Goal: Transaction & Acquisition: Download file/media

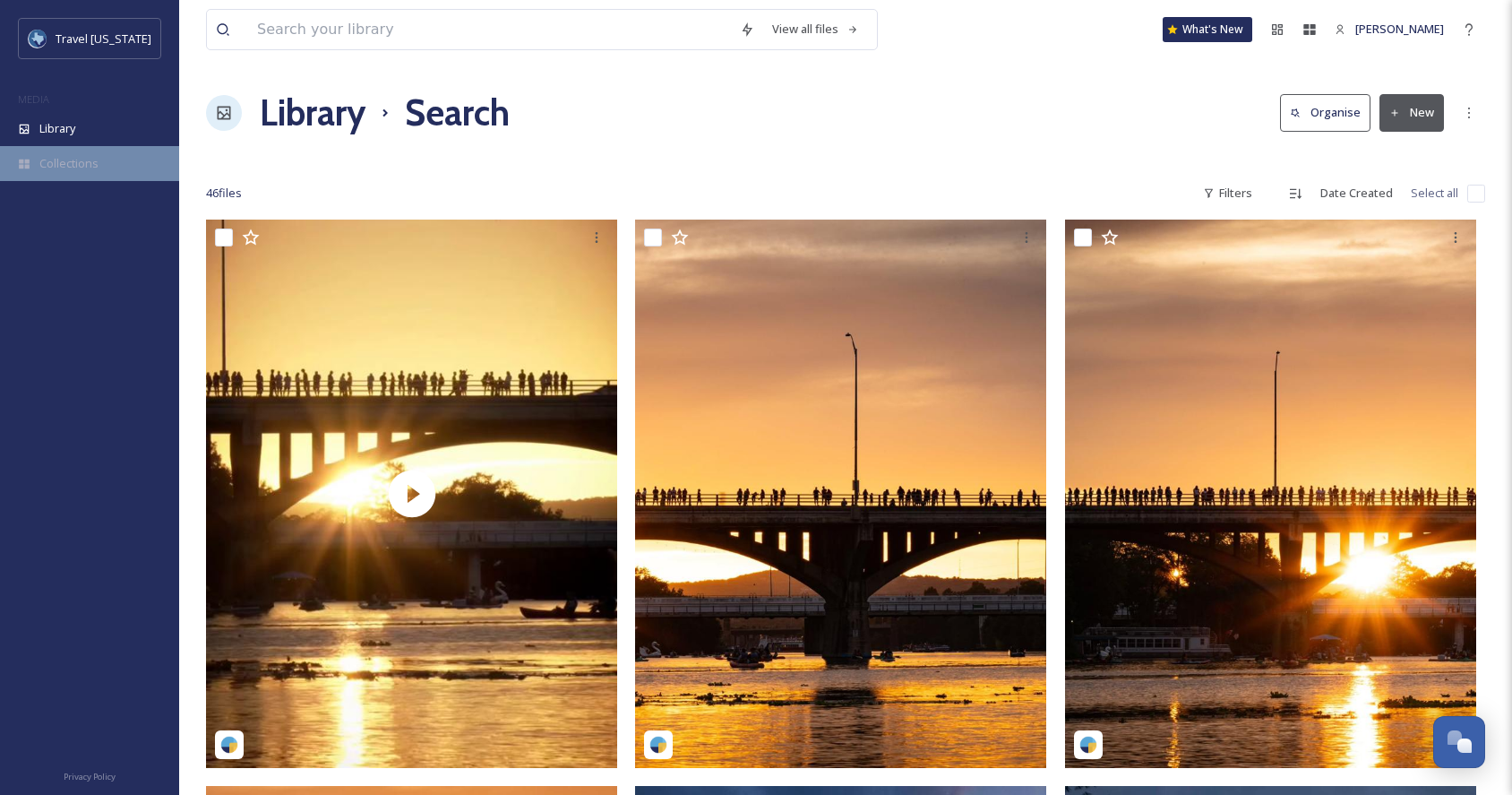
click at [120, 166] on div "Collections" at bounding box center [89, 164] width 179 height 35
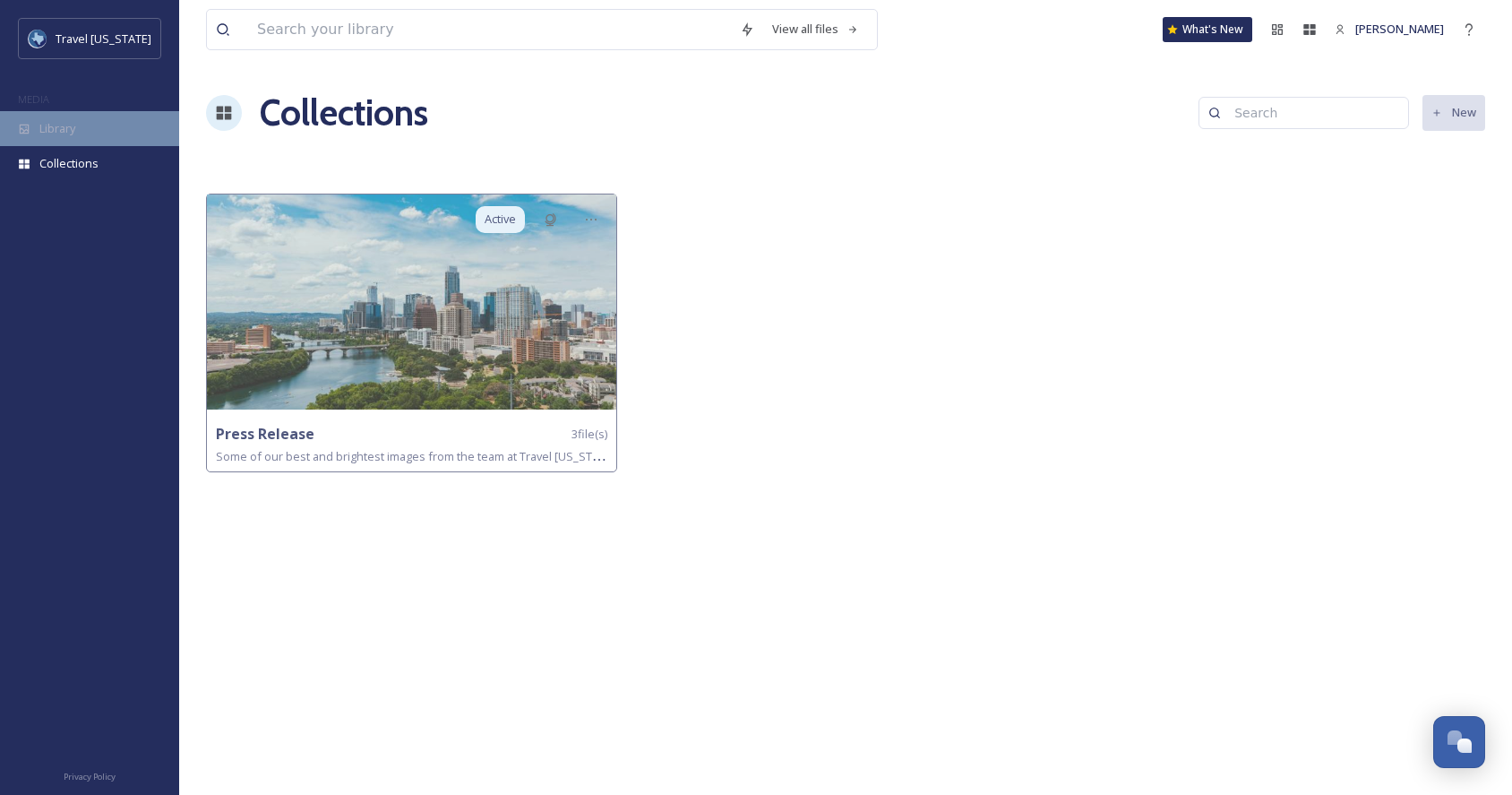
click at [88, 130] on div "Library" at bounding box center [89, 128] width 179 height 35
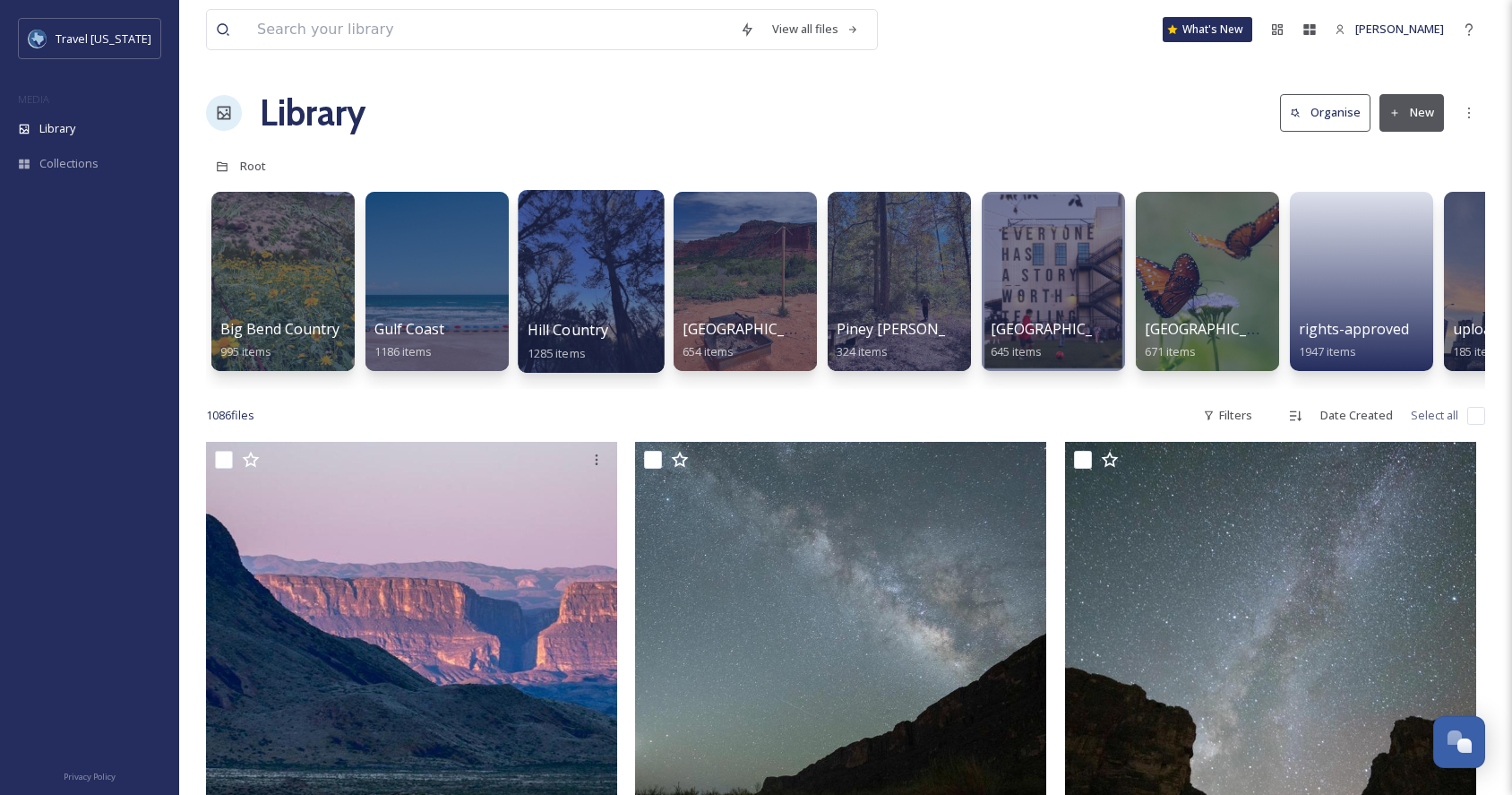
scroll to position [0, 10]
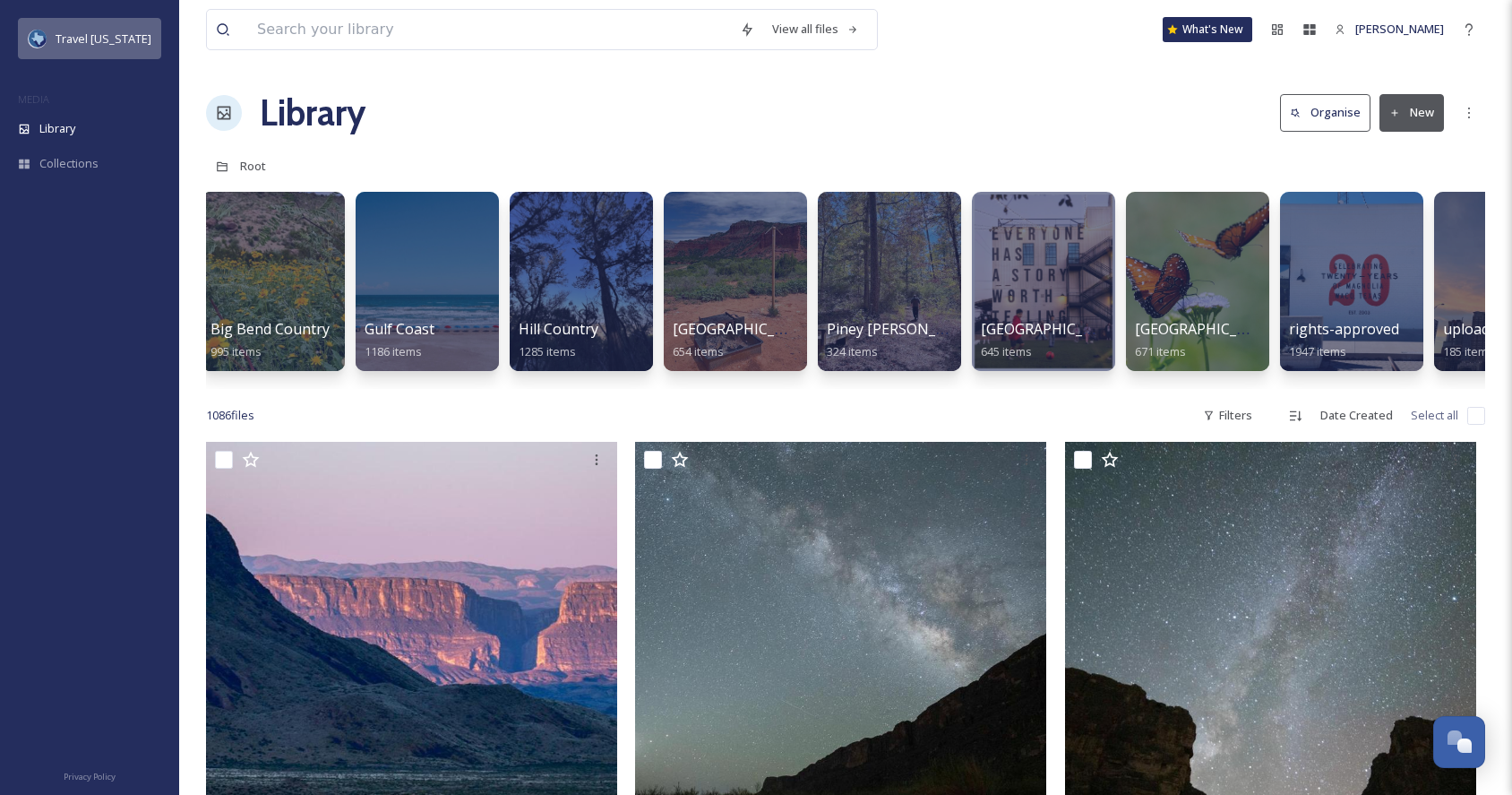
click at [116, 23] on div "Travel [US_STATE]" at bounding box center [89, 38] width 144 height 41
click at [21, 104] on span "MEDIA" at bounding box center [33, 99] width 31 height 13
click at [44, 164] on span "Collections" at bounding box center [68, 164] width 59 height 17
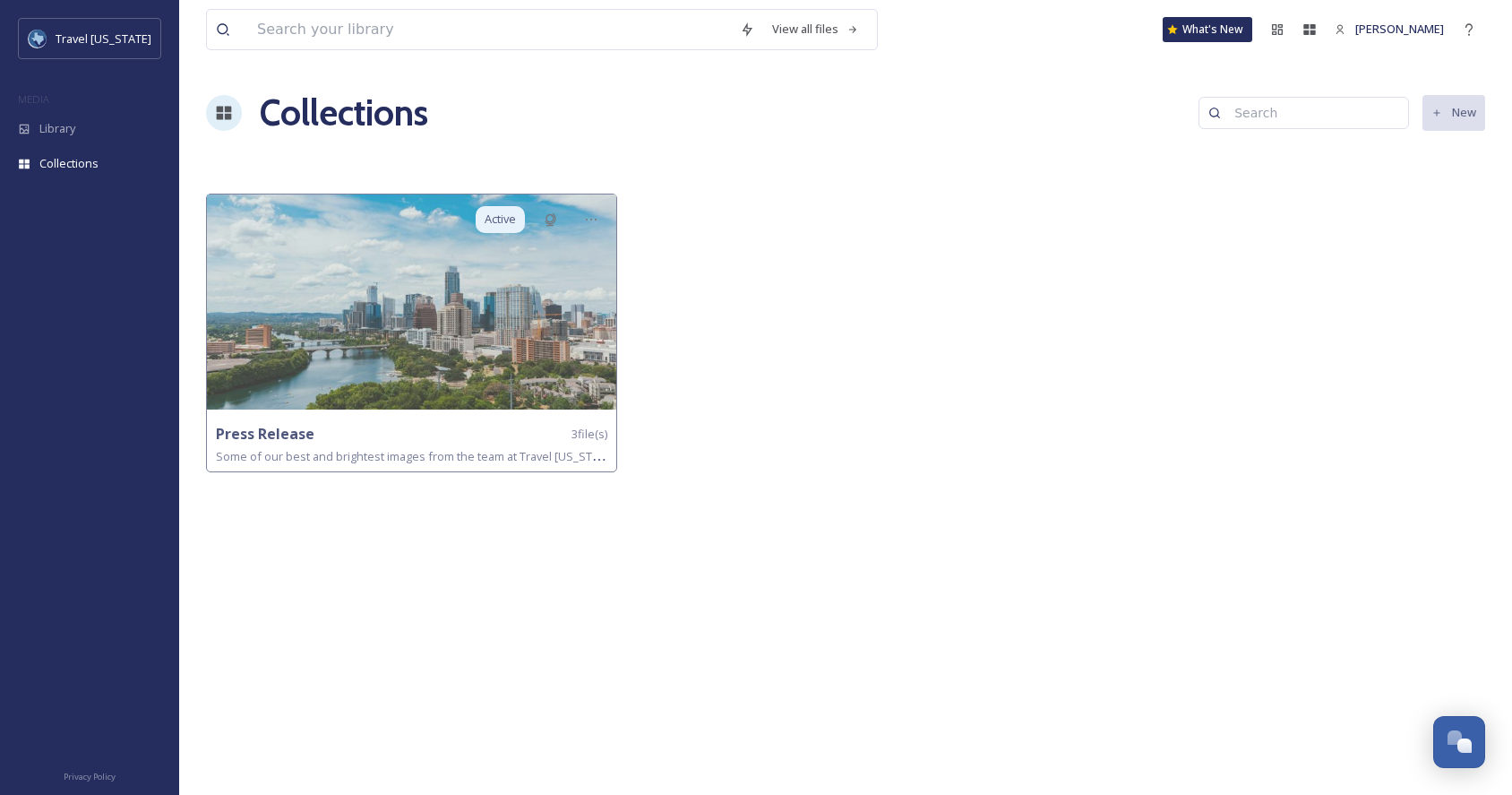
click at [224, 107] on icon at bounding box center [224, 113] width 15 height 13
click at [315, 116] on h1 "Collections" at bounding box center [343, 112] width 168 height 54
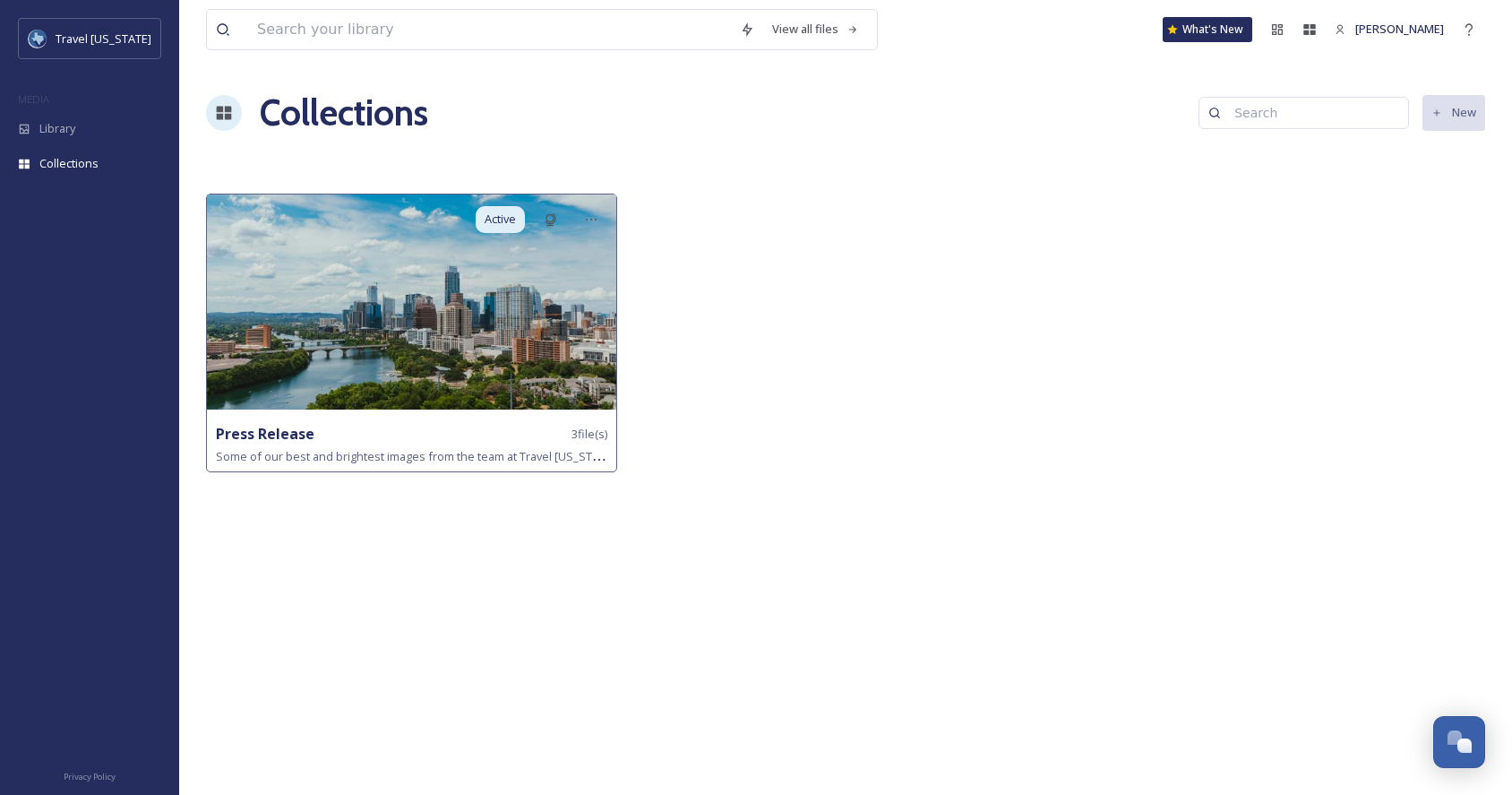
click at [325, 348] on img at bounding box center [412, 301] width 409 height 215
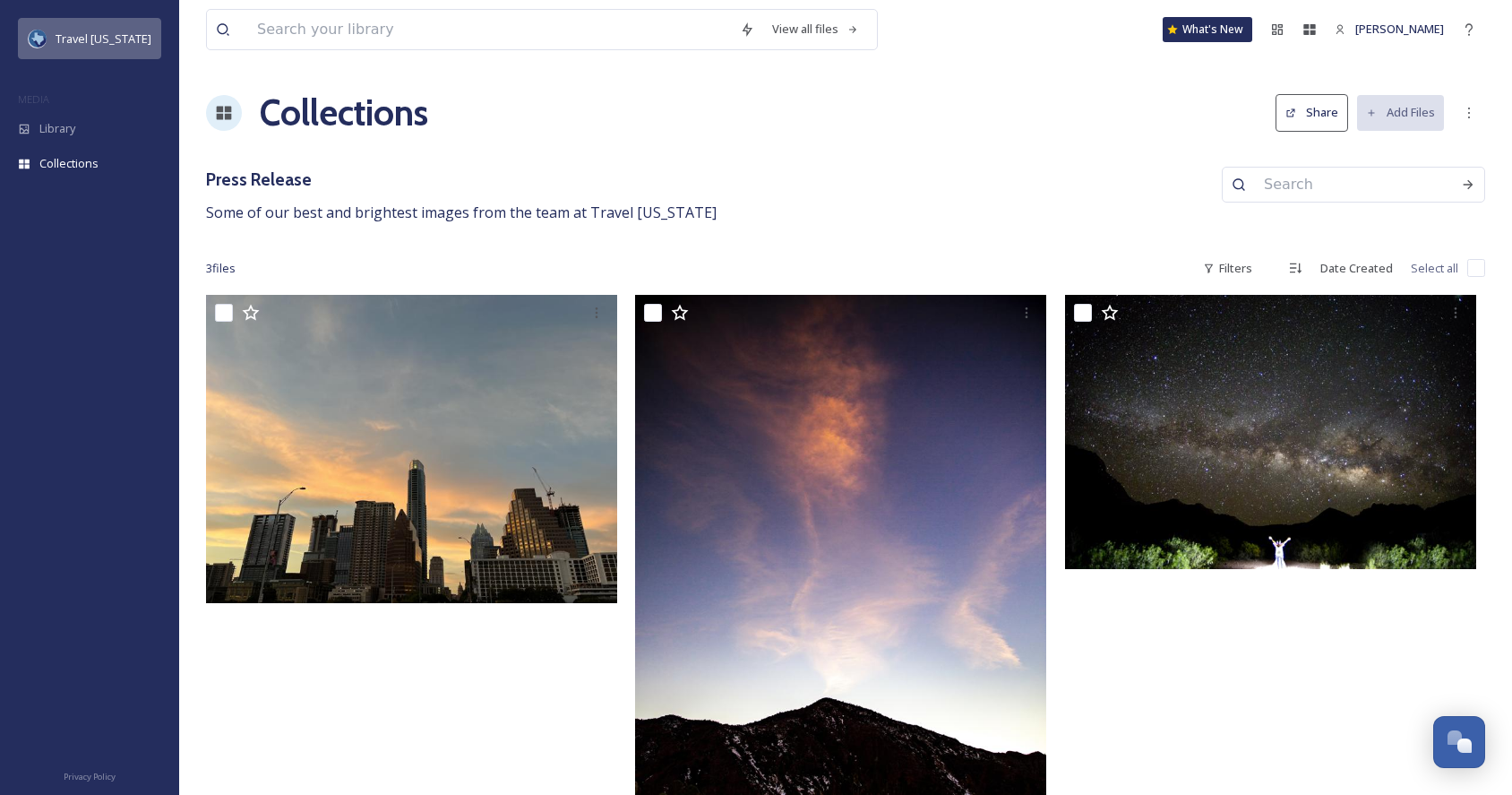
click at [69, 45] on span "Travel [US_STATE]" at bounding box center [103, 38] width 96 height 16
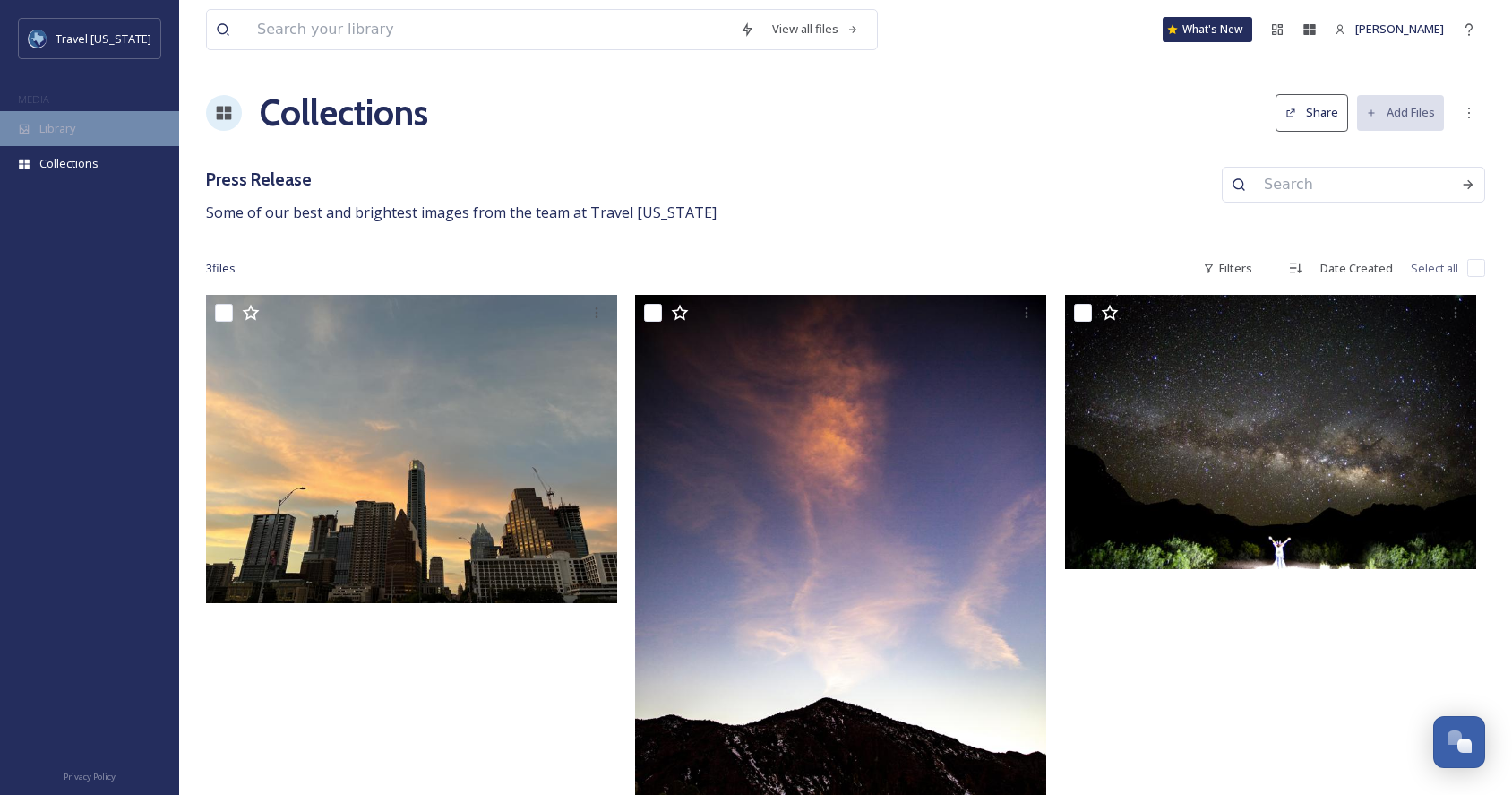
click at [88, 133] on div "Library" at bounding box center [89, 128] width 179 height 35
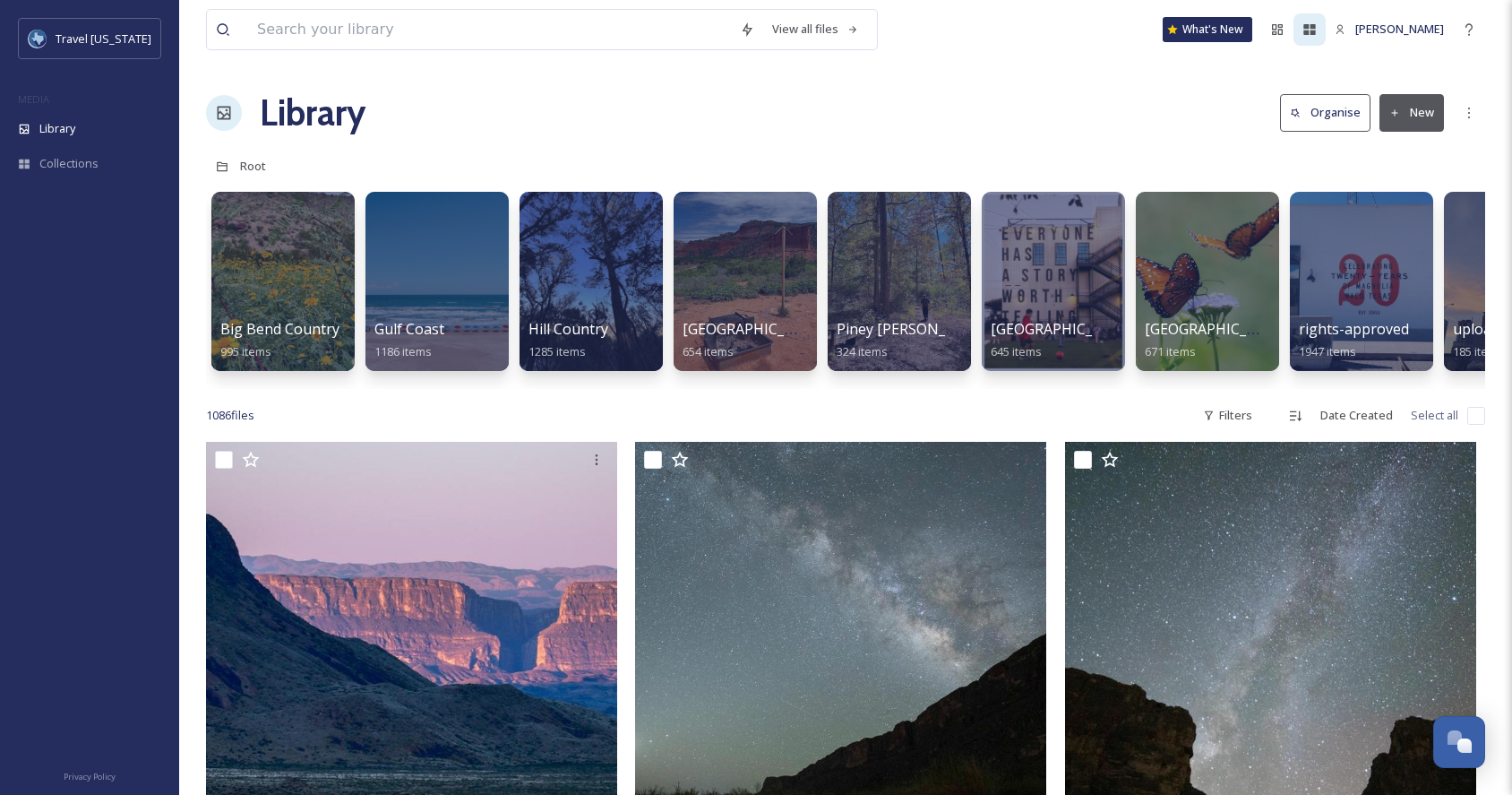
click at [1317, 34] on icon at bounding box center [1309, 29] width 14 height 14
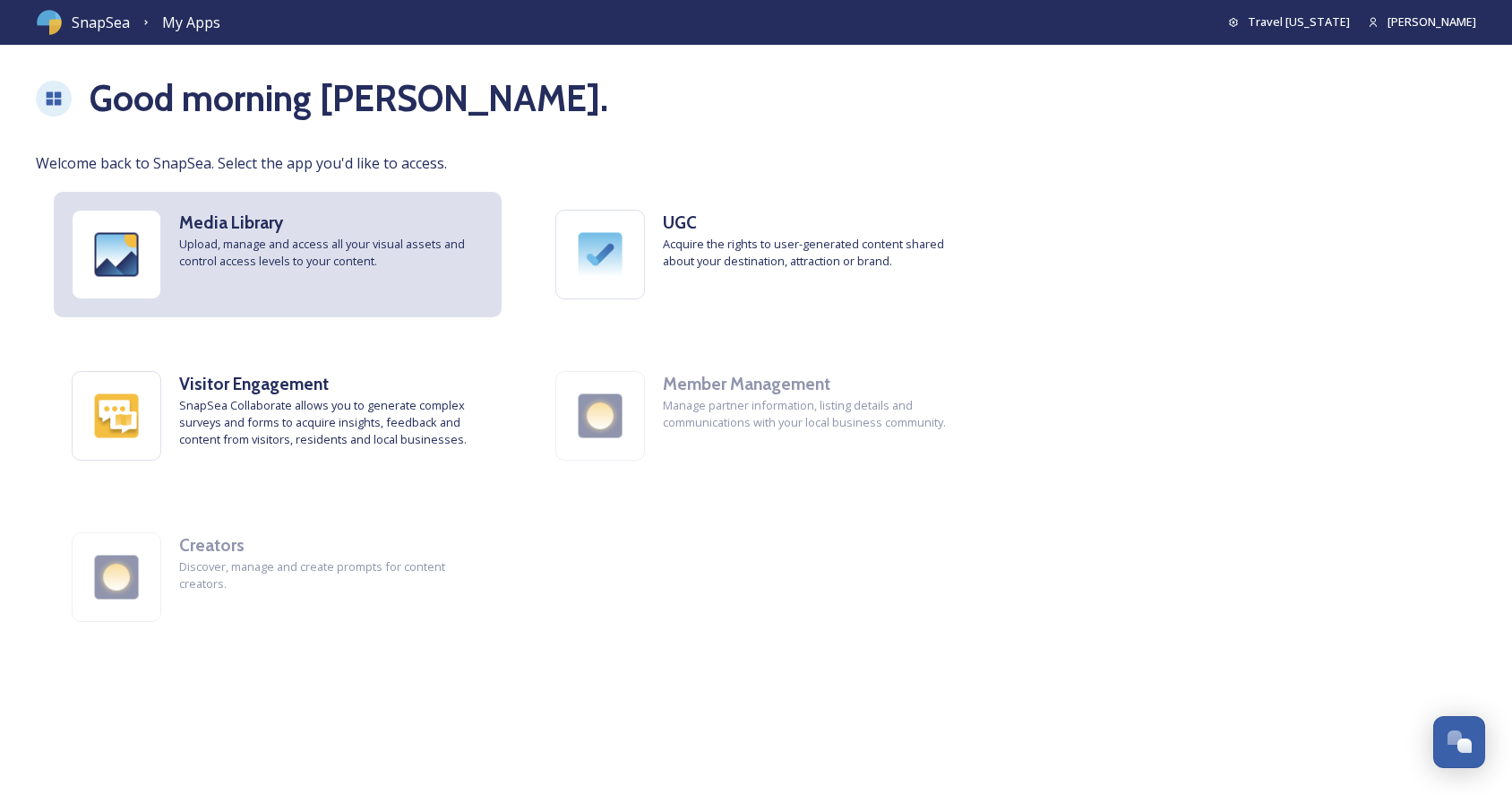
click at [375, 259] on span "Upload, manage and access all your visual assets and control access levels to y…" at bounding box center [331, 253] width 304 height 34
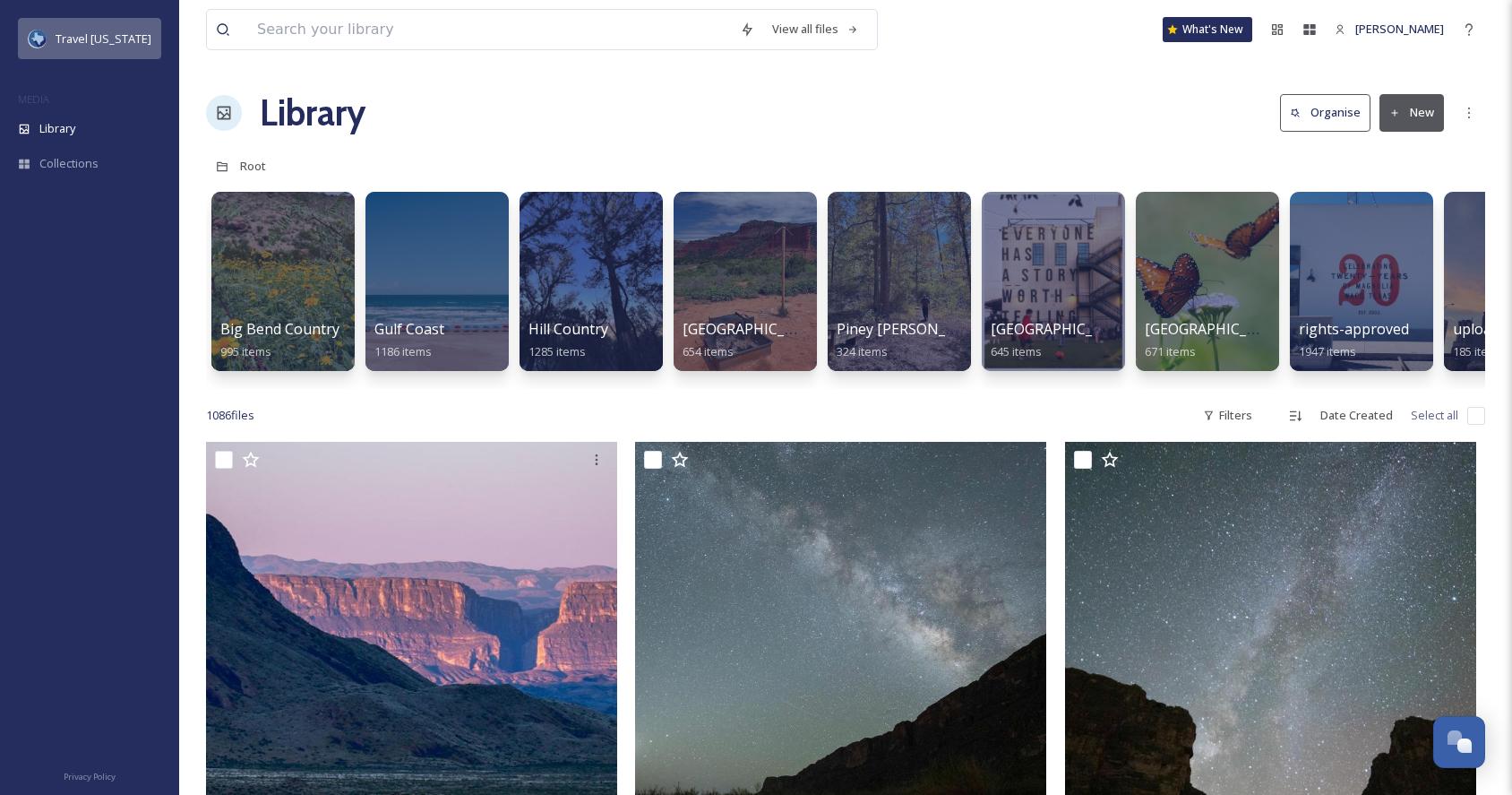
click at [75, 36] on span "Travel [US_STATE]" at bounding box center [103, 38] width 96 height 16
click at [570, 10] on input at bounding box center [490, 29] width 483 height 39
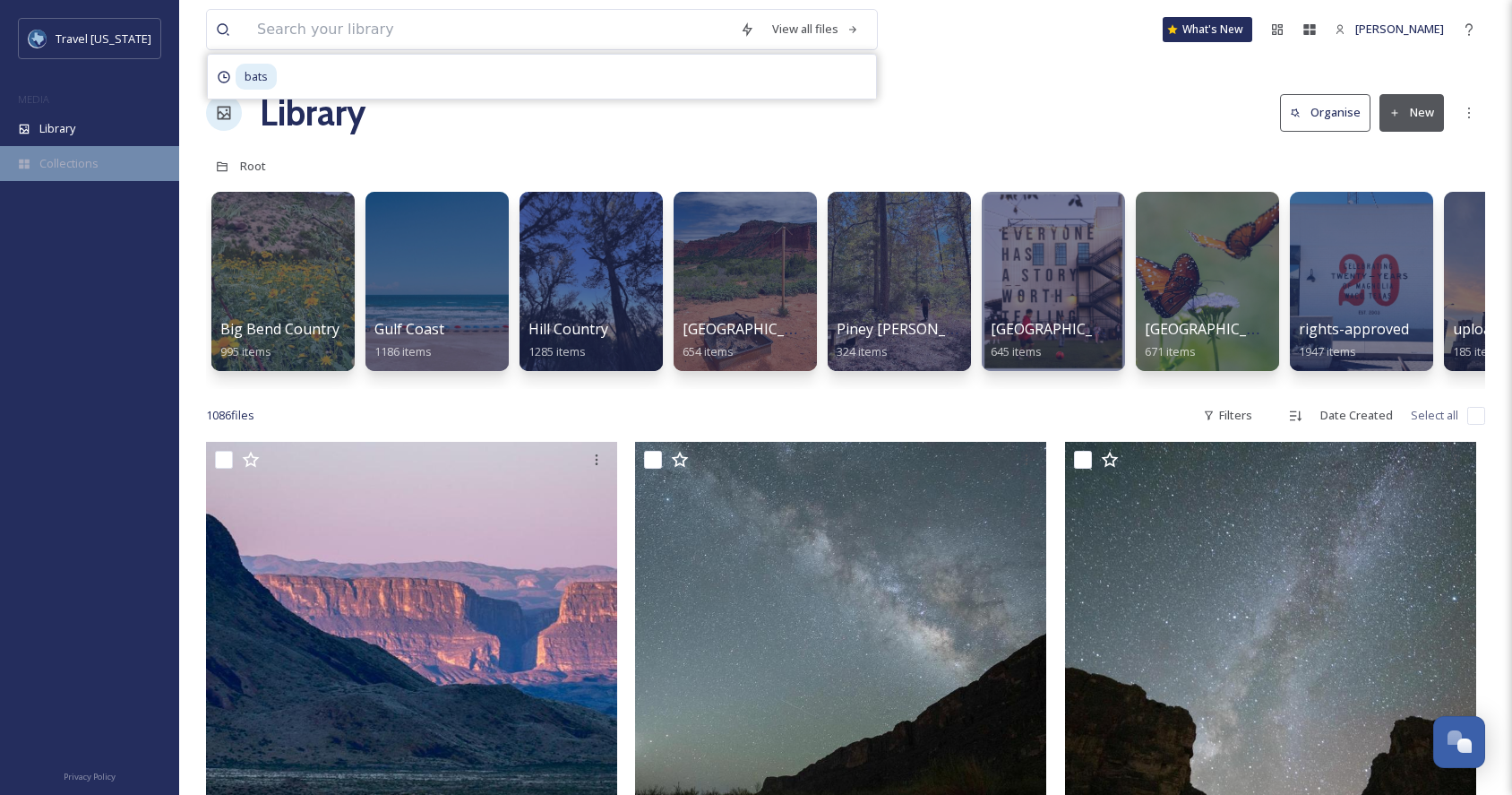
click at [85, 162] on span "Collections" at bounding box center [68, 164] width 59 height 17
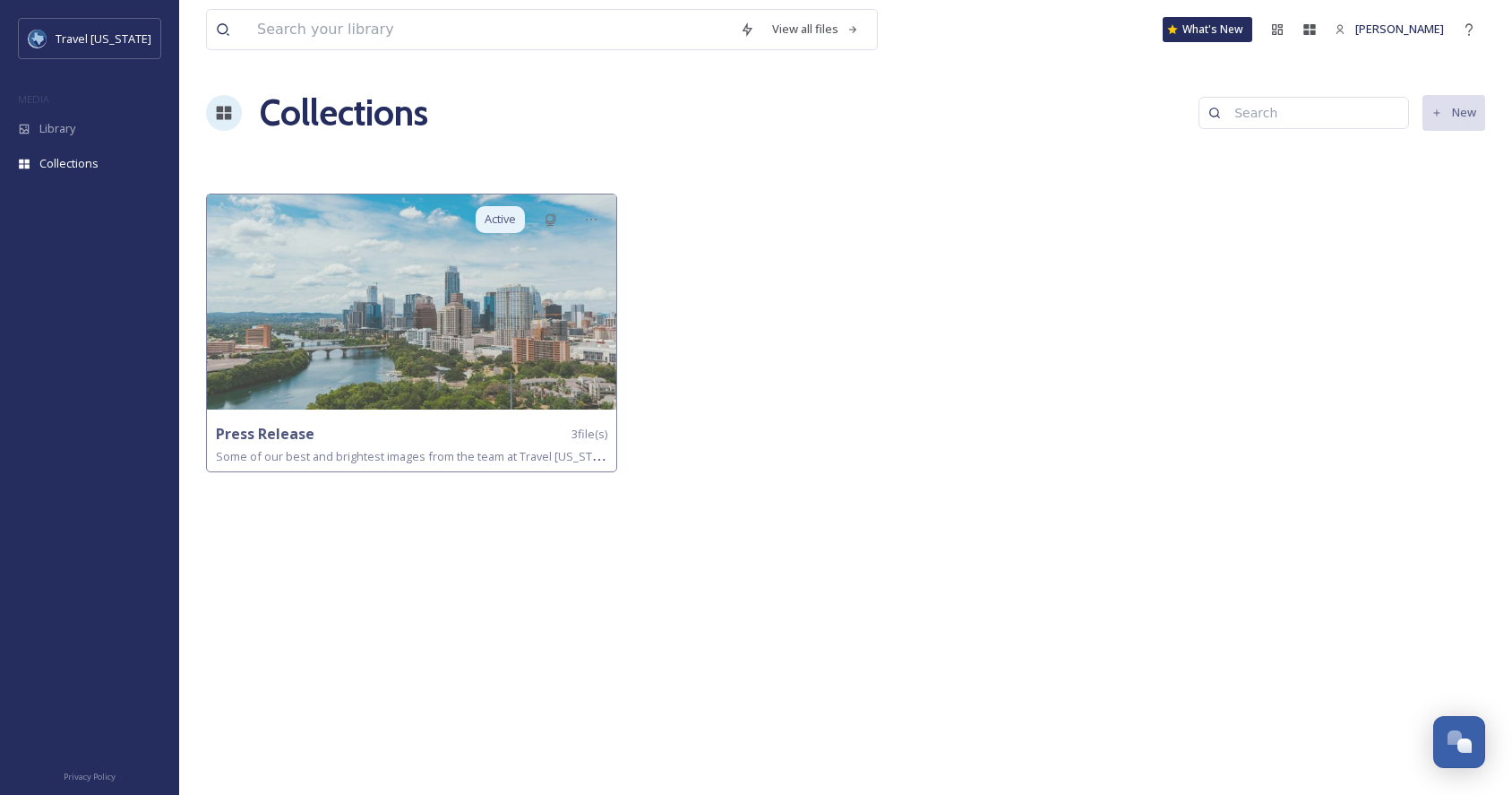
click at [223, 113] on icon at bounding box center [223, 112] width 18 height 18
click at [367, 113] on h1 "Collections" at bounding box center [343, 112] width 168 height 54
click at [1283, 25] on icon at bounding box center [1277, 29] width 10 height 10
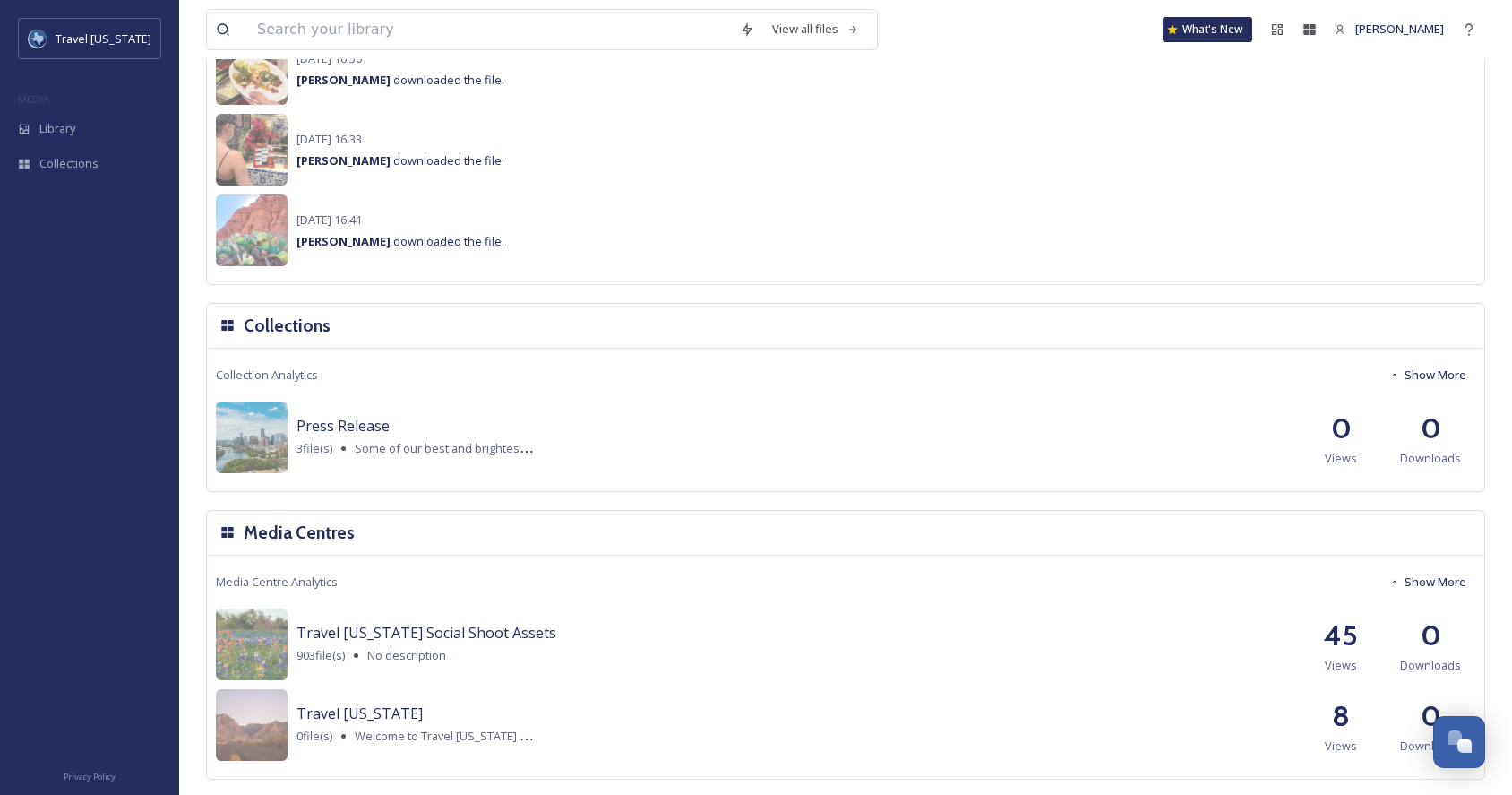
scroll to position [1550, 0]
click at [242, 653] on img at bounding box center [251, 644] width 71 height 71
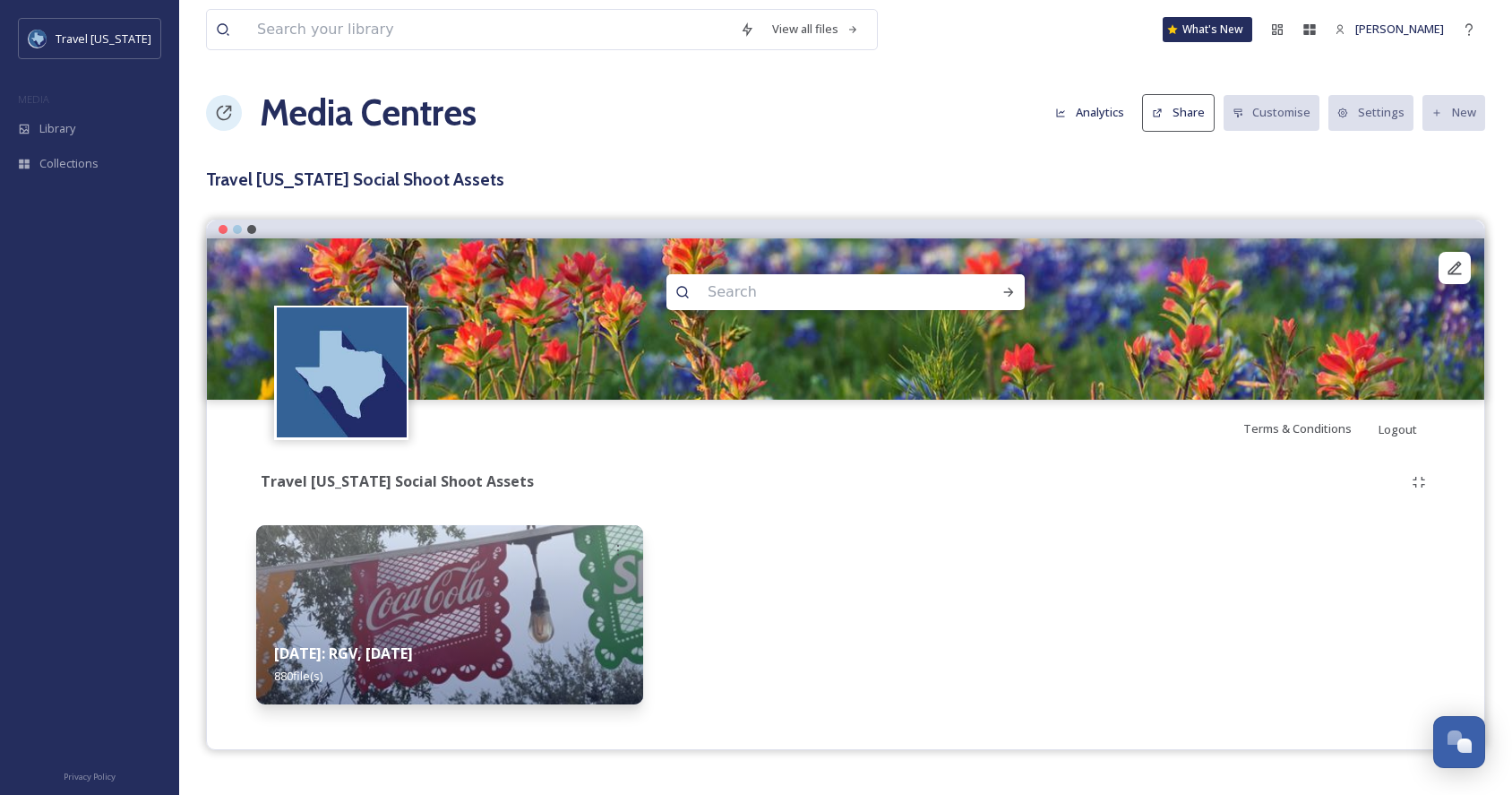
click at [431, 581] on img at bounding box center [449, 614] width 387 height 179
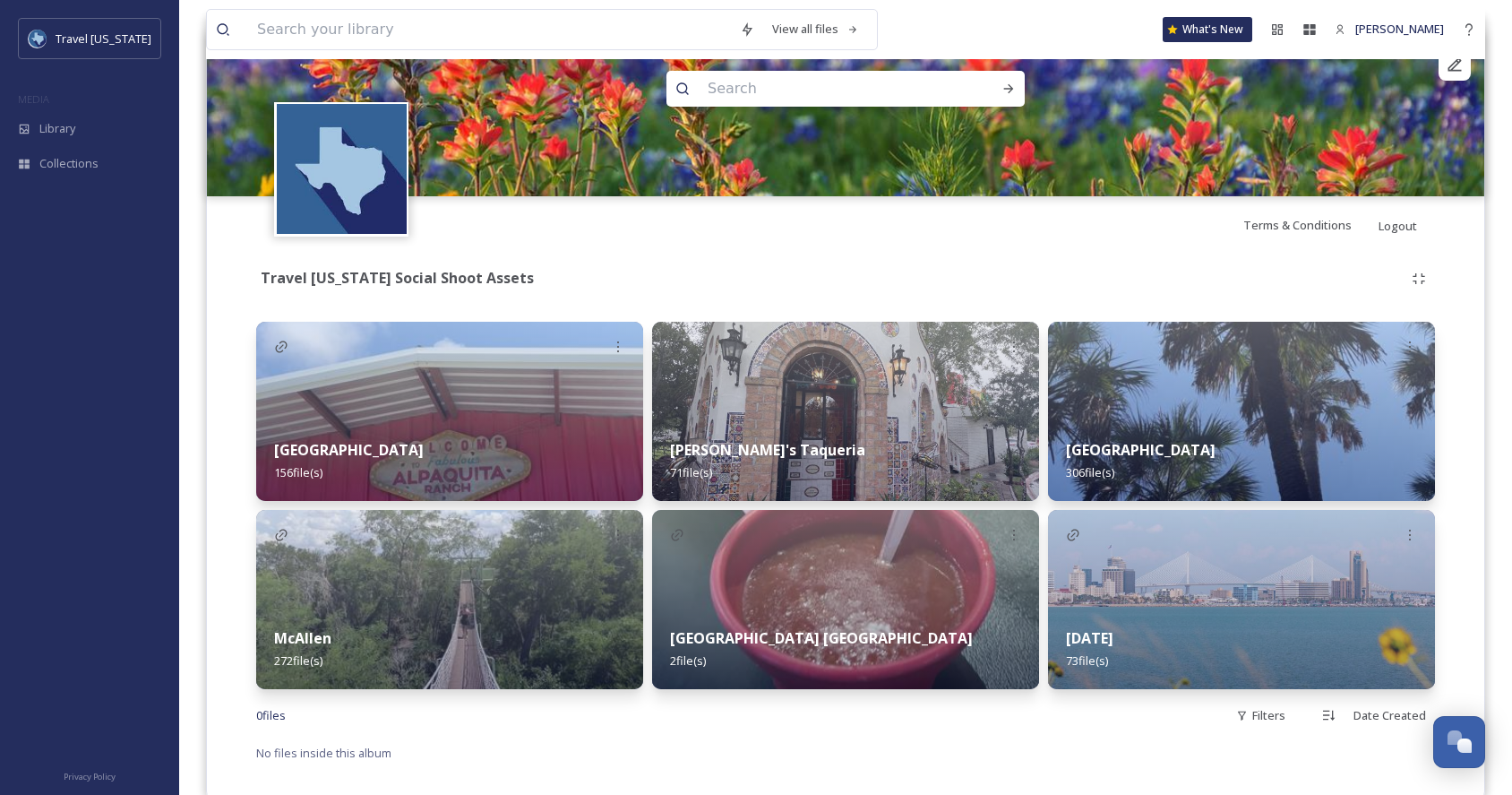
scroll to position [236, 0]
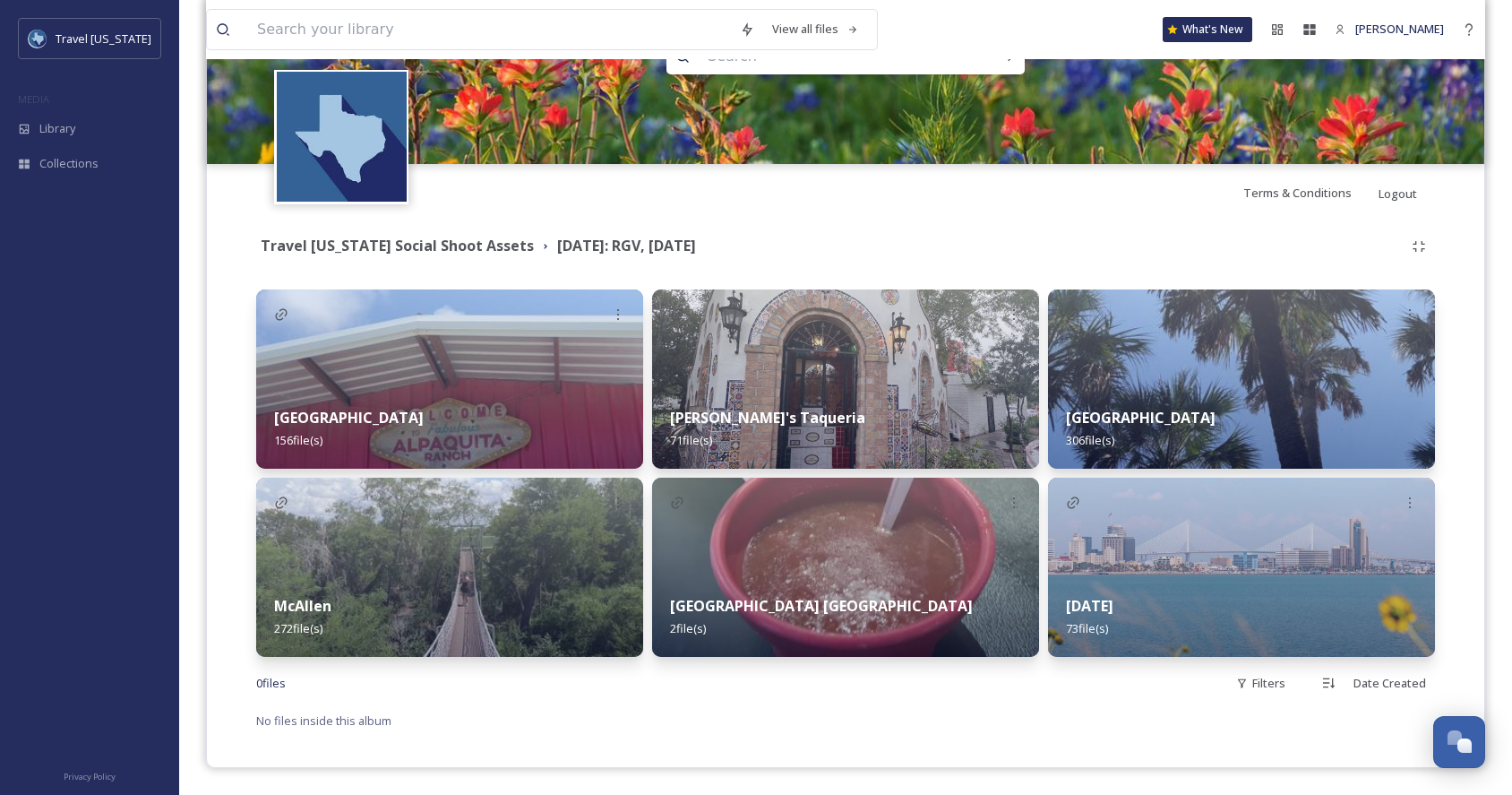
click at [510, 564] on img at bounding box center [449, 567] width 387 height 179
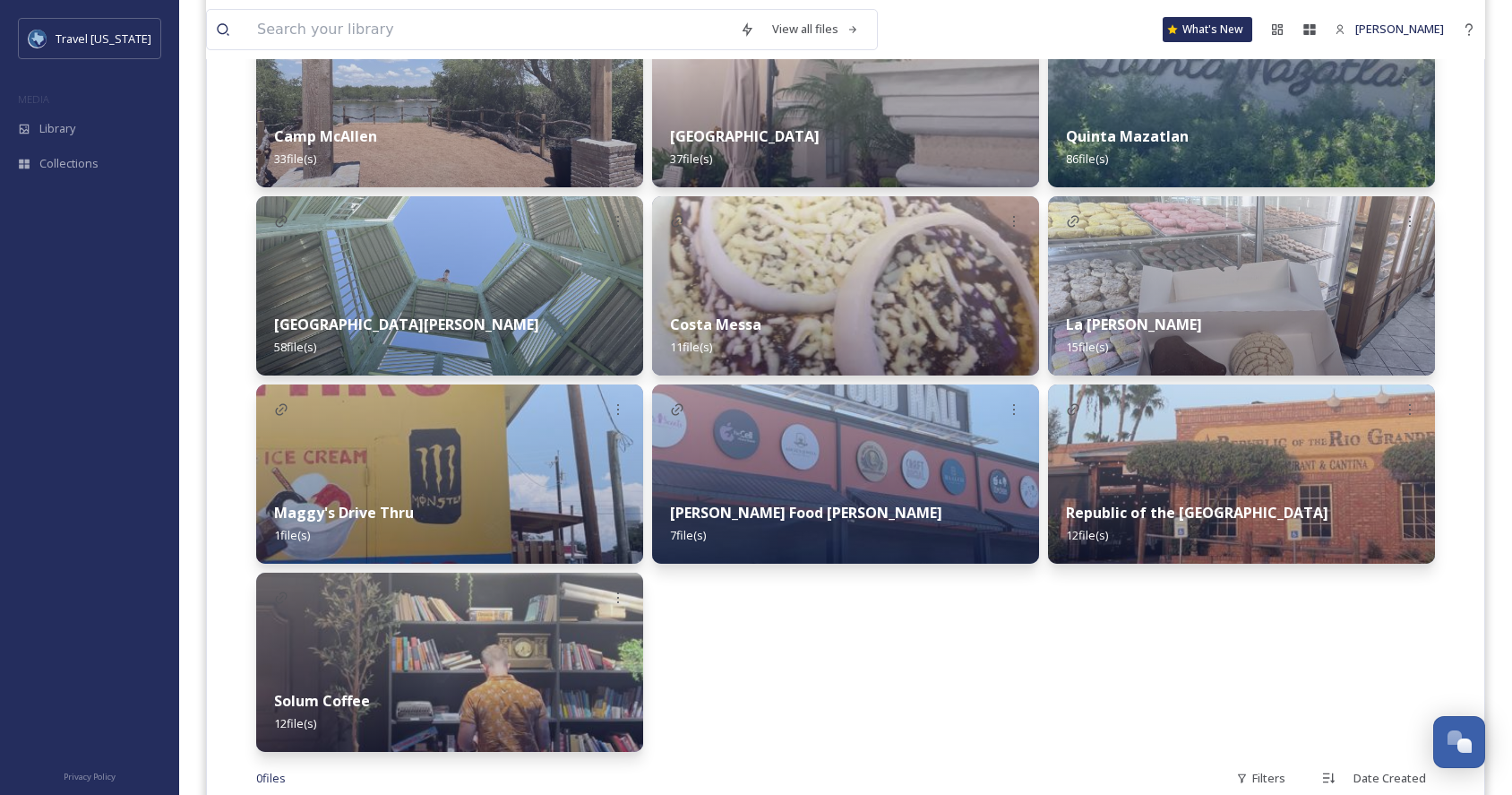
scroll to position [518, 0]
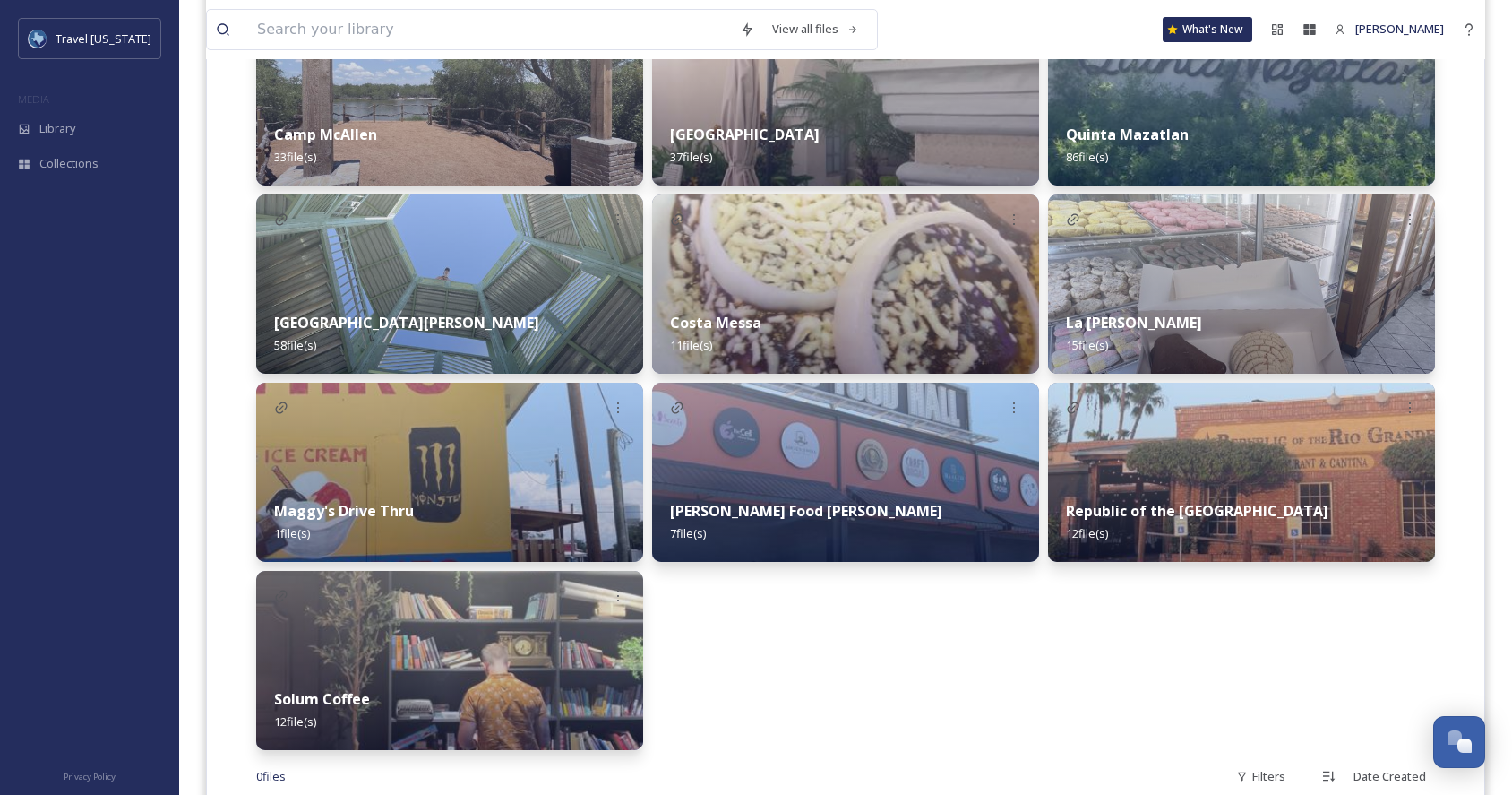
click at [512, 302] on div "[GEOGRAPHIC_DATA][PERSON_NAME] 58 file(s)" at bounding box center [449, 334] width 387 height 80
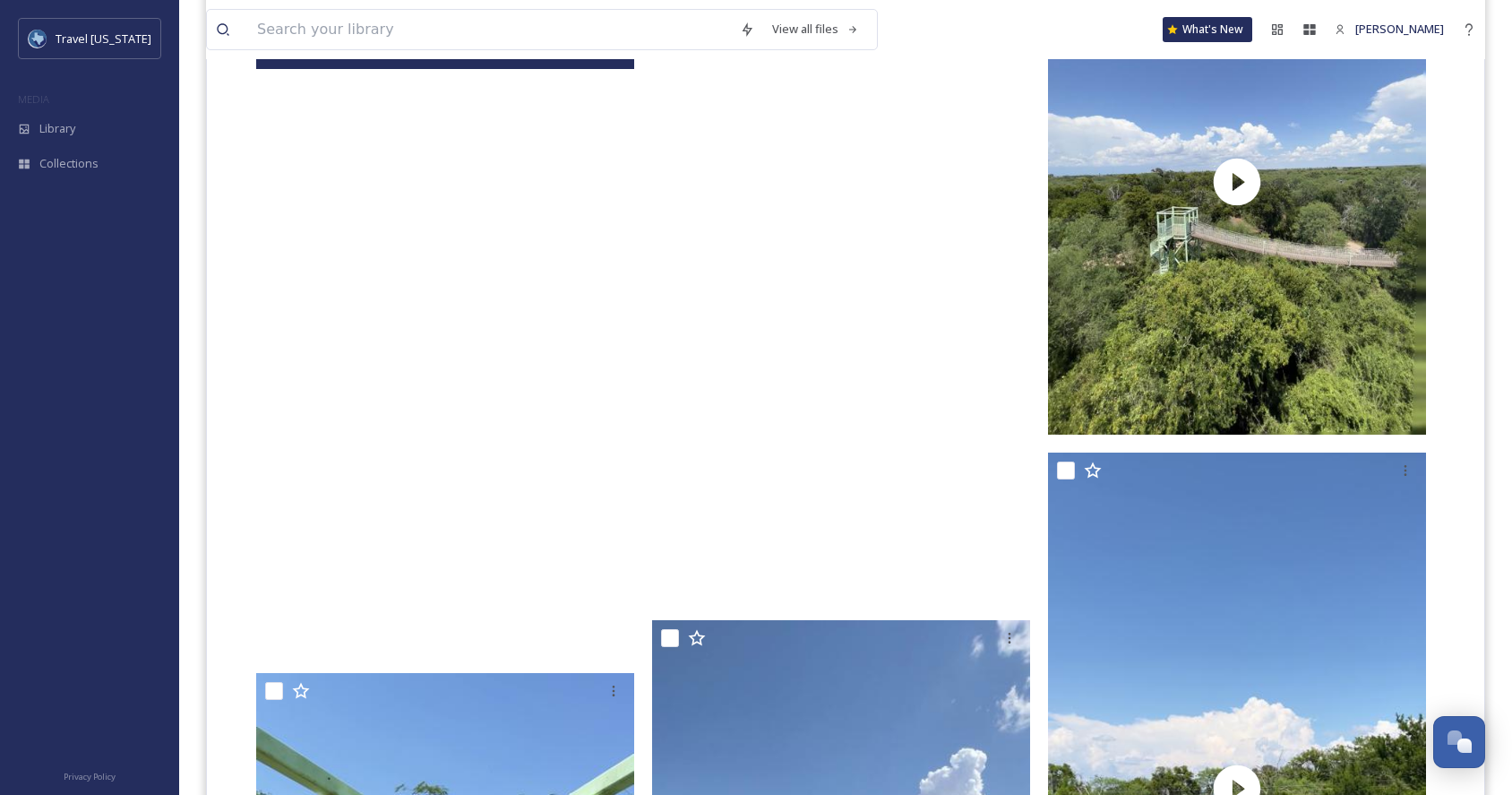
scroll to position [2953, 0]
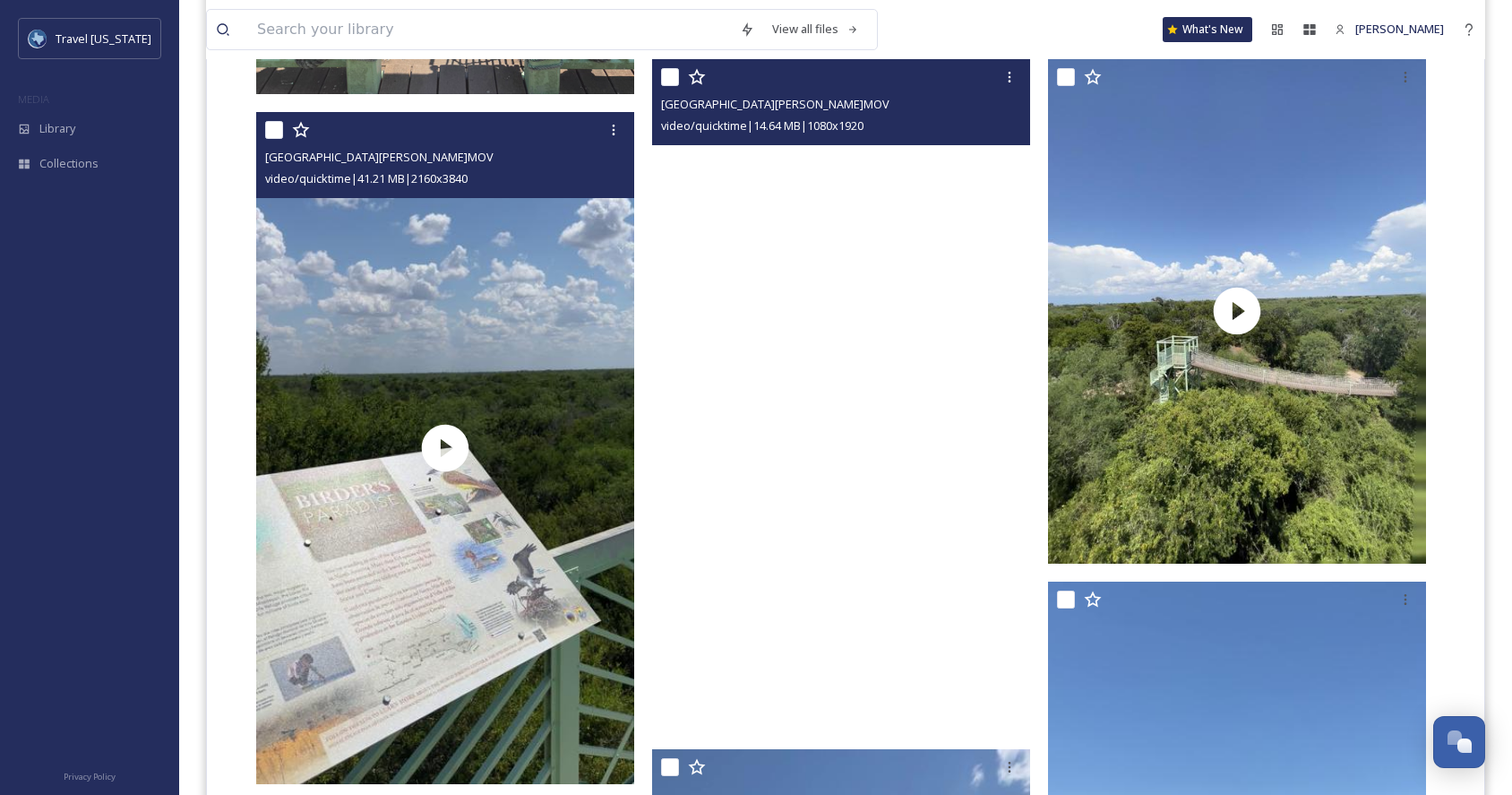
click at [271, 127] on input "checkbox" at bounding box center [274, 129] width 18 height 18
checkbox input "true"
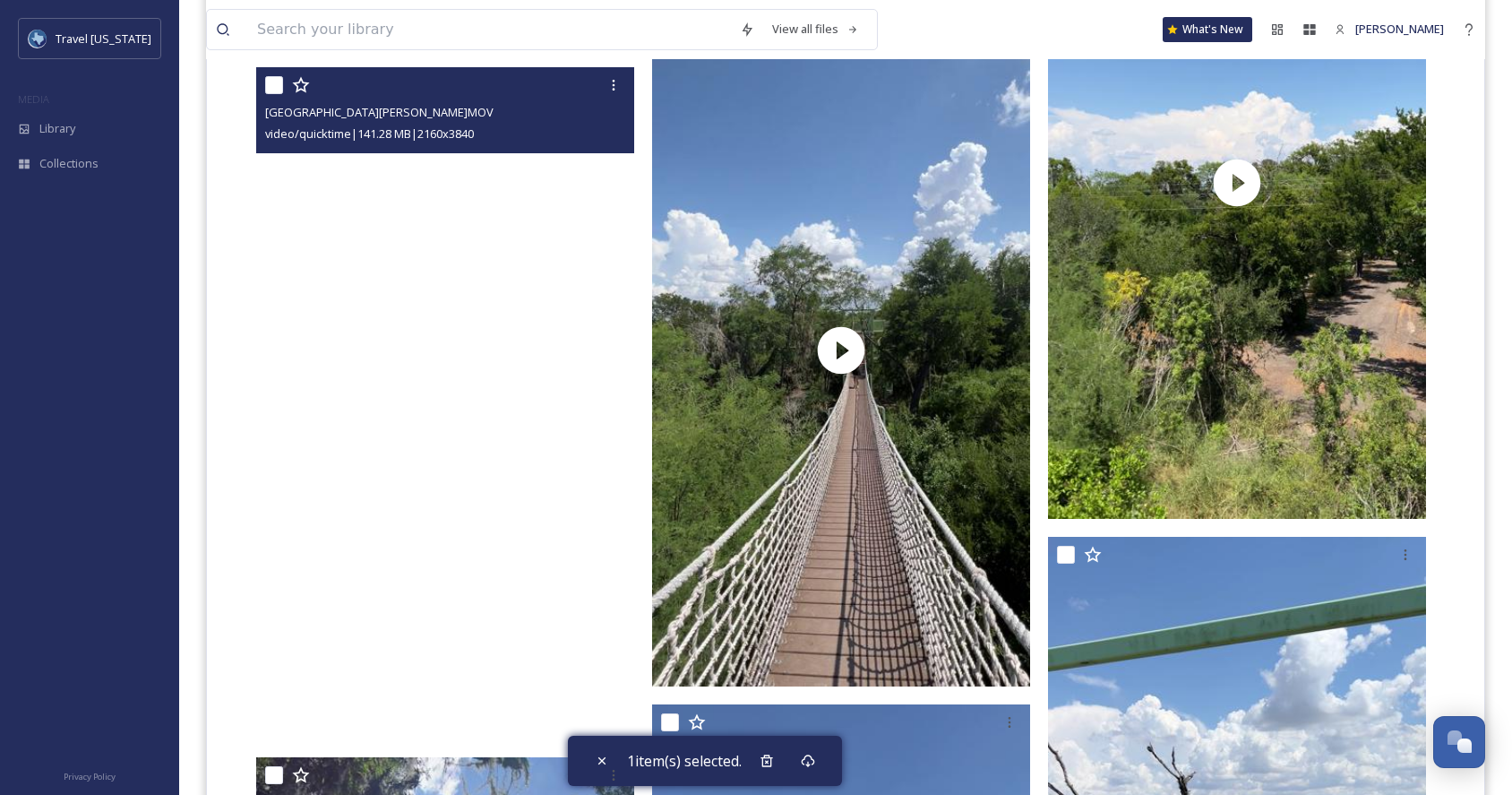
scroll to position [3680, 0]
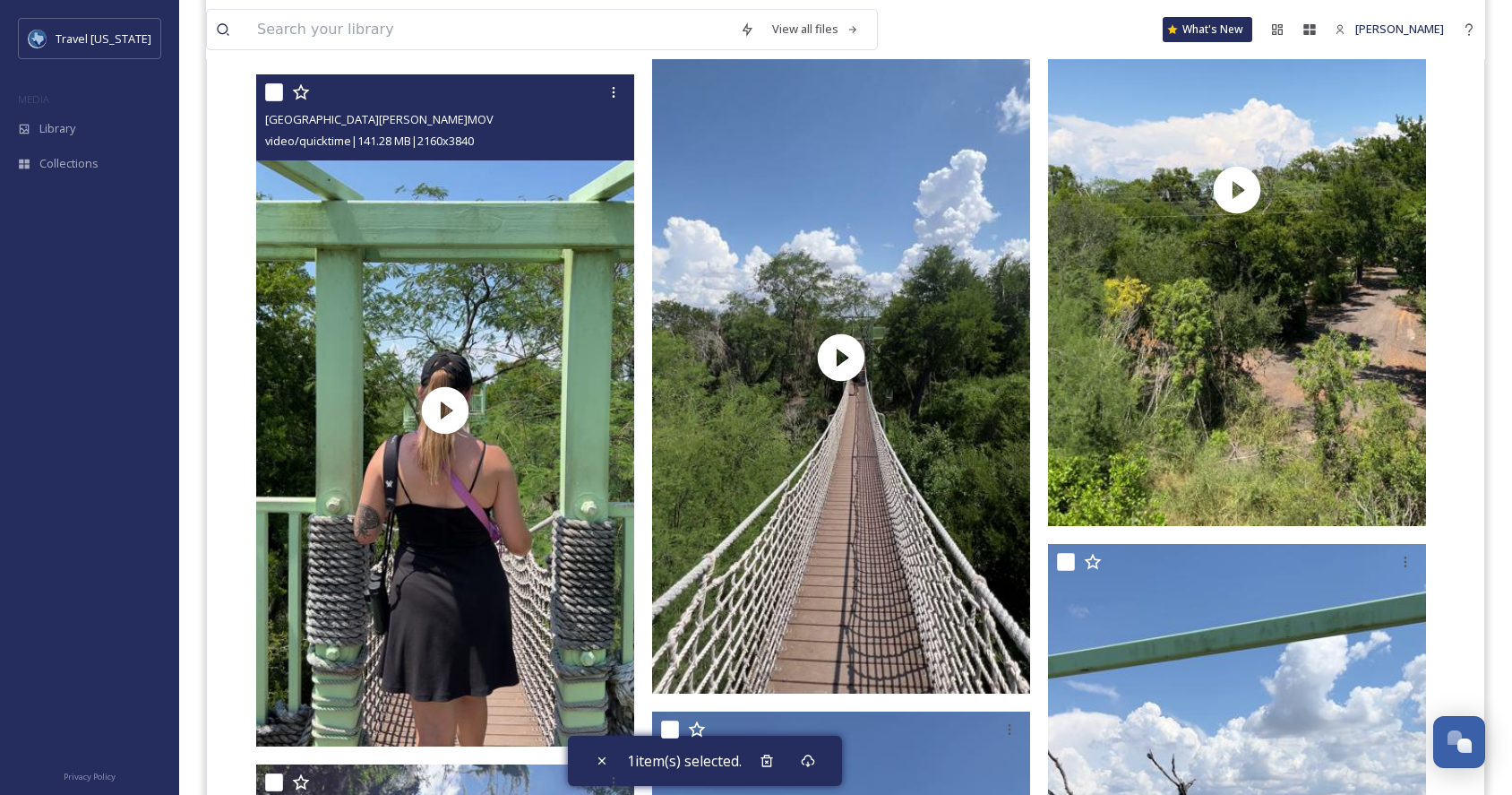
click at [277, 89] on input "checkbox" at bounding box center [274, 92] width 18 height 18
checkbox input "true"
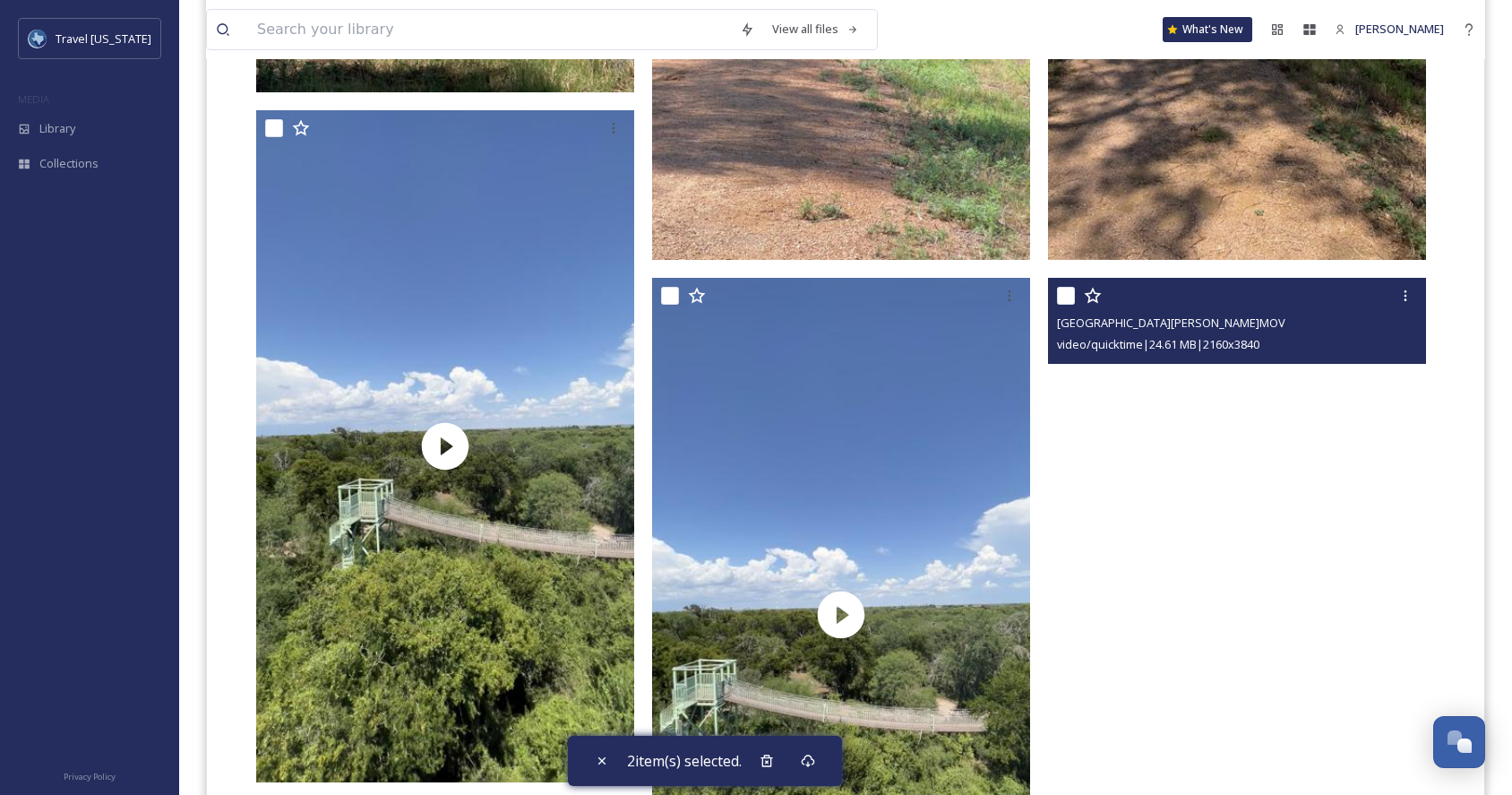
scroll to position [6005, 0]
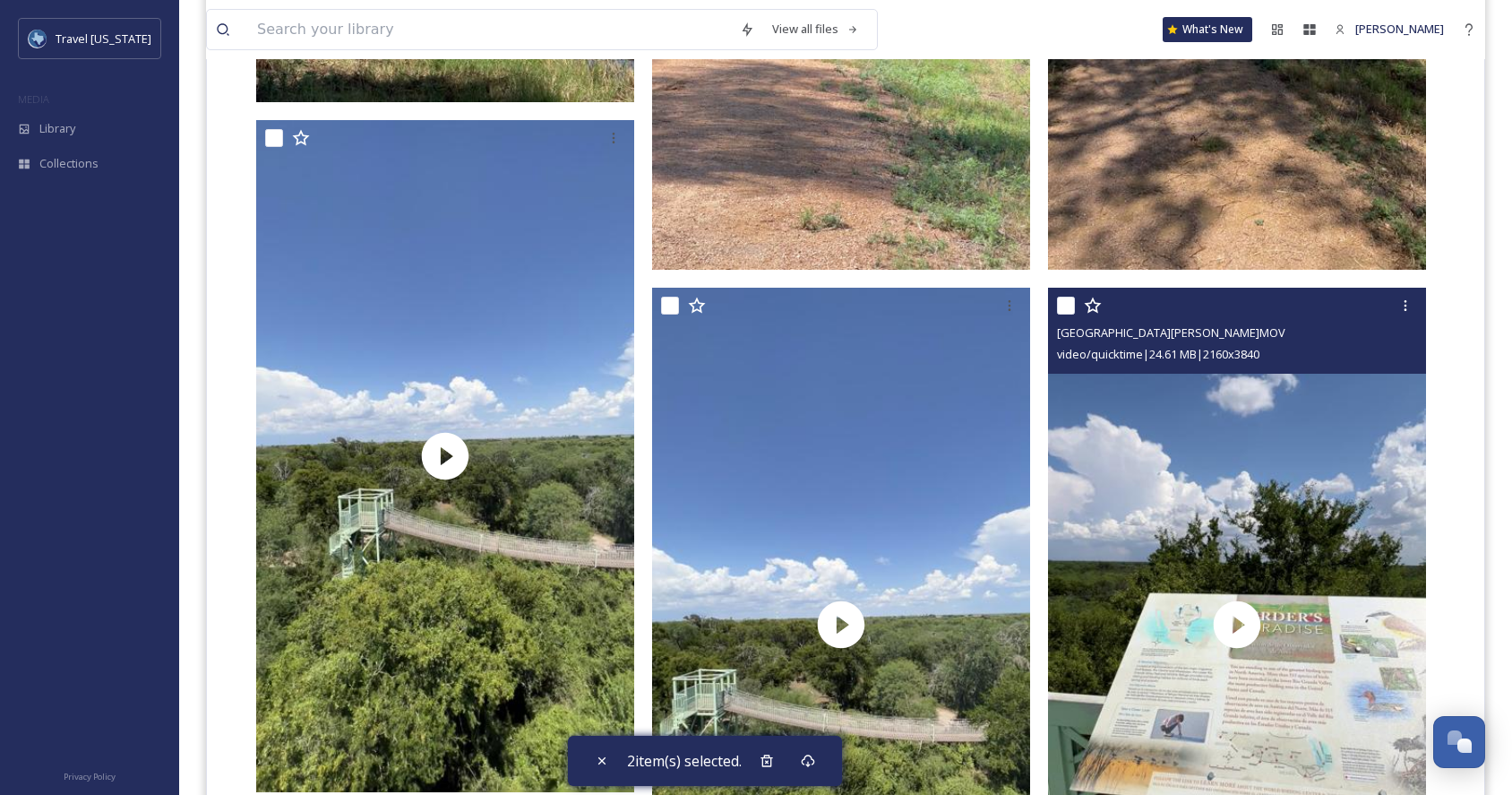
click at [1065, 306] on input "checkbox" at bounding box center [1065, 305] width 18 height 18
checkbox input "true"
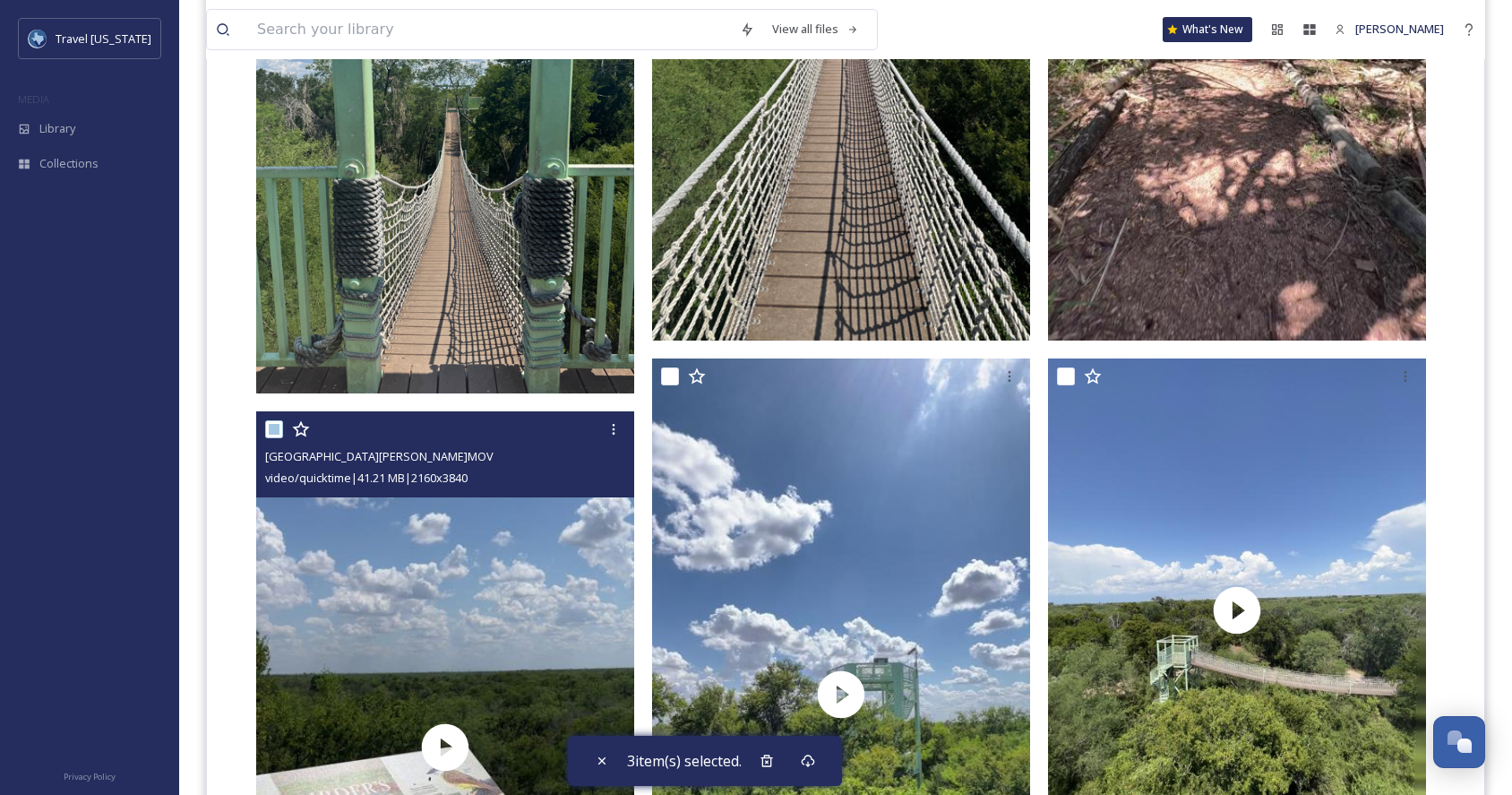
click at [277, 431] on input "checkbox" at bounding box center [274, 429] width 18 height 18
checkbox input "false"
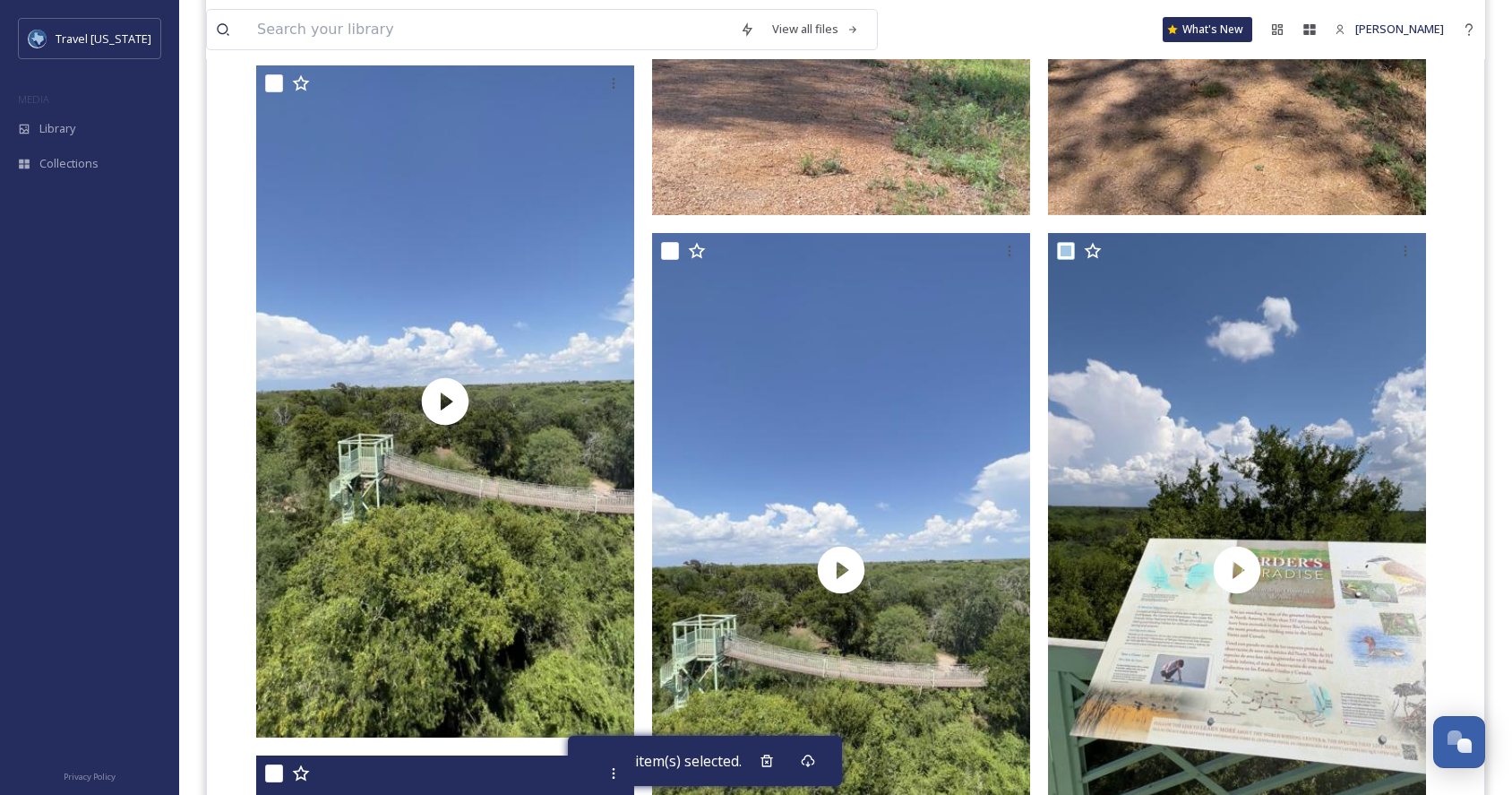
scroll to position [5969, 0]
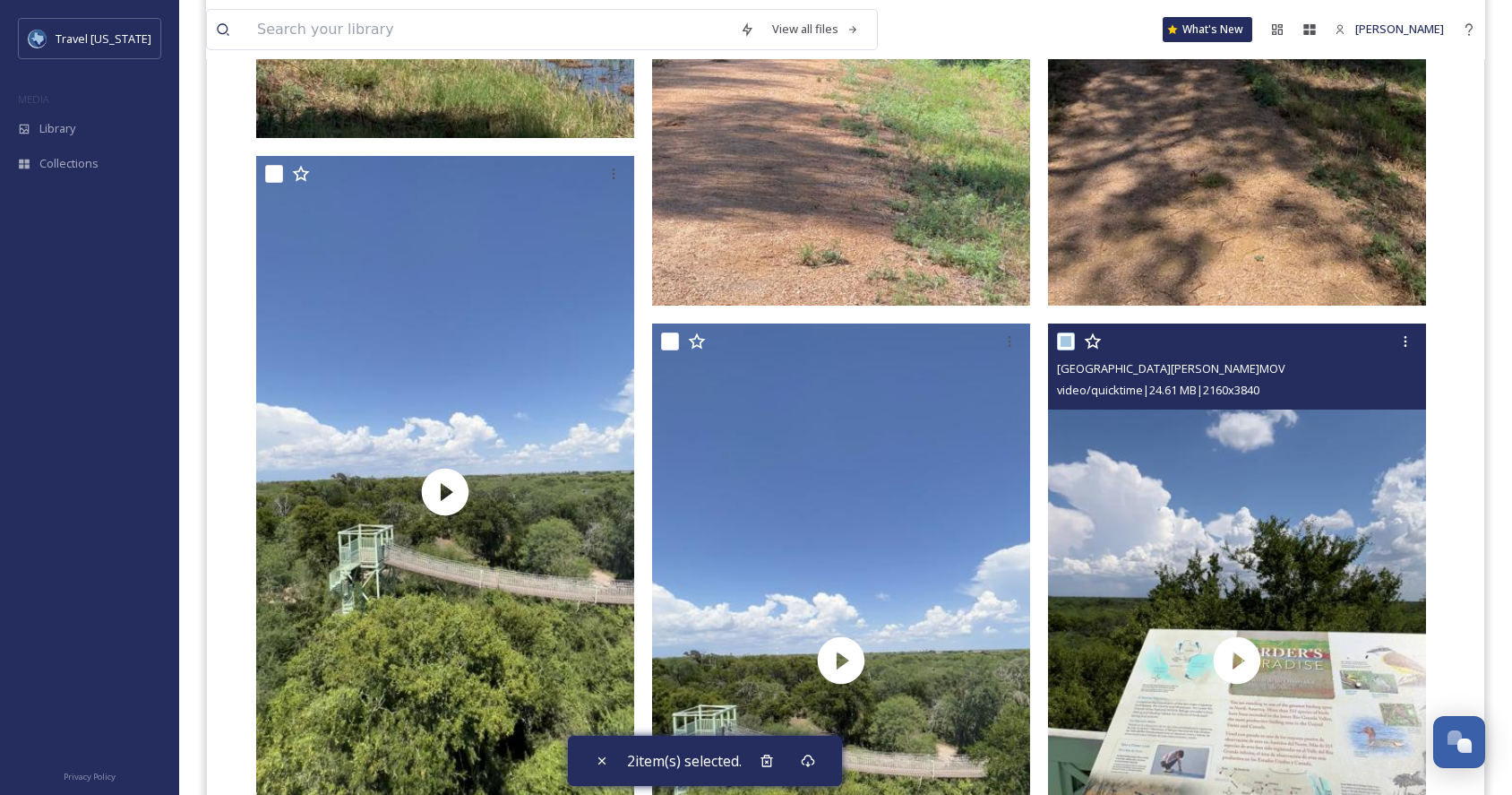
click at [1065, 339] on input "checkbox" at bounding box center [1065, 340] width 18 height 18
checkbox input "false"
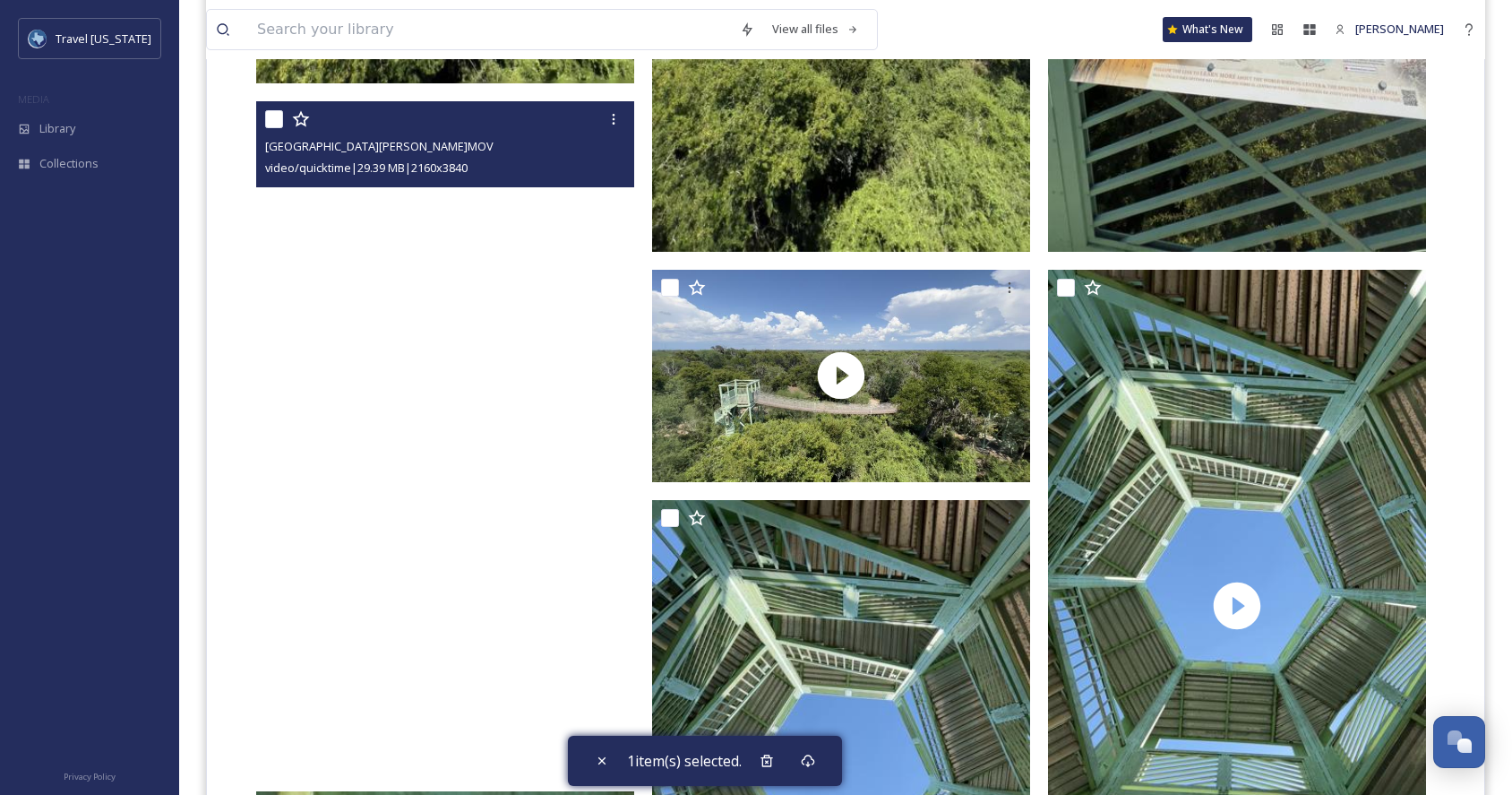
scroll to position [6691, 0]
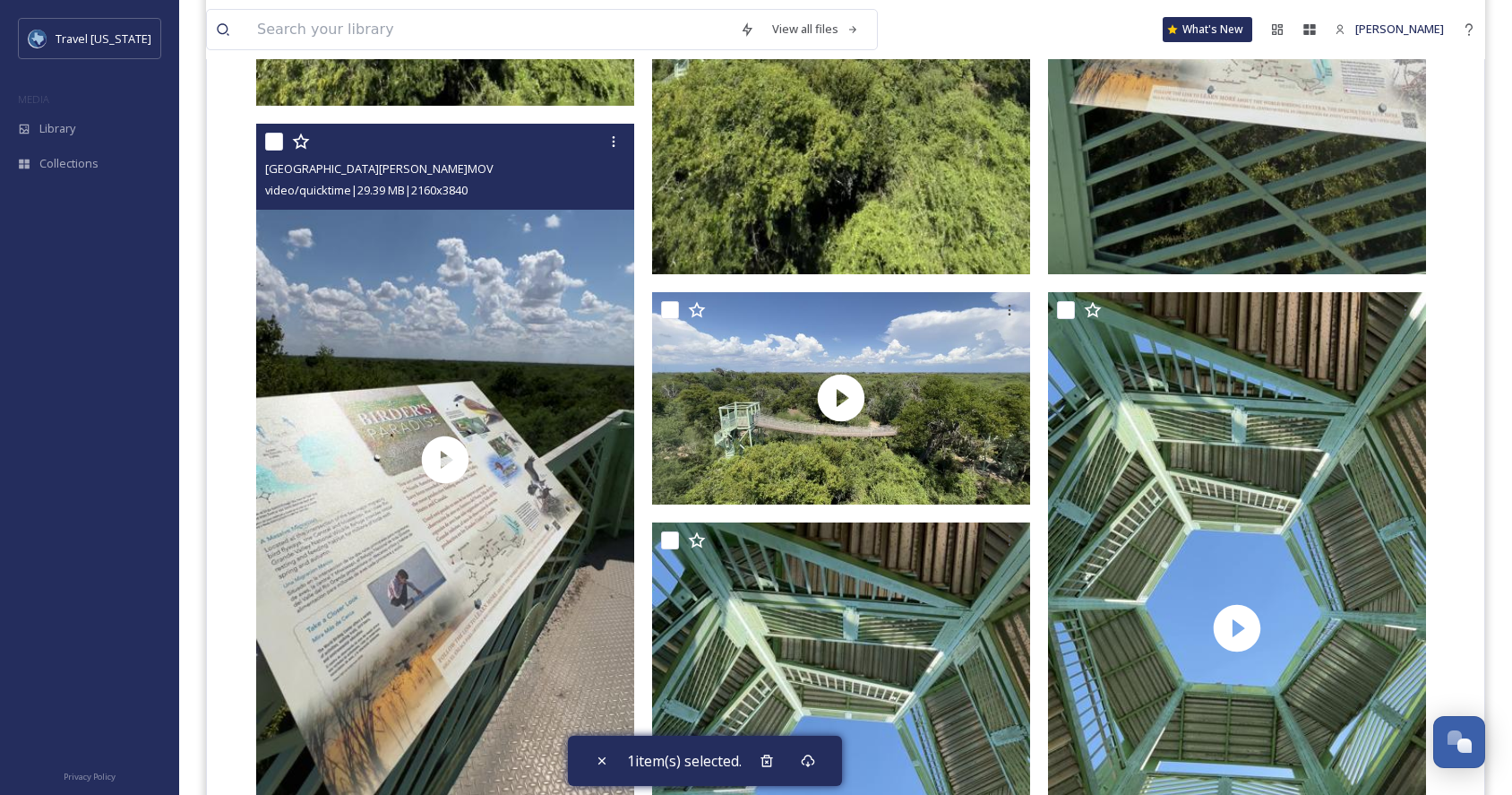
click at [270, 141] on input "checkbox" at bounding box center [274, 141] width 18 height 18
checkbox input "true"
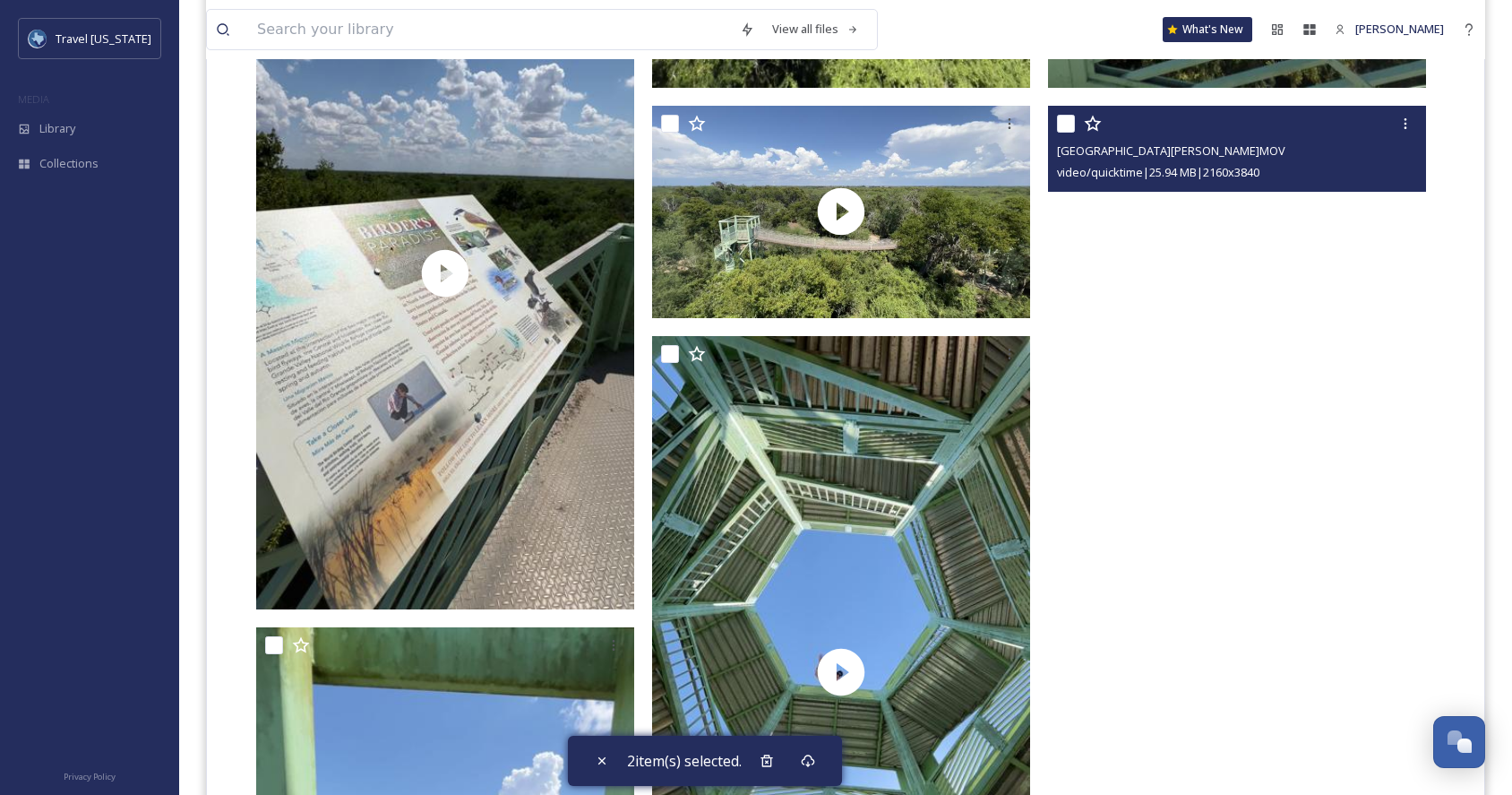
scroll to position [6874, 0]
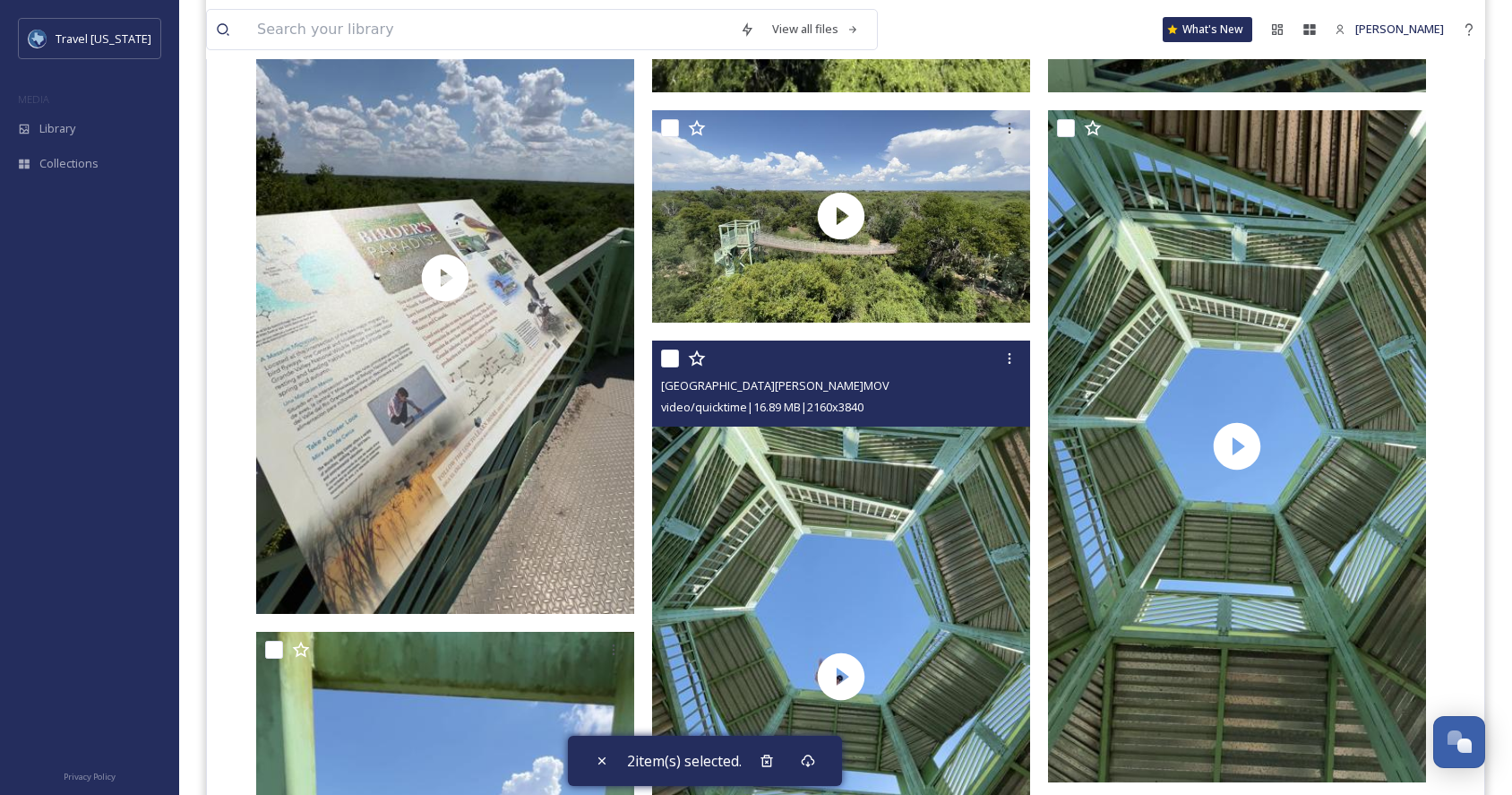
click at [670, 352] on input "checkbox" at bounding box center [669, 358] width 18 height 18
checkbox input "true"
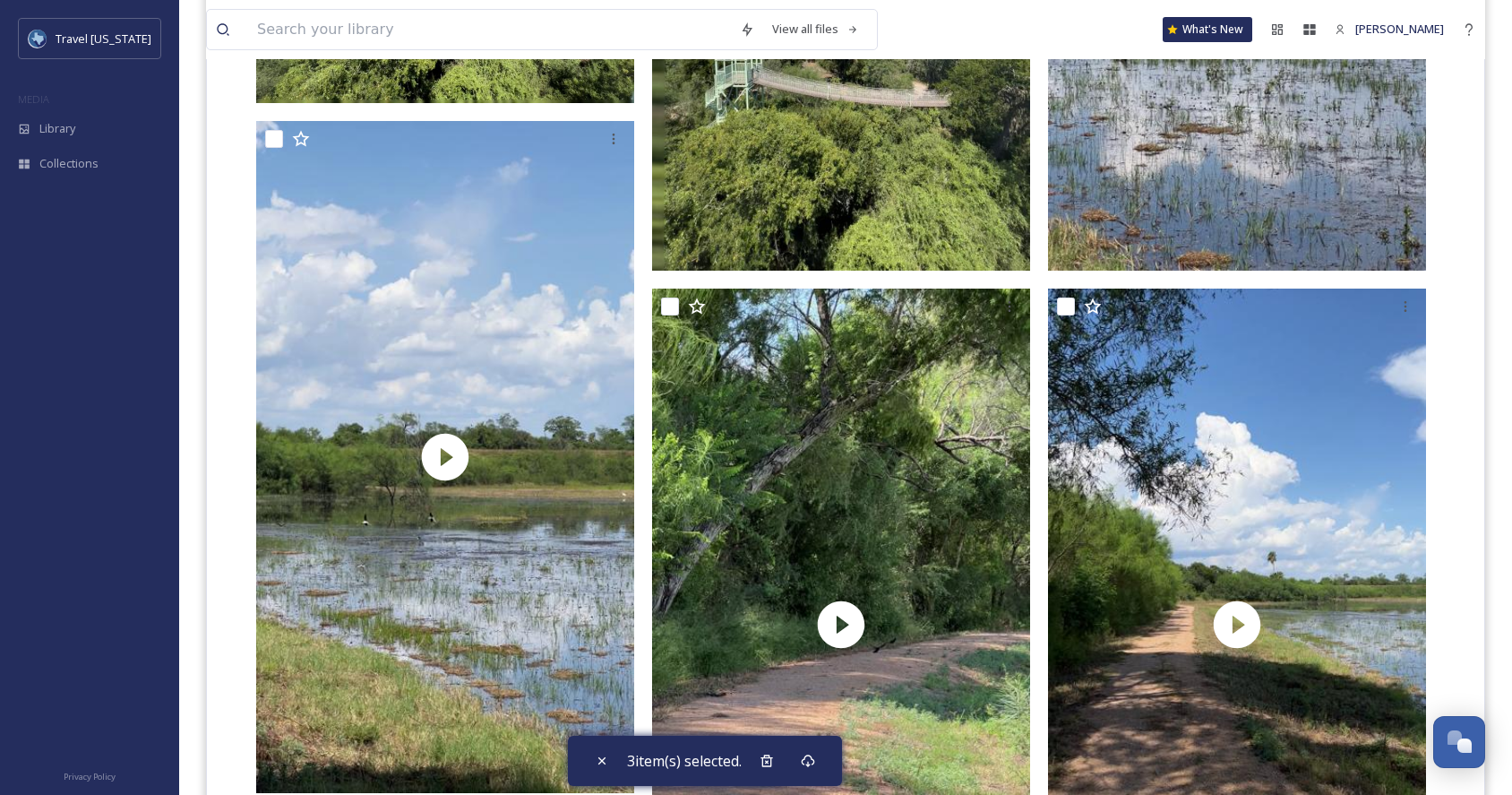
scroll to position [5271, 0]
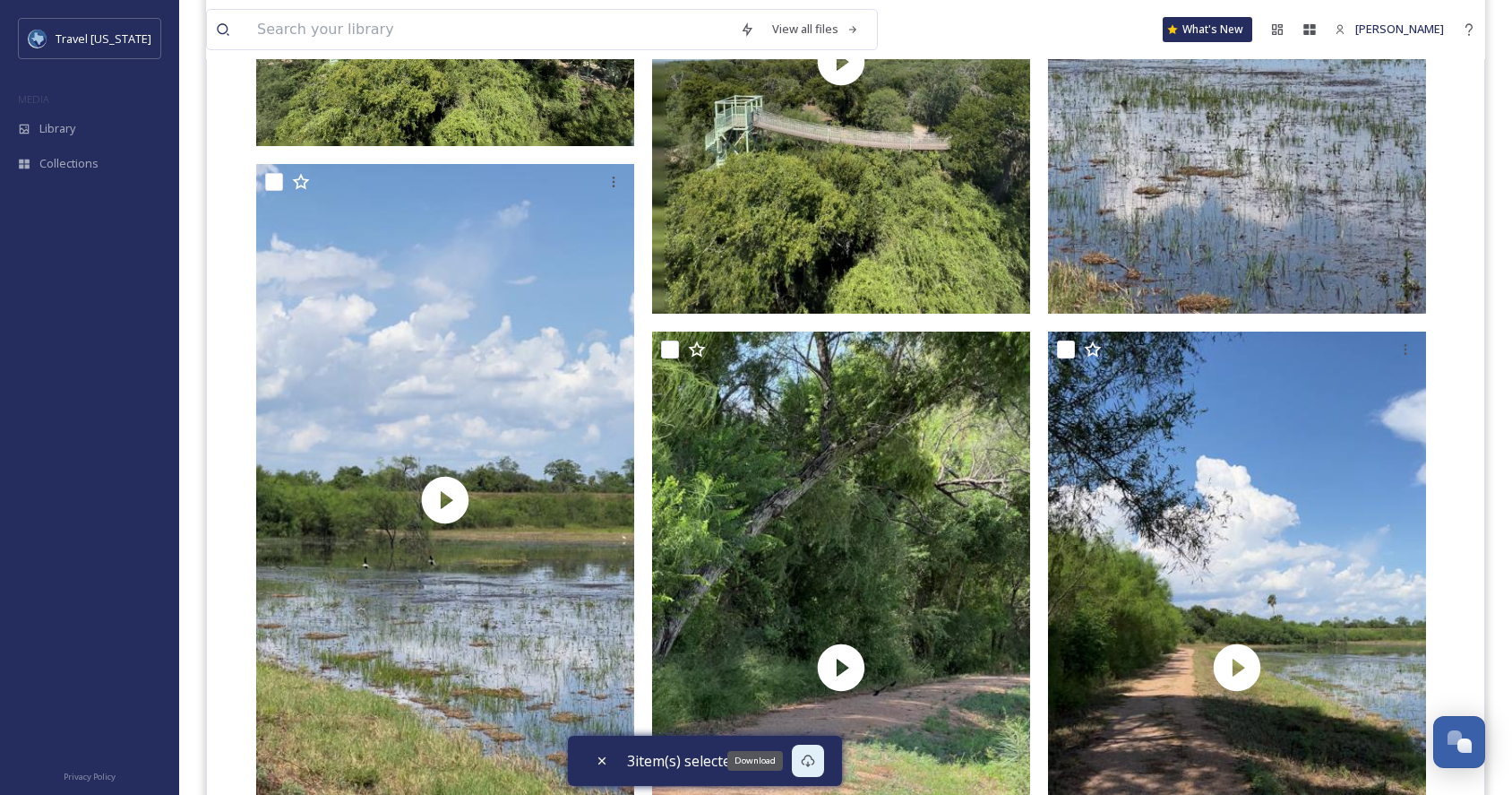
click at [815, 763] on icon at bounding box center [807, 760] width 14 height 14
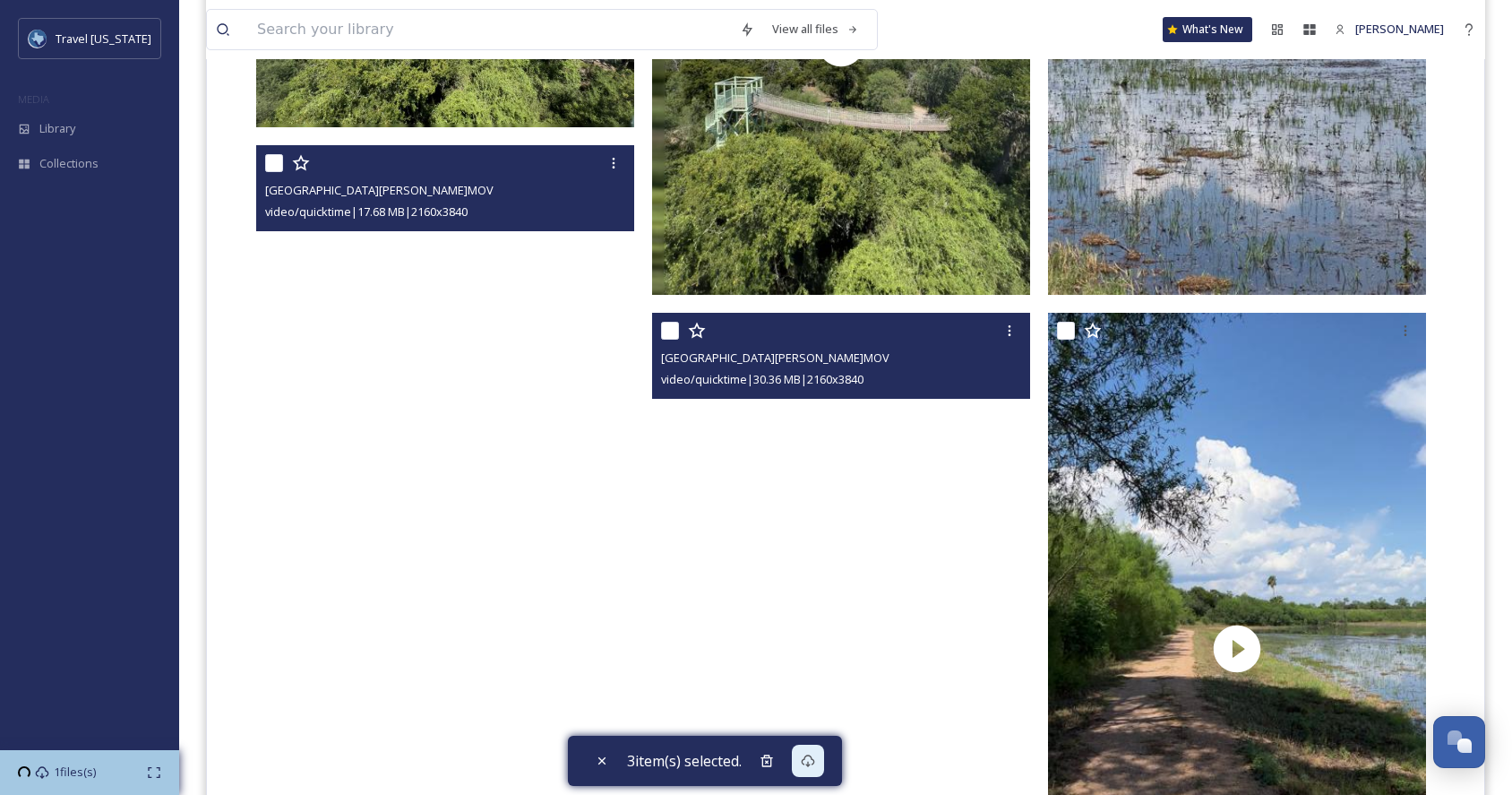
scroll to position [5252, 0]
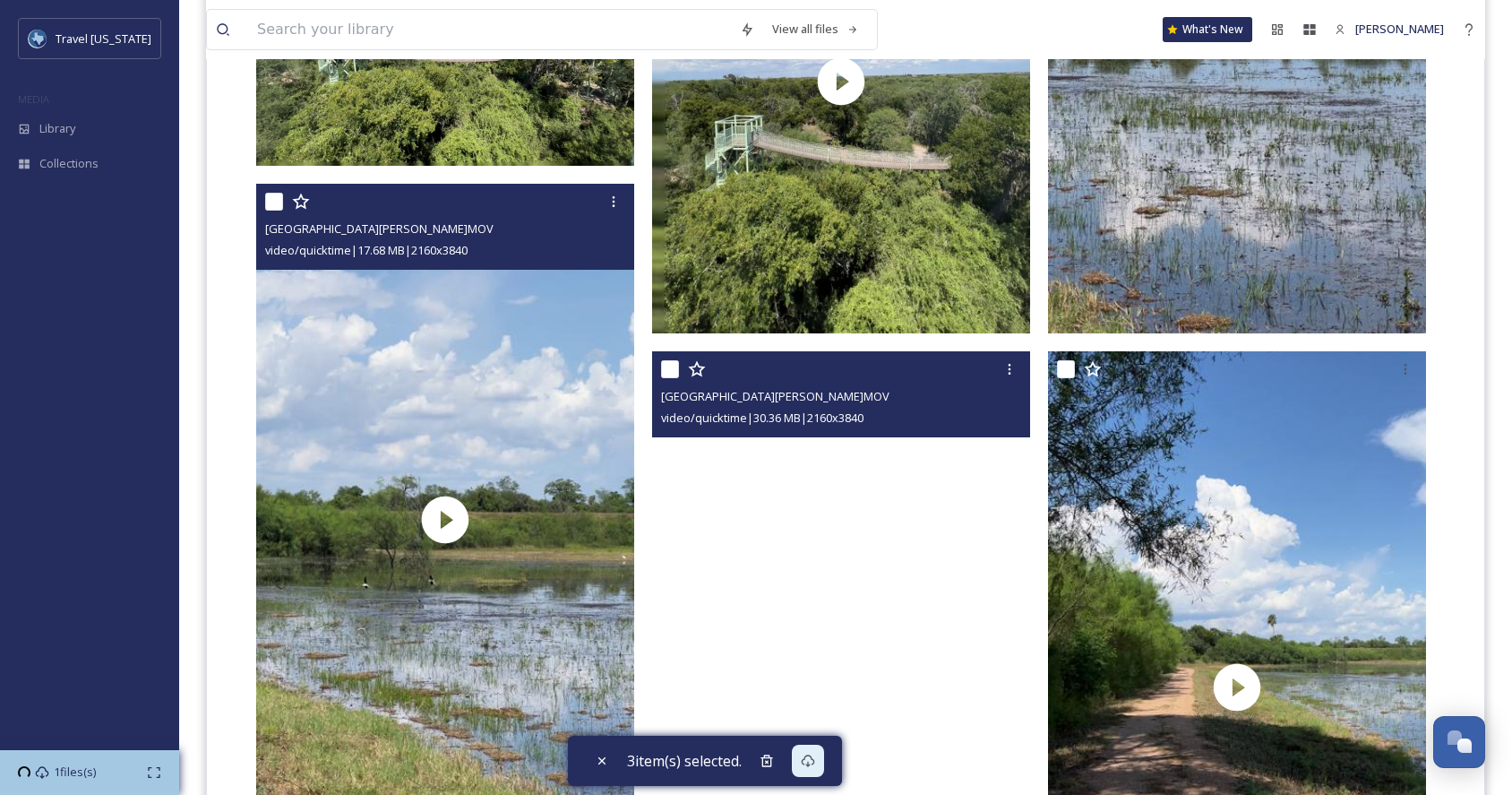
click at [275, 202] on input "checkbox" at bounding box center [274, 202] width 18 height 18
checkbox input "true"
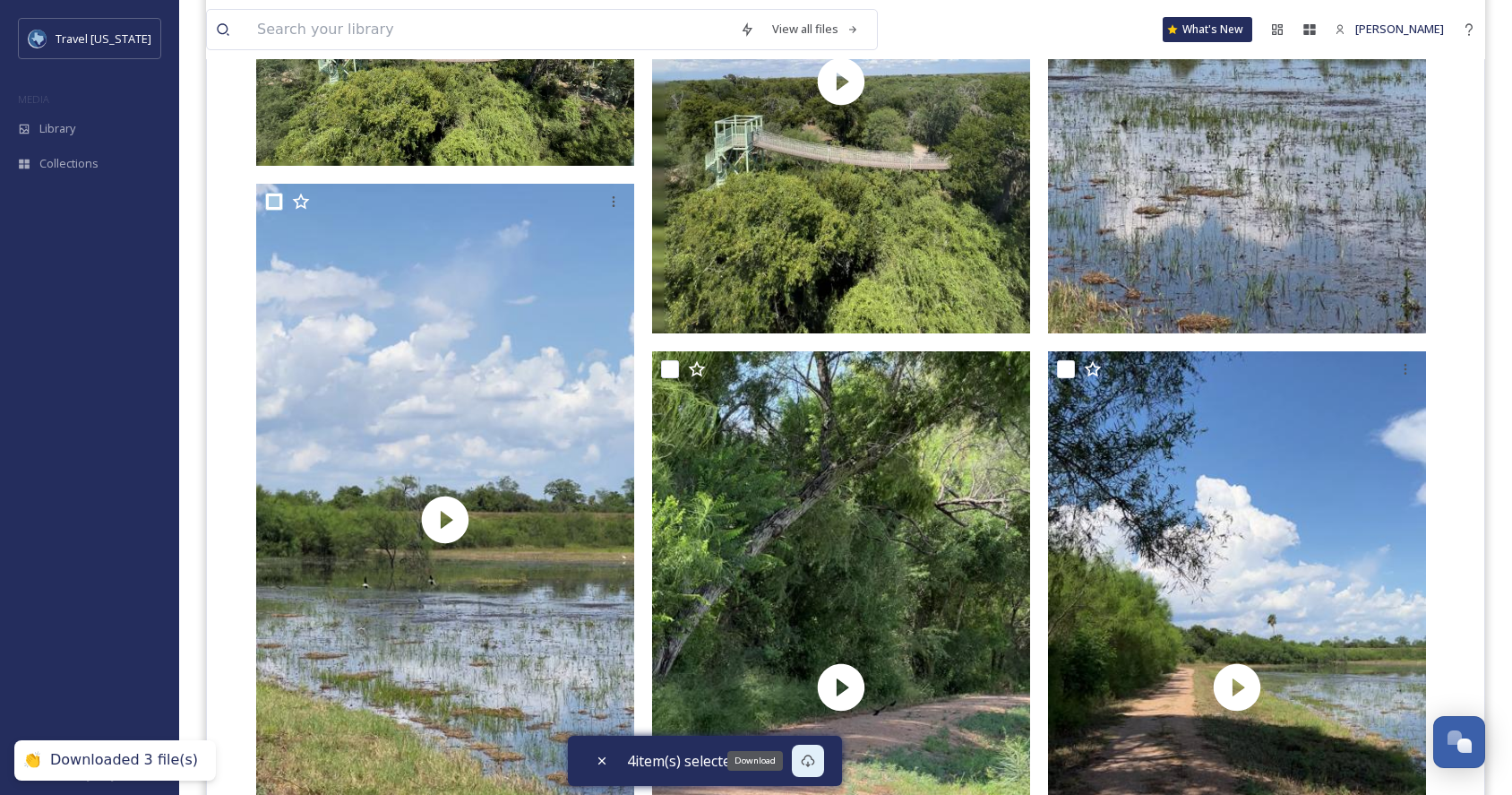
click at [815, 762] on icon at bounding box center [807, 760] width 14 height 14
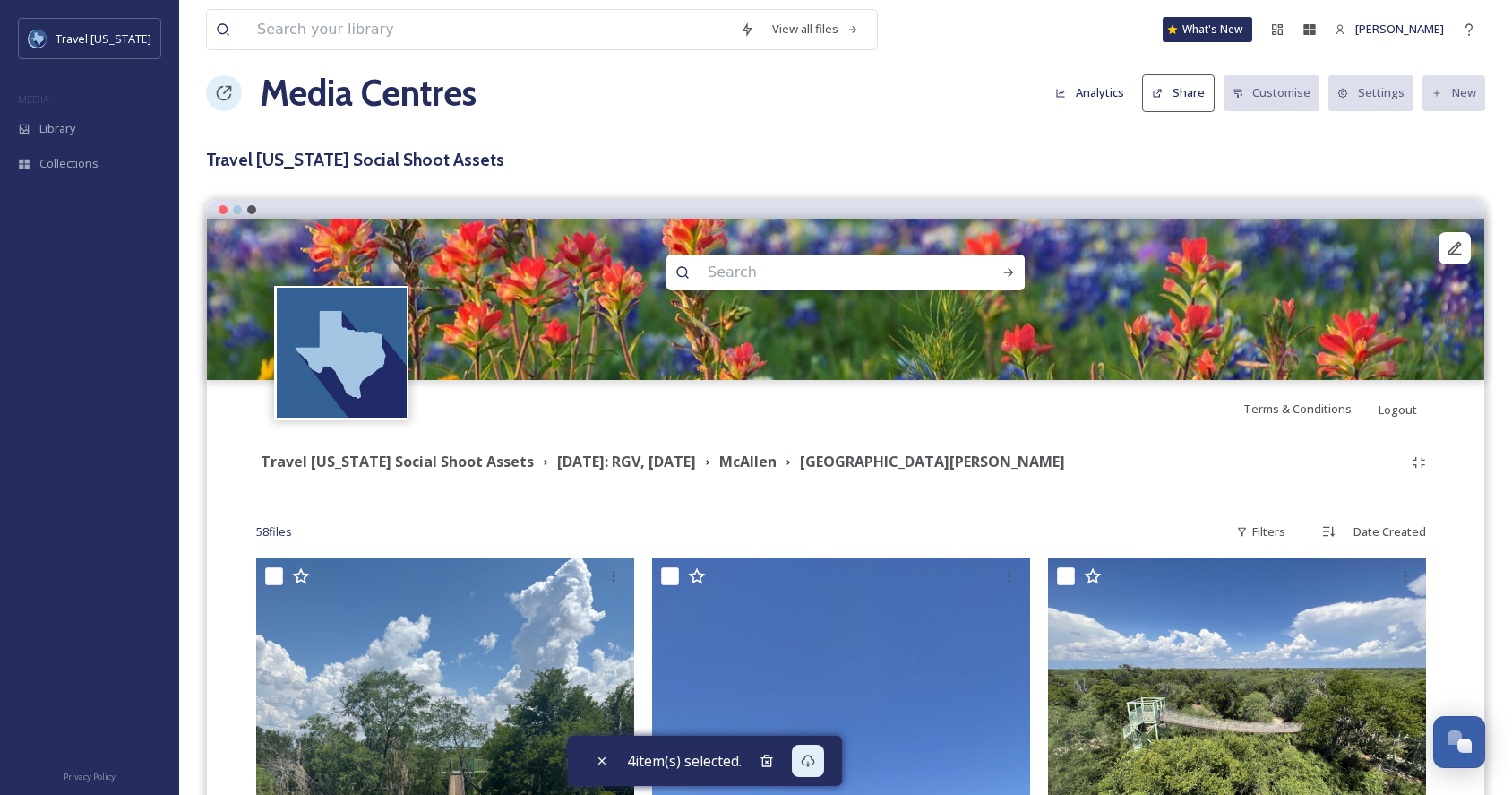
scroll to position [0, 0]
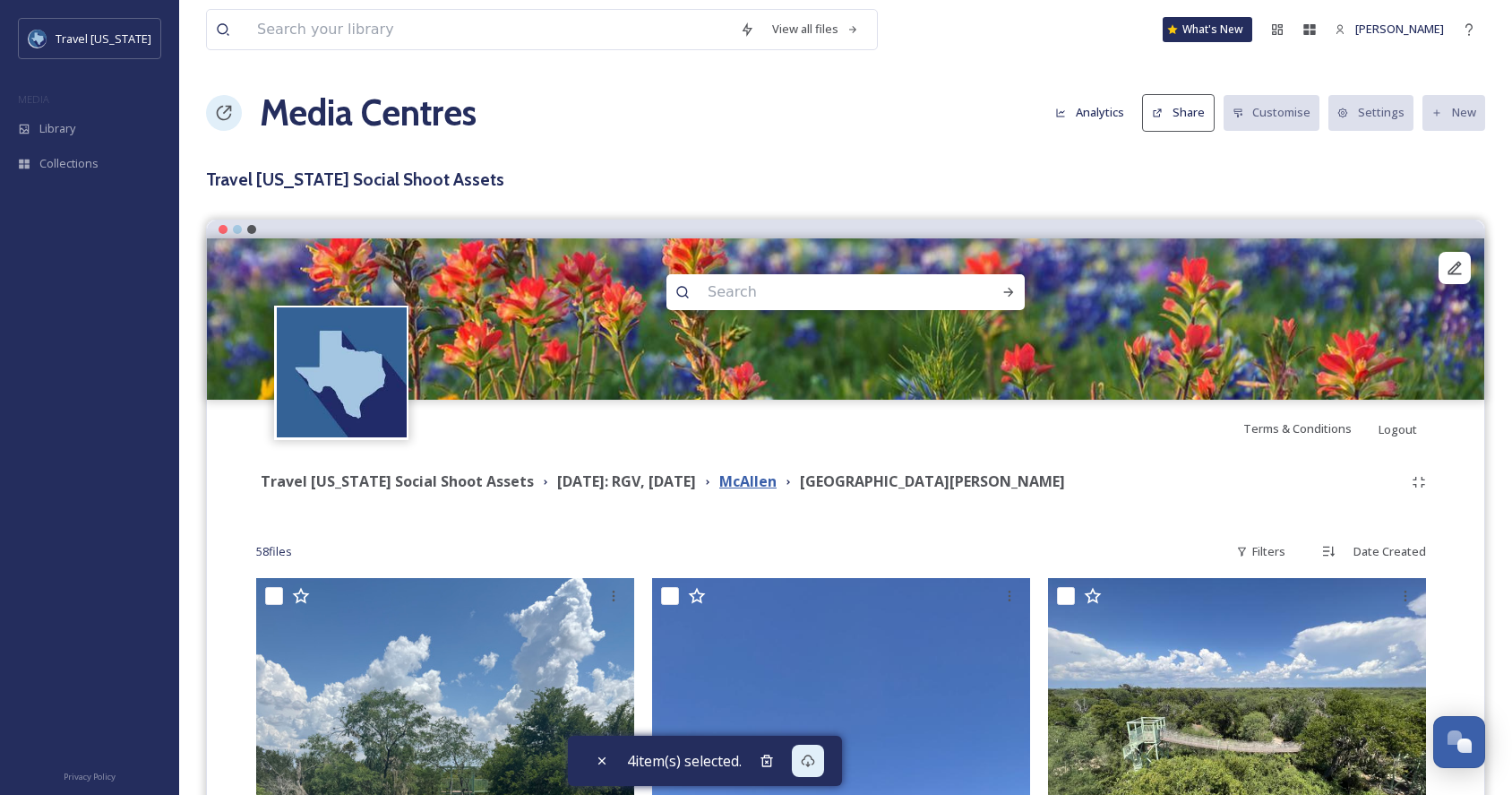
click at [777, 487] on strong "McAllen" at bounding box center [747, 480] width 57 height 20
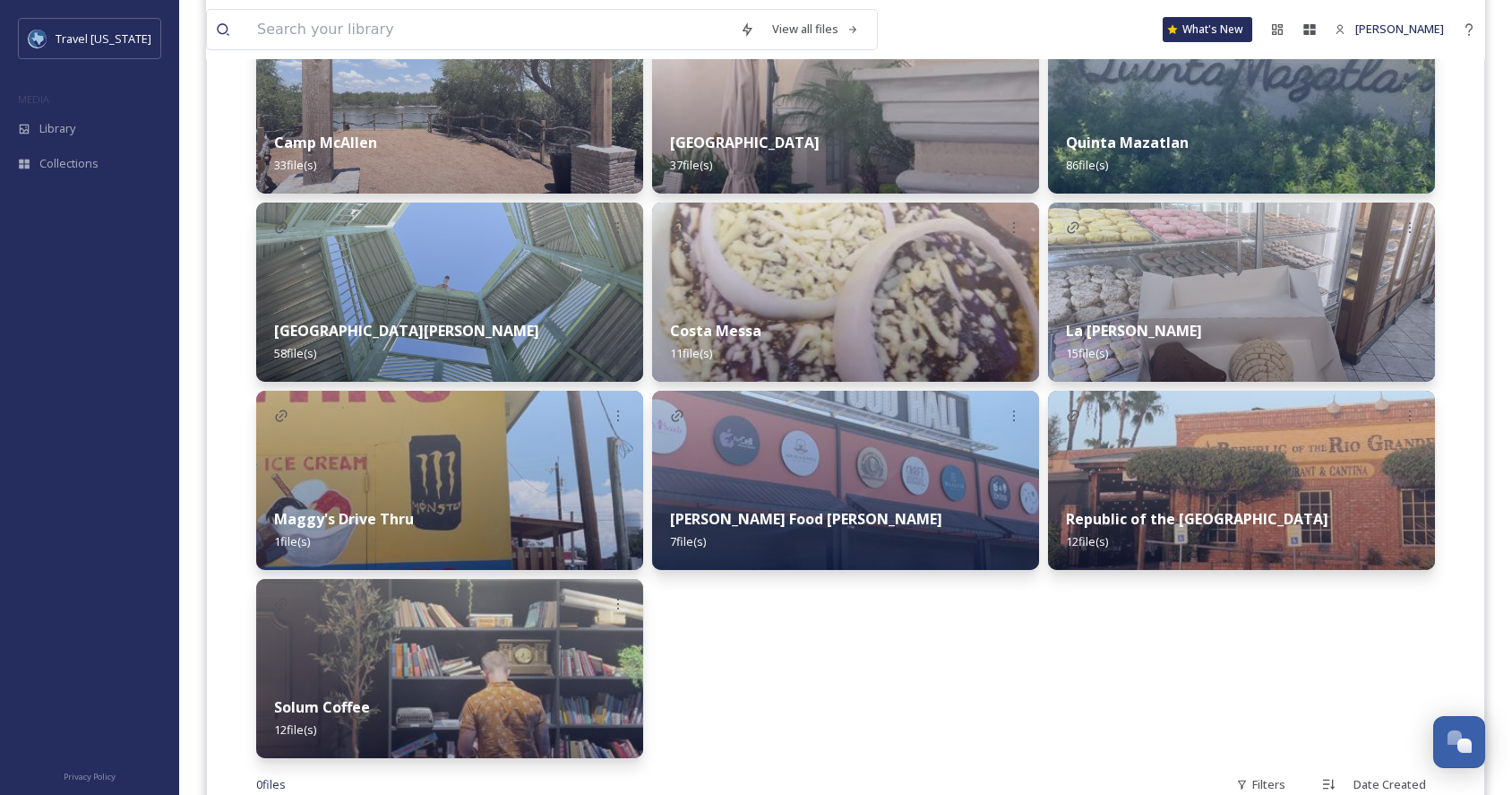
scroll to position [611, 0]
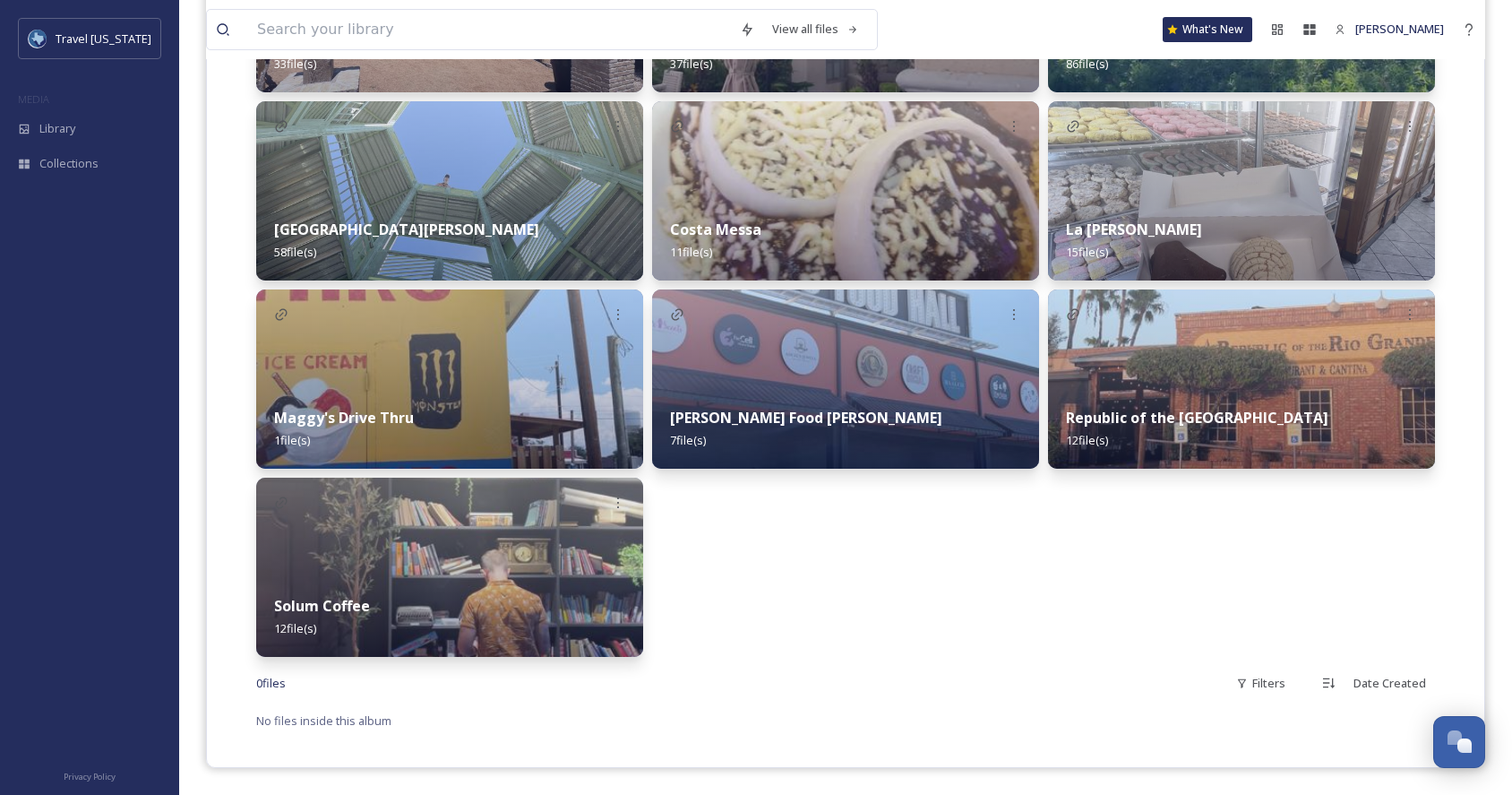
click at [1281, 347] on img at bounding box center [1241, 378] width 387 height 179
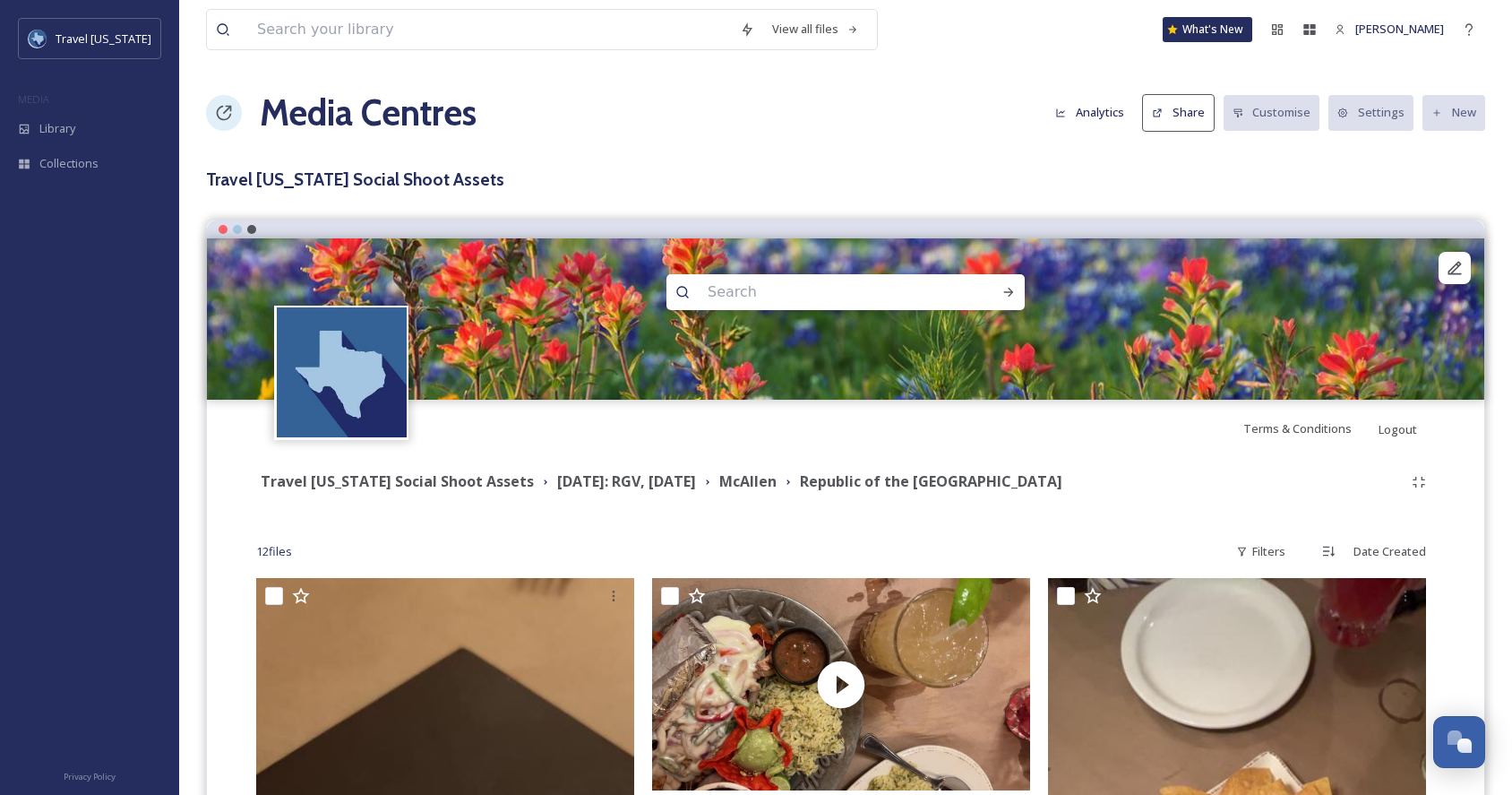
click at [320, 176] on h3 "Travel [US_STATE] Social Shoot Assets" at bounding box center [845, 179] width 1279 height 26
click at [777, 474] on strong "McAllen" at bounding box center [747, 480] width 57 height 20
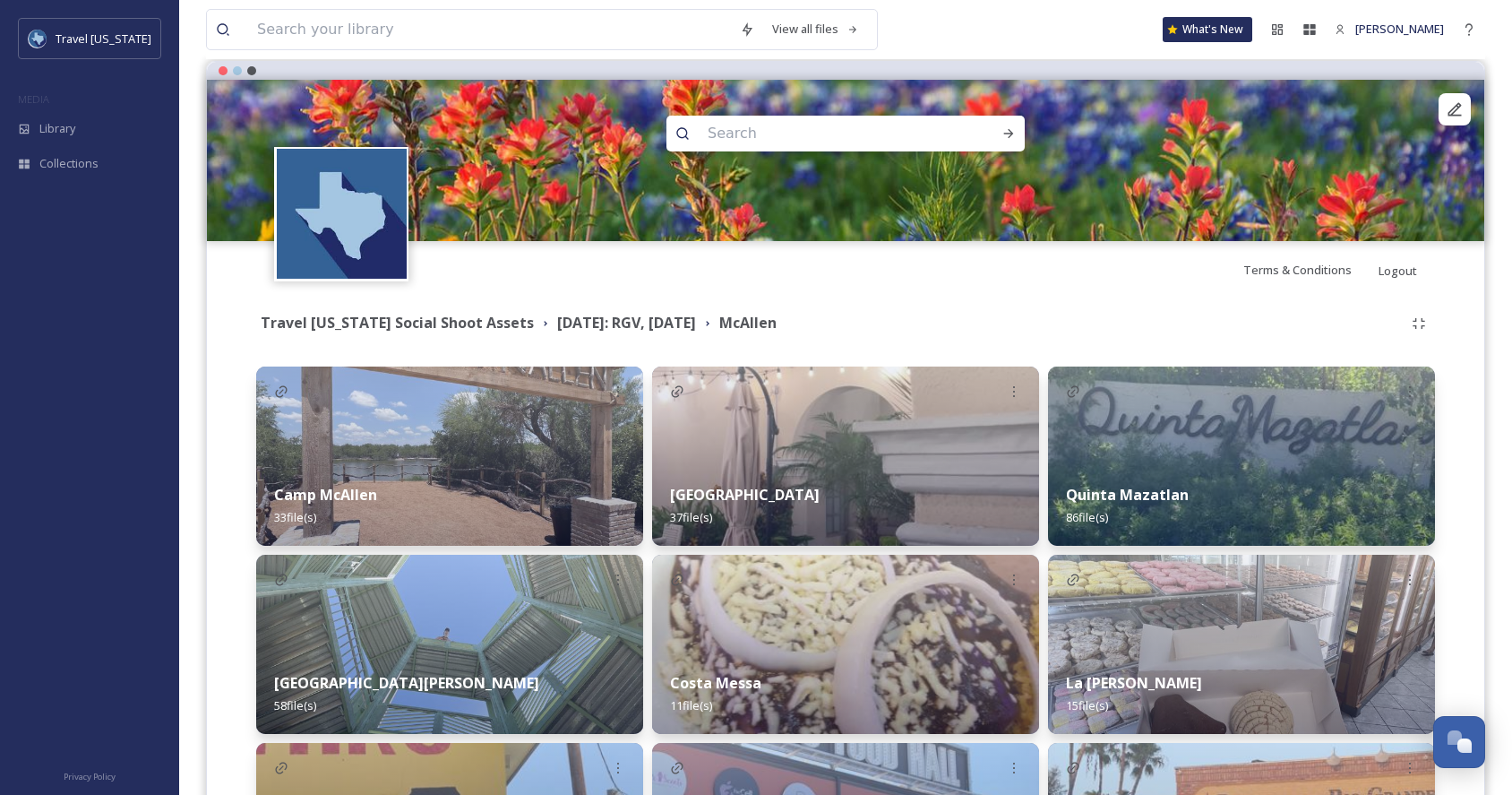
scroll to position [70, 0]
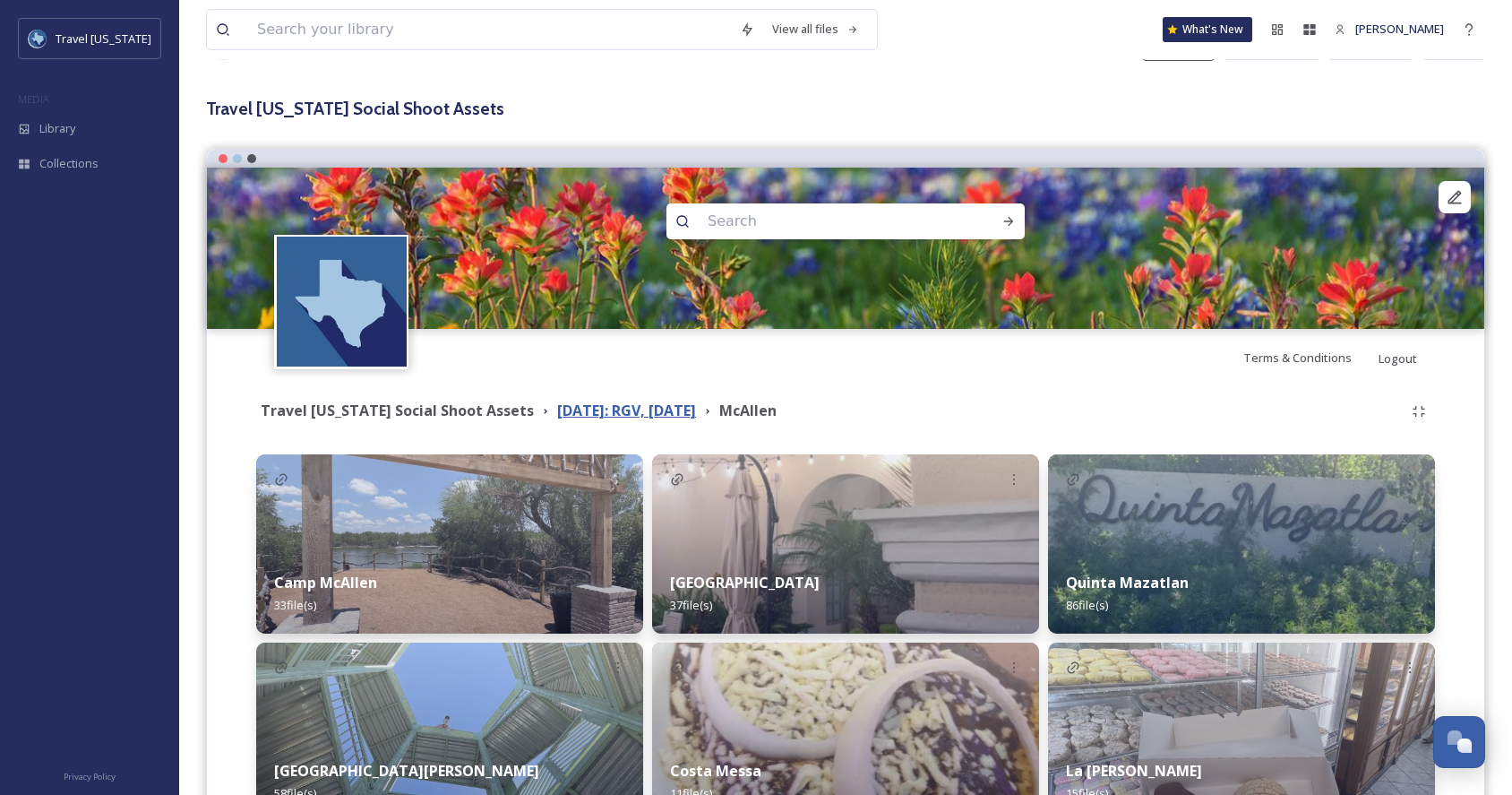
click at [557, 413] on strong "[DATE]: RGV, [DATE]" at bounding box center [627, 410] width 139 height 20
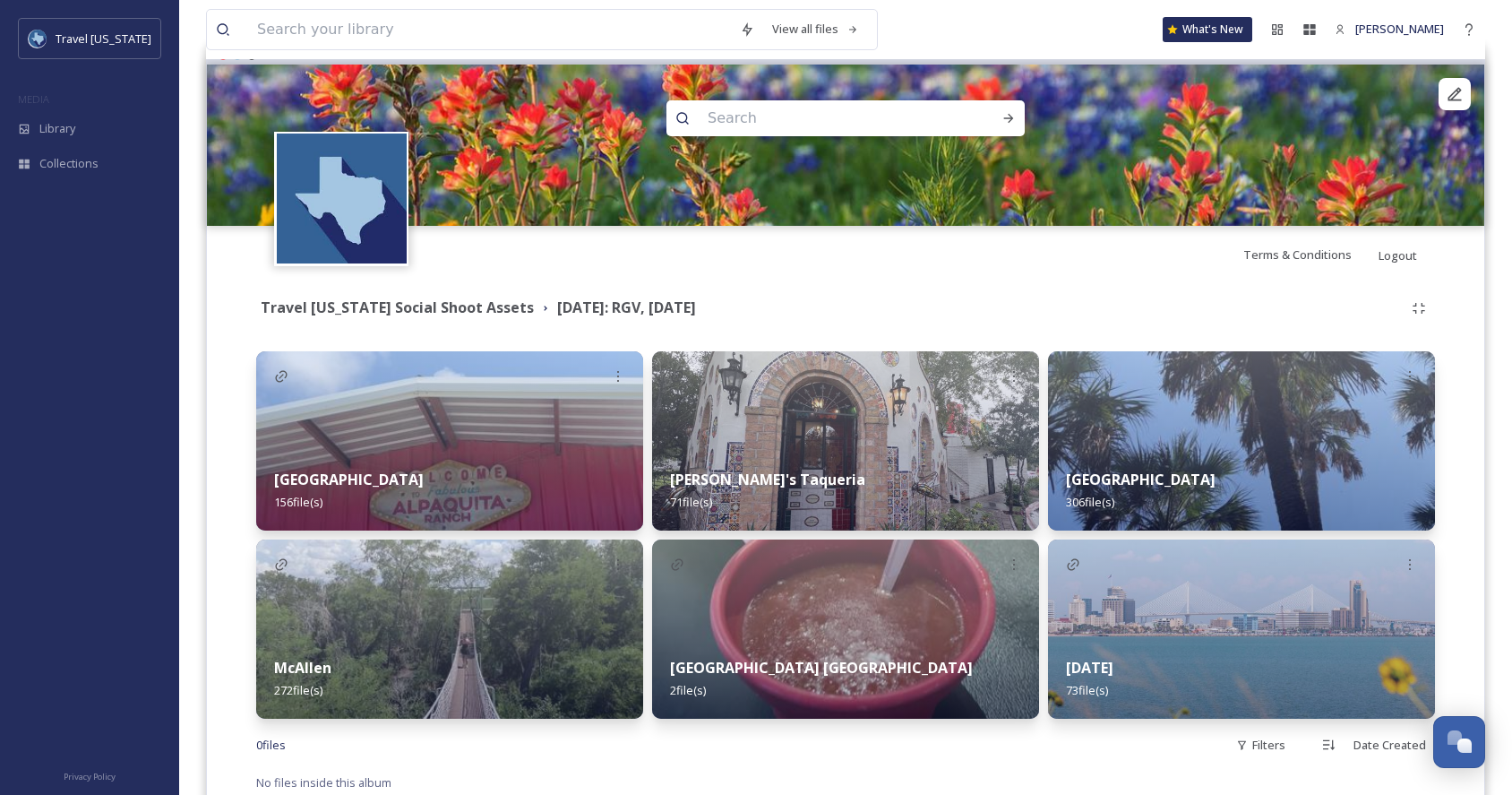
scroll to position [236, 0]
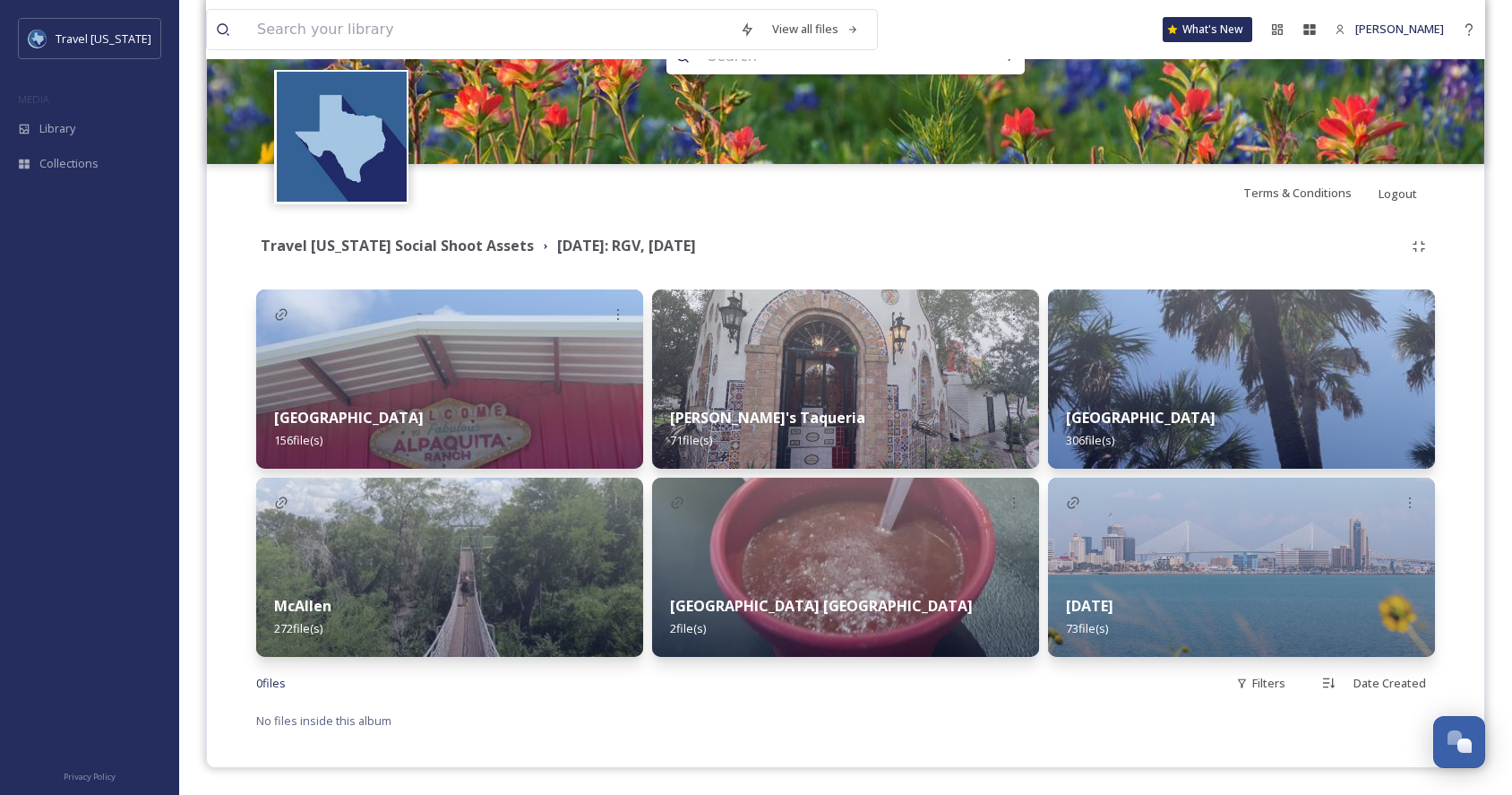
click at [1202, 343] on img at bounding box center [1241, 378] width 387 height 179
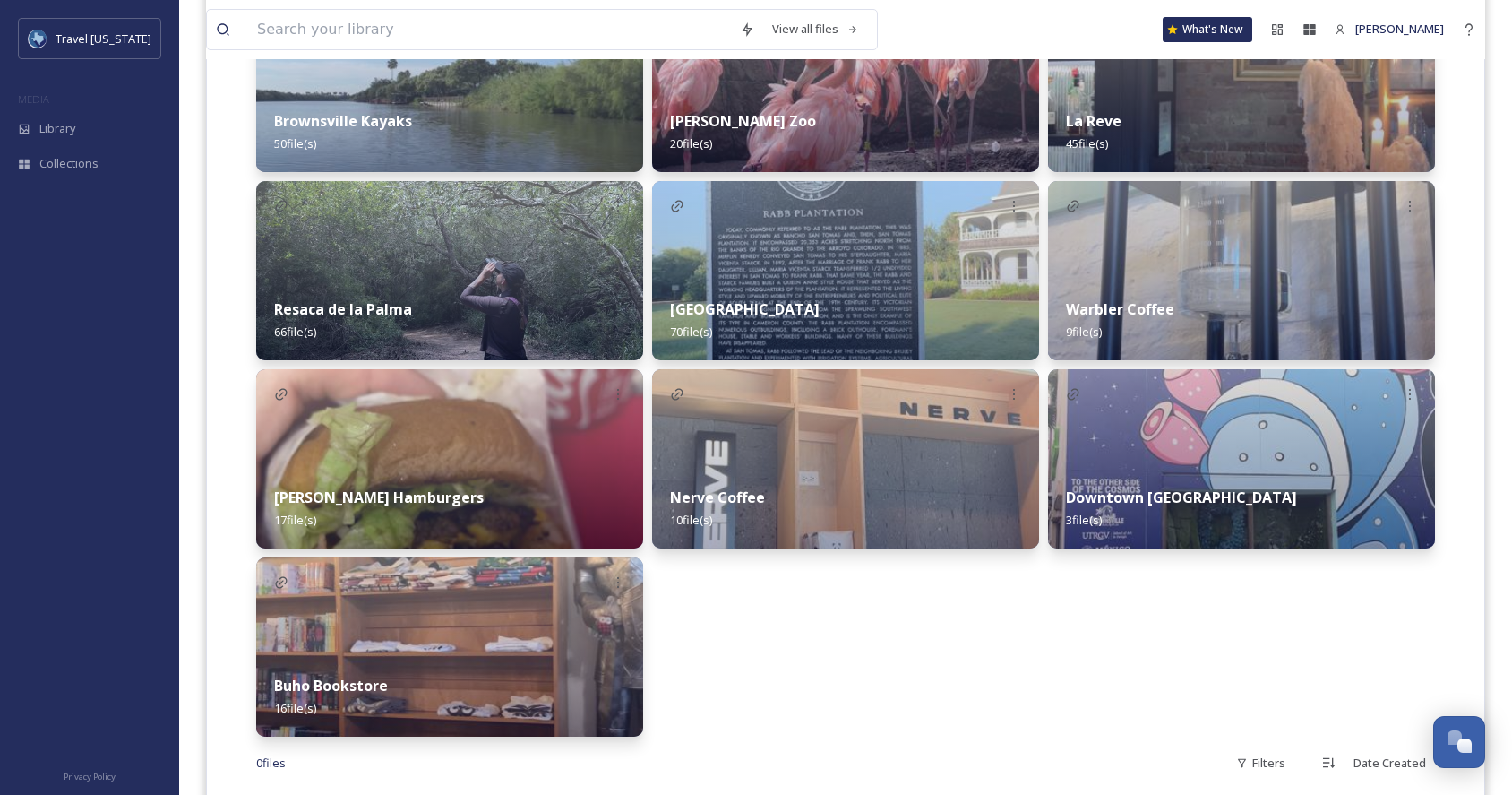
scroll to position [541, 0]
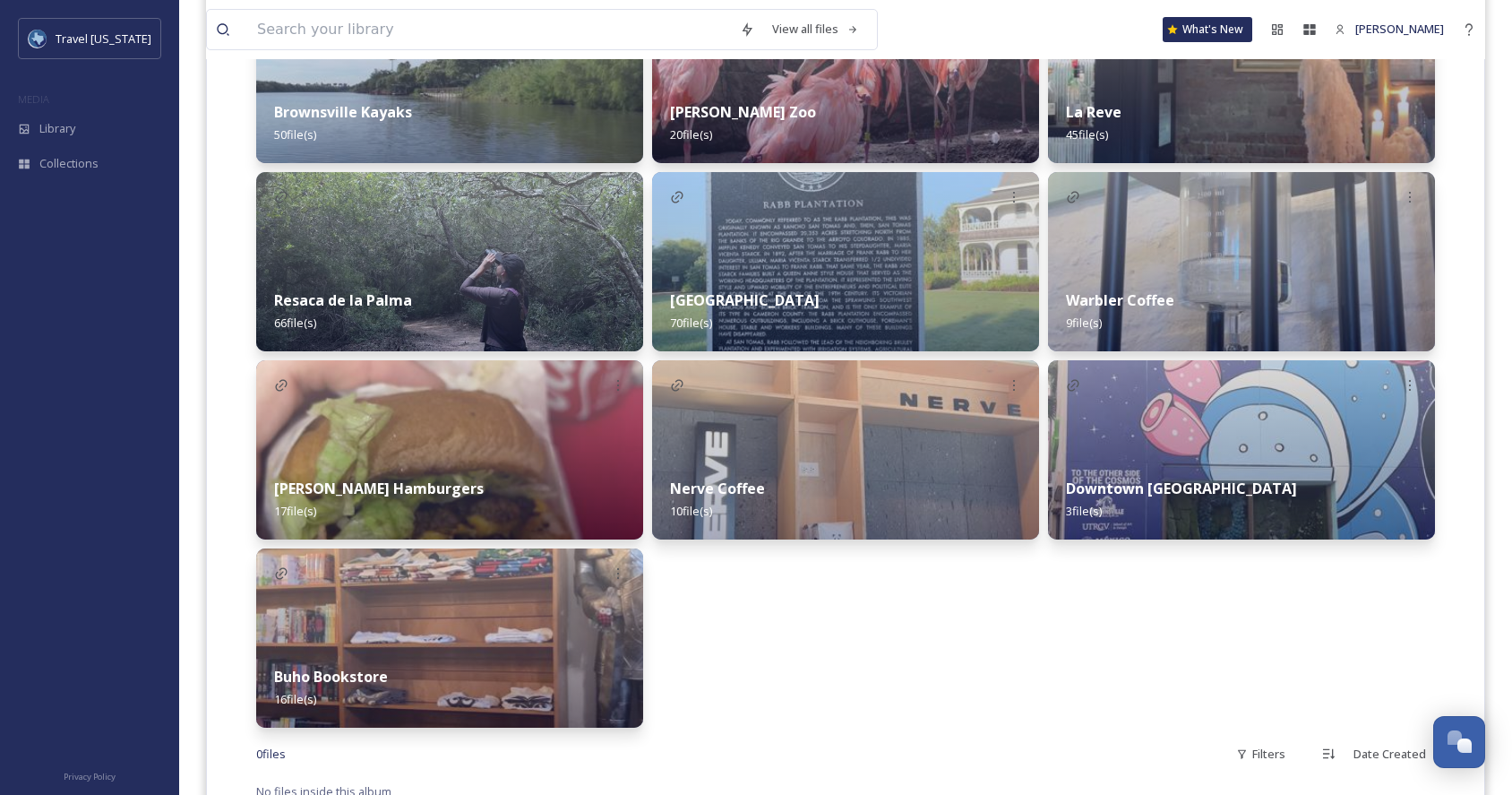
click at [483, 258] on img at bounding box center [449, 262] width 387 height 179
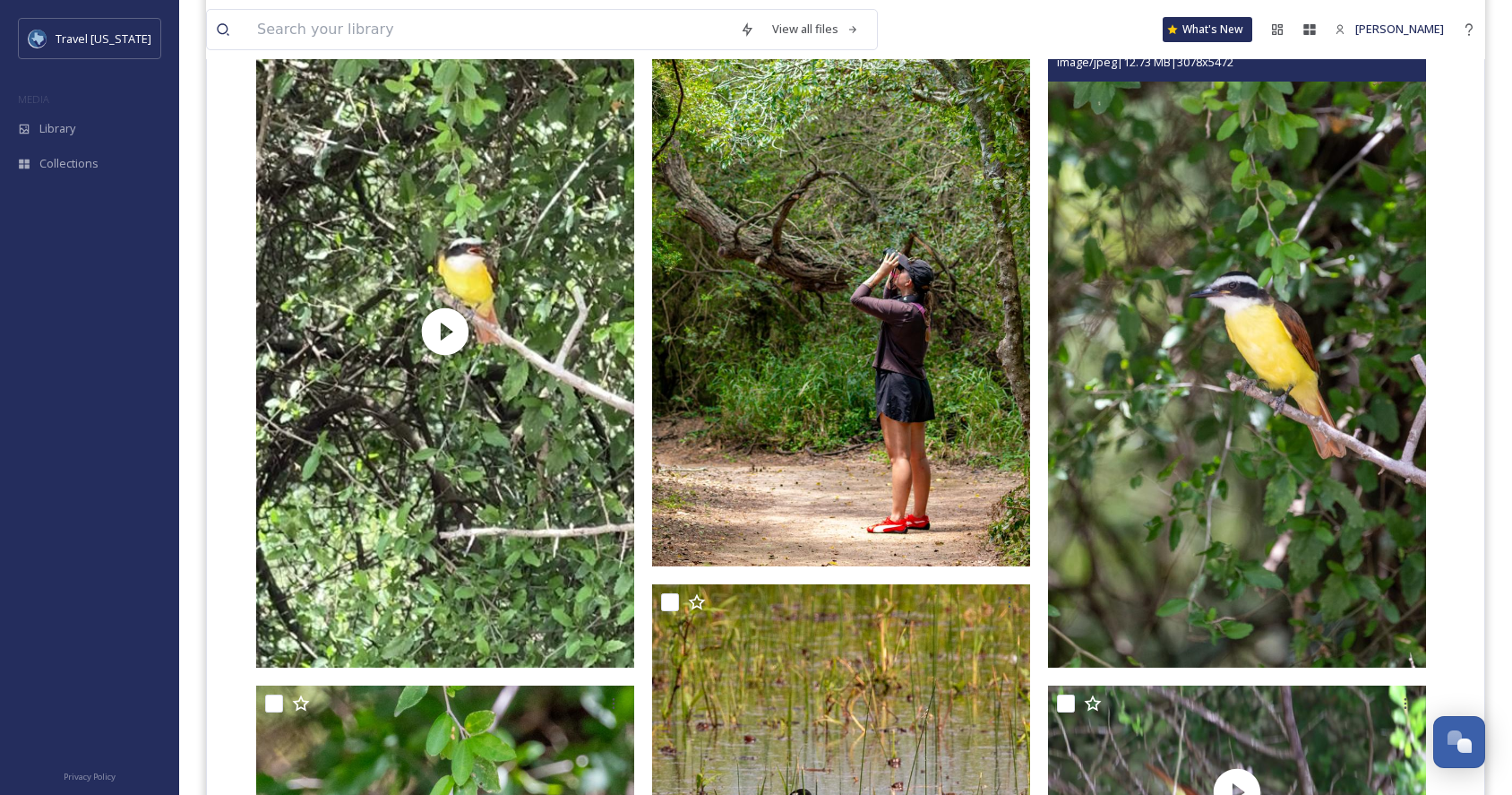
scroll to position [1110, 0]
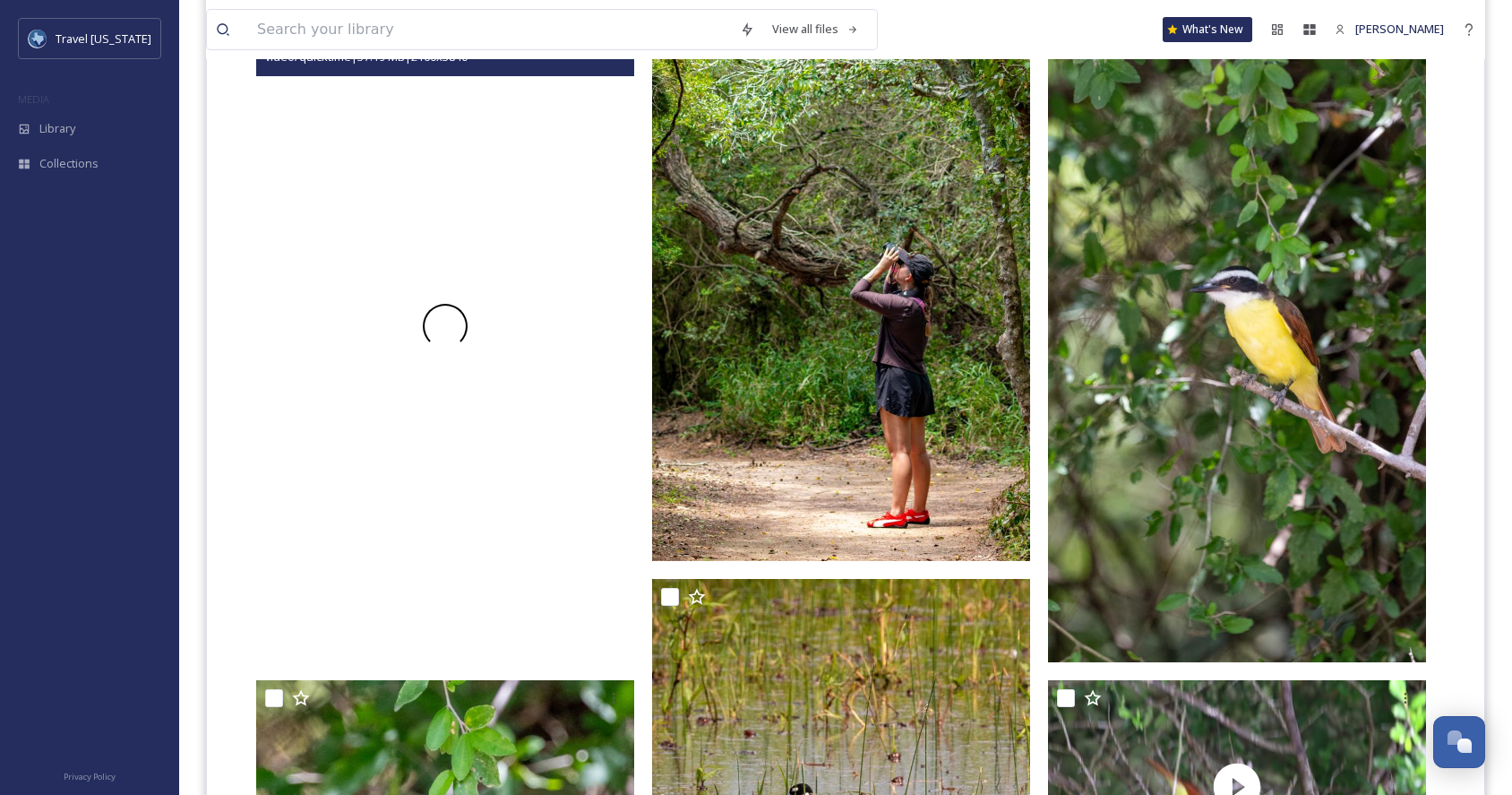
click at [485, 287] on div at bounding box center [444, 326] width 378 height 671
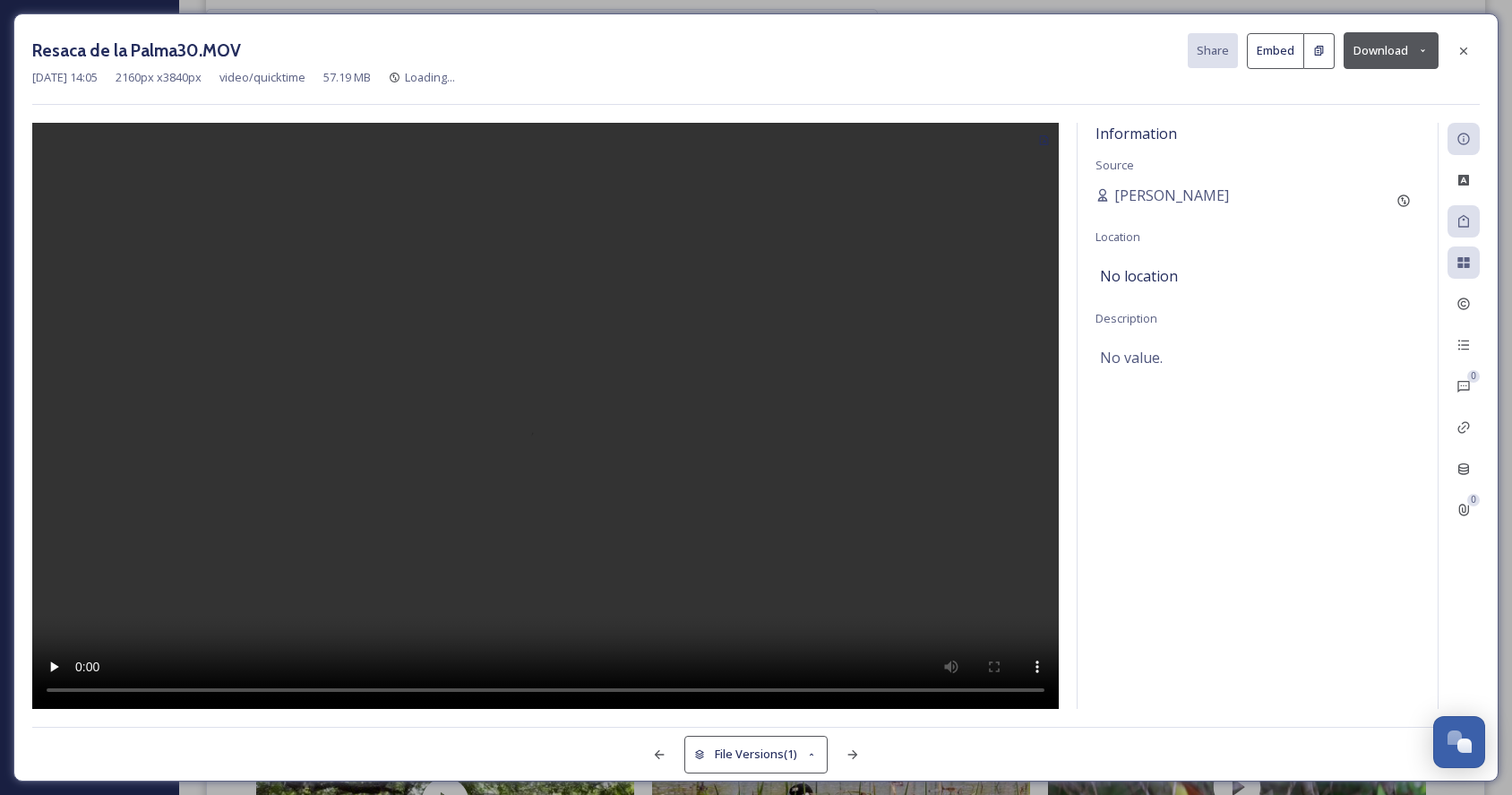
scroll to position [420, 0]
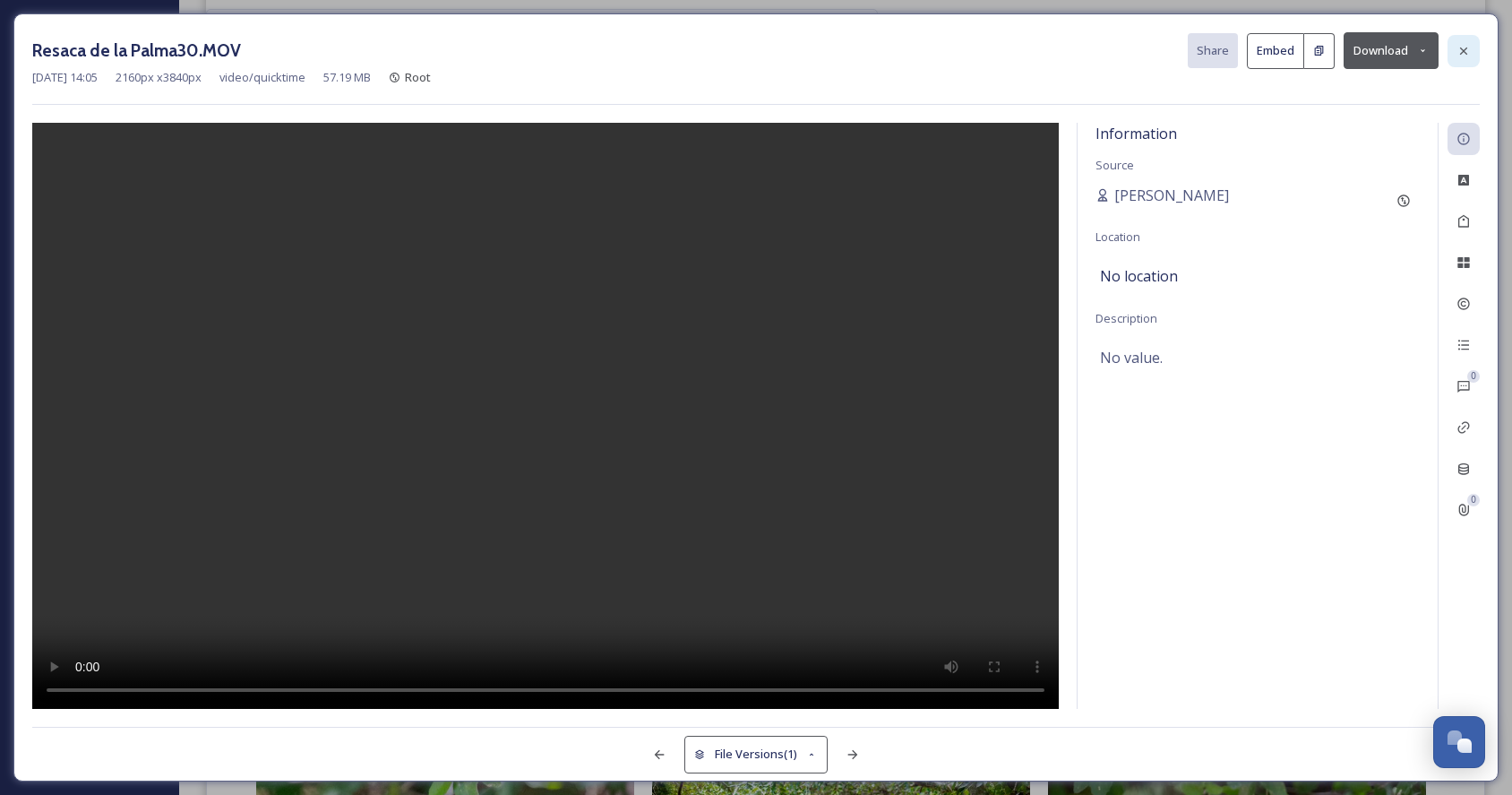
click at [1459, 50] on icon at bounding box center [1464, 50] width 14 height 14
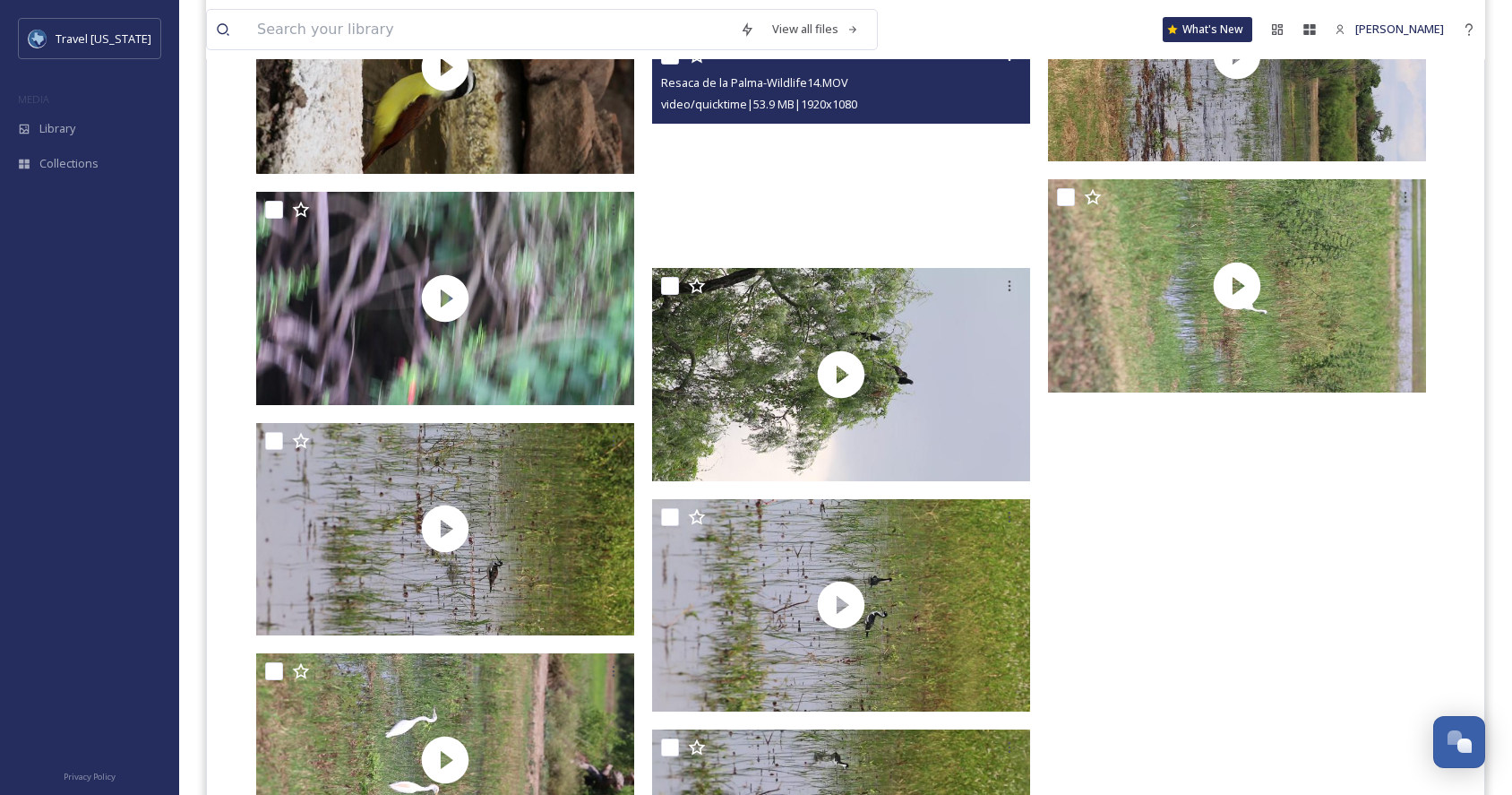
scroll to position [11806, 0]
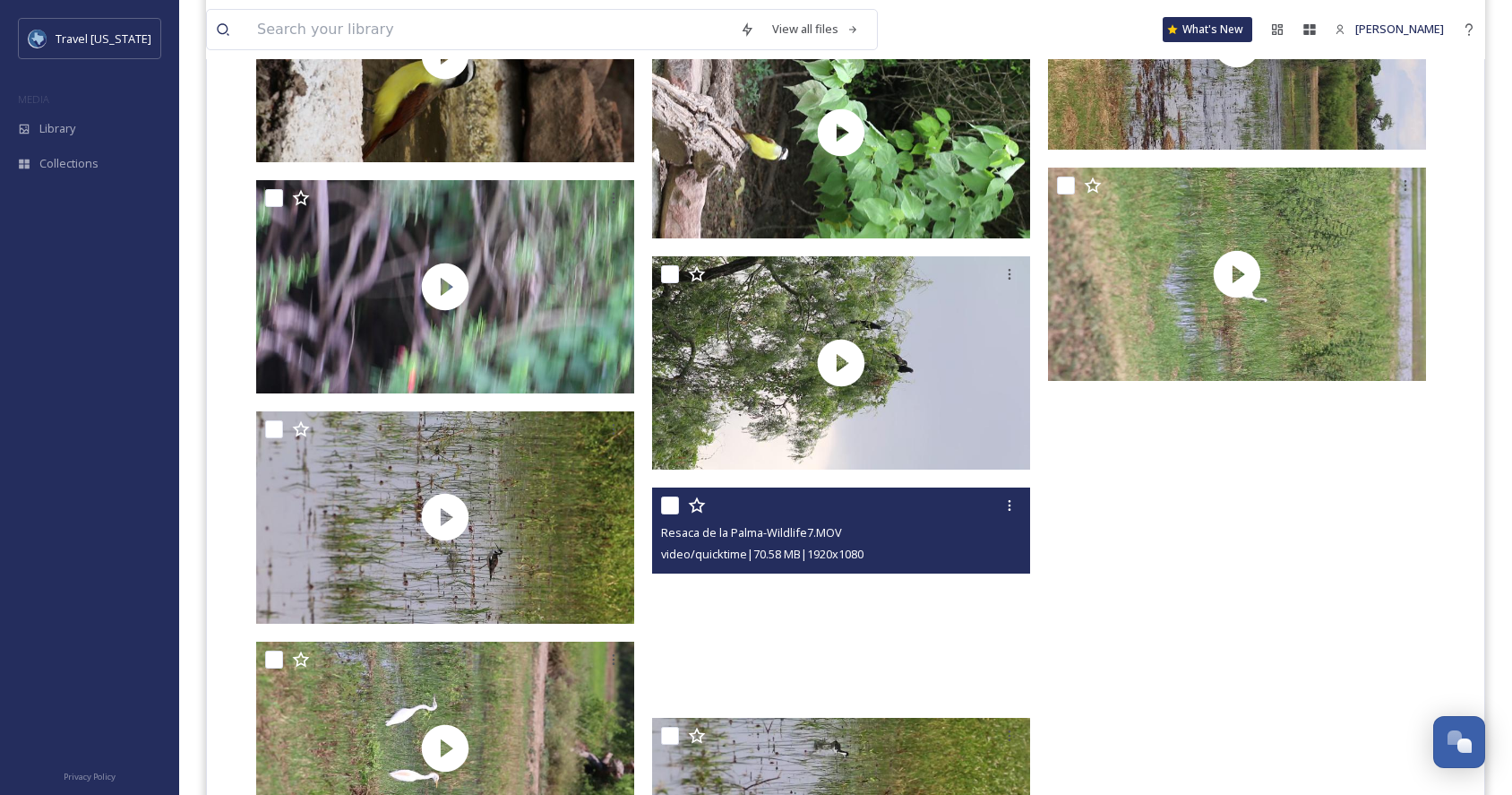
click at [875, 618] on video "Resaca de la Palma-Wildlife7.MOV" at bounding box center [841, 592] width 378 height 212
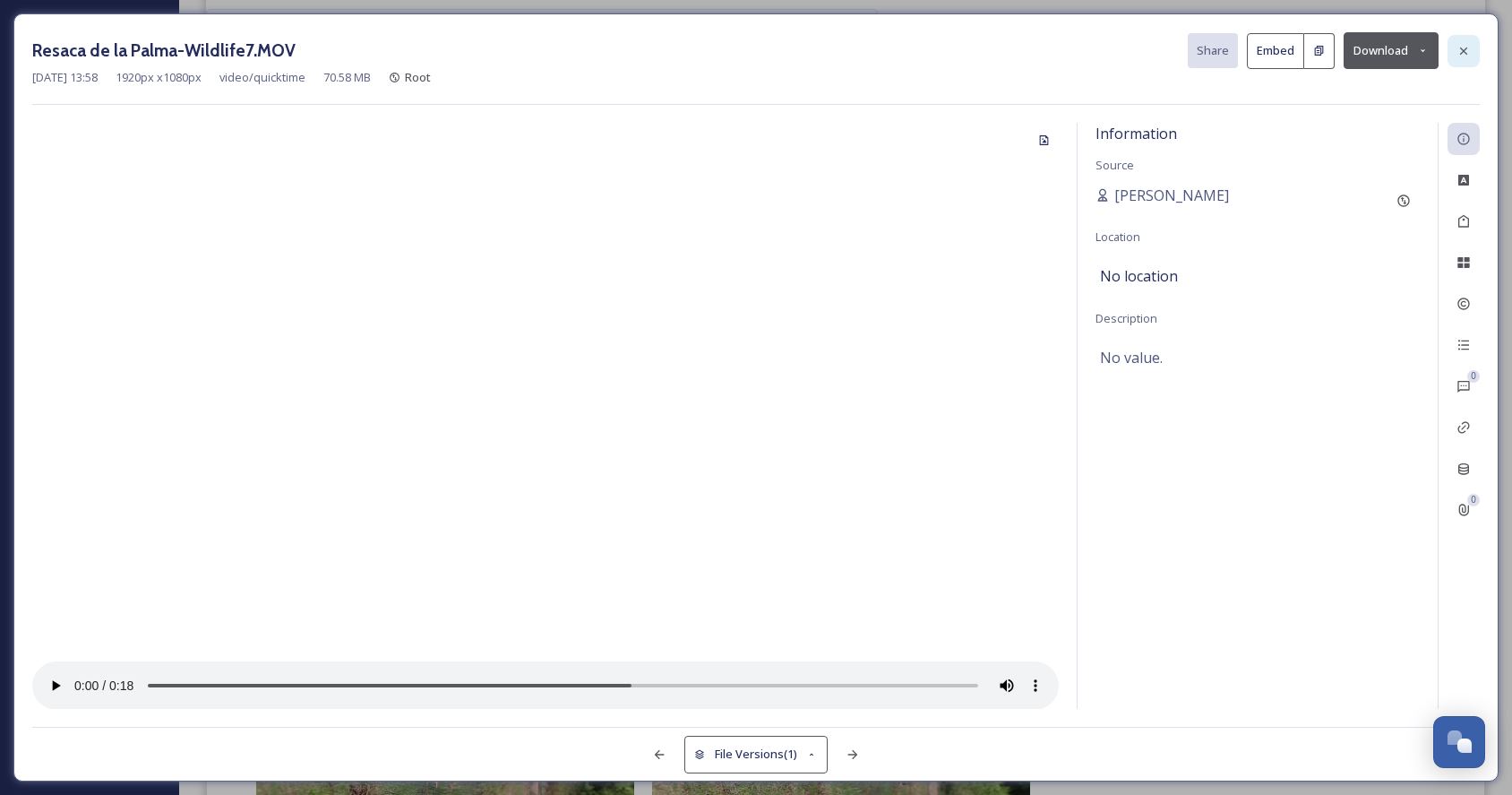
click at [1458, 48] on icon at bounding box center [1464, 50] width 14 height 14
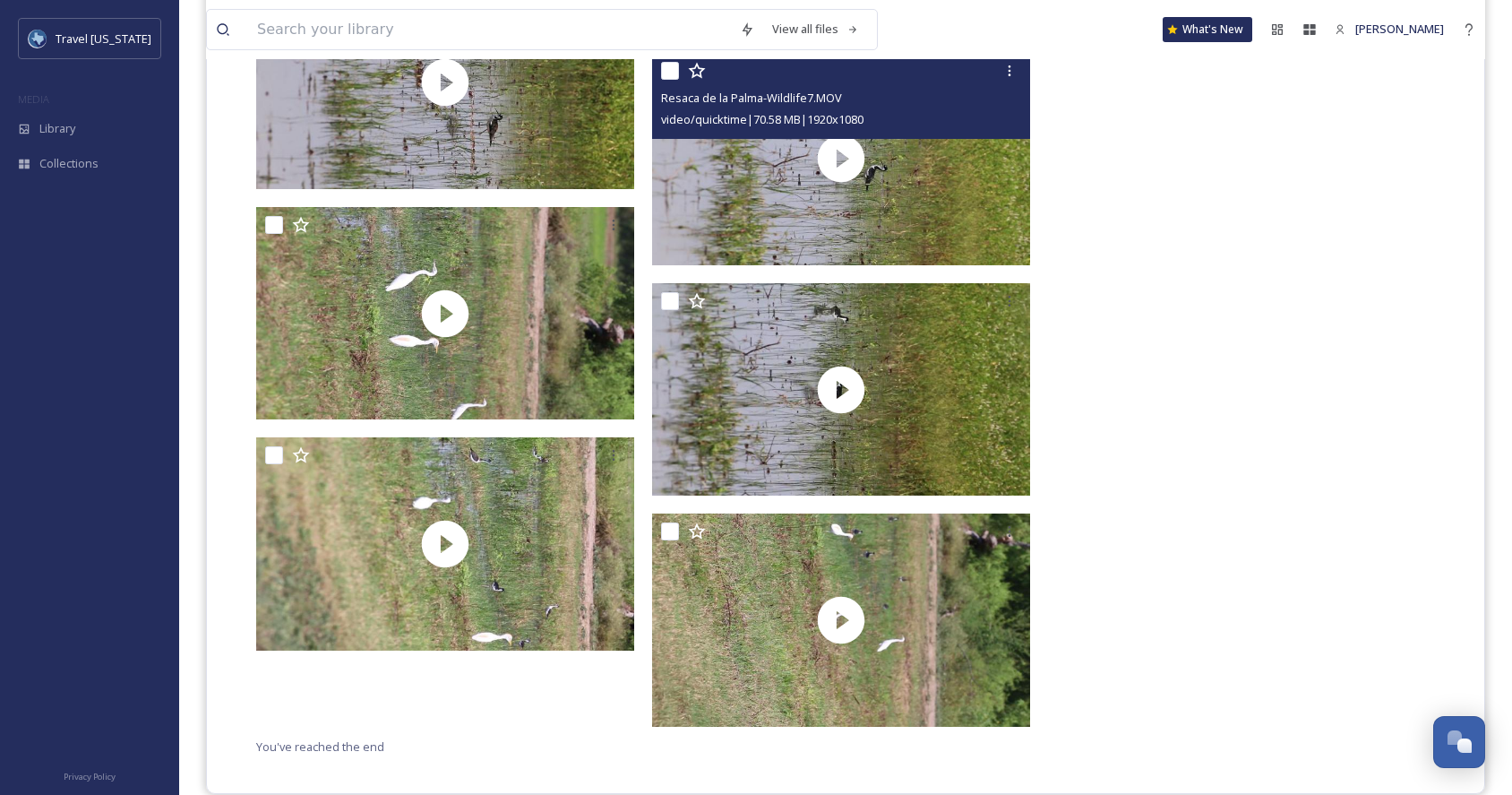
scroll to position [12266, 0]
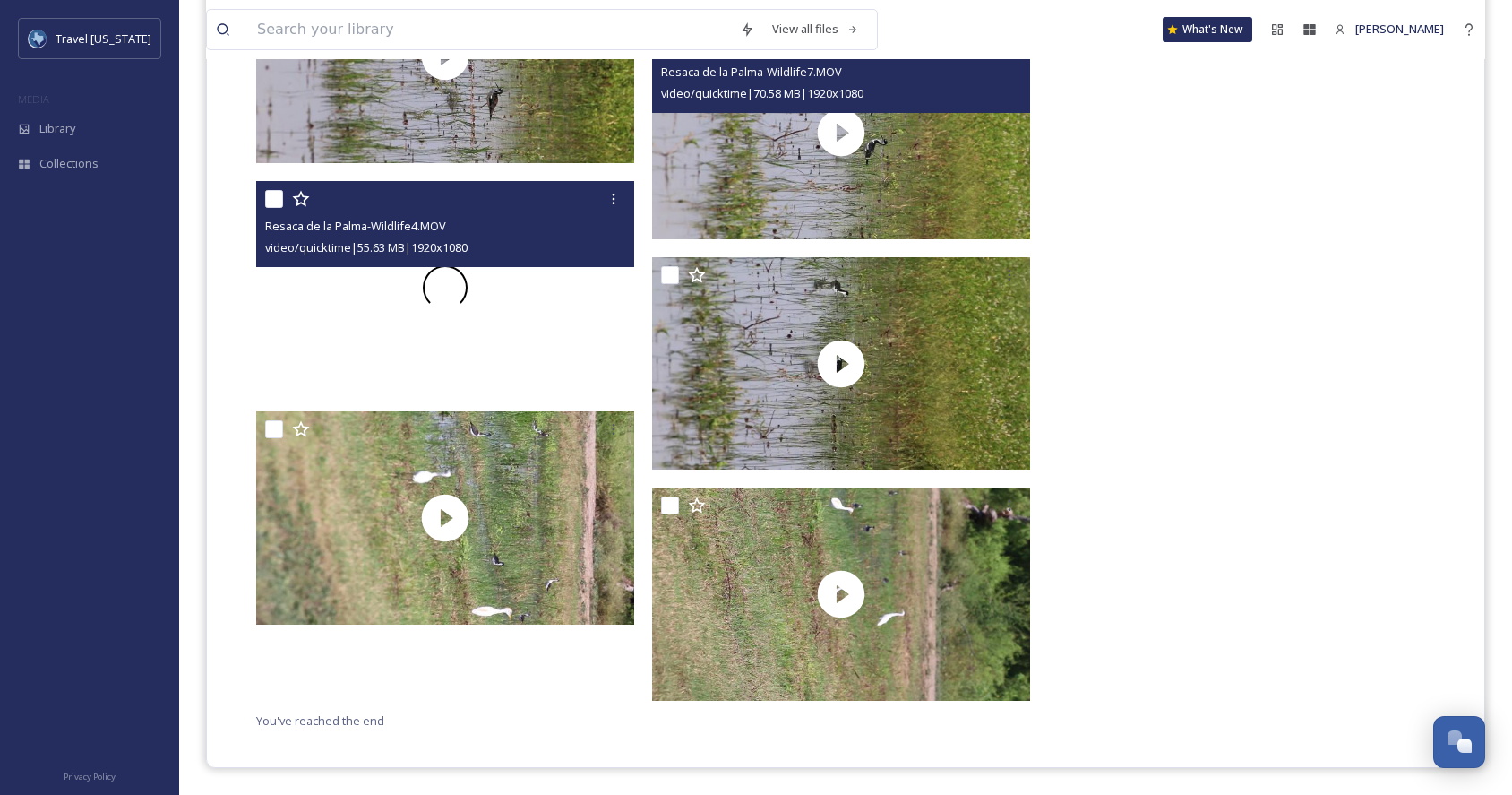
click at [533, 347] on div at bounding box center [444, 286] width 378 height 212
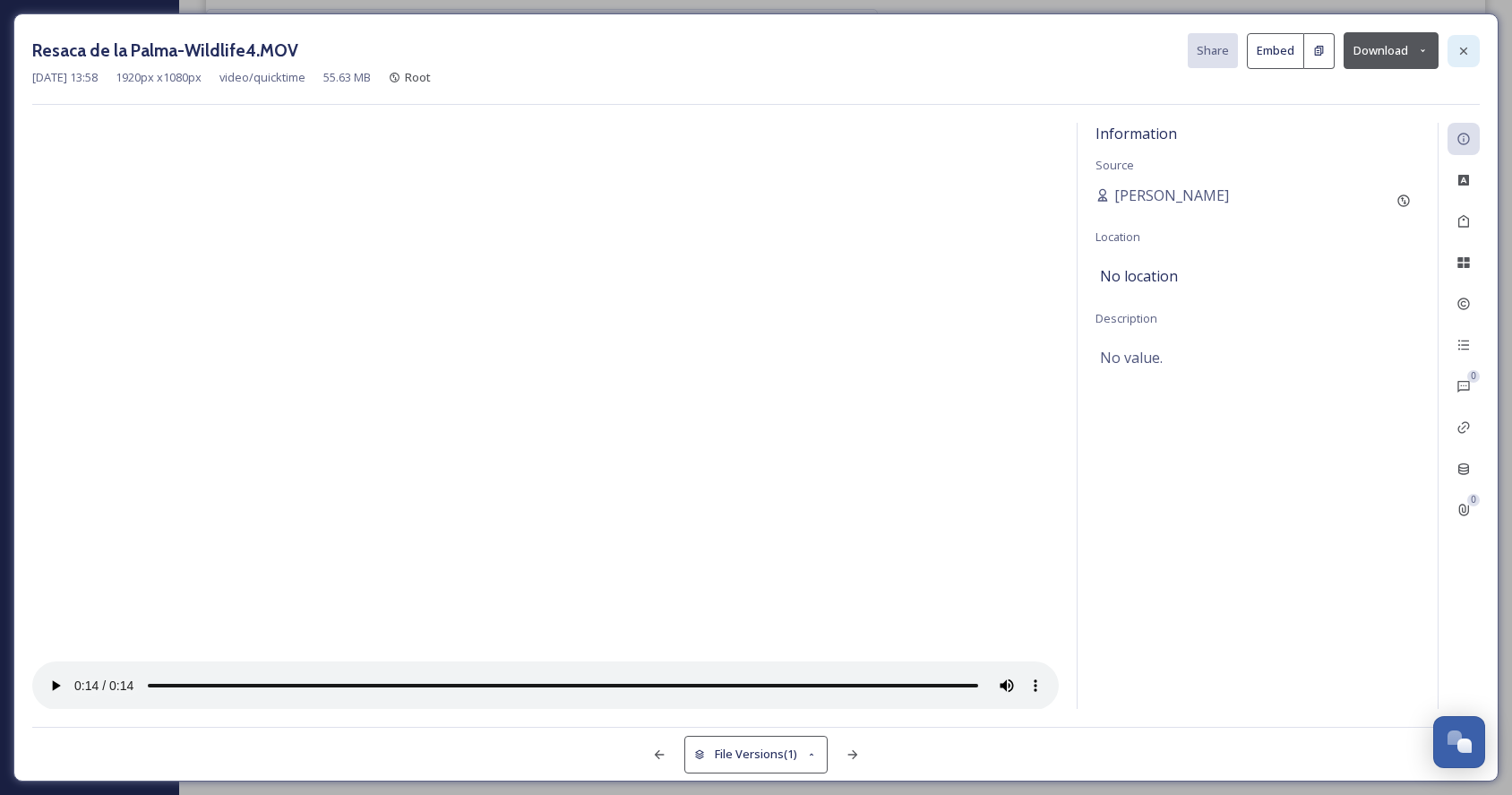
click at [1464, 50] on icon at bounding box center [1464, 50] width 8 height 8
click at [1467, 53] on icon at bounding box center [1464, 50] width 14 height 14
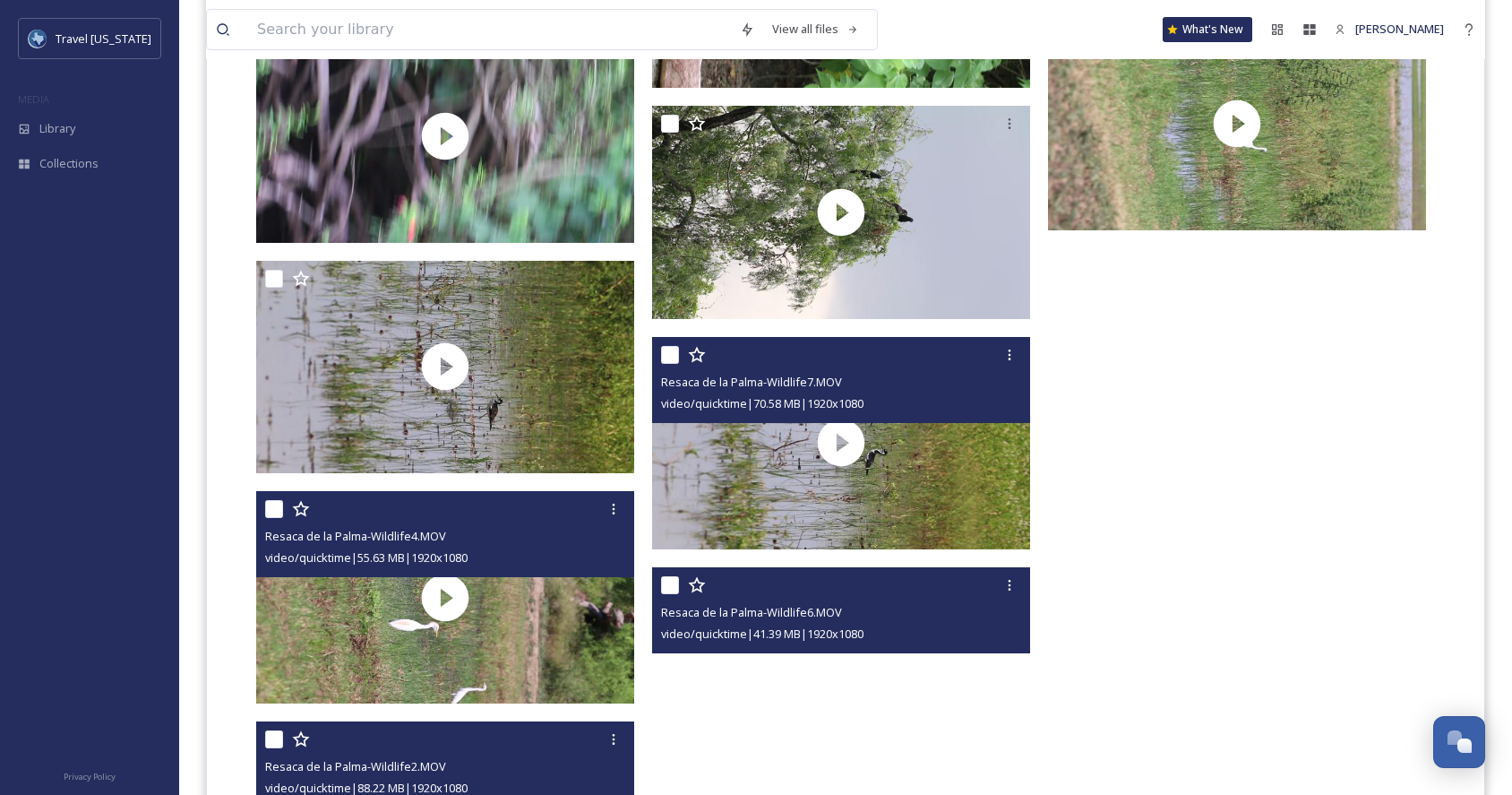
scroll to position [11930, 0]
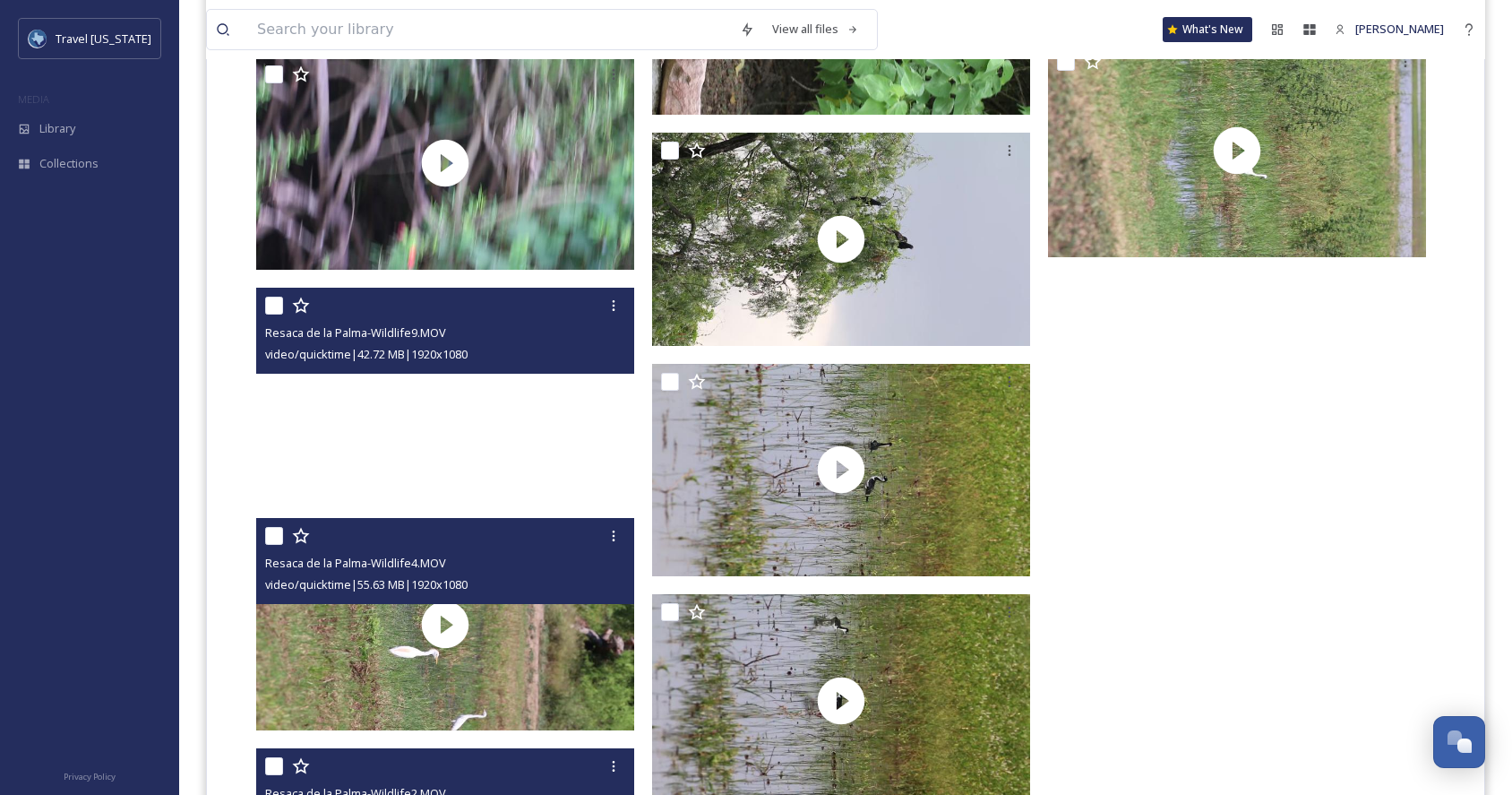
click at [493, 404] on video "Resaca de la Palma-Wildlife9.MOV" at bounding box center [444, 393] width 378 height 212
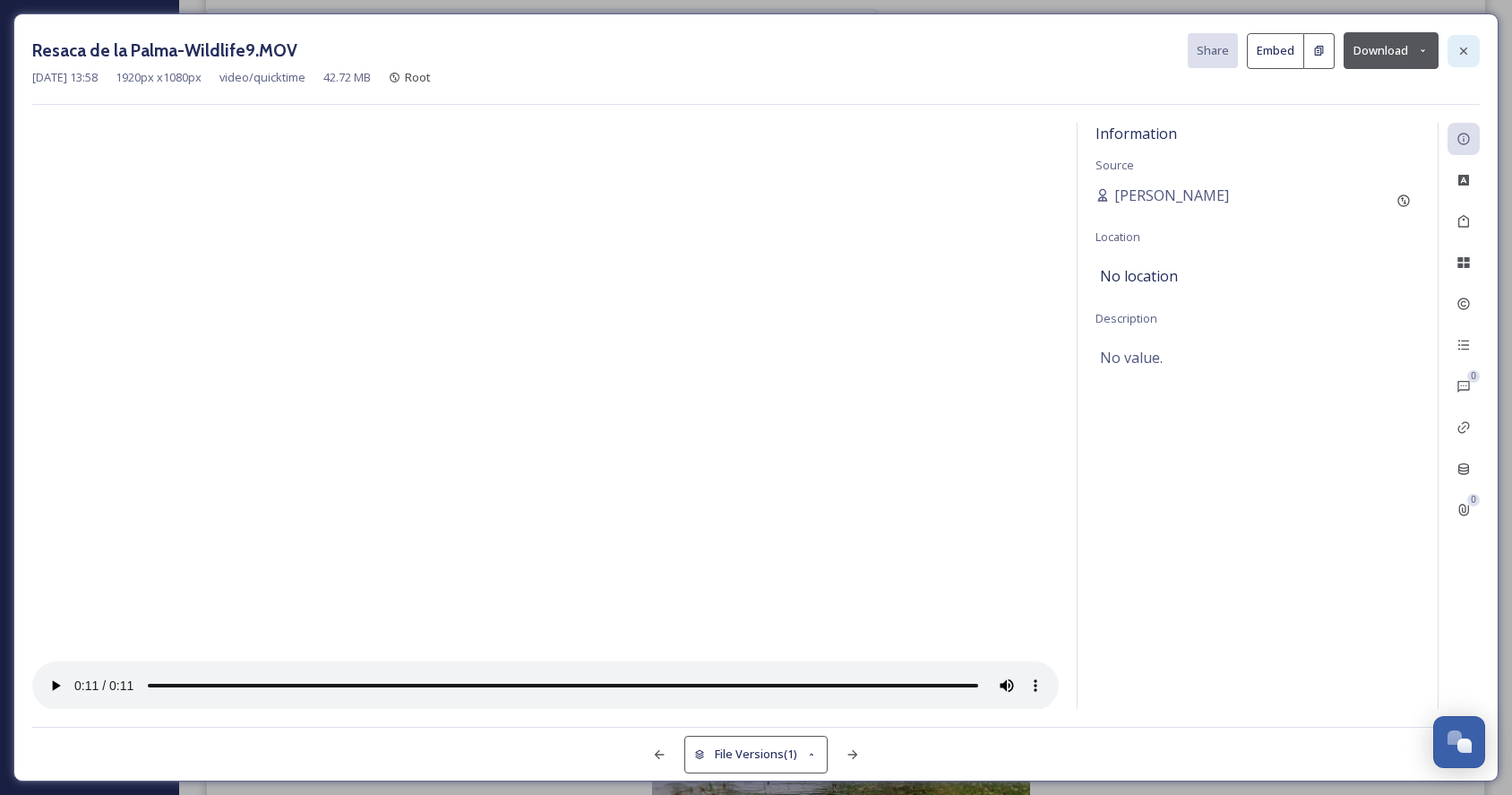
click at [1466, 47] on icon at bounding box center [1464, 50] width 14 height 14
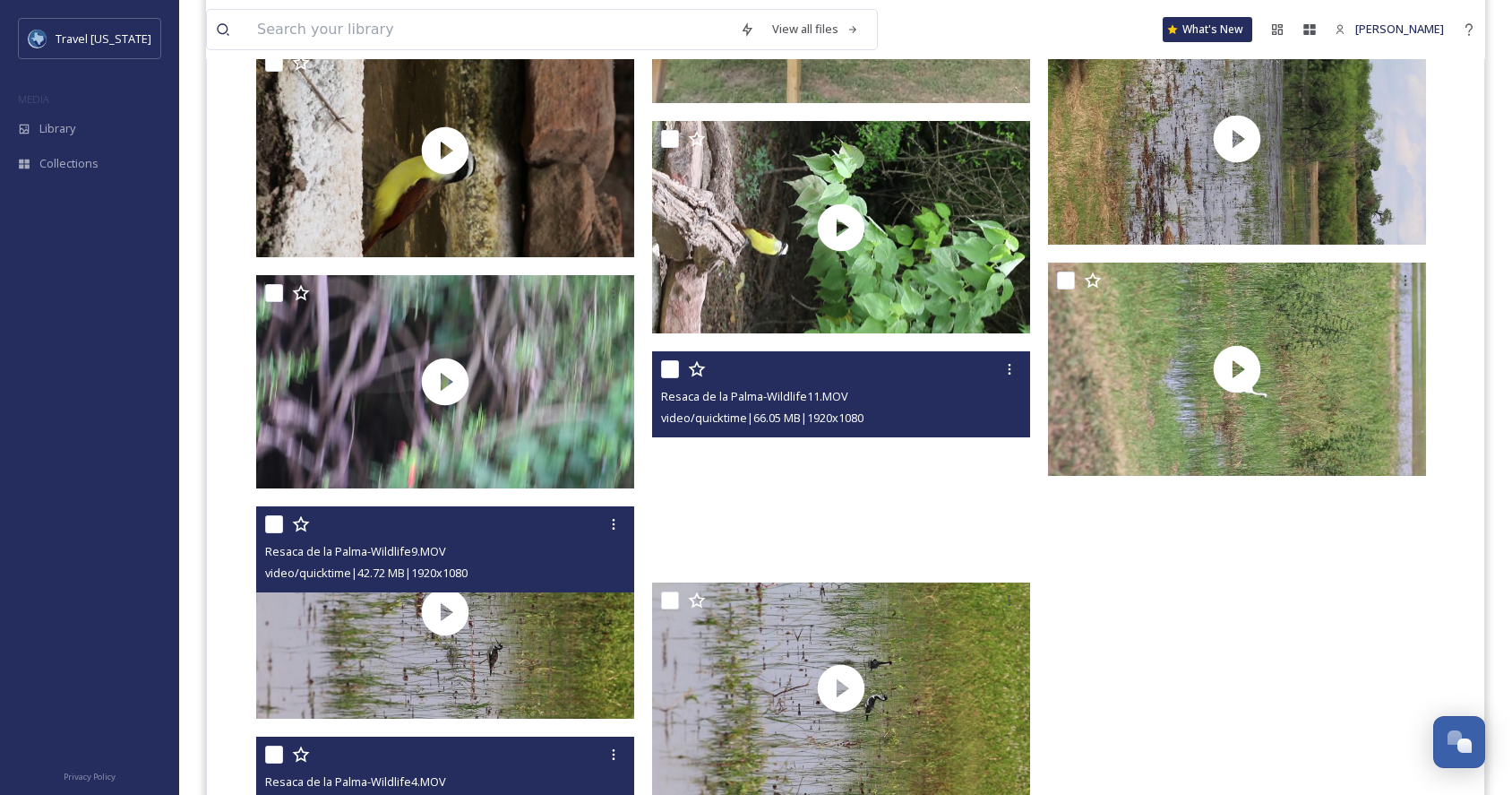
scroll to position [11661, 0]
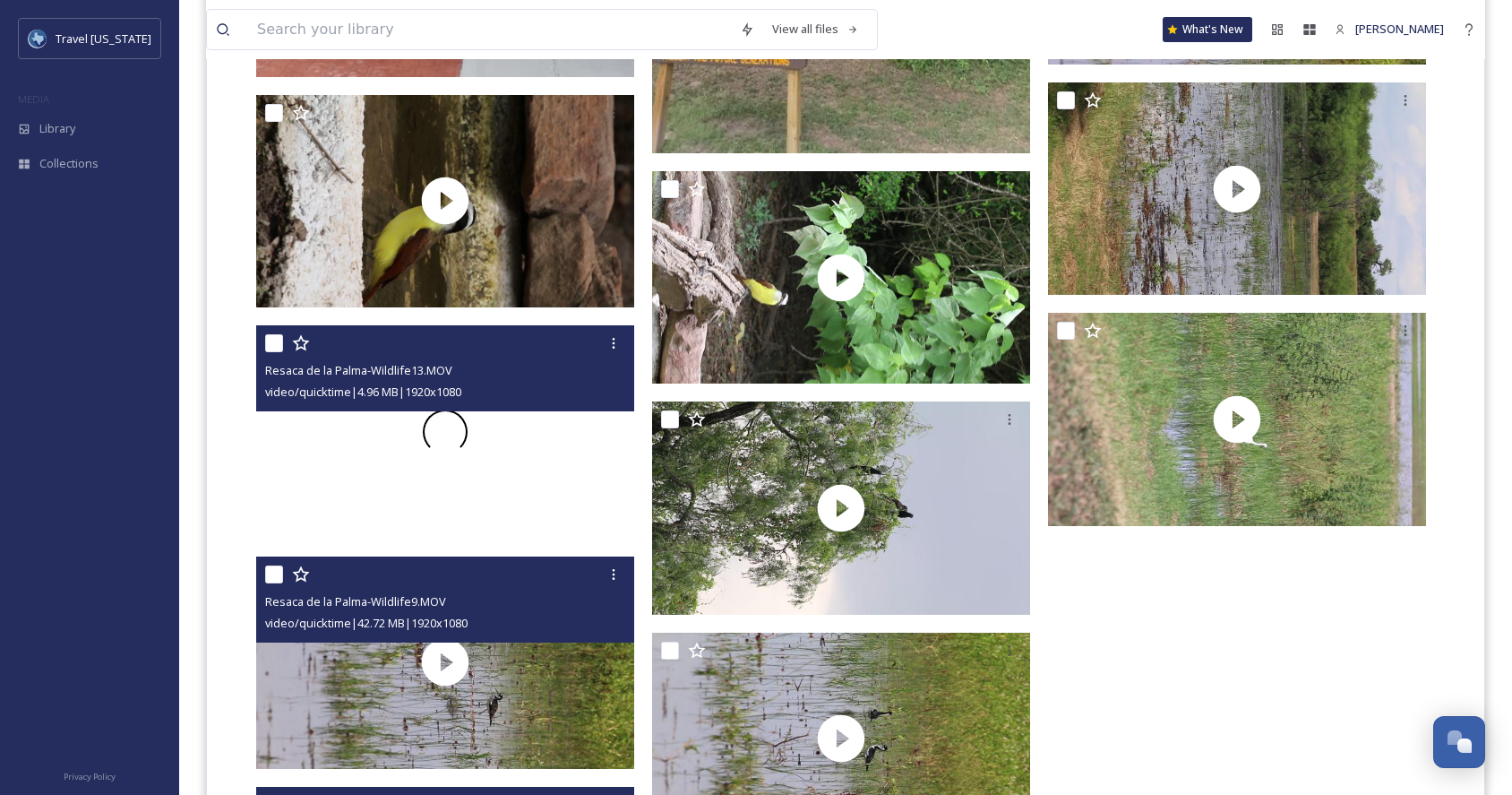
click at [552, 450] on div at bounding box center [444, 431] width 378 height 212
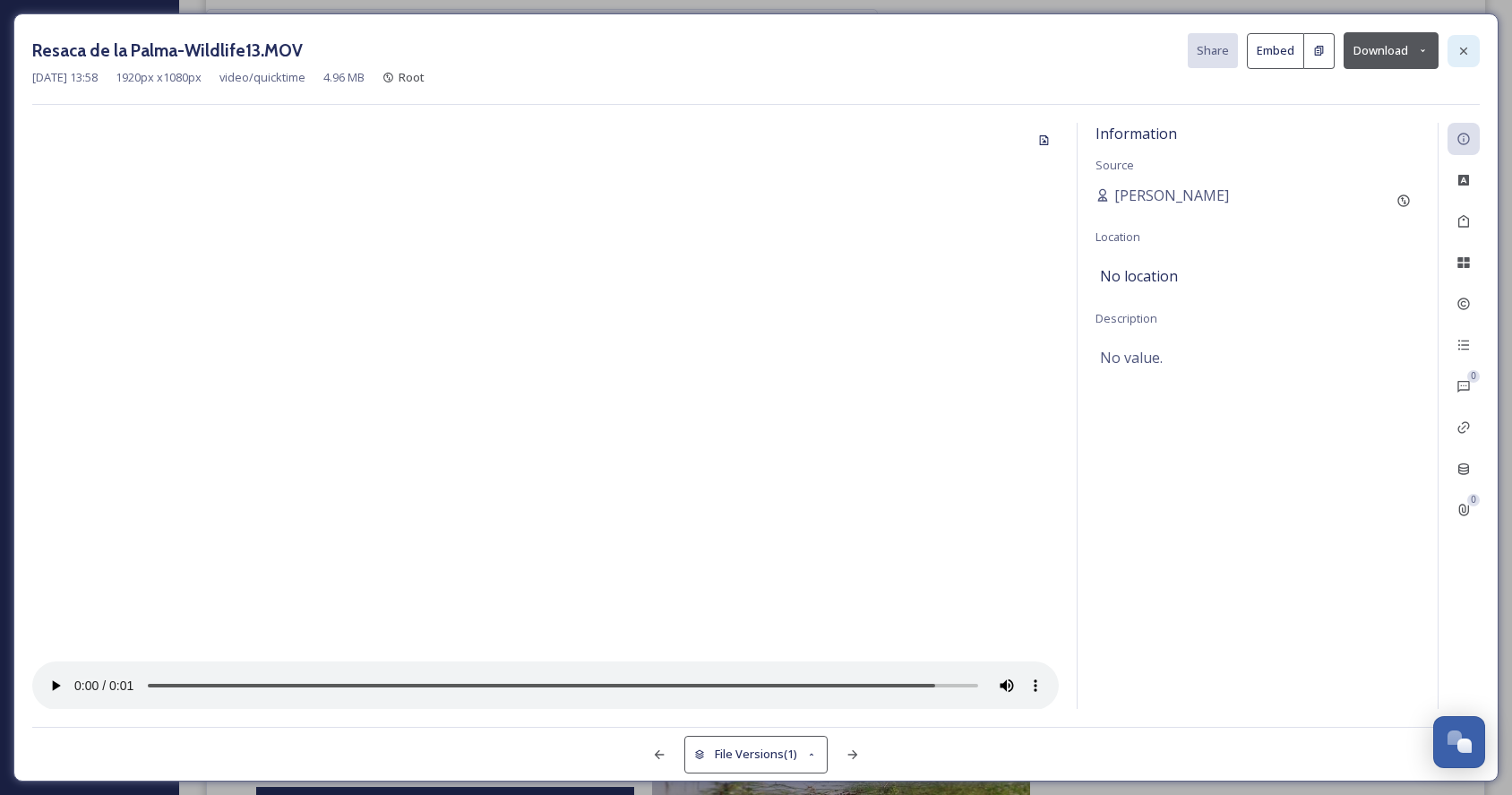
click at [1457, 51] on icon at bounding box center [1464, 50] width 14 height 14
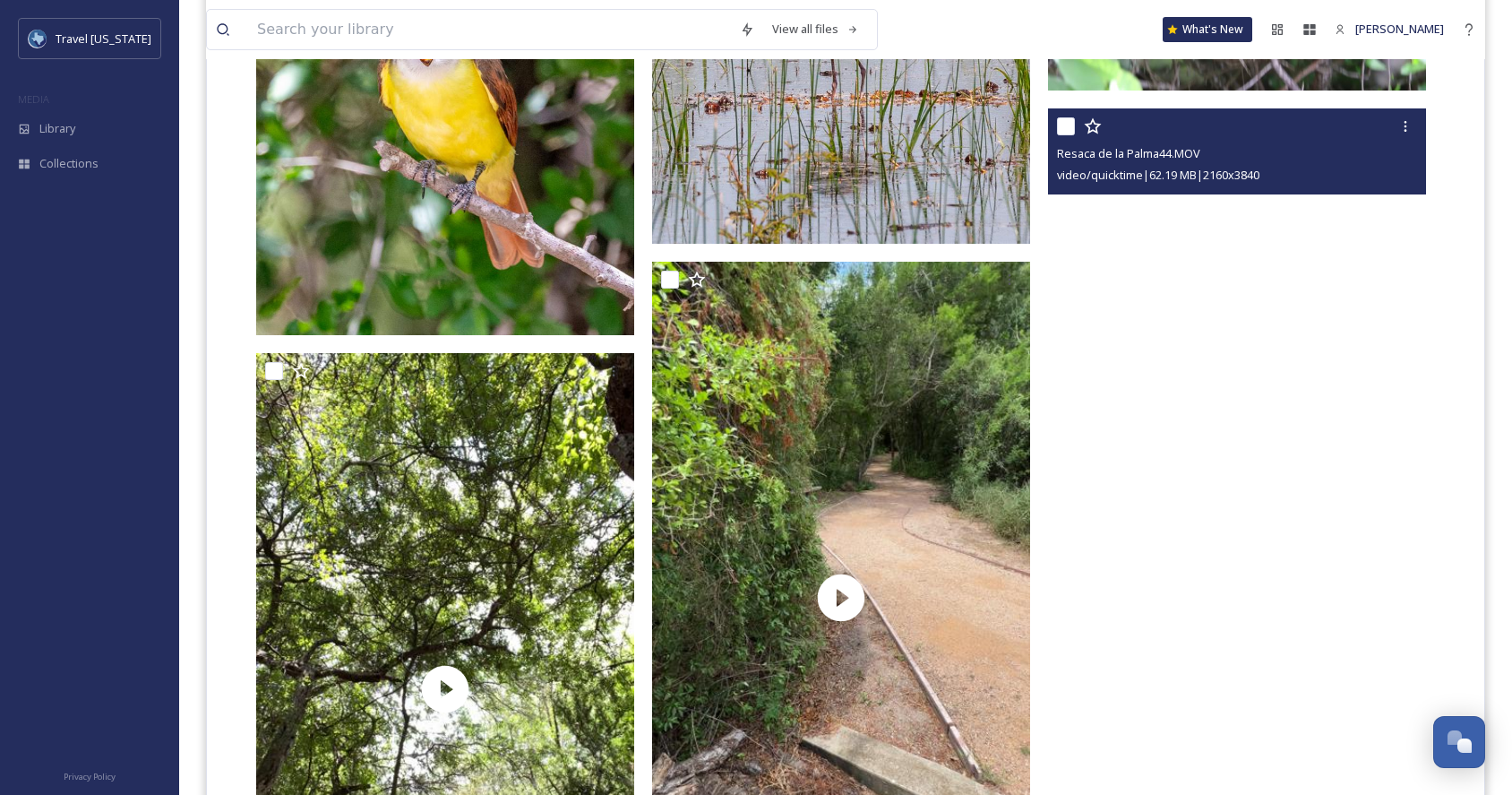
scroll to position [1910, 0]
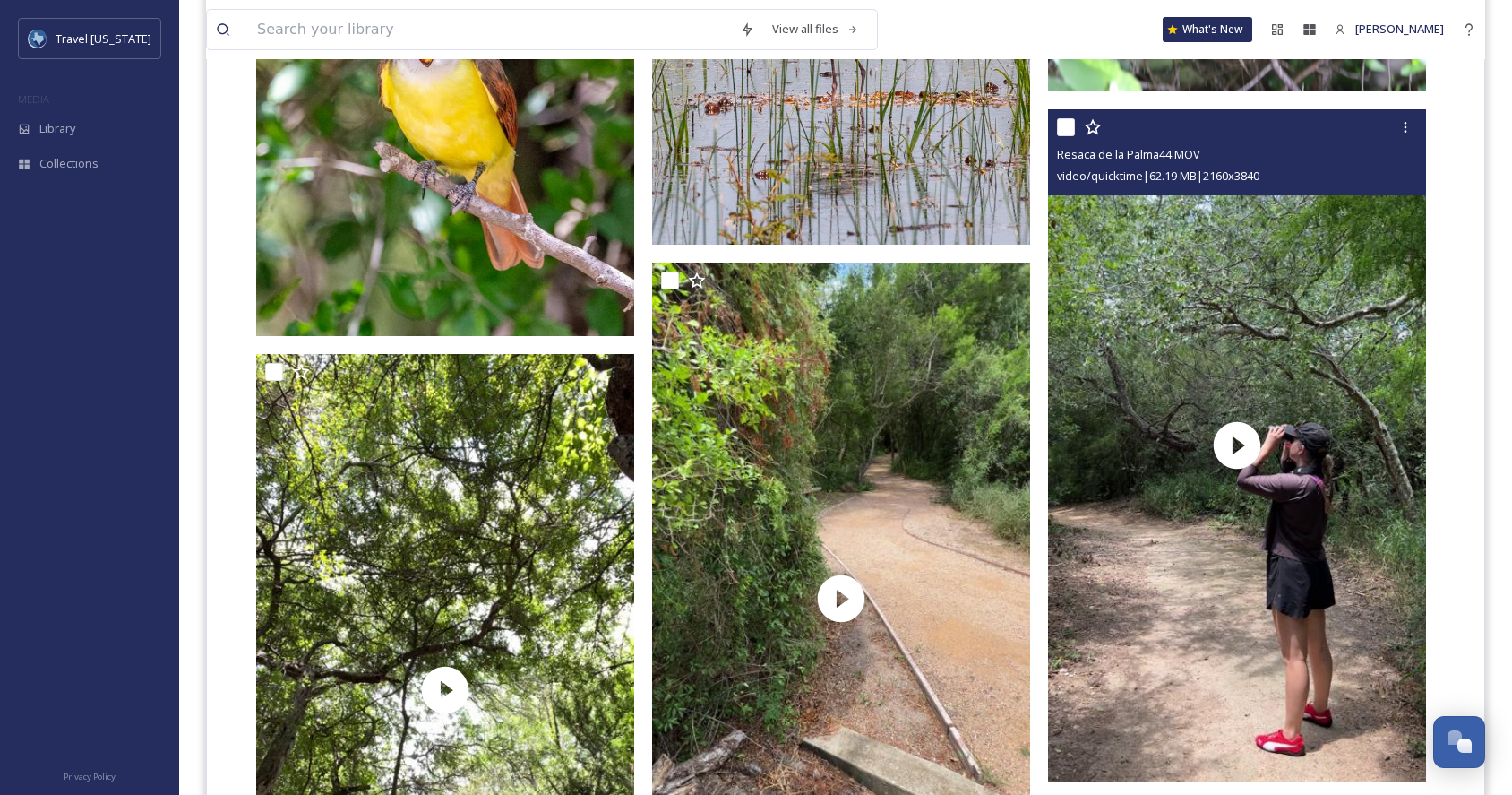
click at [1063, 125] on input "checkbox" at bounding box center [1065, 126] width 18 height 18
checkbox input "true"
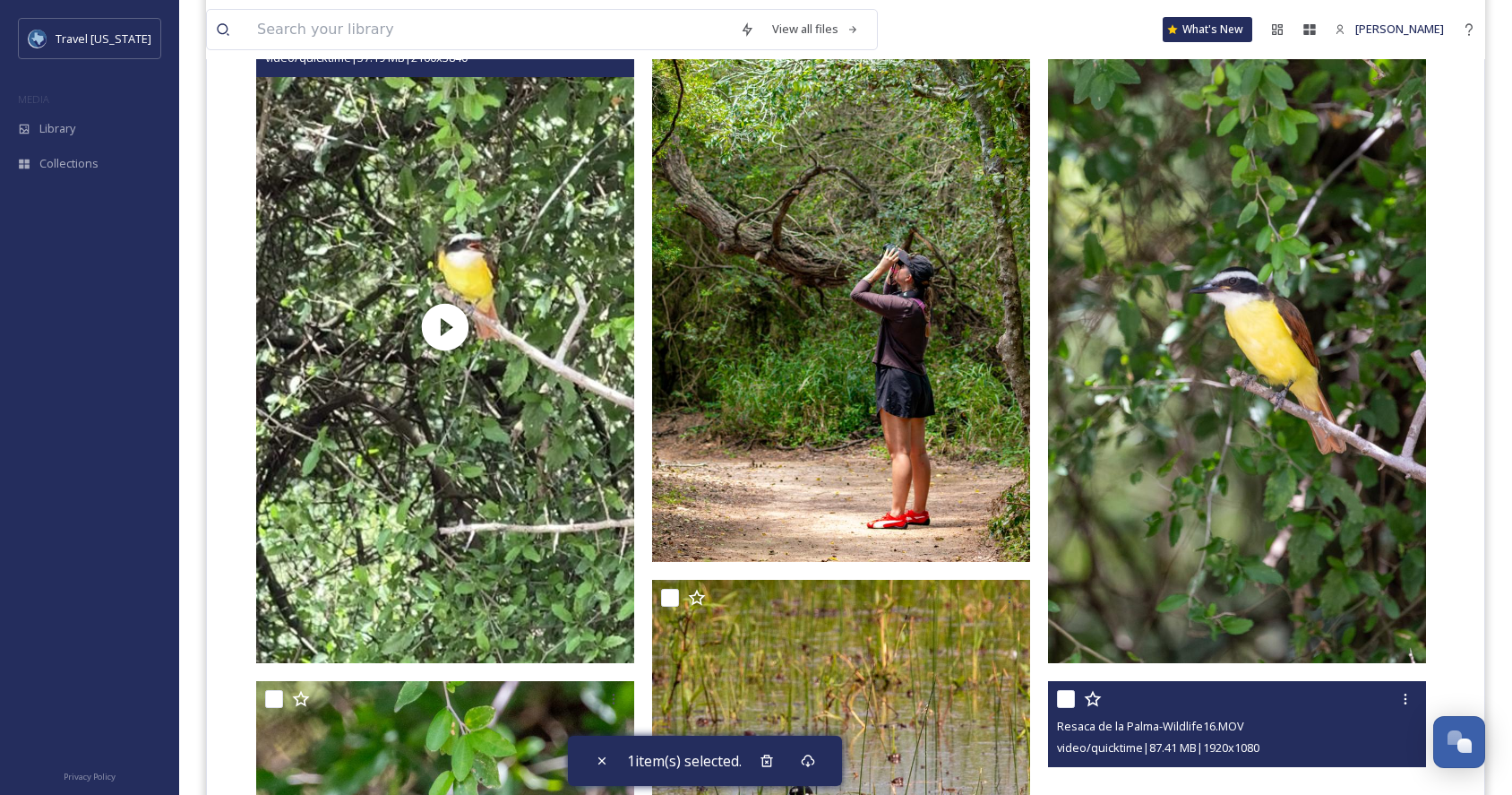
scroll to position [1050, 0]
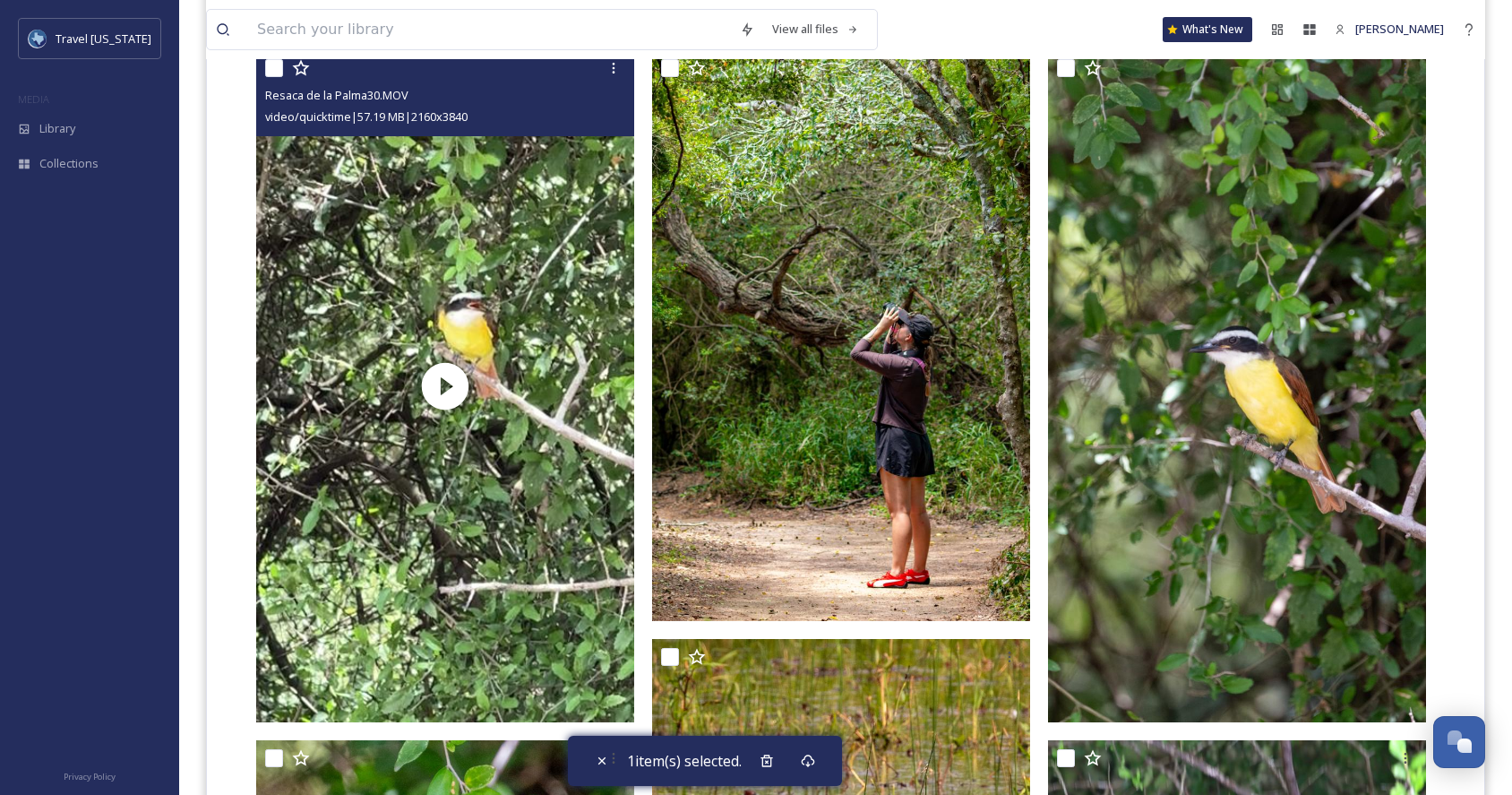
click at [278, 69] on input "checkbox" at bounding box center [274, 68] width 18 height 18
checkbox input "true"
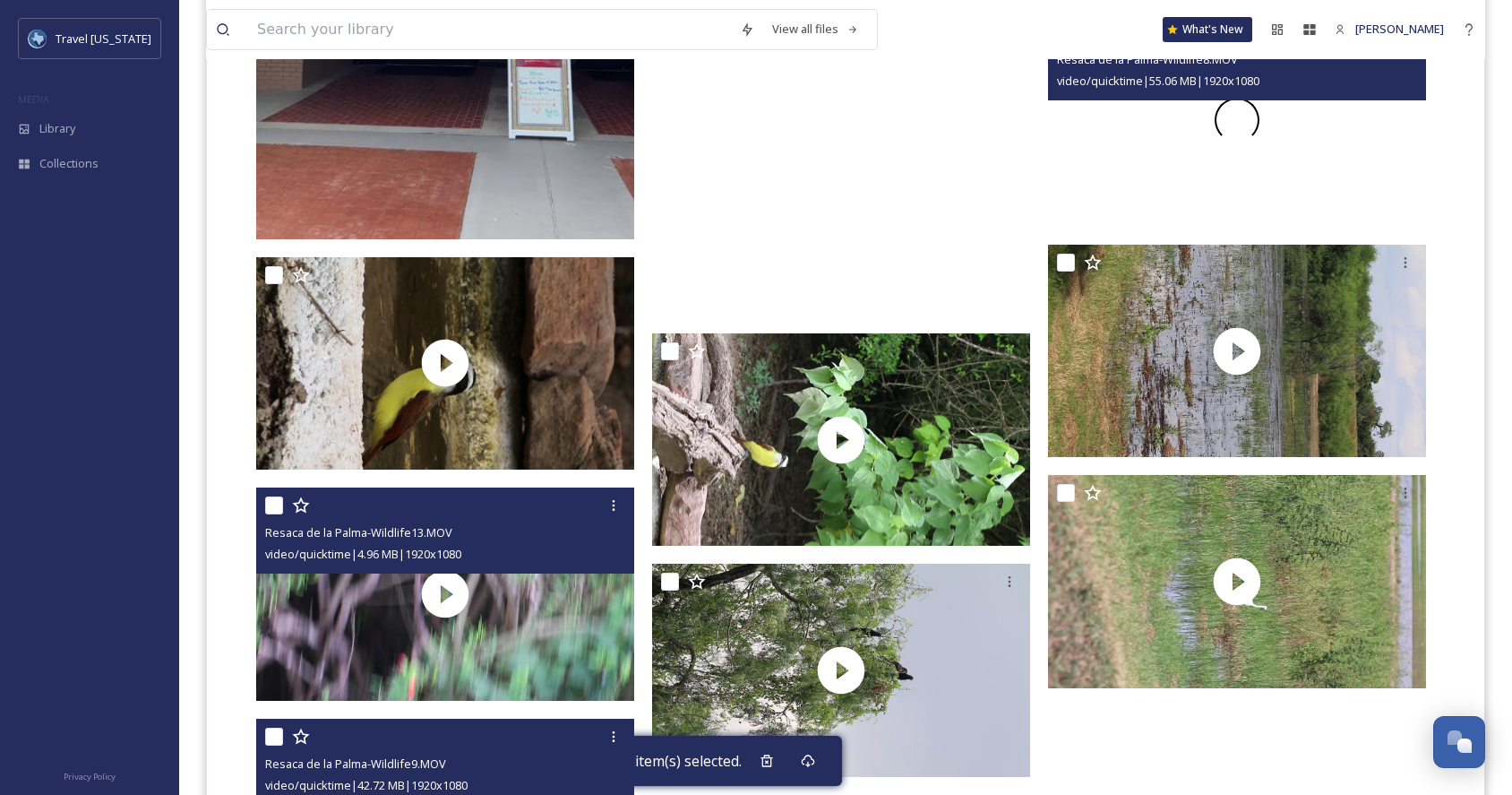
scroll to position [11585, 0]
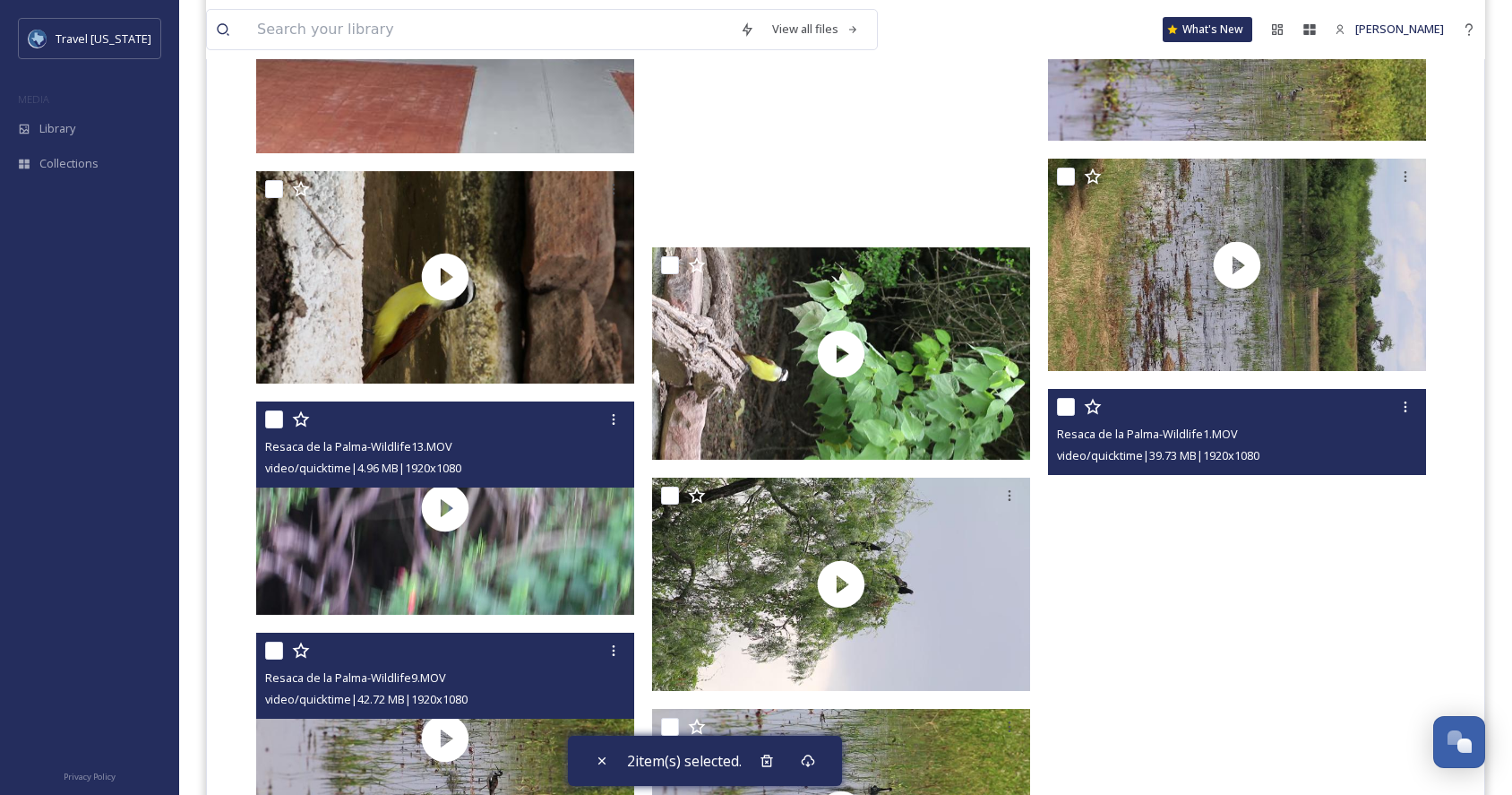
click at [1173, 538] on video "Resaca de la Palma-Wildlife1.MOV" at bounding box center [1236, 494] width 378 height 212
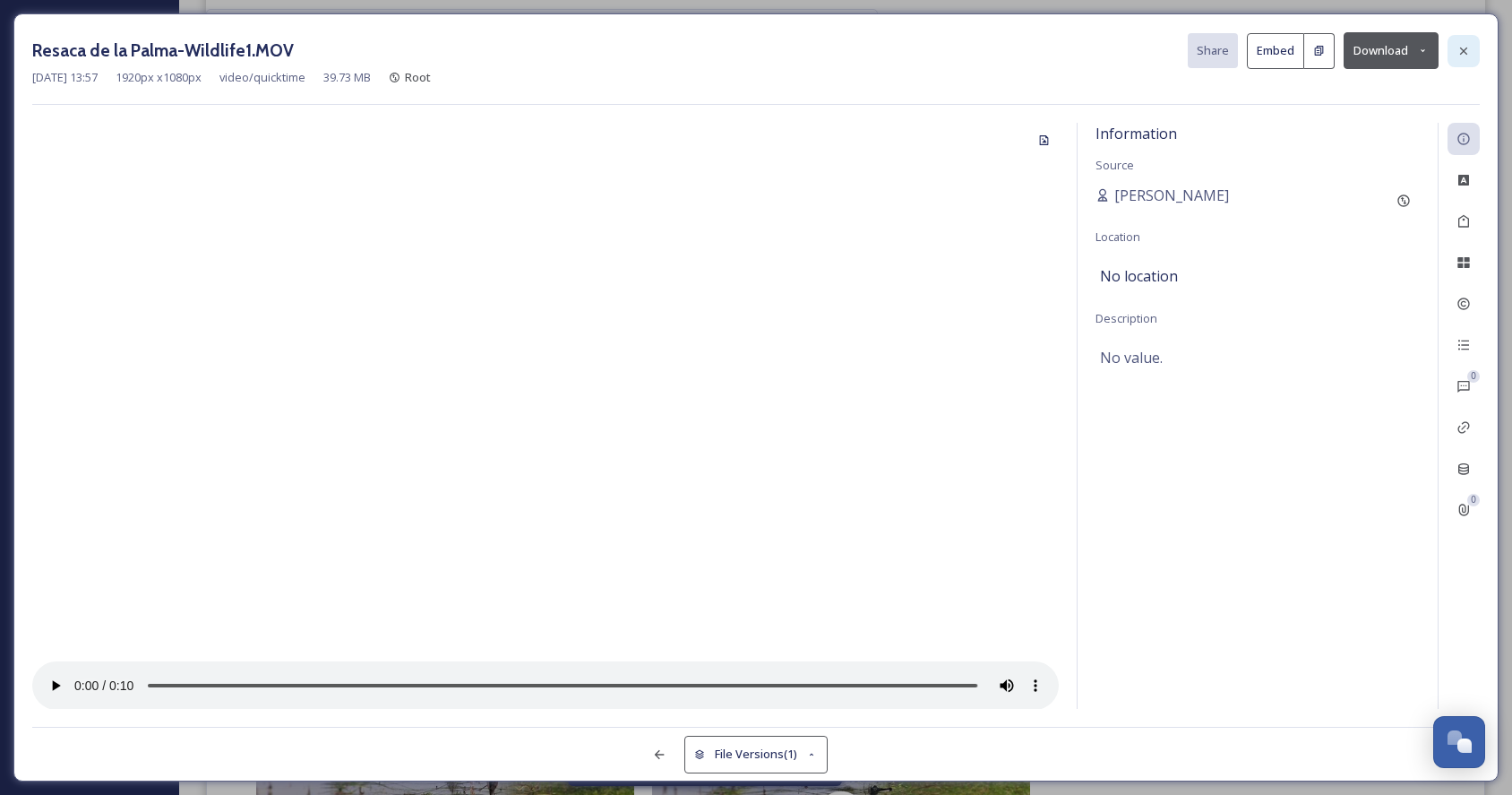
click at [1467, 37] on div at bounding box center [1464, 51] width 32 height 32
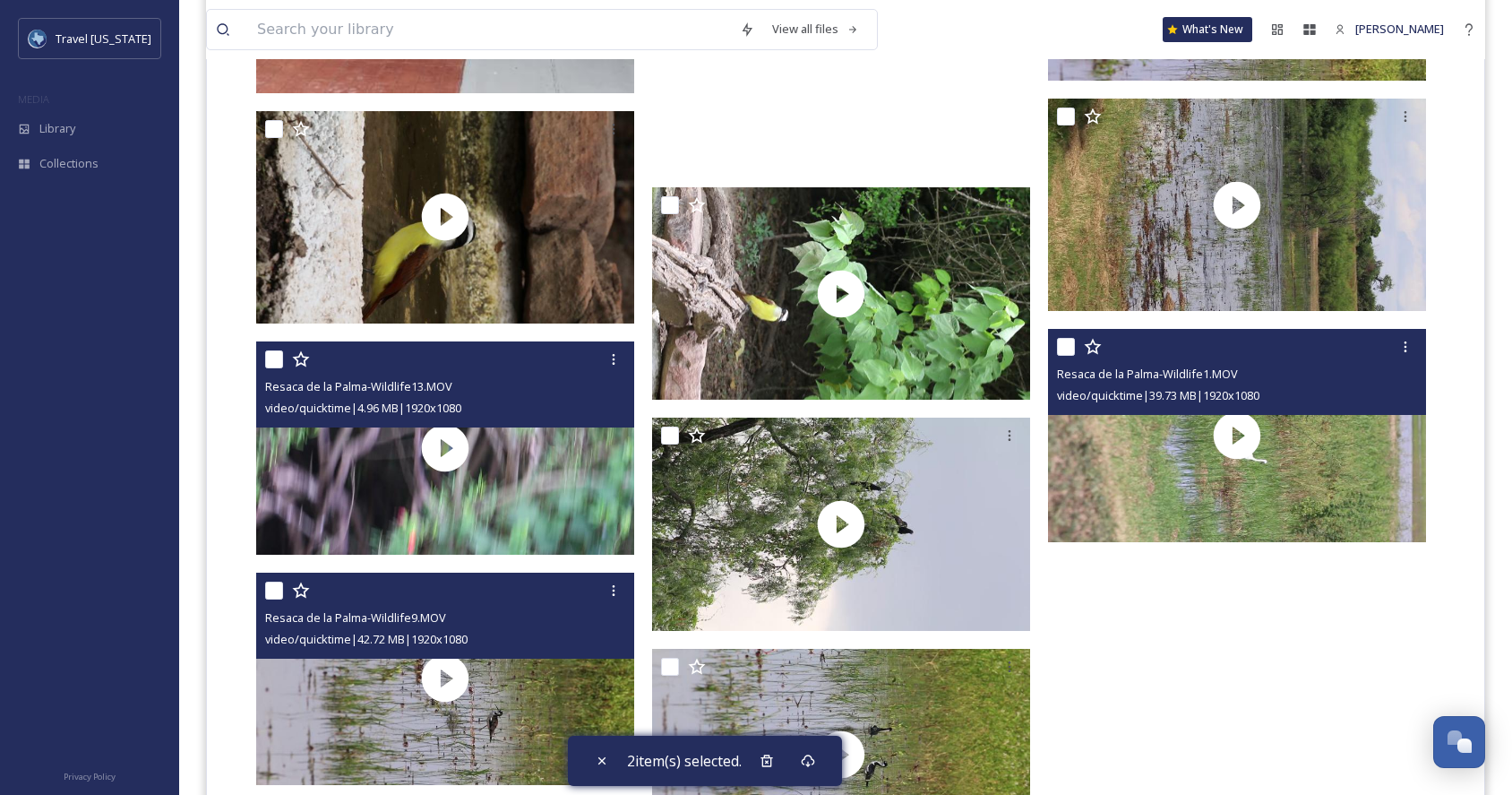
scroll to position [11663, 0]
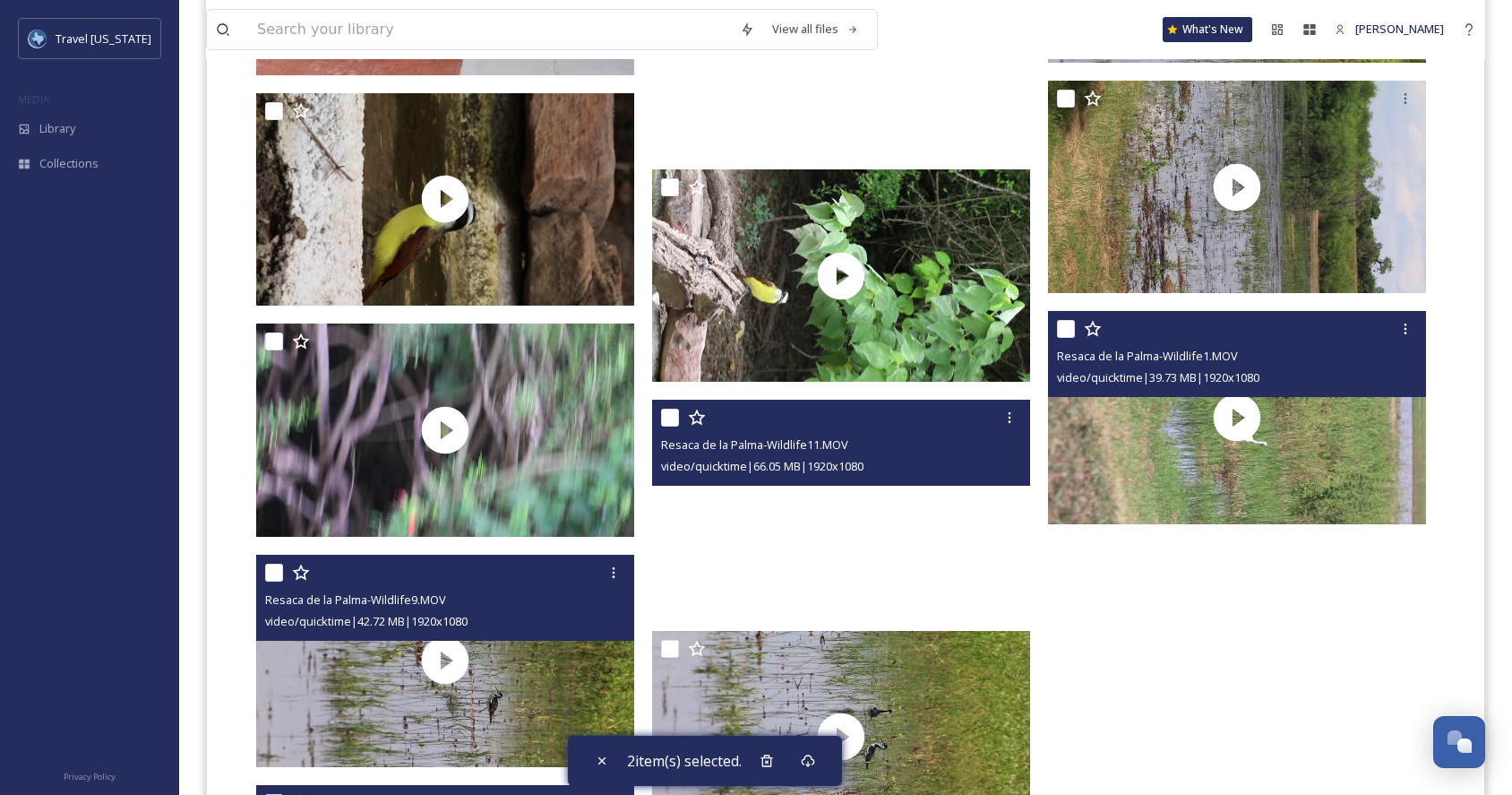
click at [846, 527] on video "Resaca de la Palma-Wildlife11.MOV" at bounding box center [841, 505] width 378 height 212
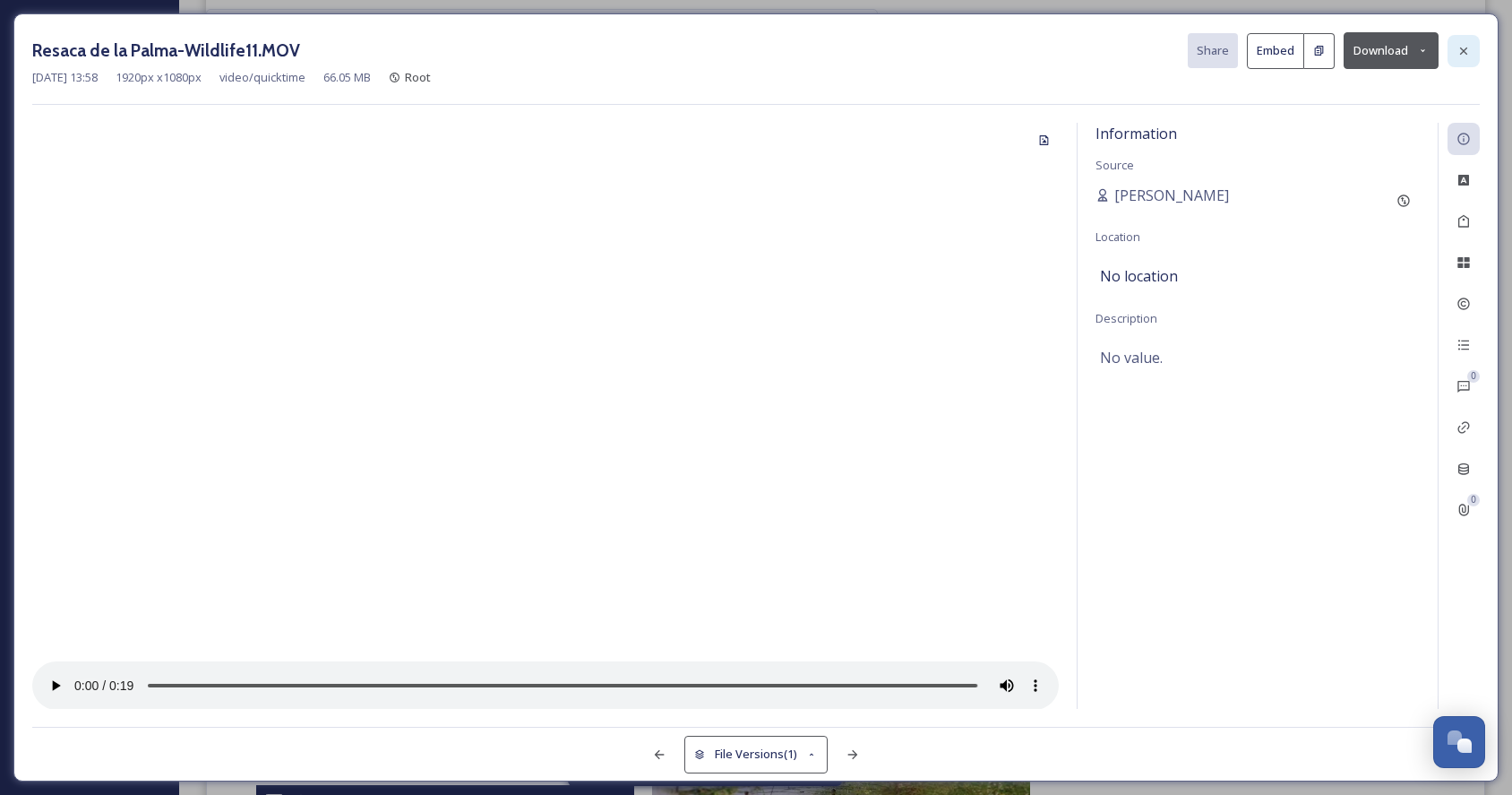
click at [1471, 56] on div at bounding box center [1464, 51] width 32 height 32
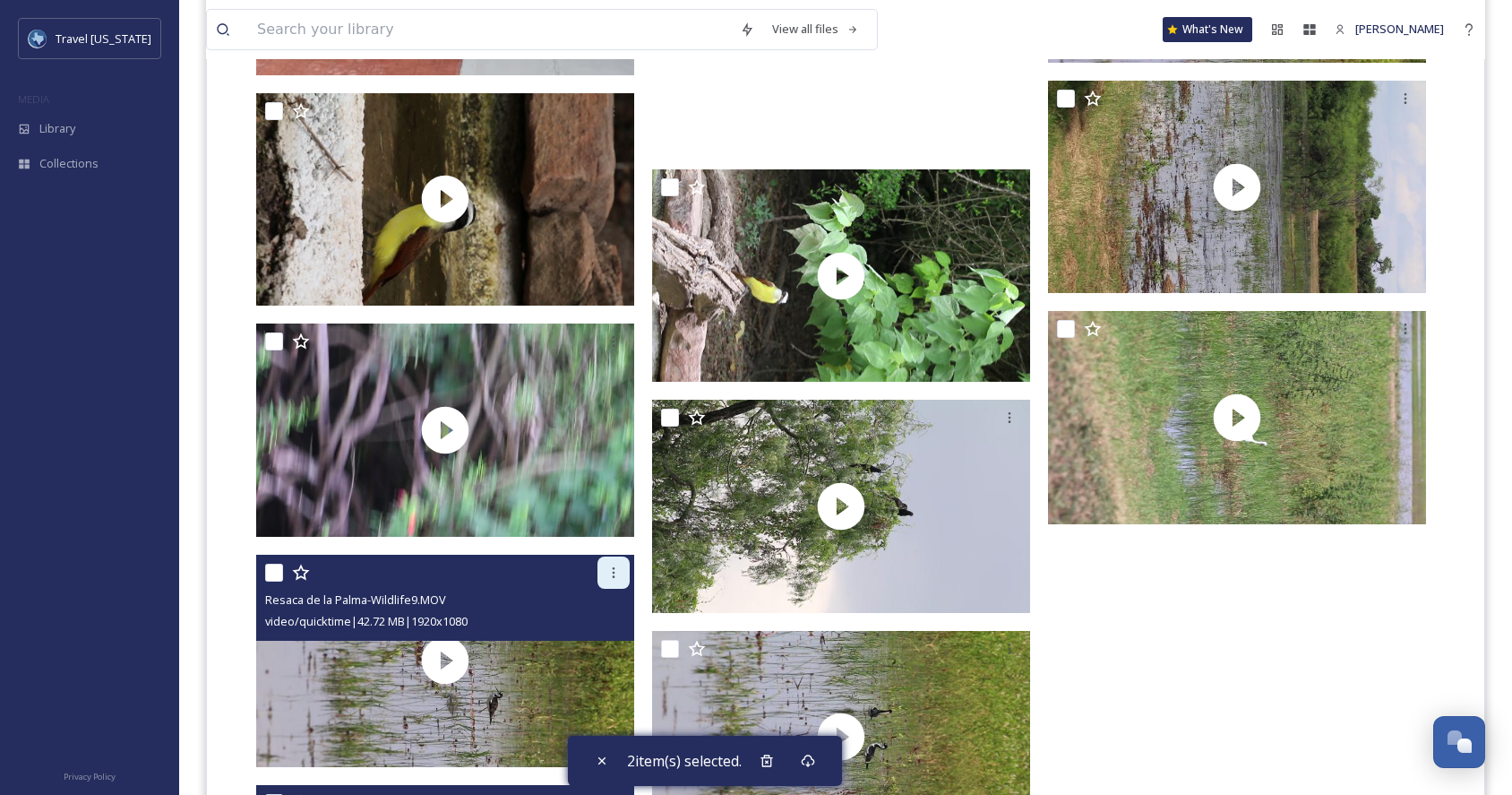
scroll to position [11702, 0]
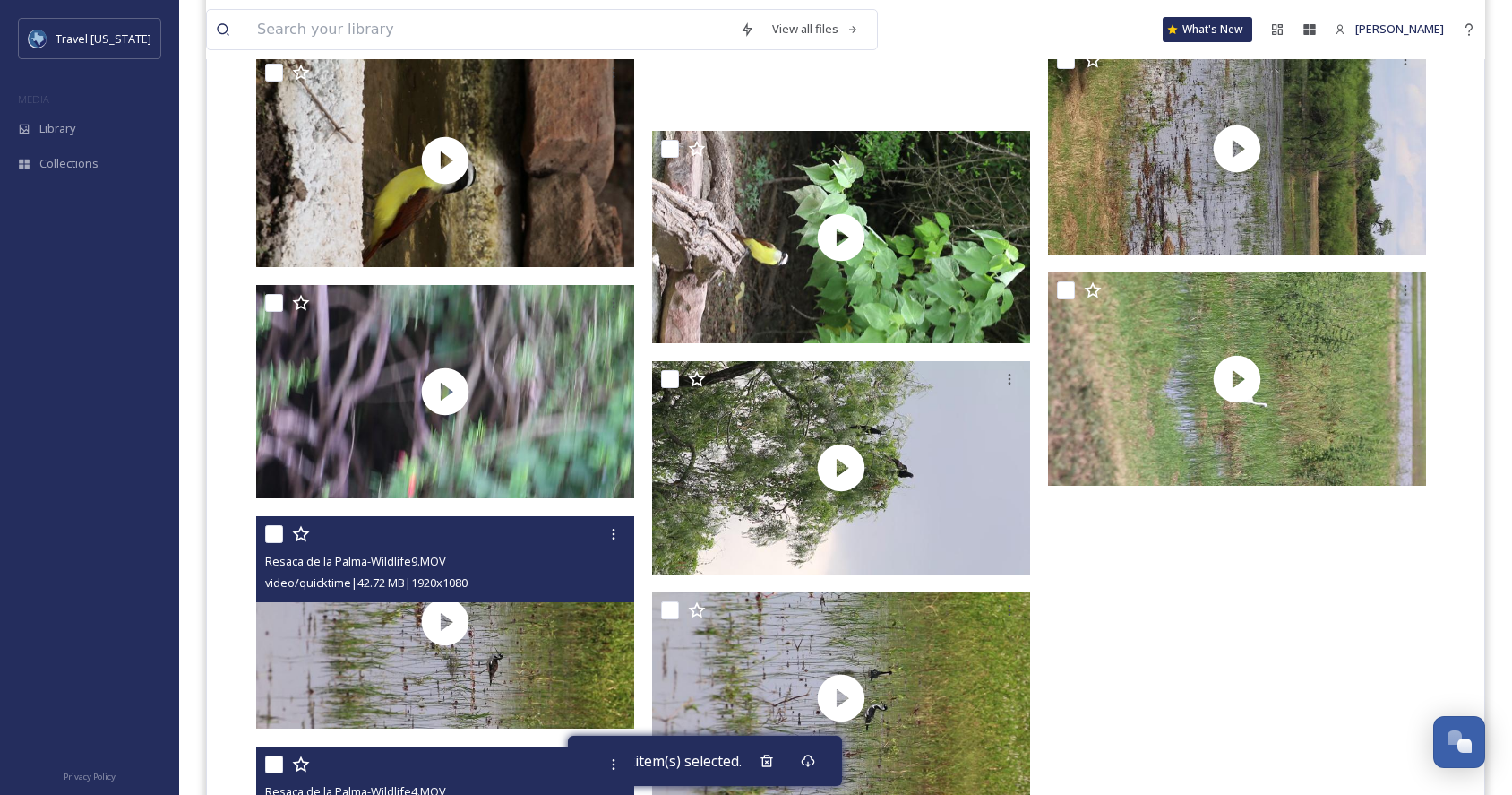
click at [270, 536] on input "checkbox" at bounding box center [274, 533] width 18 height 18
checkbox input "true"
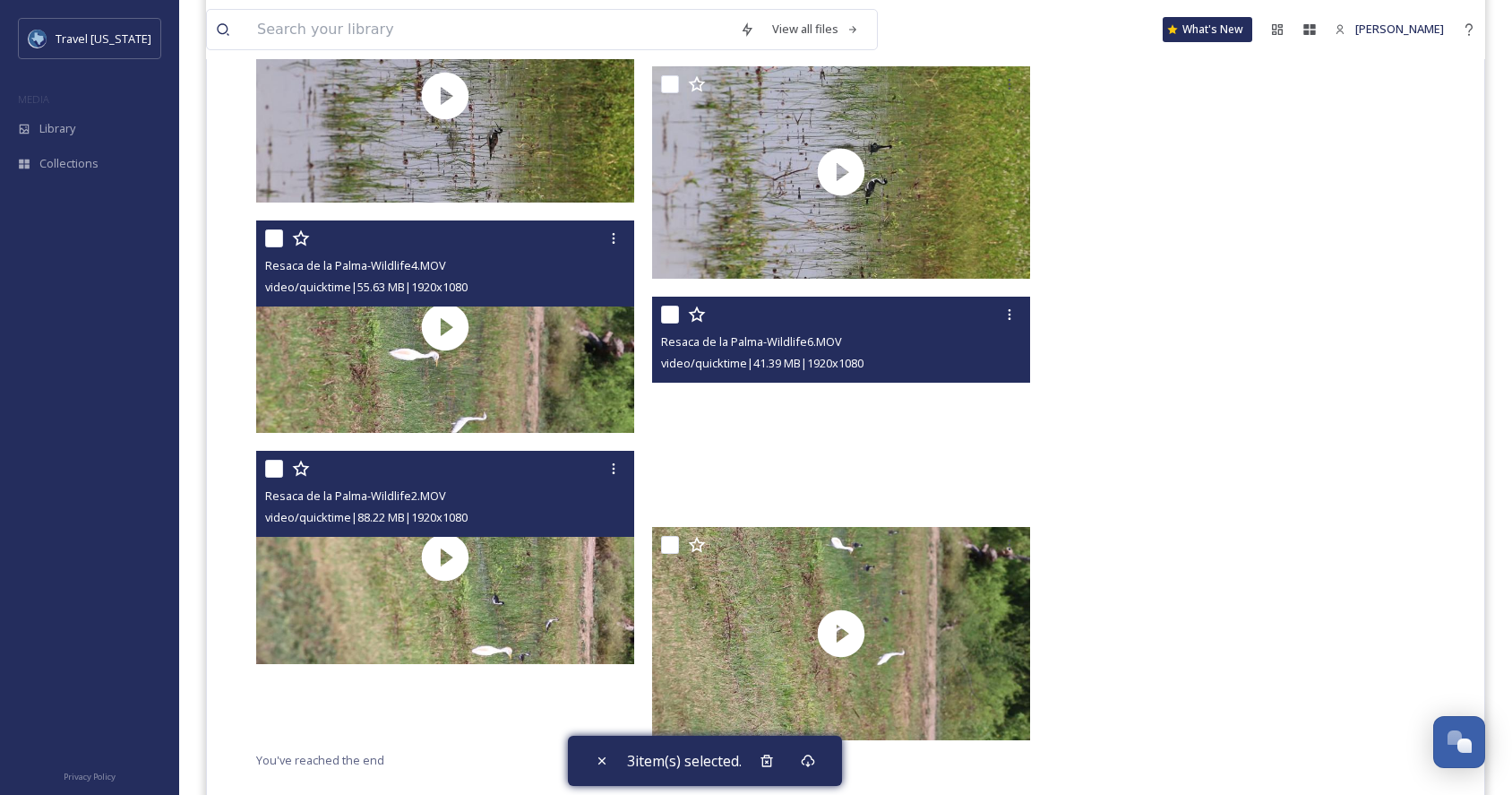
scroll to position [12221, 0]
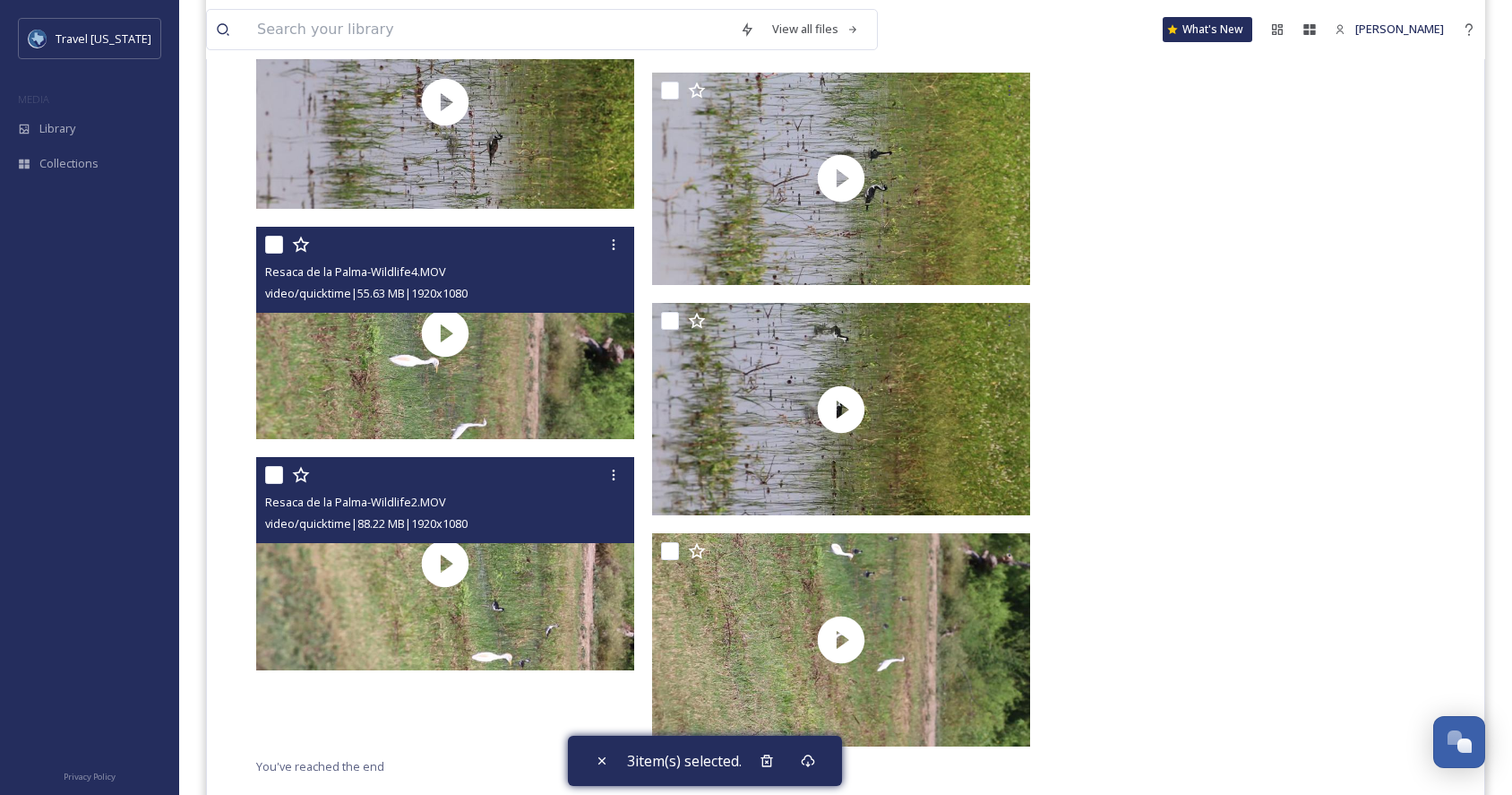
click at [275, 473] on input "checkbox" at bounding box center [274, 475] width 18 height 18
checkbox input "true"
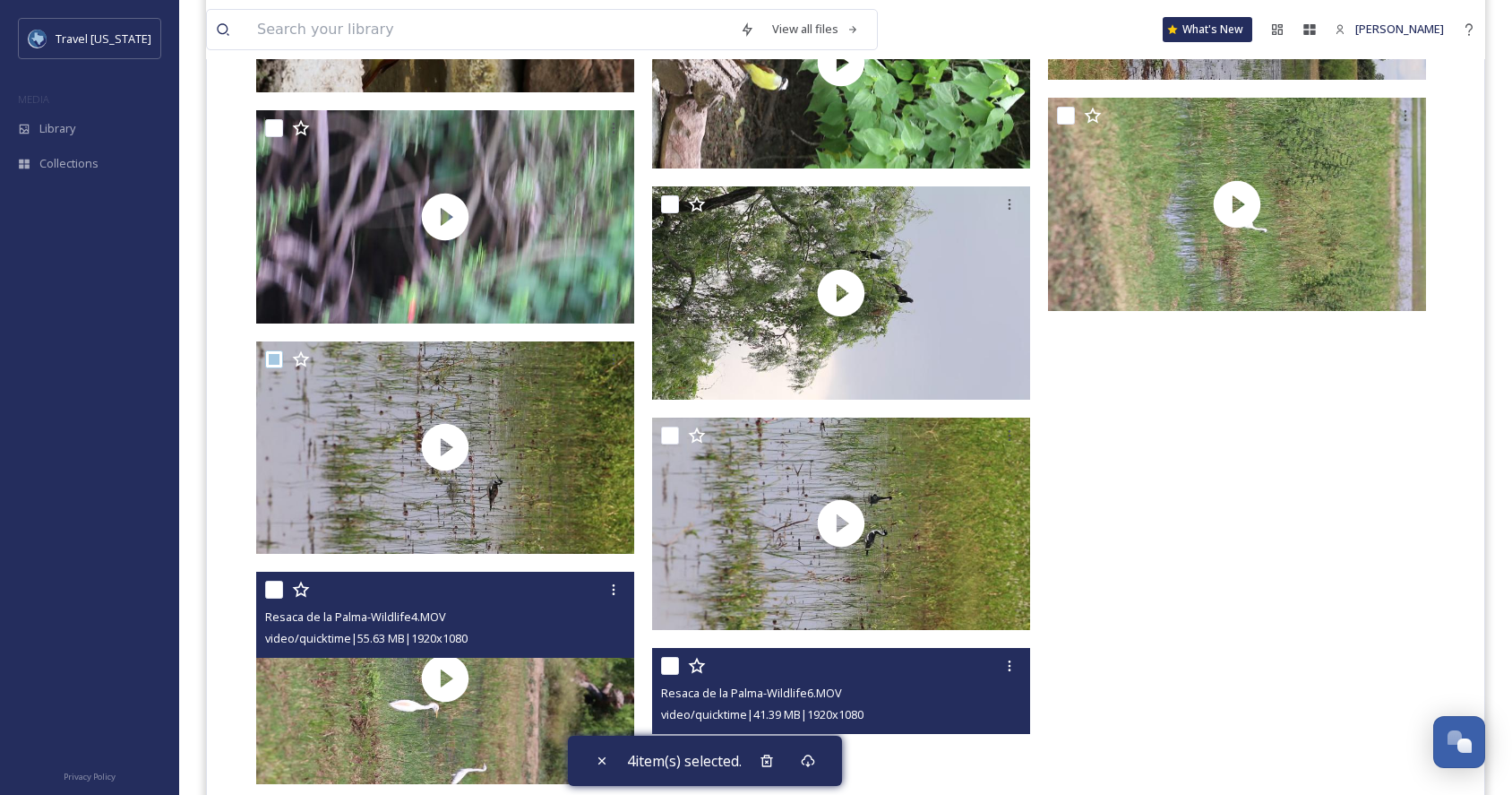
scroll to position [11697, 0]
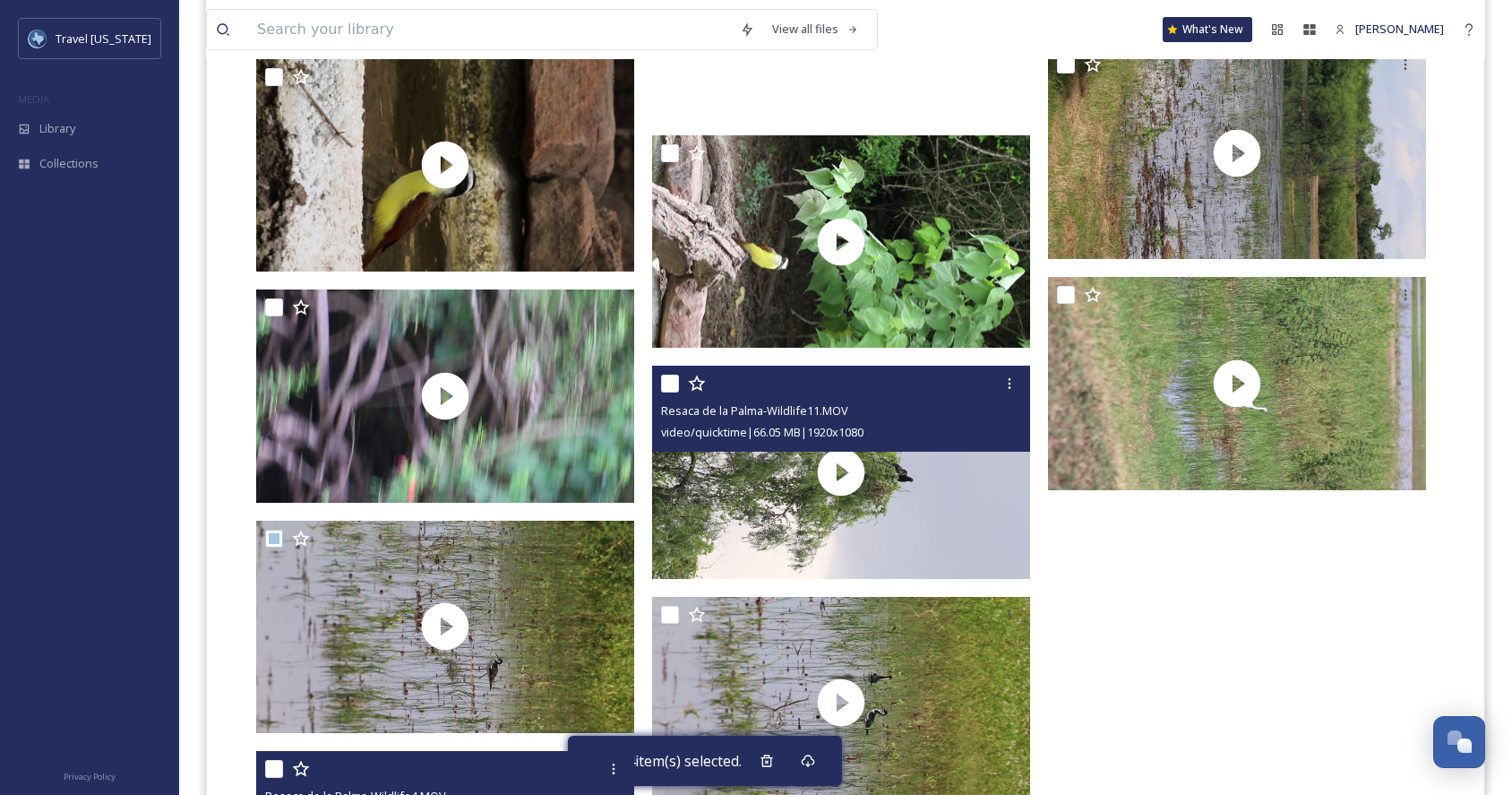
click at [670, 386] on input "checkbox" at bounding box center [669, 383] width 18 height 18
checkbox input "true"
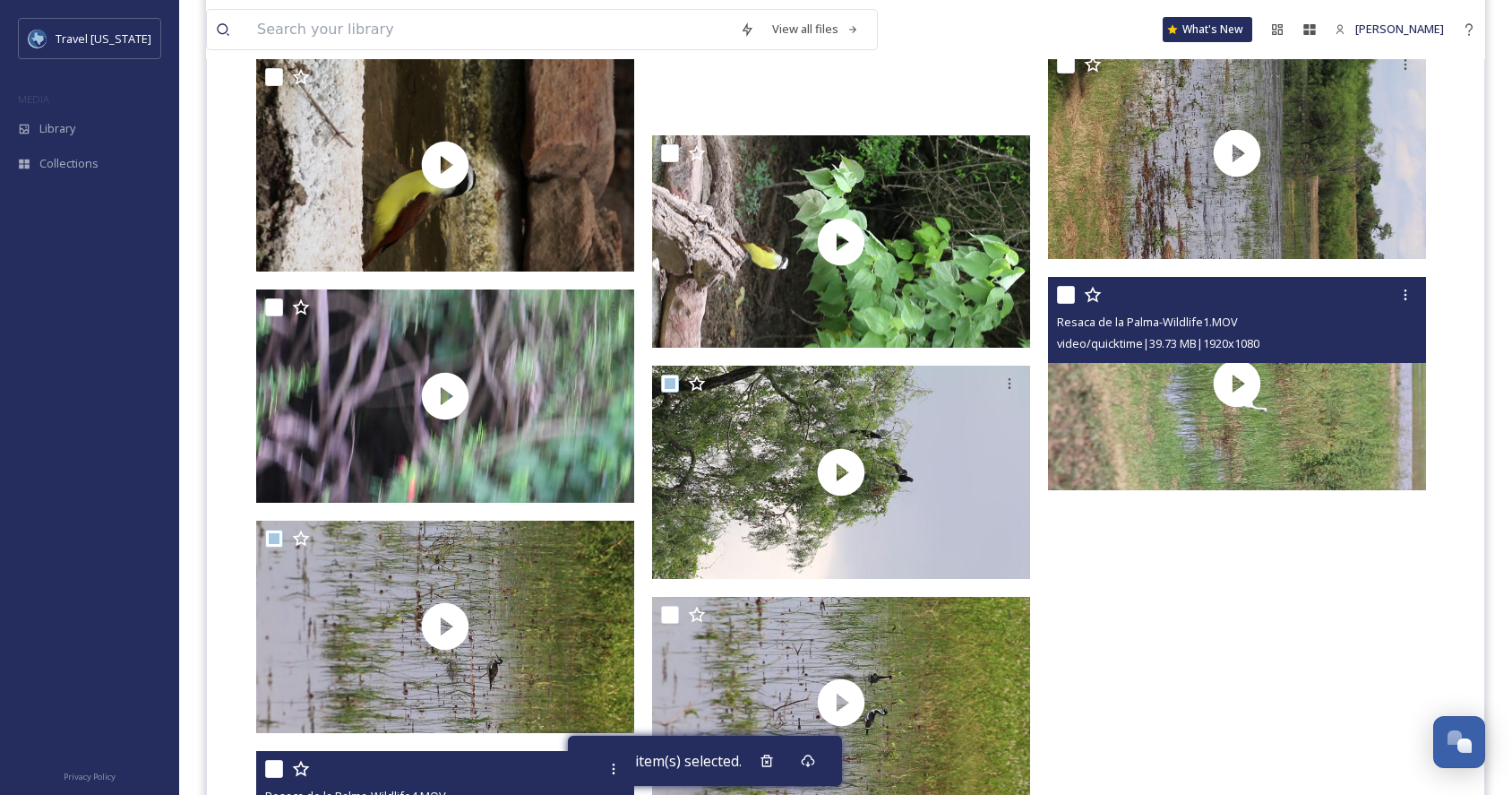
click at [1062, 293] on input "checkbox" at bounding box center [1065, 294] width 18 height 18
checkbox input "true"
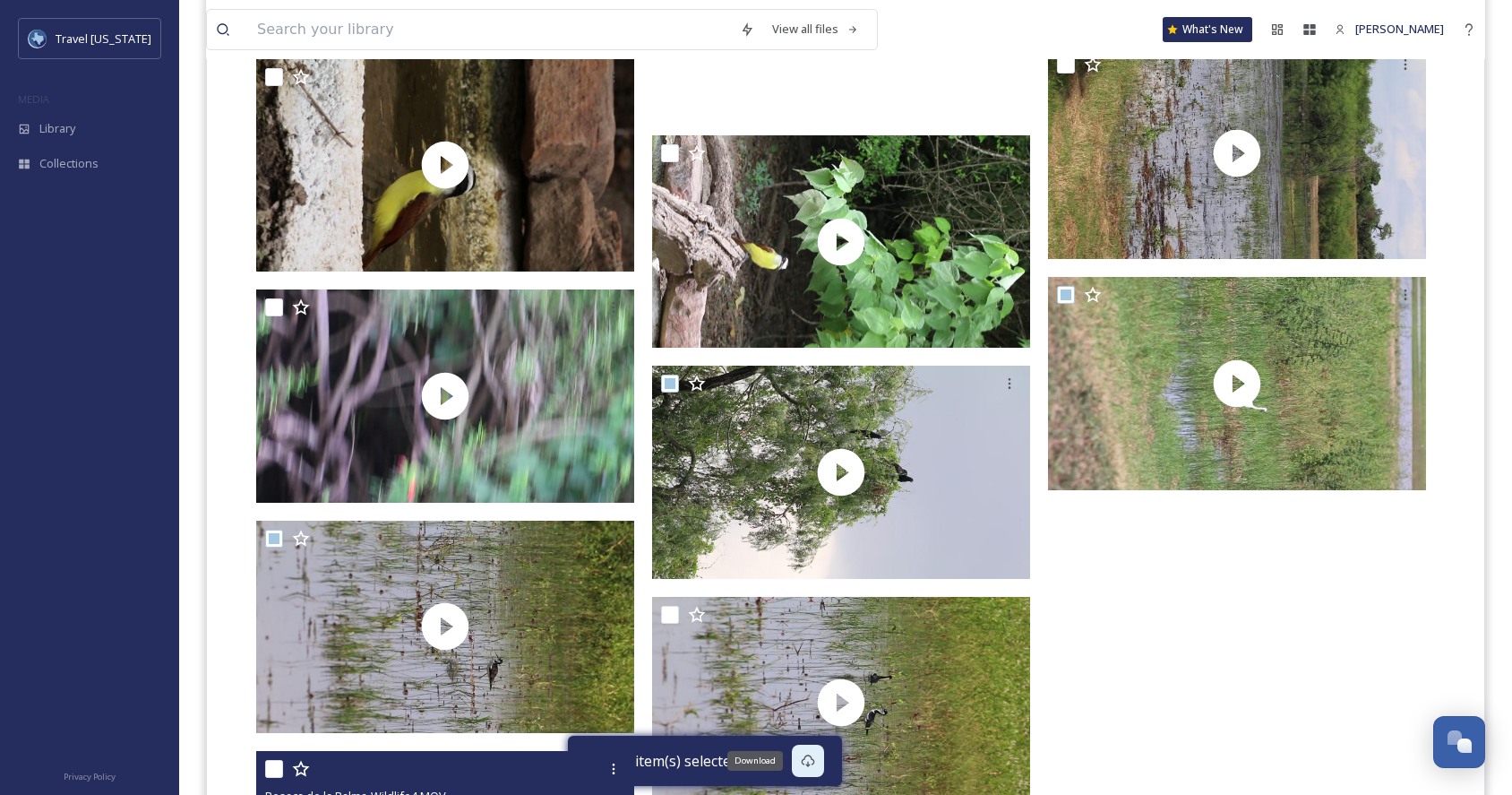
click at [809, 764] on icon at bounding box center [808, 760] width 13 height 12
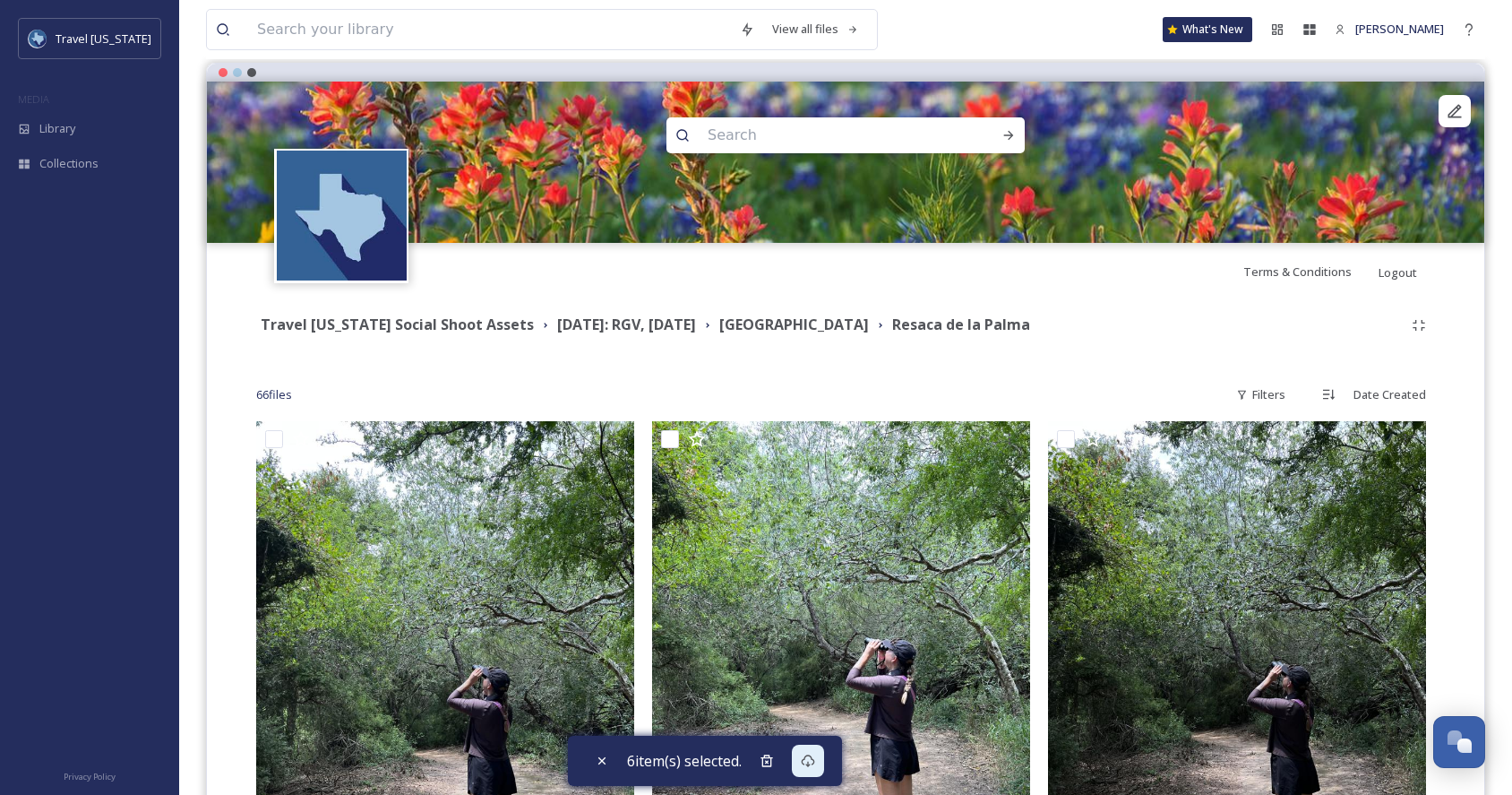
scroll to position [0, 0]
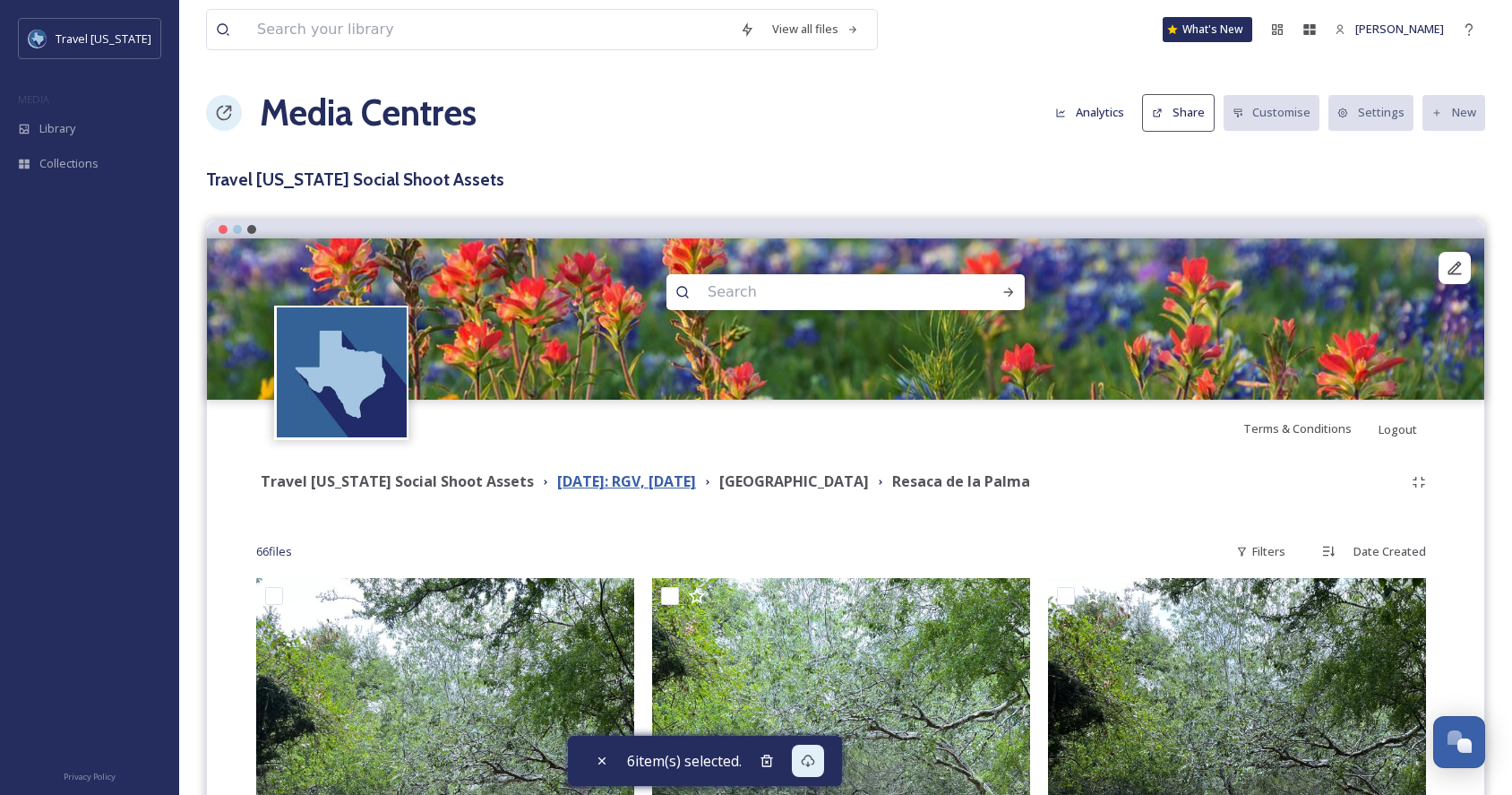
click at [666, 486] on strong "[DATE]: RGV, [DATE]" at bounding box center [627, 480] width 139 height 20
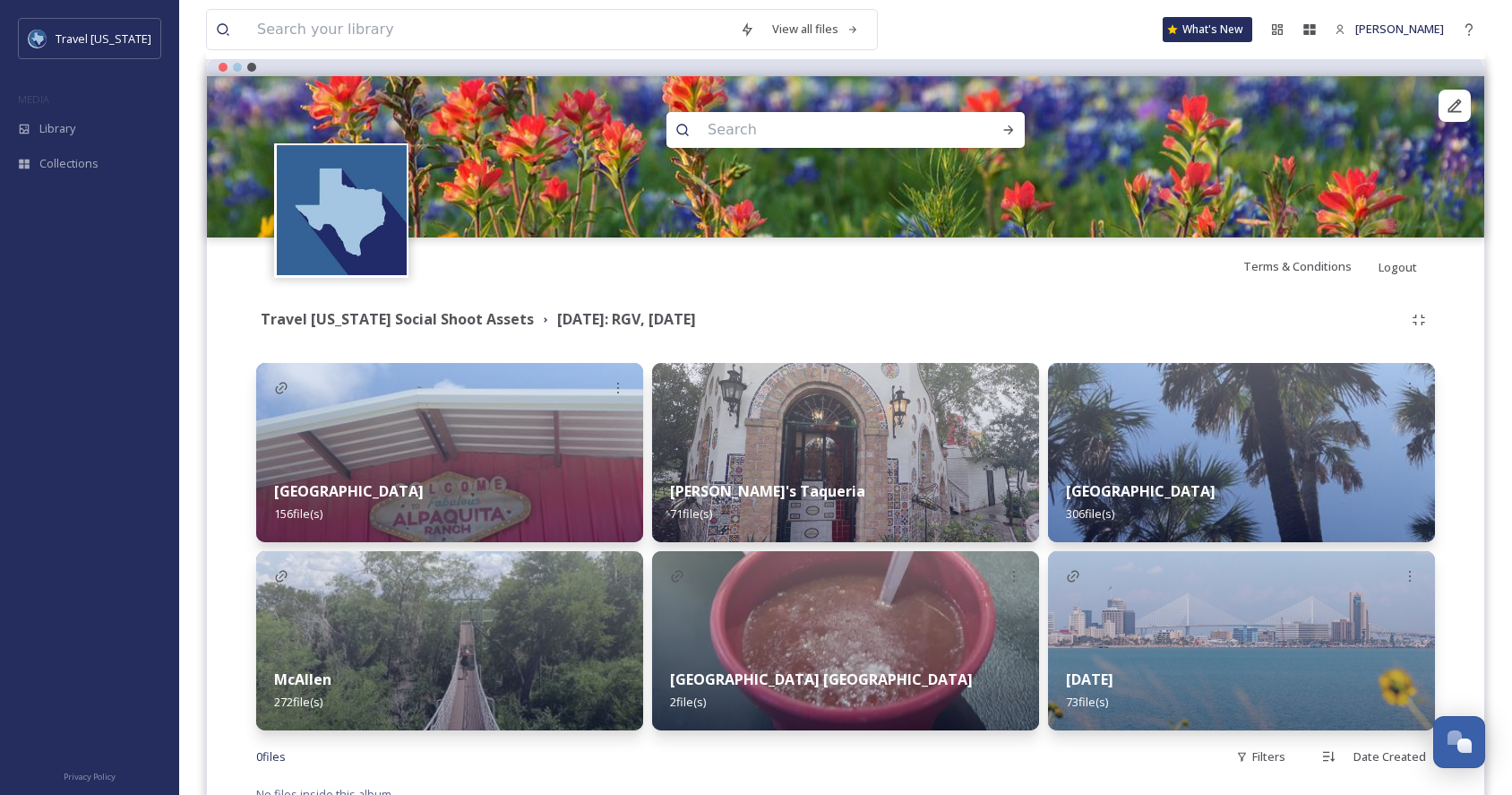
scroll to position [236, 0]
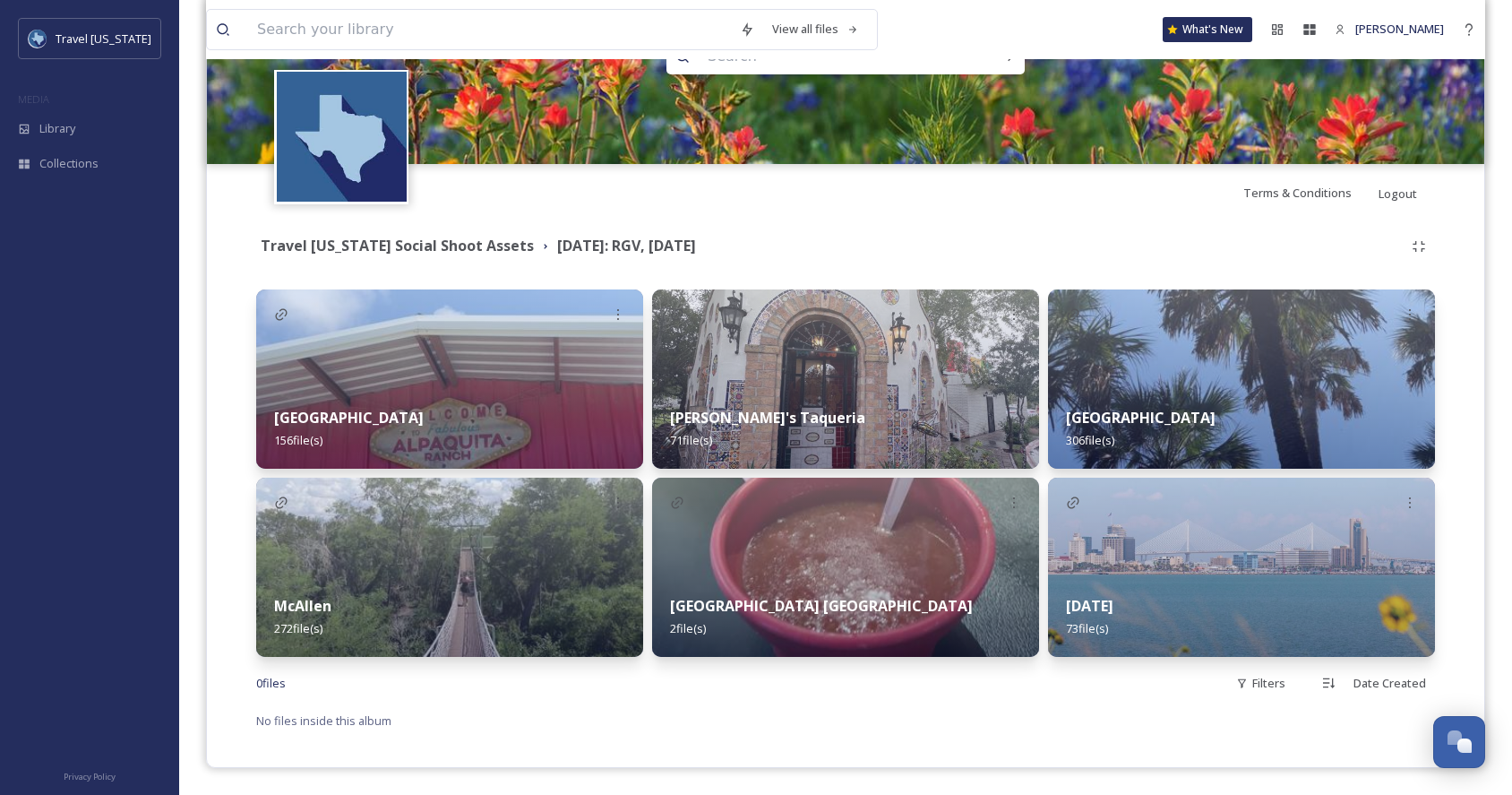
click at [1134, 561] on img at bounding box center [1241, 567] width 387 height 179
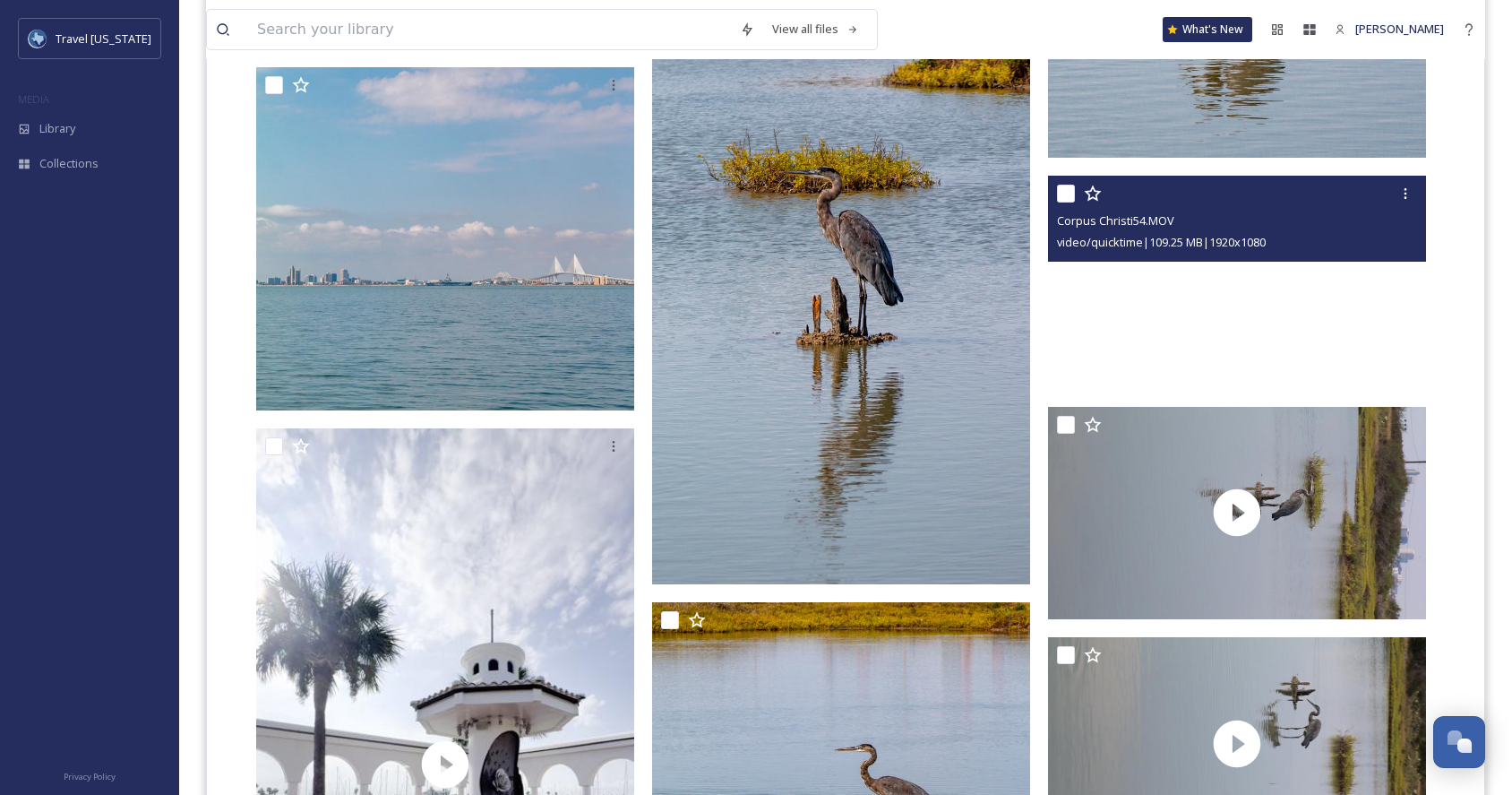
scroll to position [13503, 0]
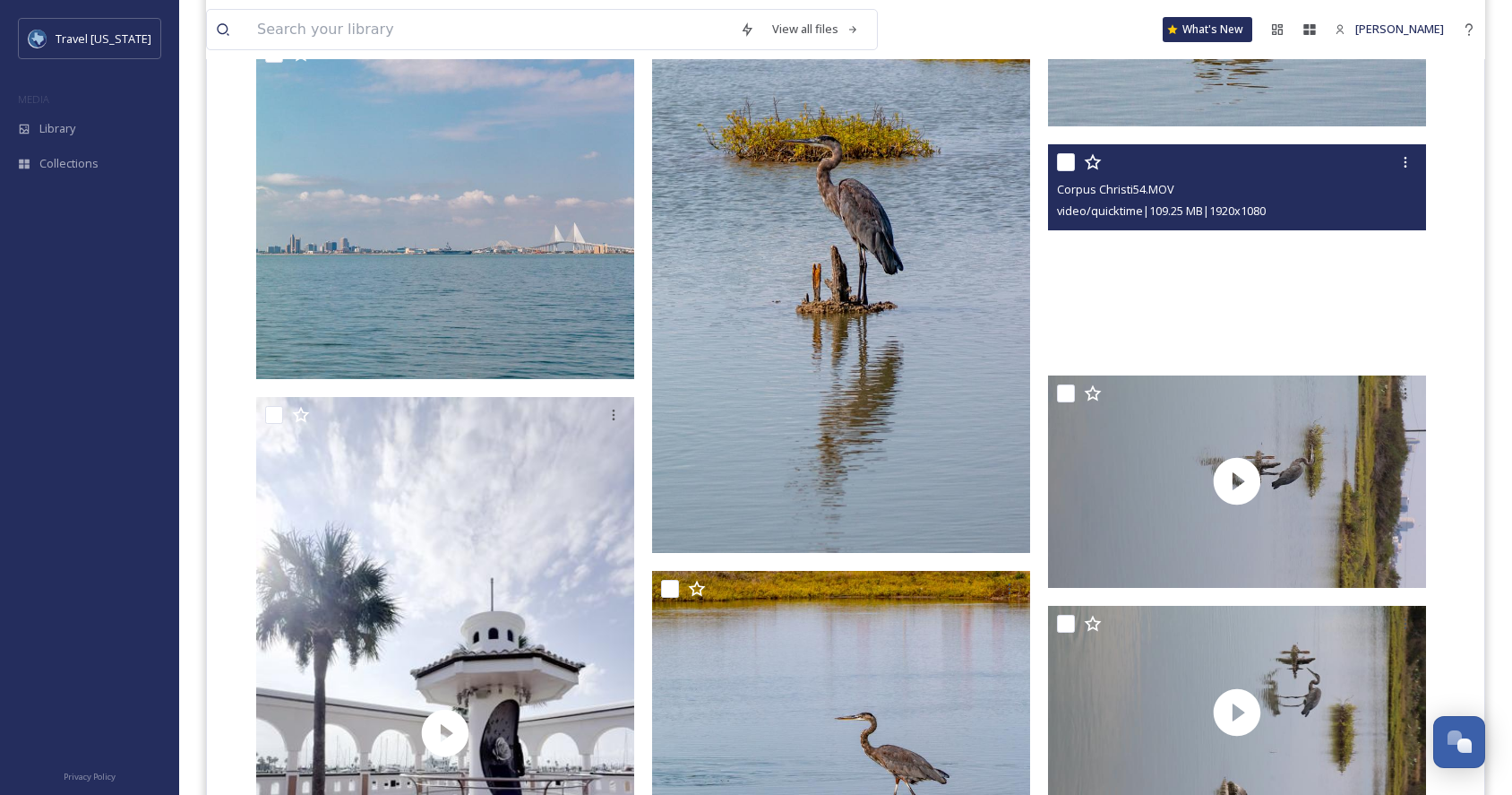
click at [1173, 286] on video "Corpus Christi54.MOV" at bounding box center [1236, 250] width 378 height 212
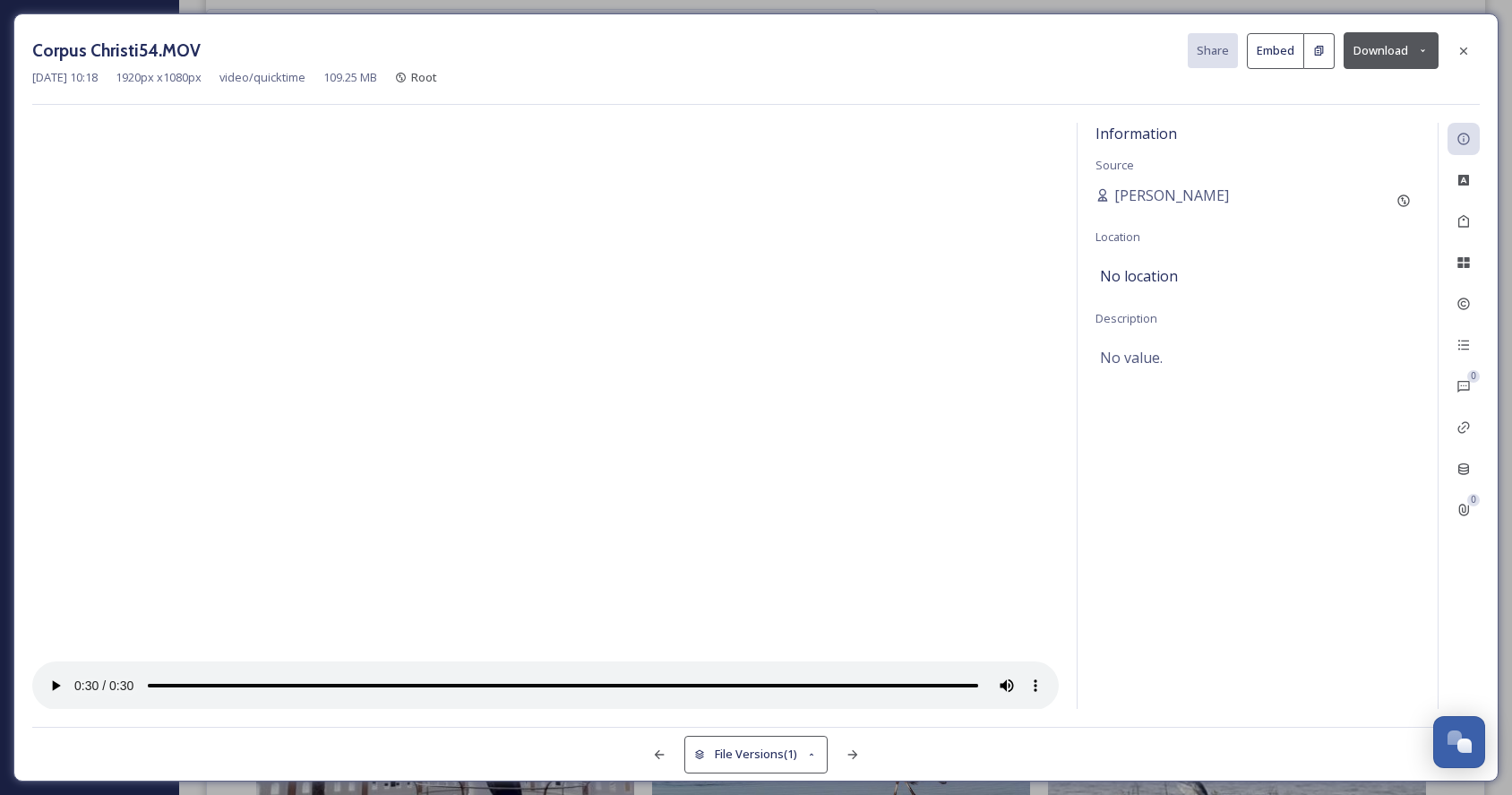
click at [1396, 52] on button "Download" at bounding box center [1391, 50] width 95 height 37
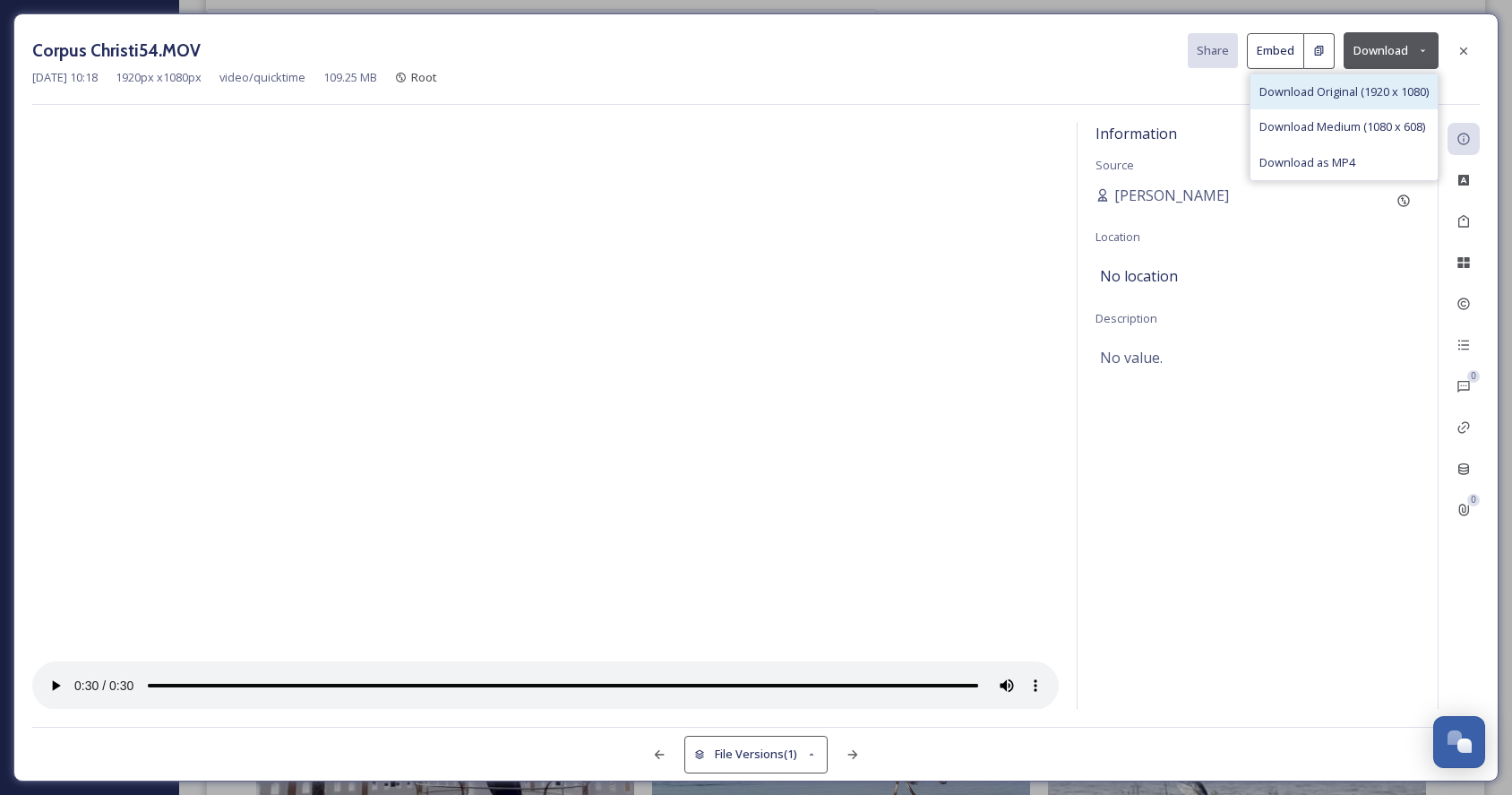
click at [1383, 100] on div "Download Original (1920 x 1080)" at bounding box center [1344, 91] width 187 height 35
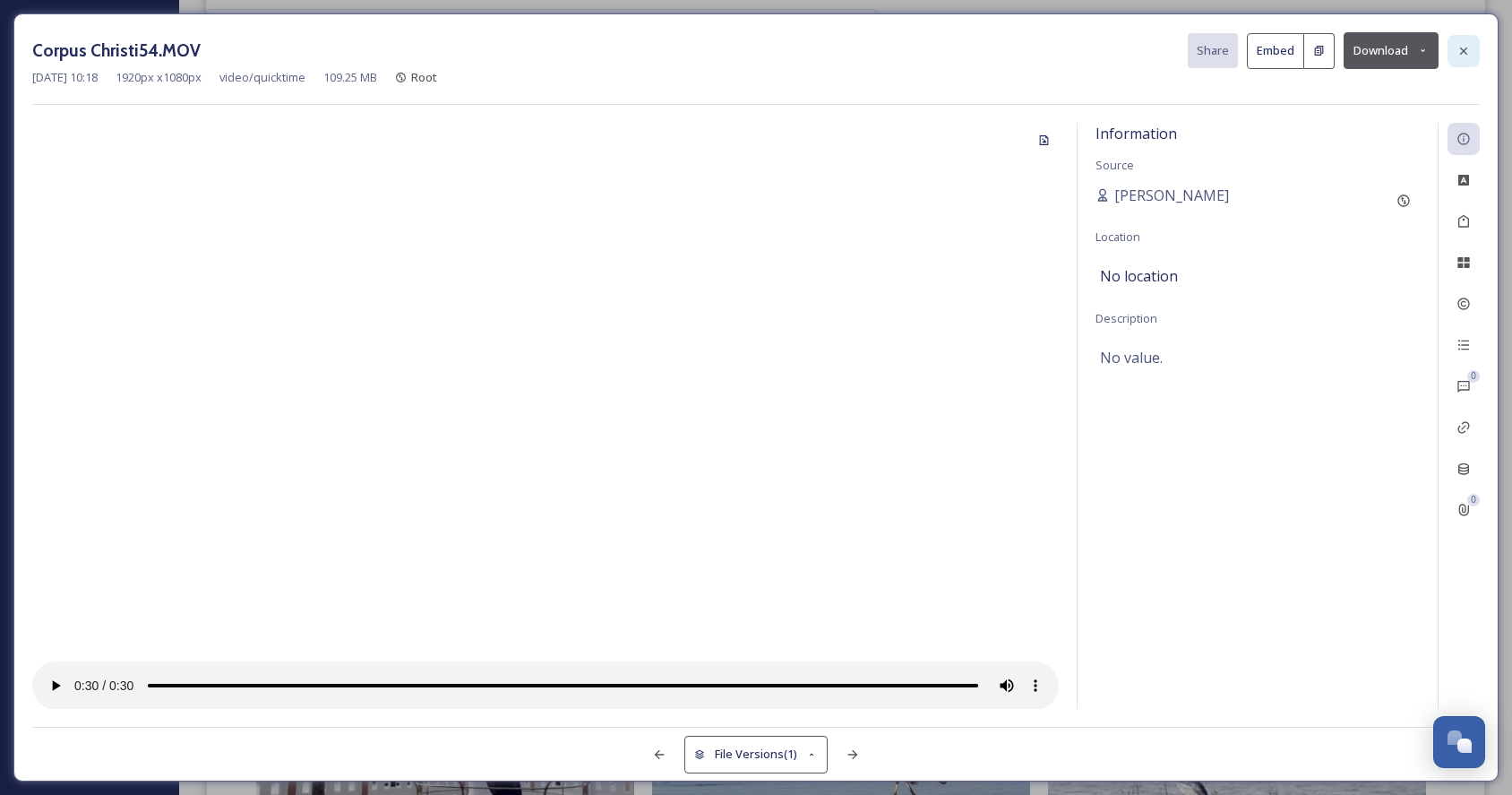
click at [1462, 54] on icon at bounding box center [1464, 50] width 14 height 14
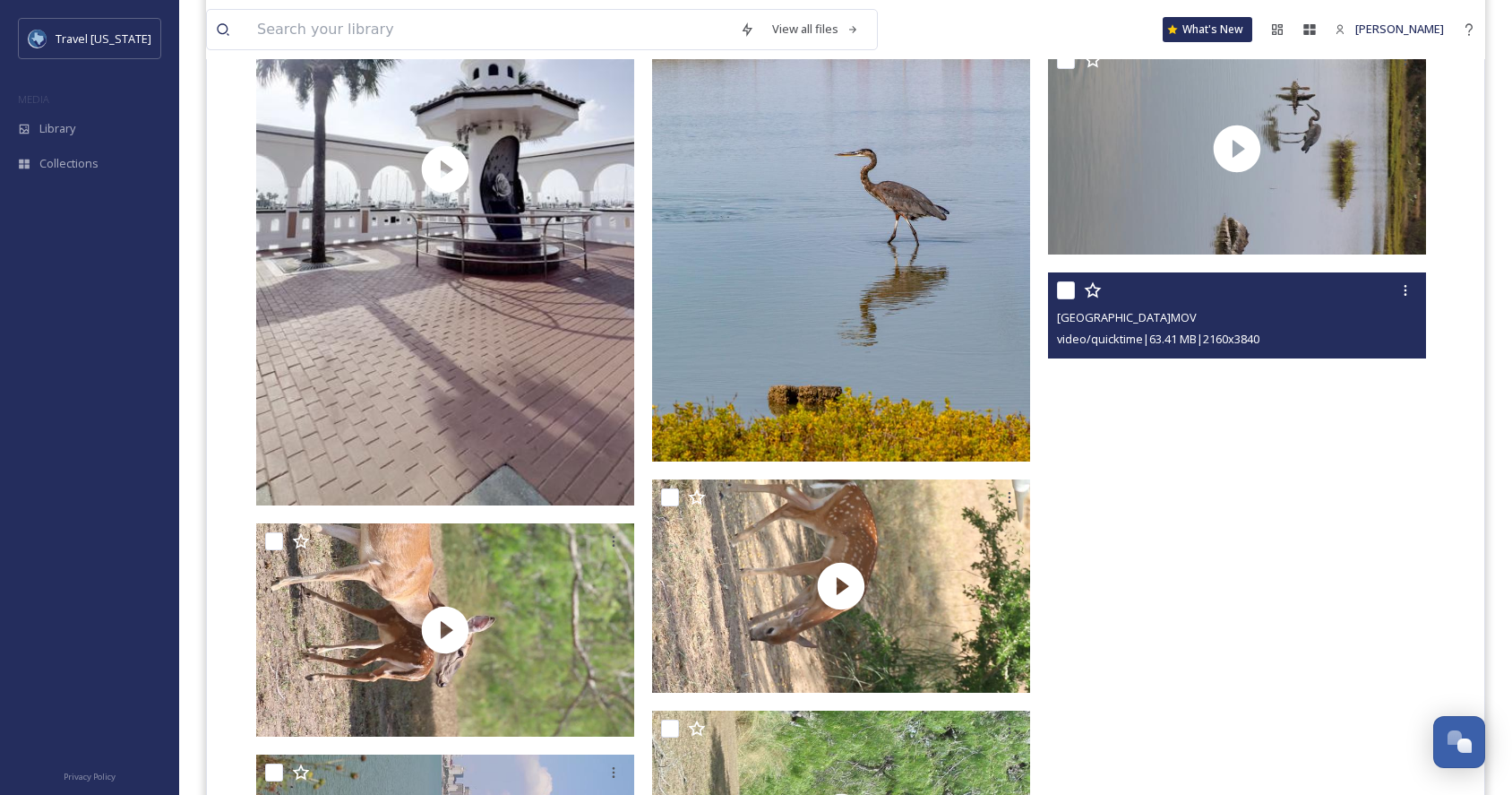
scroll to position [14076, 0]
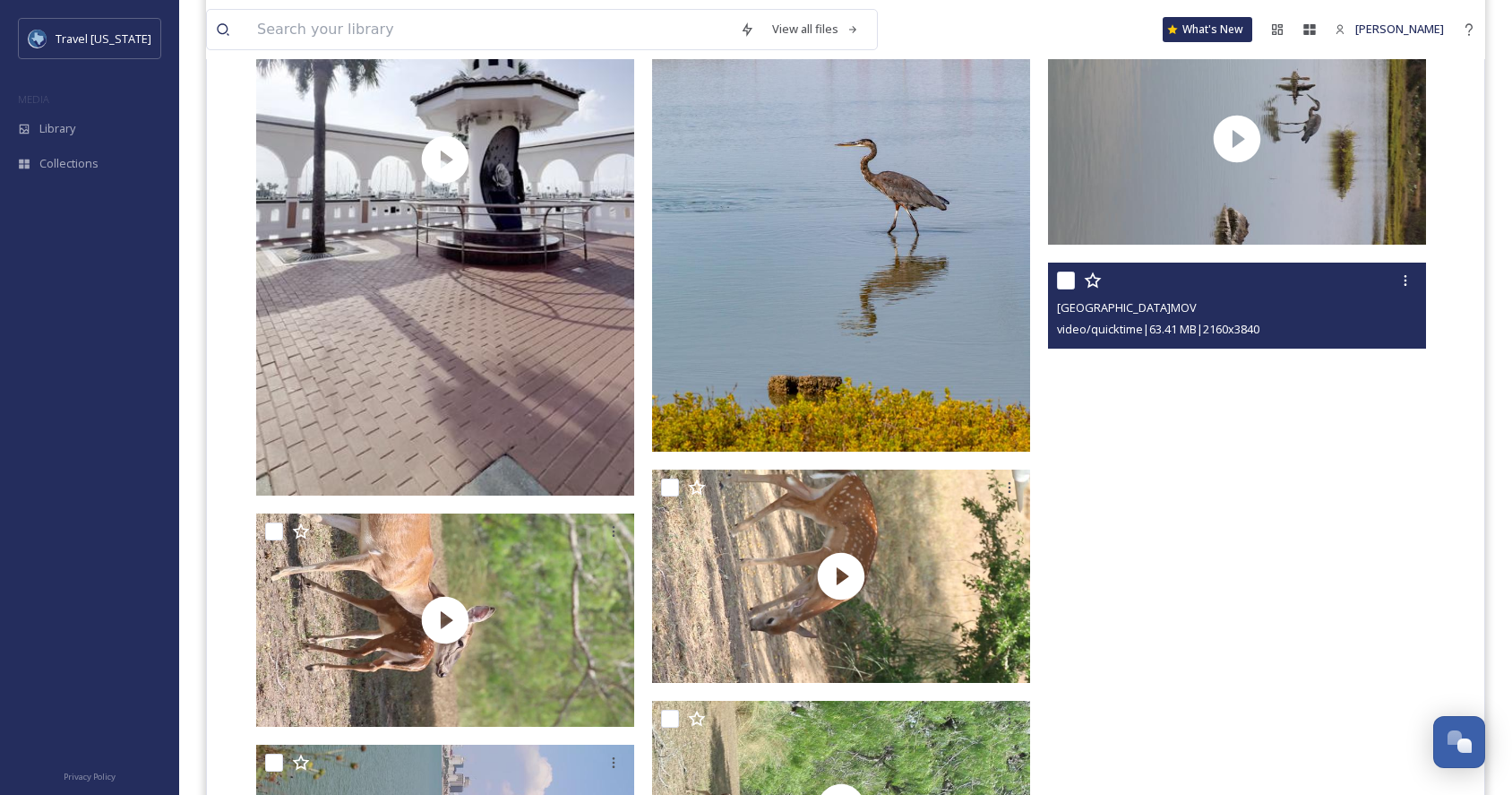
click at [1332, 619] on video "Corpus Christi46.MOV" at bounding box center [1236, 598] width 378 height 671
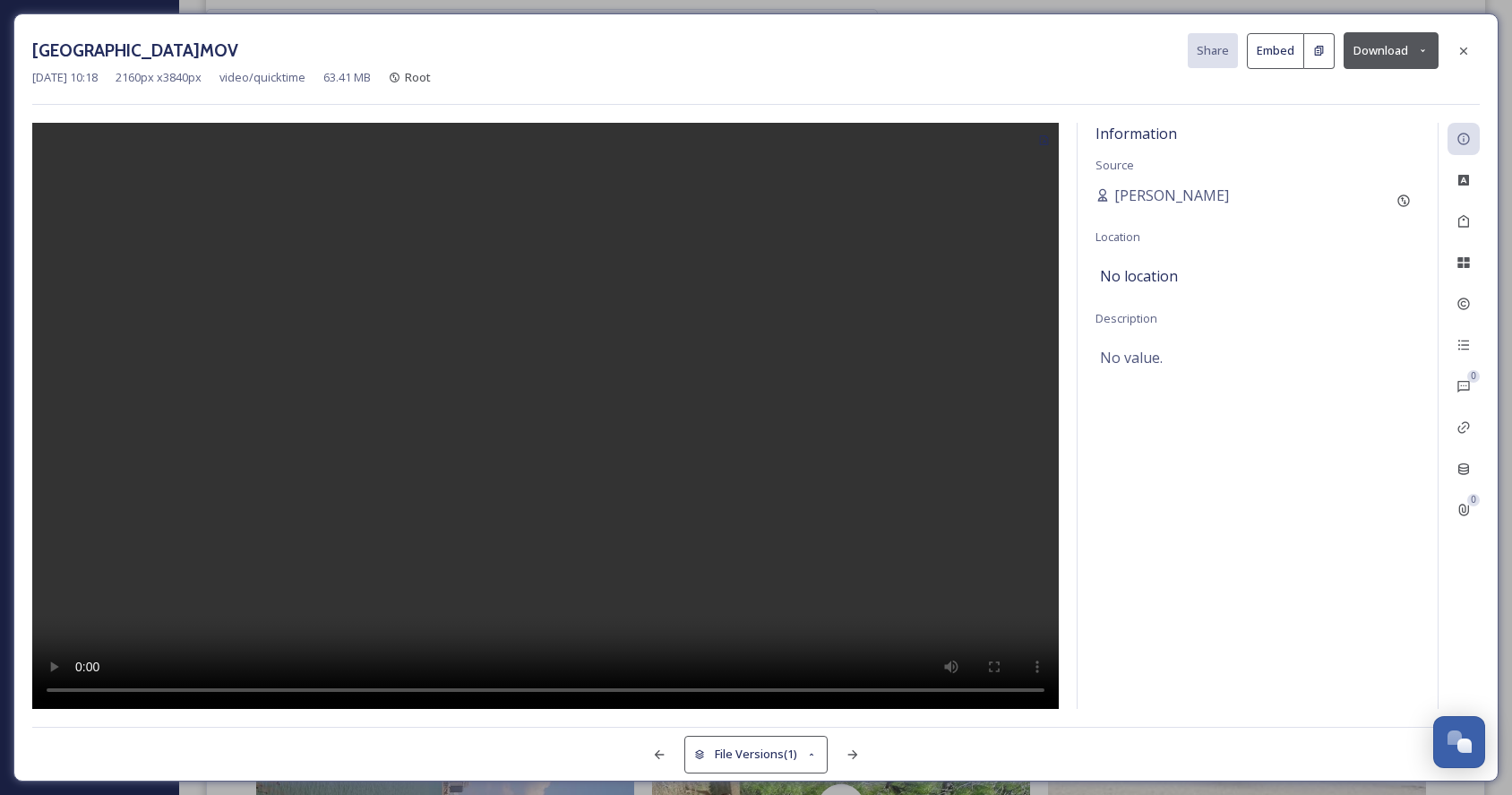
click at [545, 449] on video at bounding box center [545, 416] width 1026 height 587
click at [1396, 50] on button "Download" at bounding box center [1391, 50] width 95 height 37
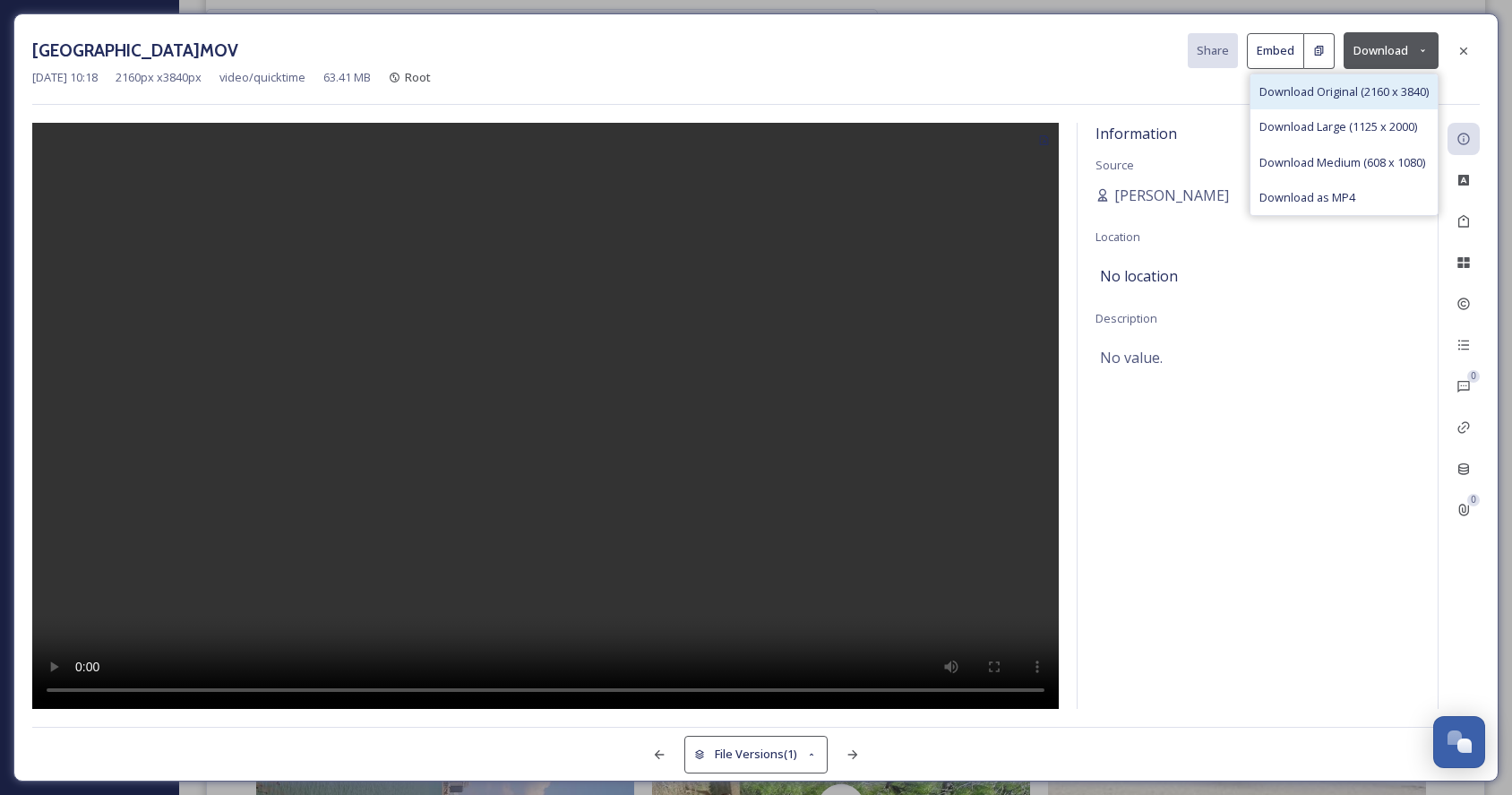
click at [1373, 94] on span "Download Original (2160 x 3840)" at bounding box center [1344, 92] width 169 height 17
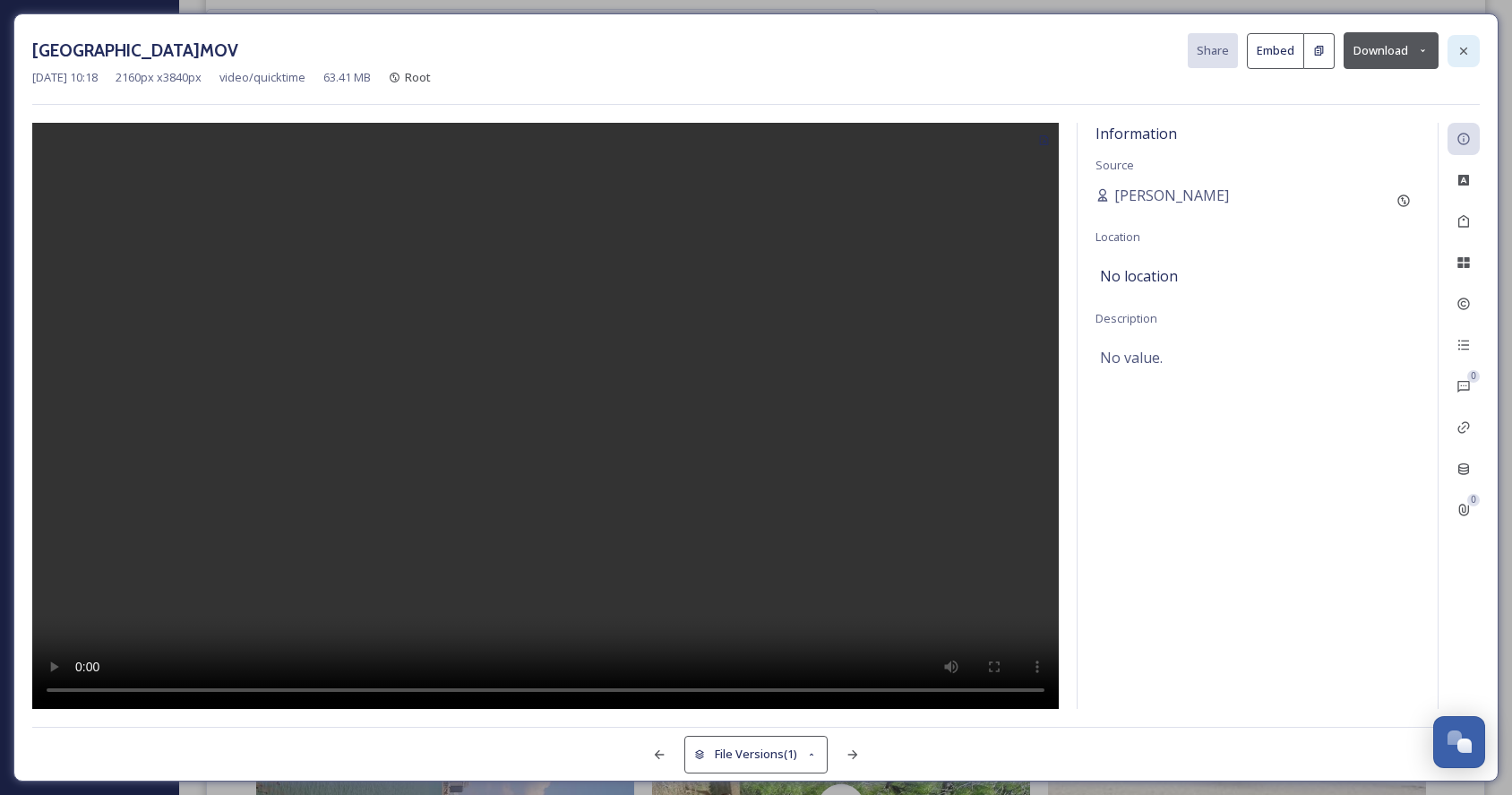
click at [1468, 47] on icon at bounding box center [1464, 50] width 14 height 14
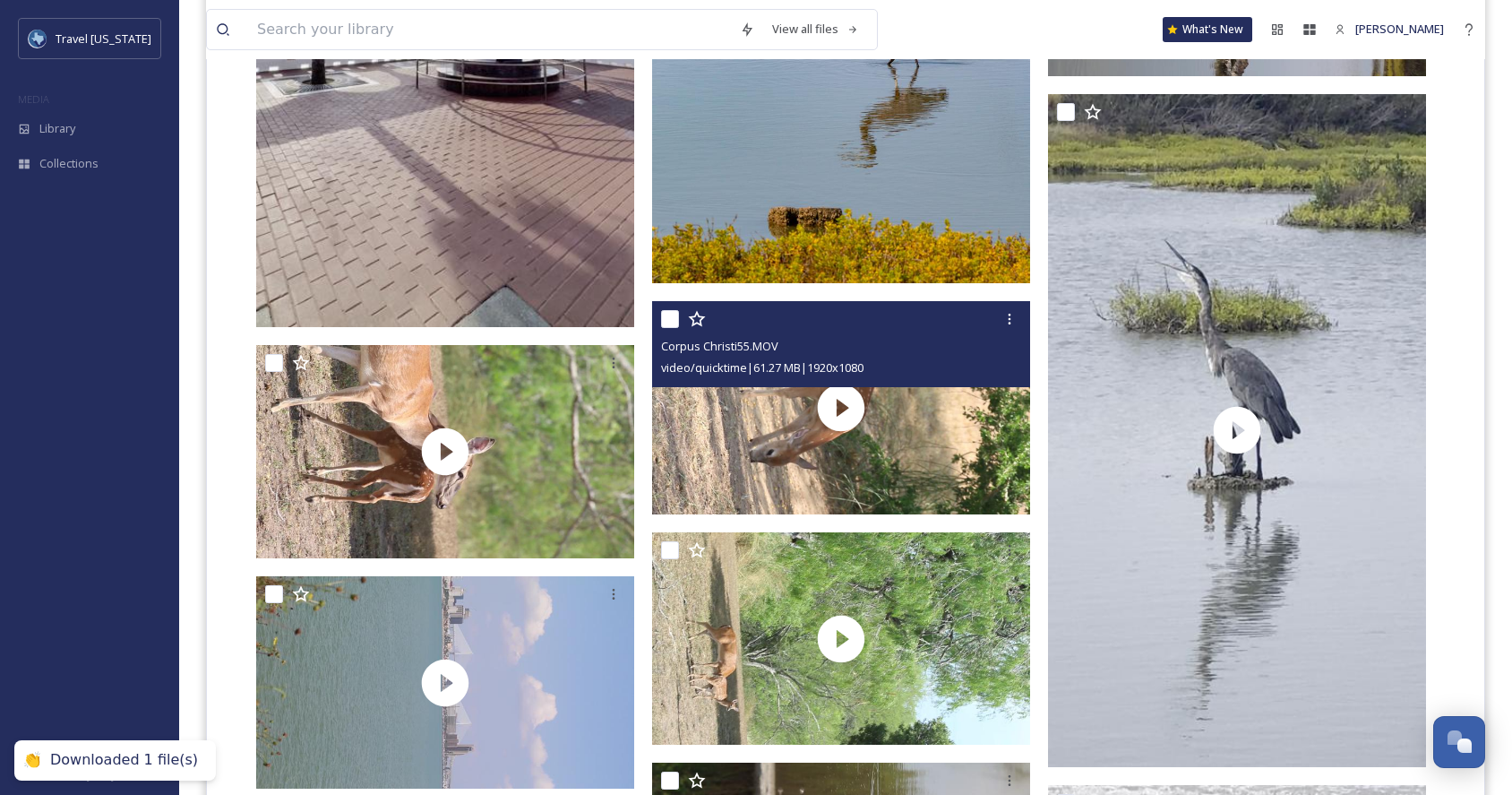
scroll to position [14348, 0]
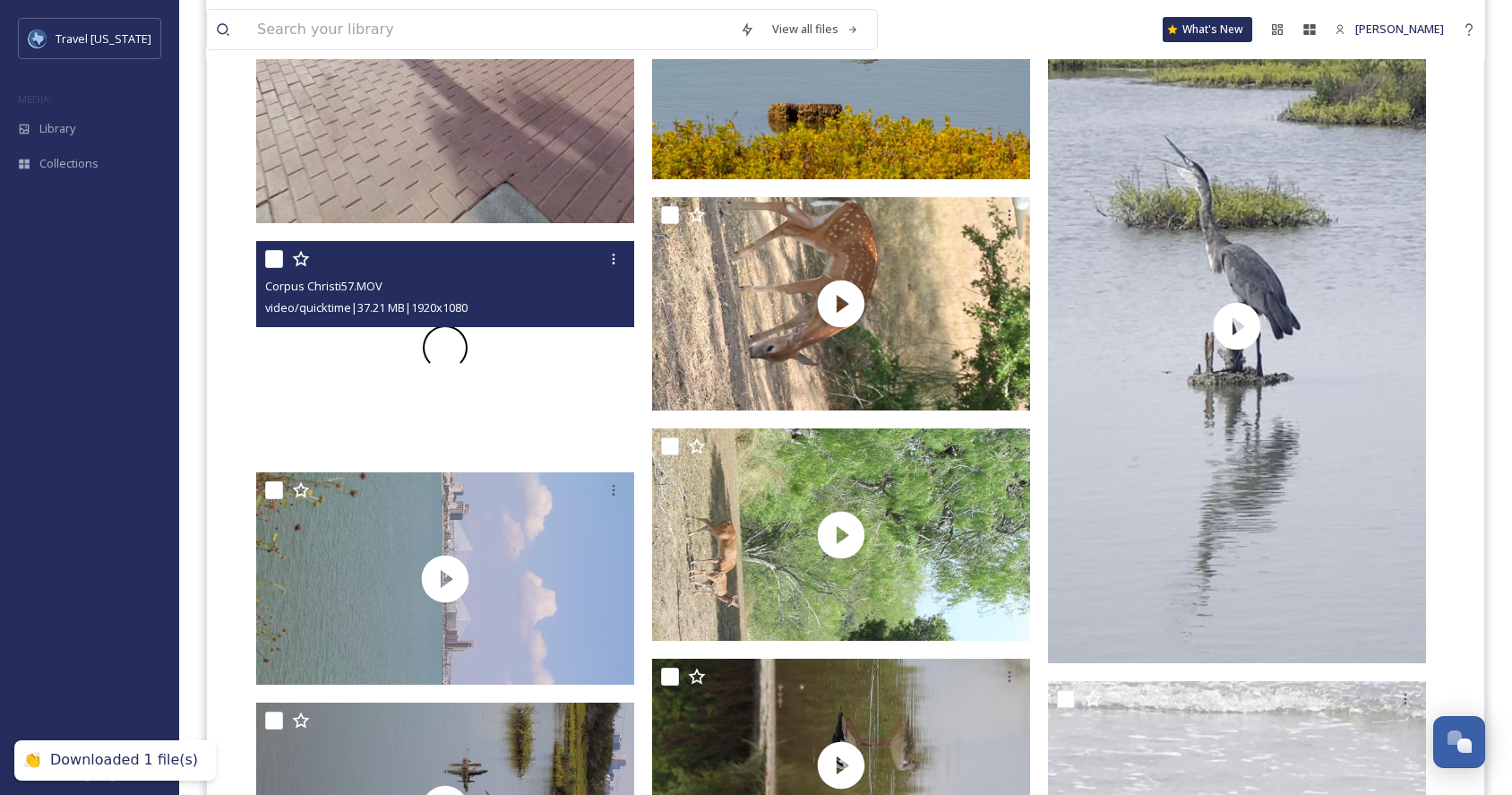
click at [516, 369] on div at bounding box center [444, 346] width 378 height 212
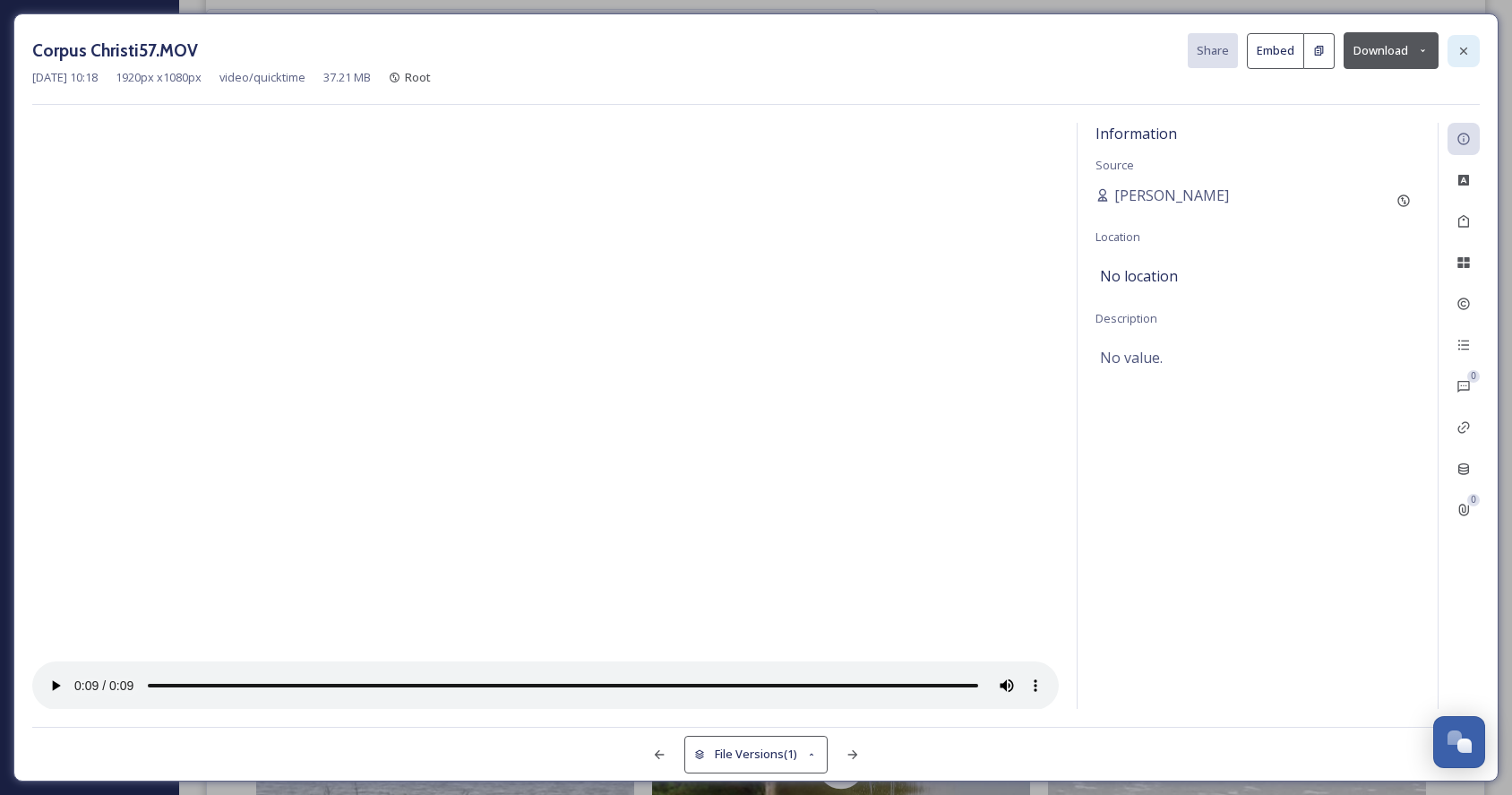
click at [1461, 49] on icon at bounding box center [1464, 50] width 14 height 14
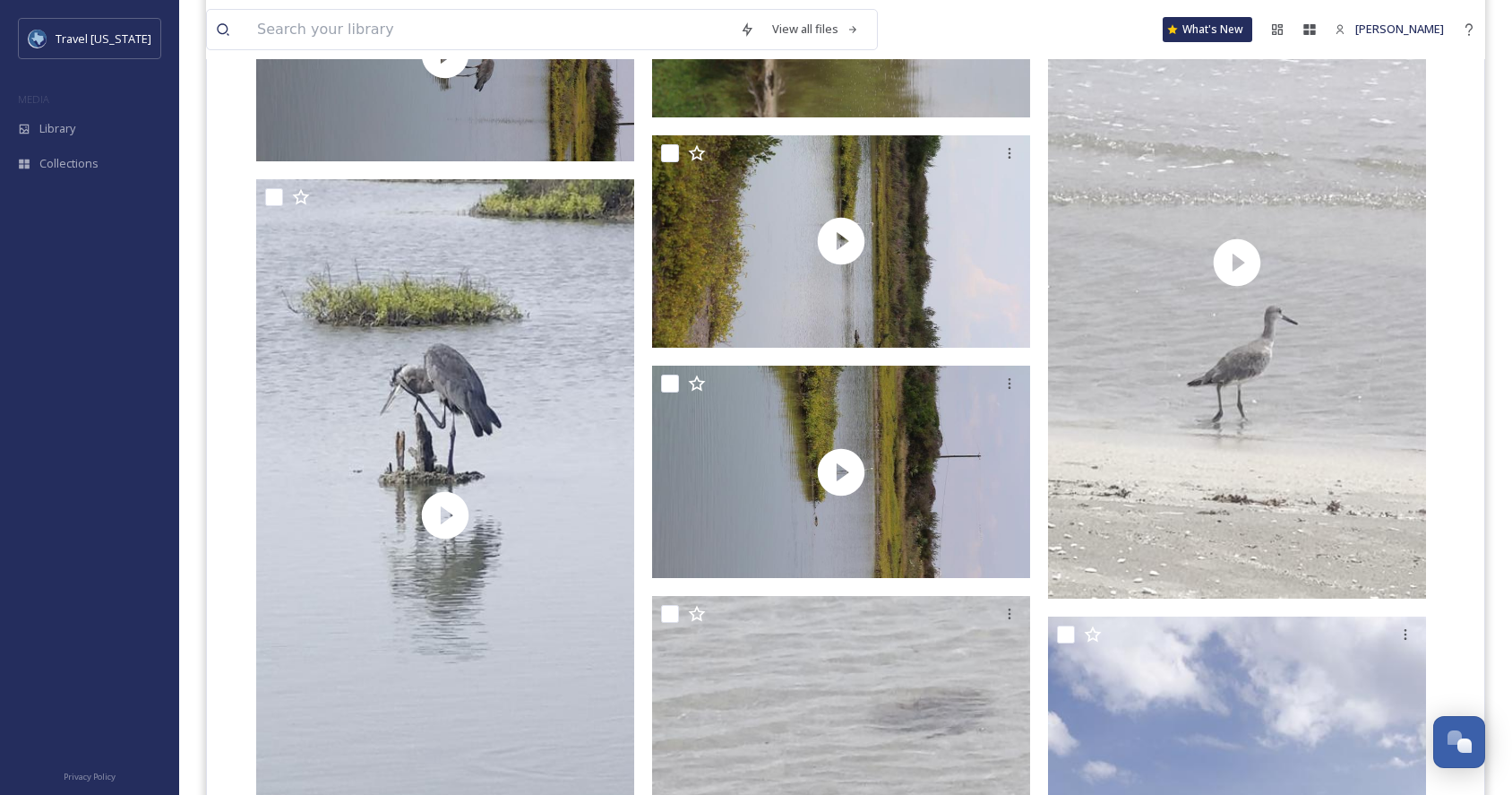
scroll to position [15037, 0]
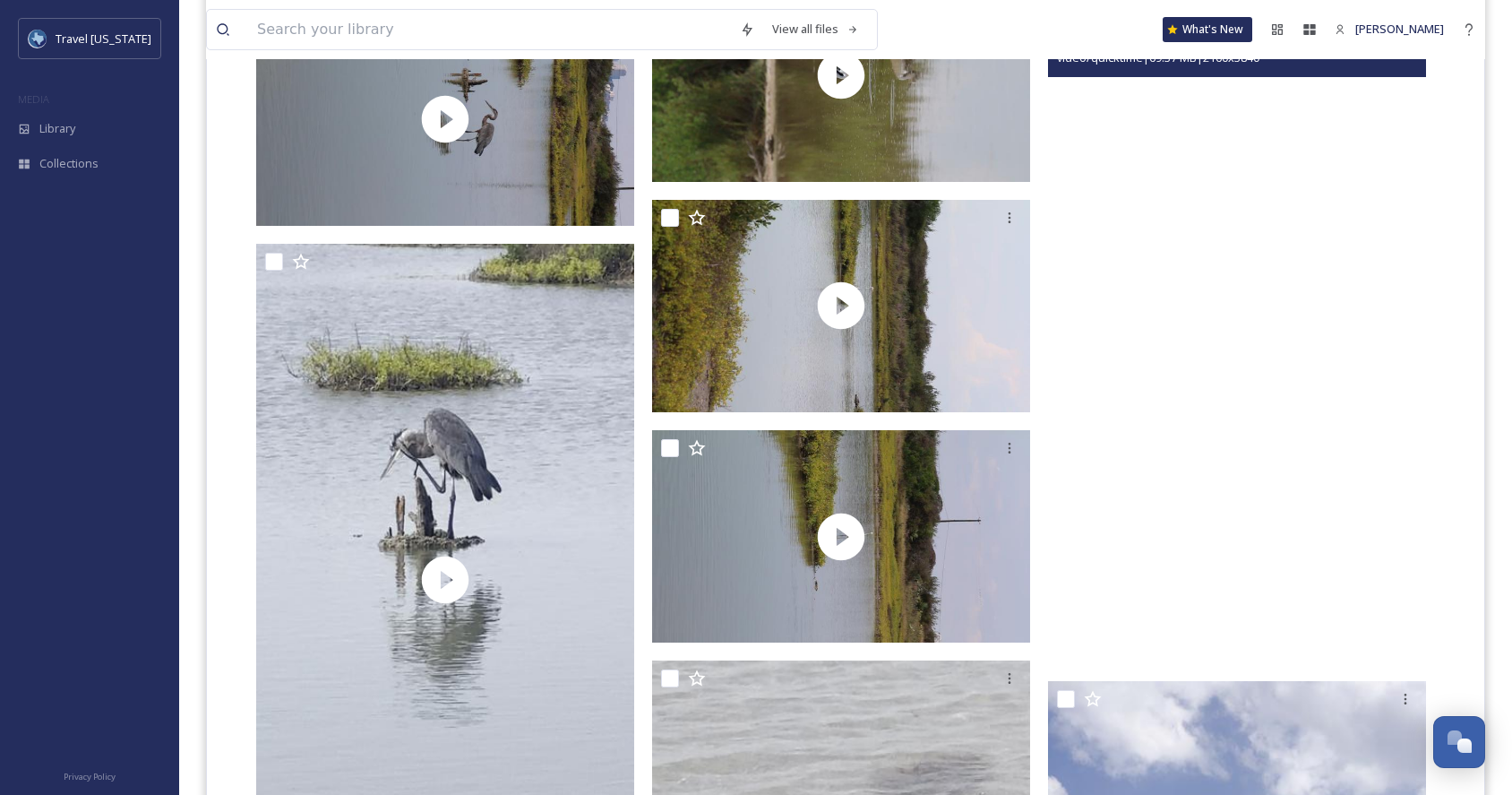
click at [1200, 328] on video "Corpus Christi34.mov" at bounding box center [1236, 327] width 378 height 671
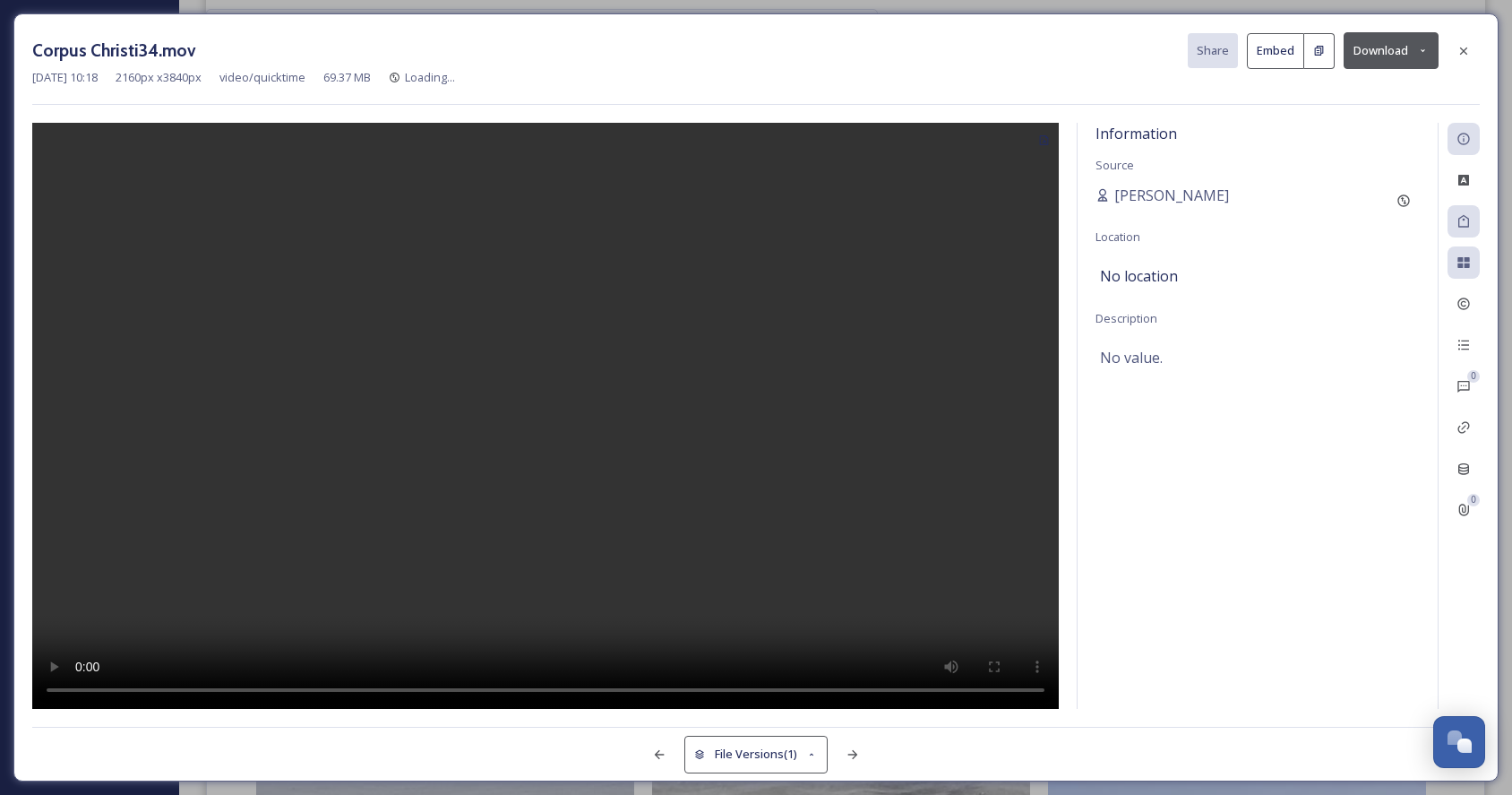
click at [1377, 54] on button "Download" at bounding box center [1391, 50] width 95 height 37
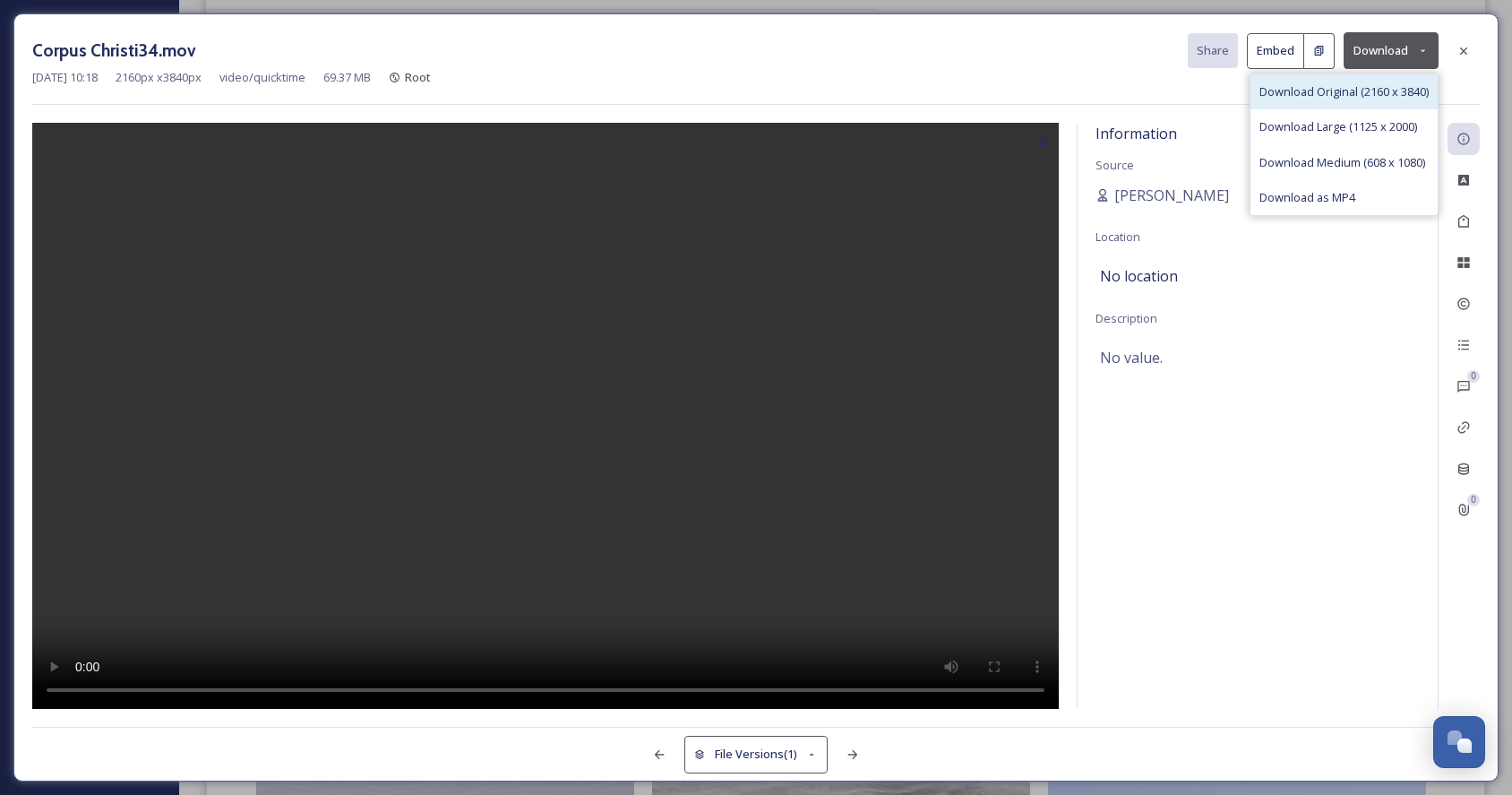
click at [1346, 93] on span "Download Original (2160 x 3840)" at bounding box center [1344, 92] width 169 height 17
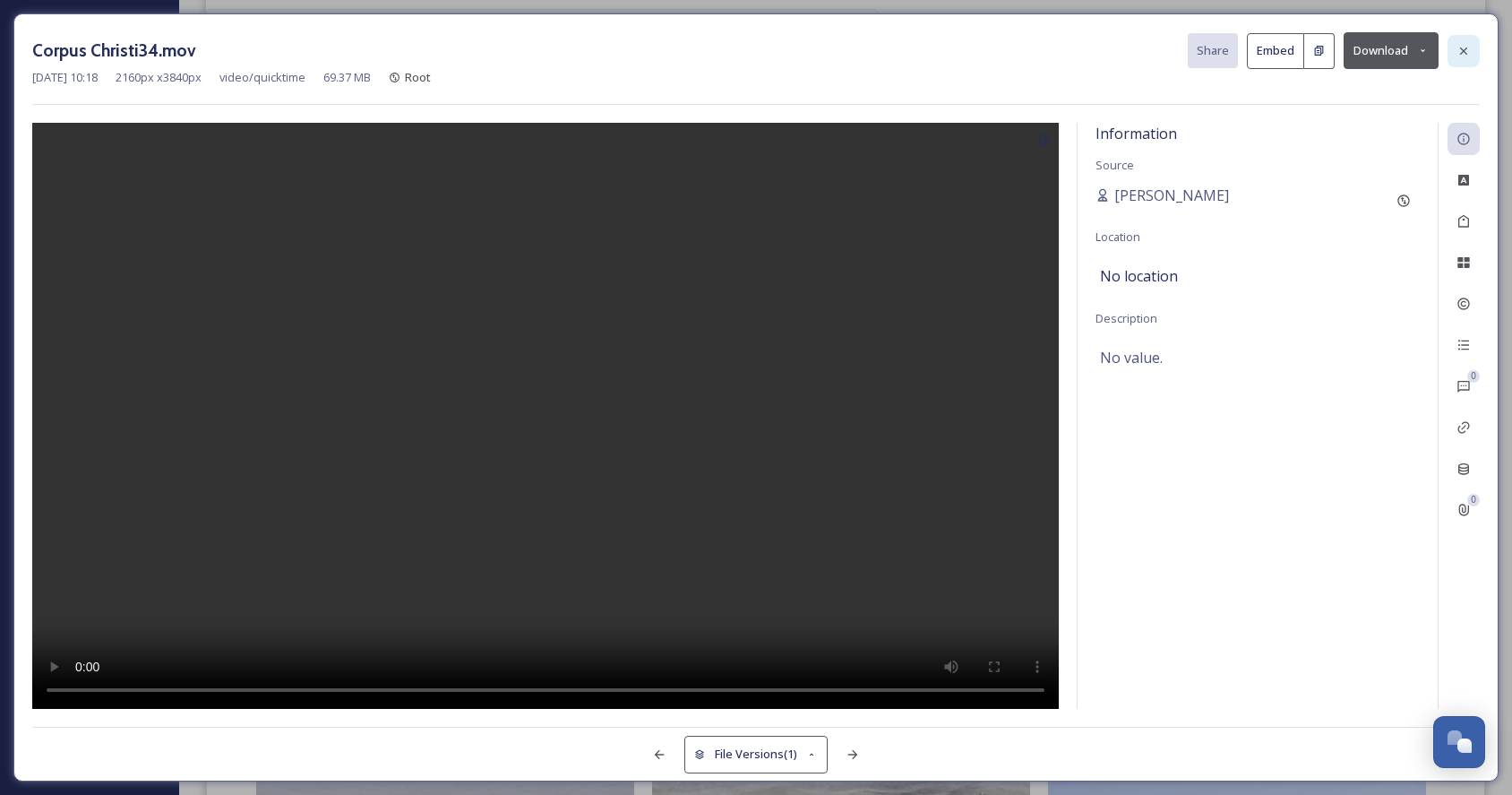
click at [1469, 51] on icon at bounding box center [1464, 50] width 14 height 14
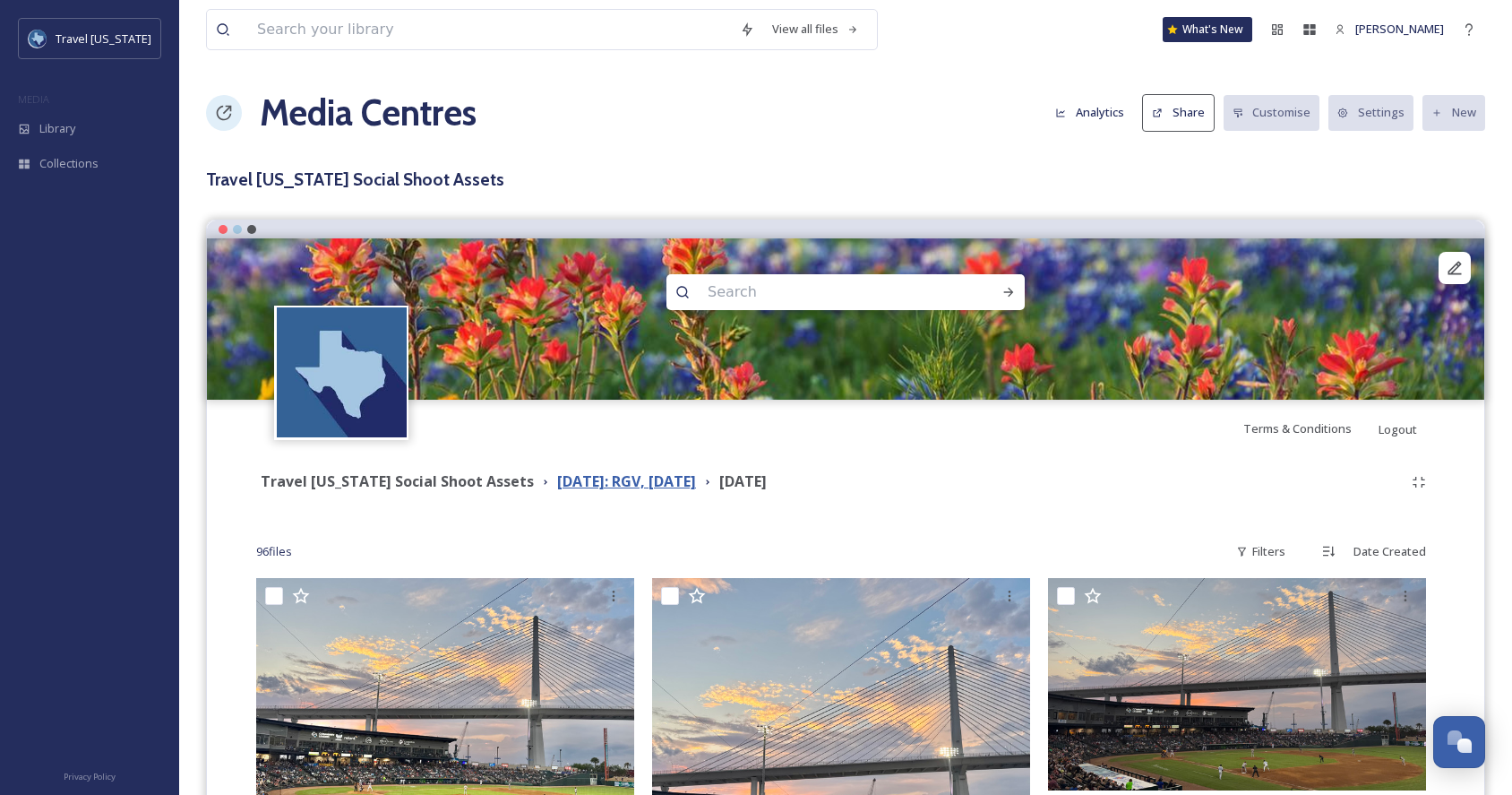
click at [671, 488] on strong "[DATE]: RGV, [DATE]" at bounding box center [627, 480] width 139 height 20
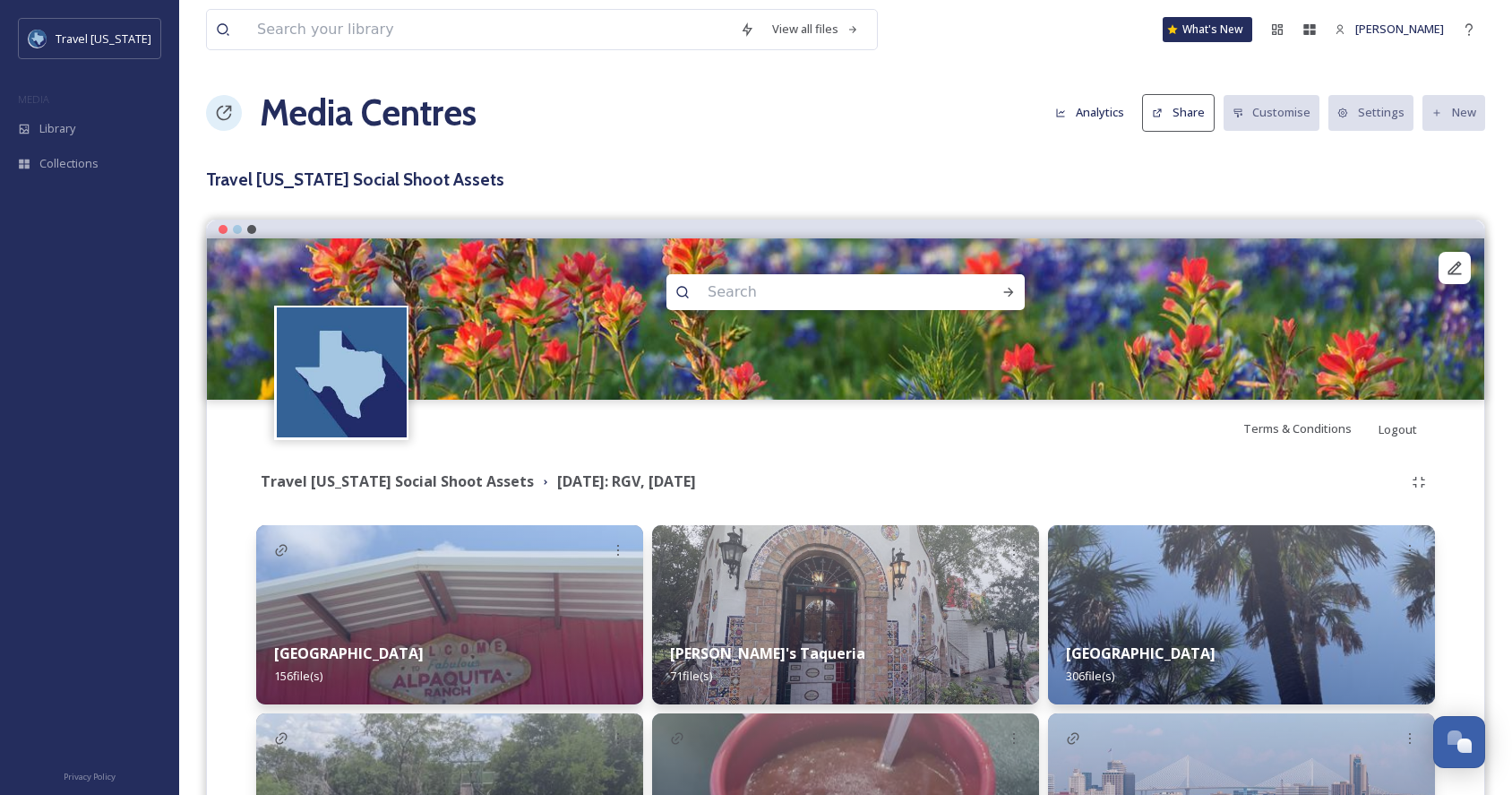
scroll to position [236, 0]
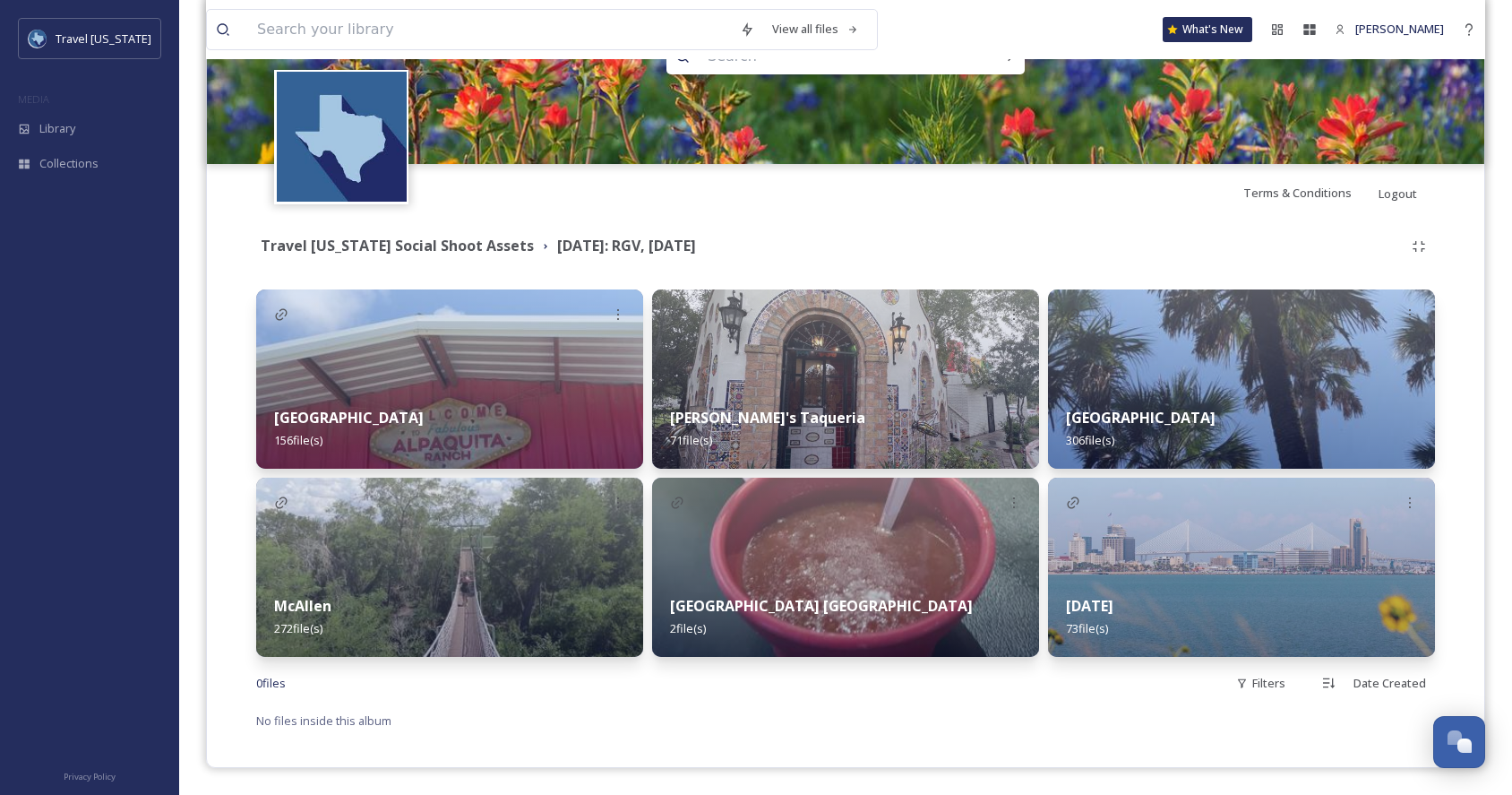
click at [1190, 404] on div "Brownsville 306 file(s)" at bounding box center [1241, 429] width 387 height 80
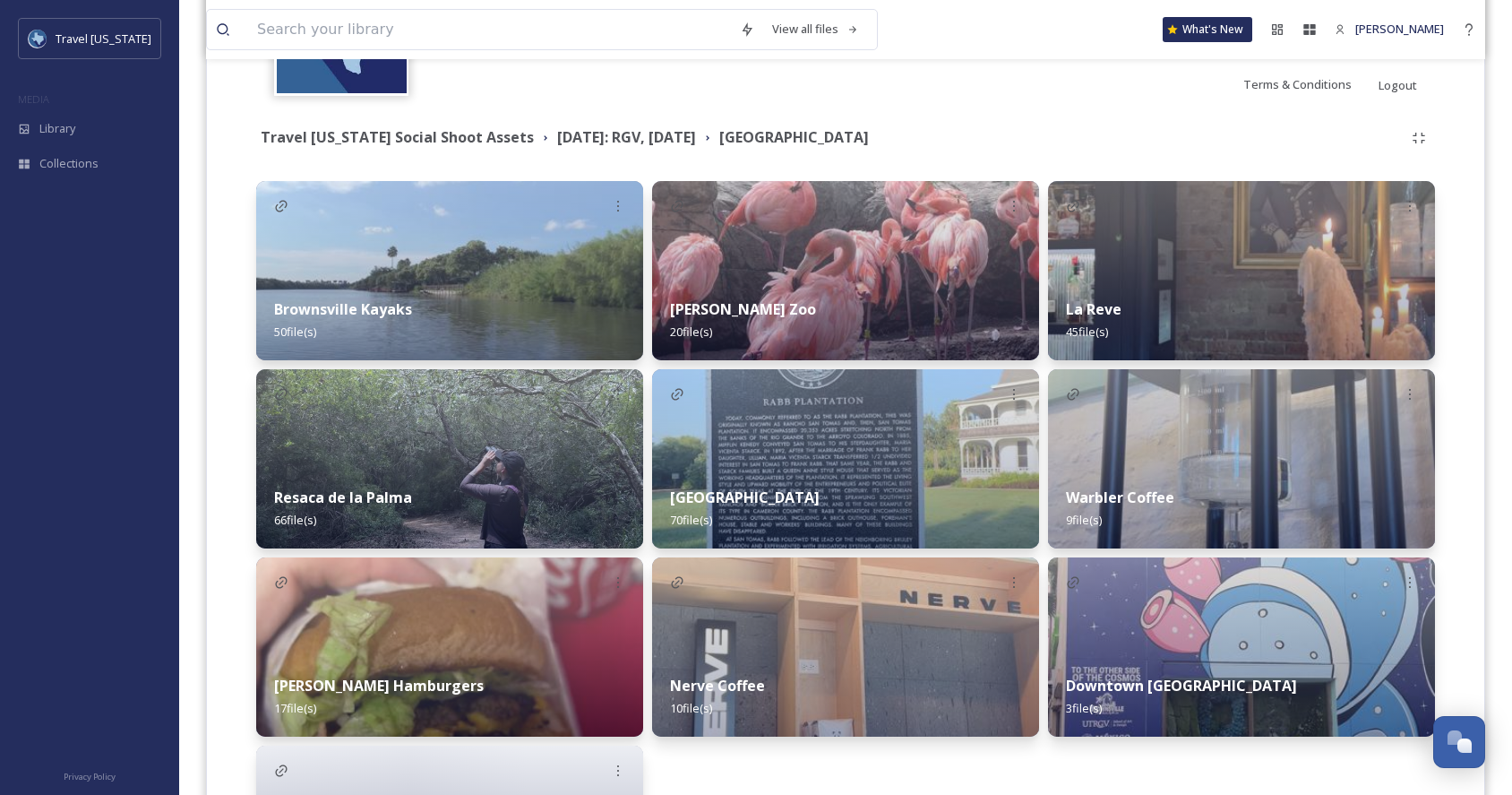
scroll to position [439, 0]
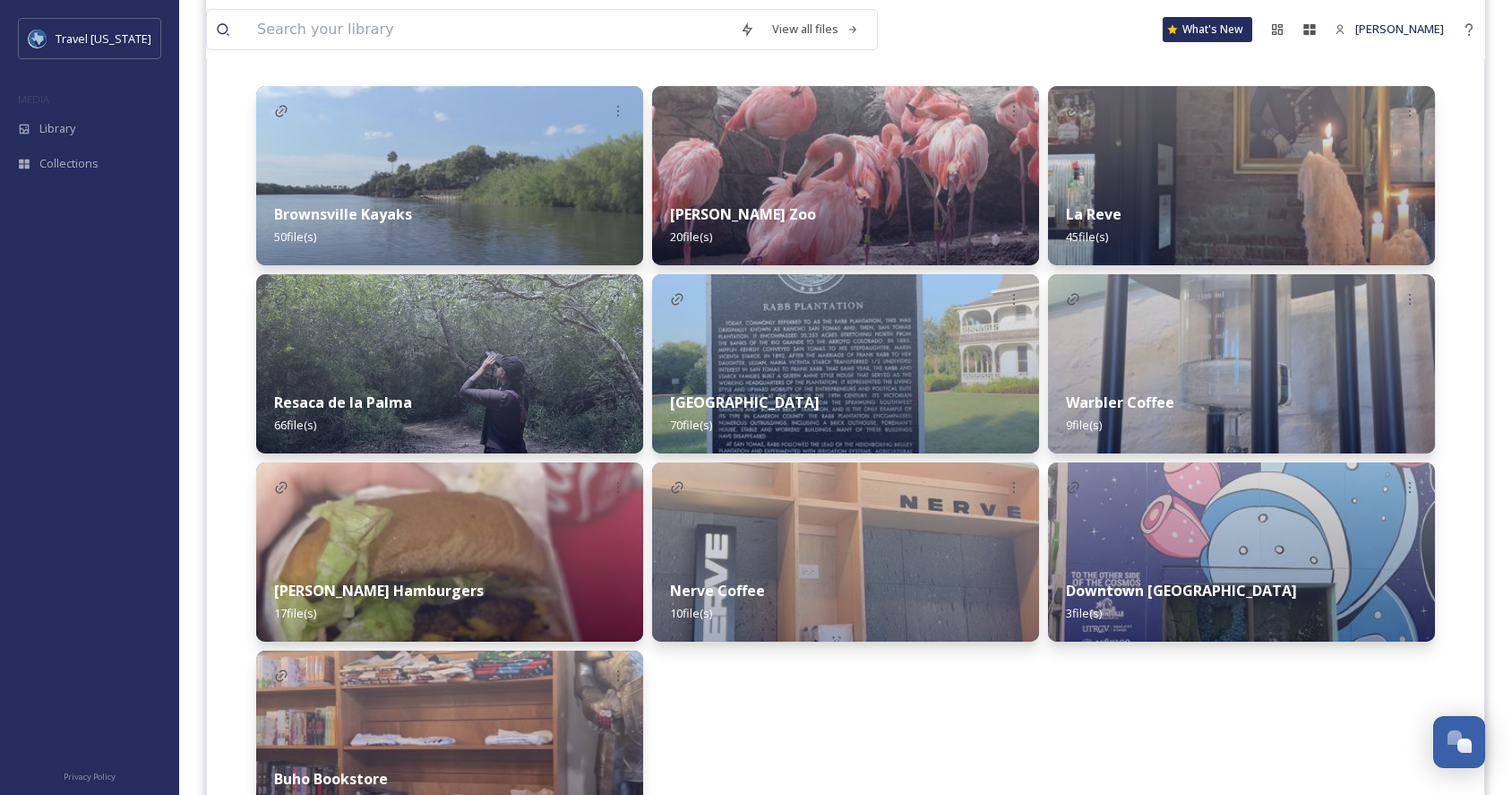
click at [362, 192] on div "Brownsville Kayaks 50 file(s)" at bounding box center [449, 225] width 387 height 80
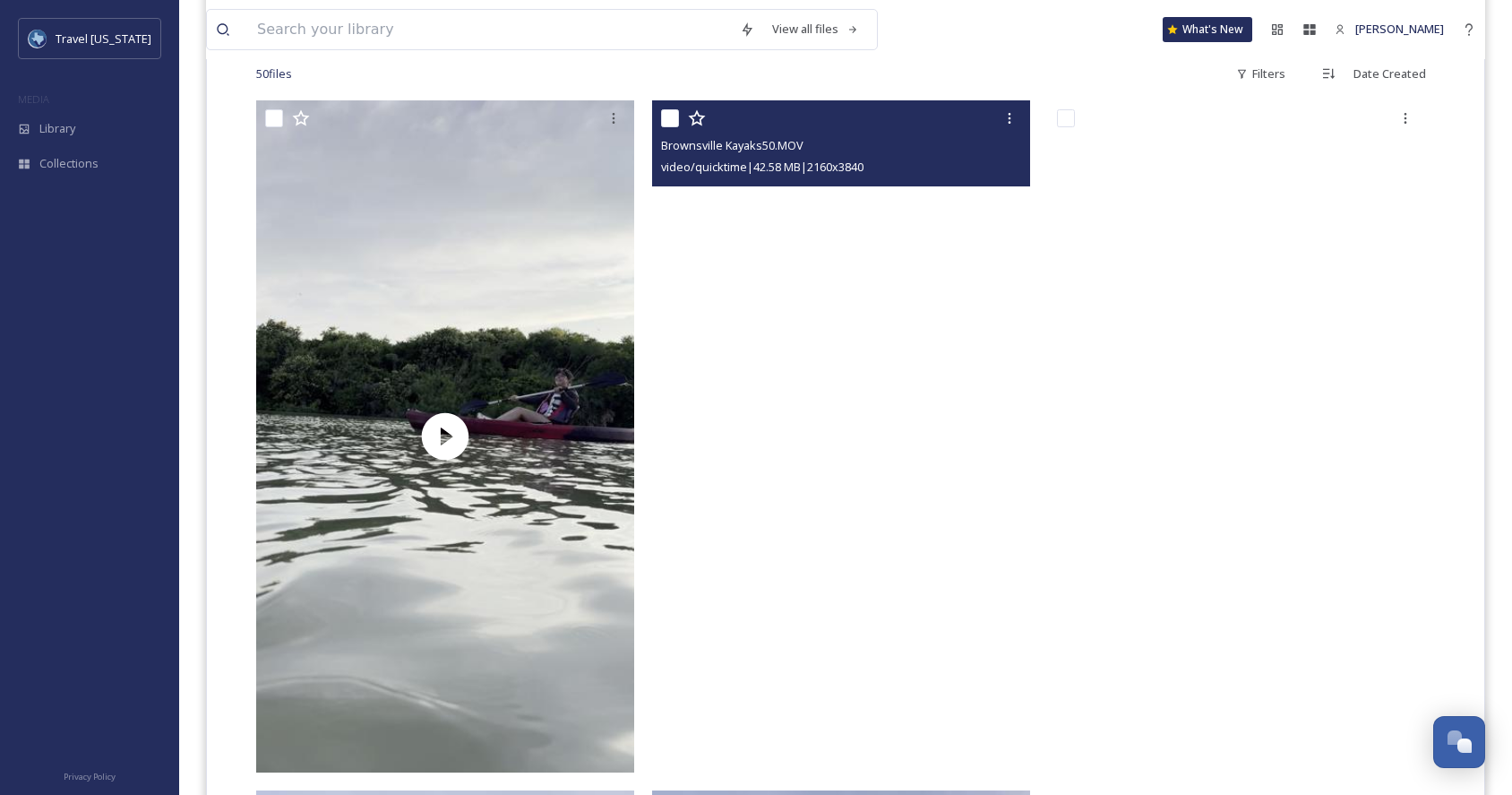
scroll to position [506, 0]
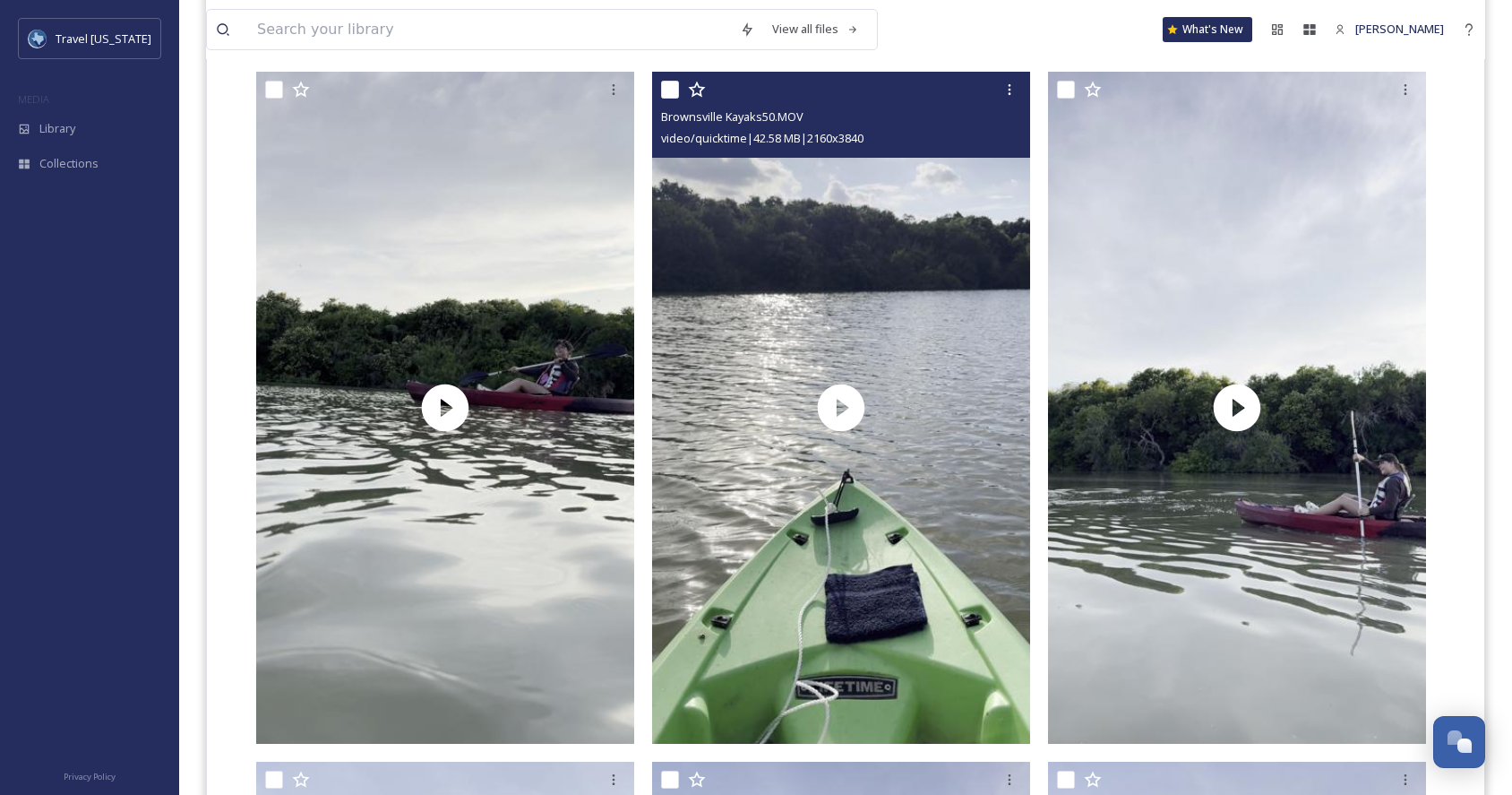
click at [669, 84] on input "checkbox" at bounding box center [669, 89] width 18 height 18
checkbox input "true"
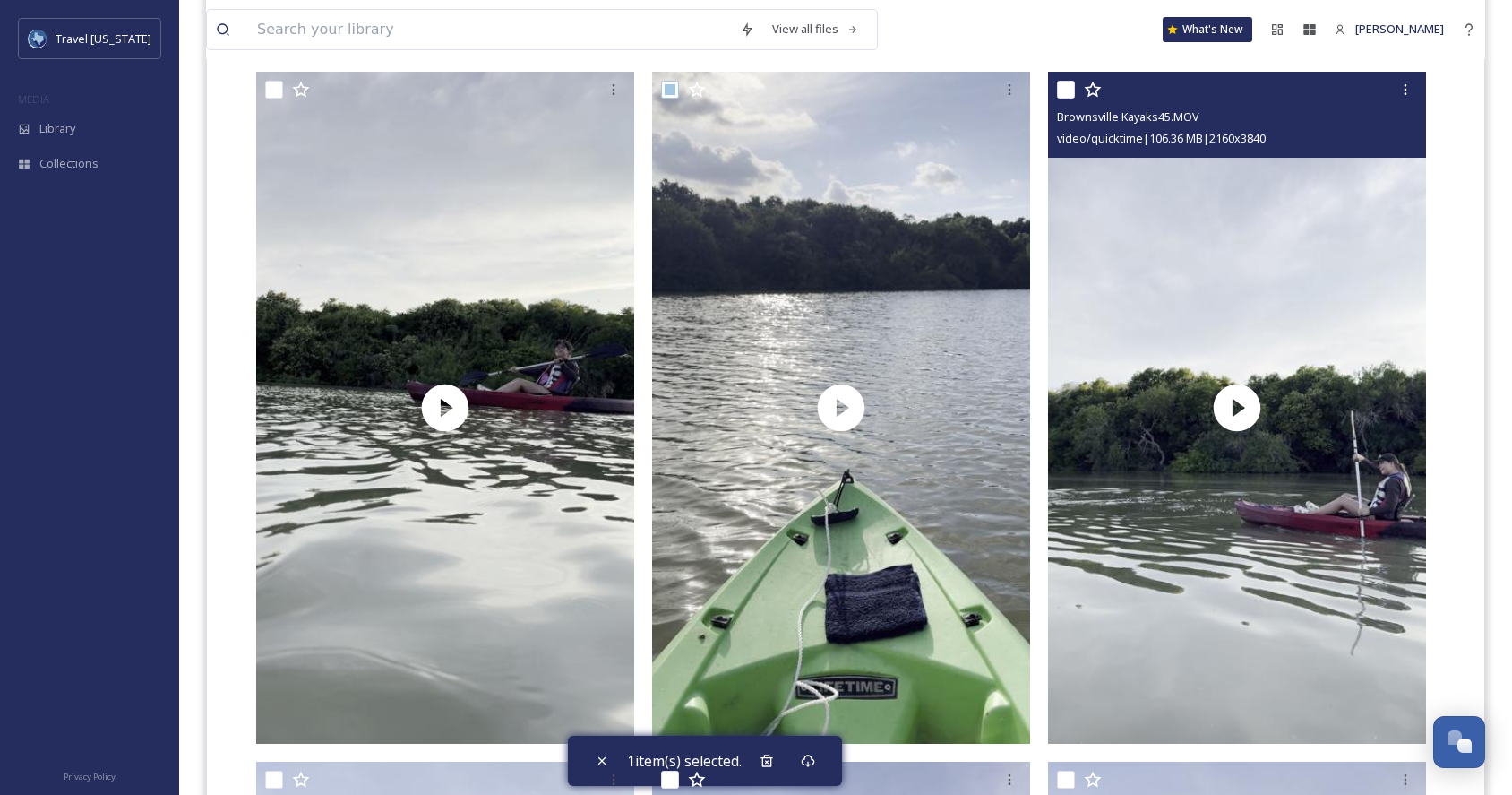
click at [1064, 72] on div "Brownsville Kayaks45.MOV video/quicktime | 106.36 MB | 2160 x 3840" at bounding box center [1236, 114] width 378 height 86
click at [1070, 93] on input "checkbox" at bounding box center [1065, 89] width 18 height 18
checkbox input "true"
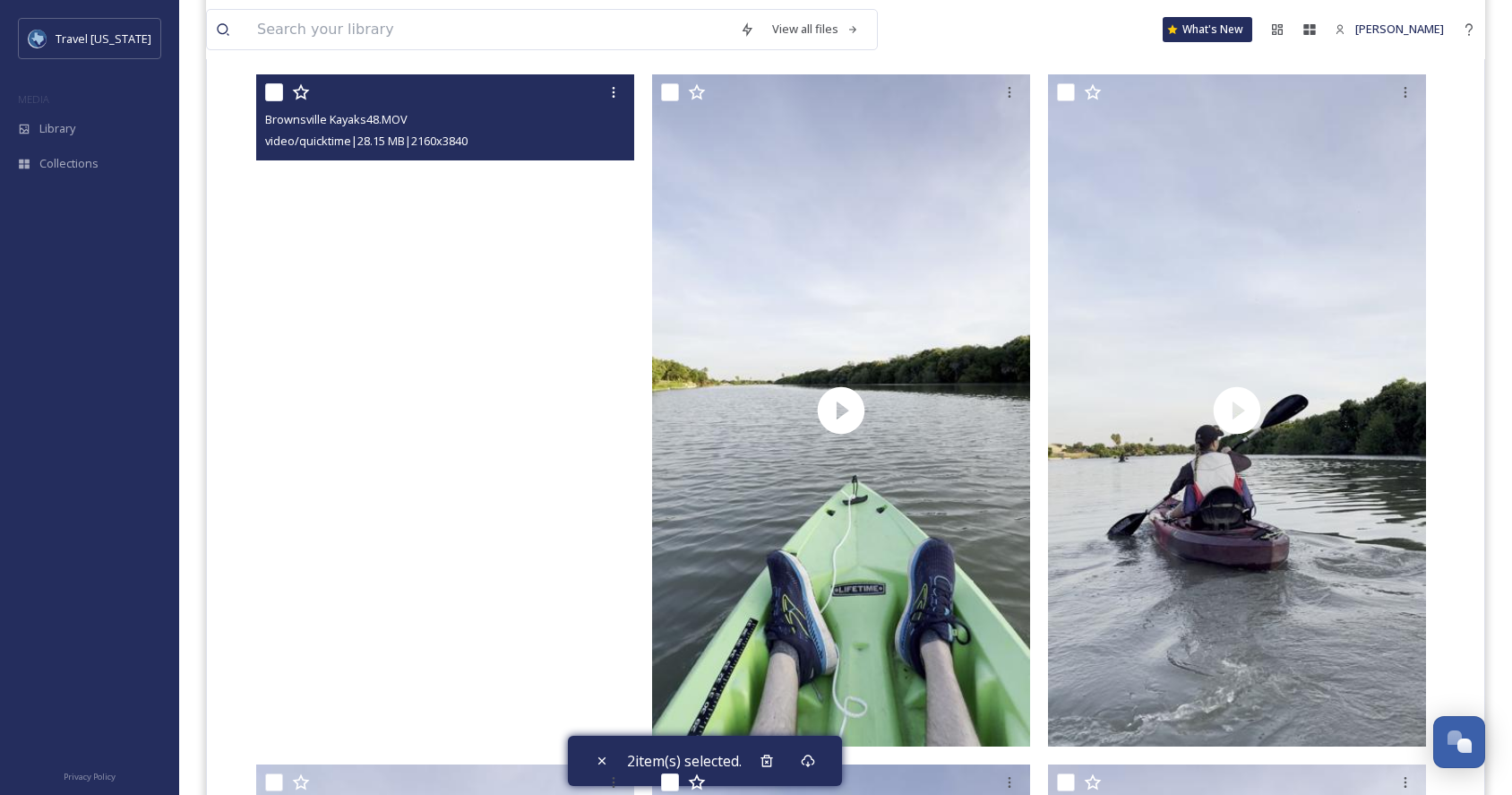
scroll to position [1182, 0]
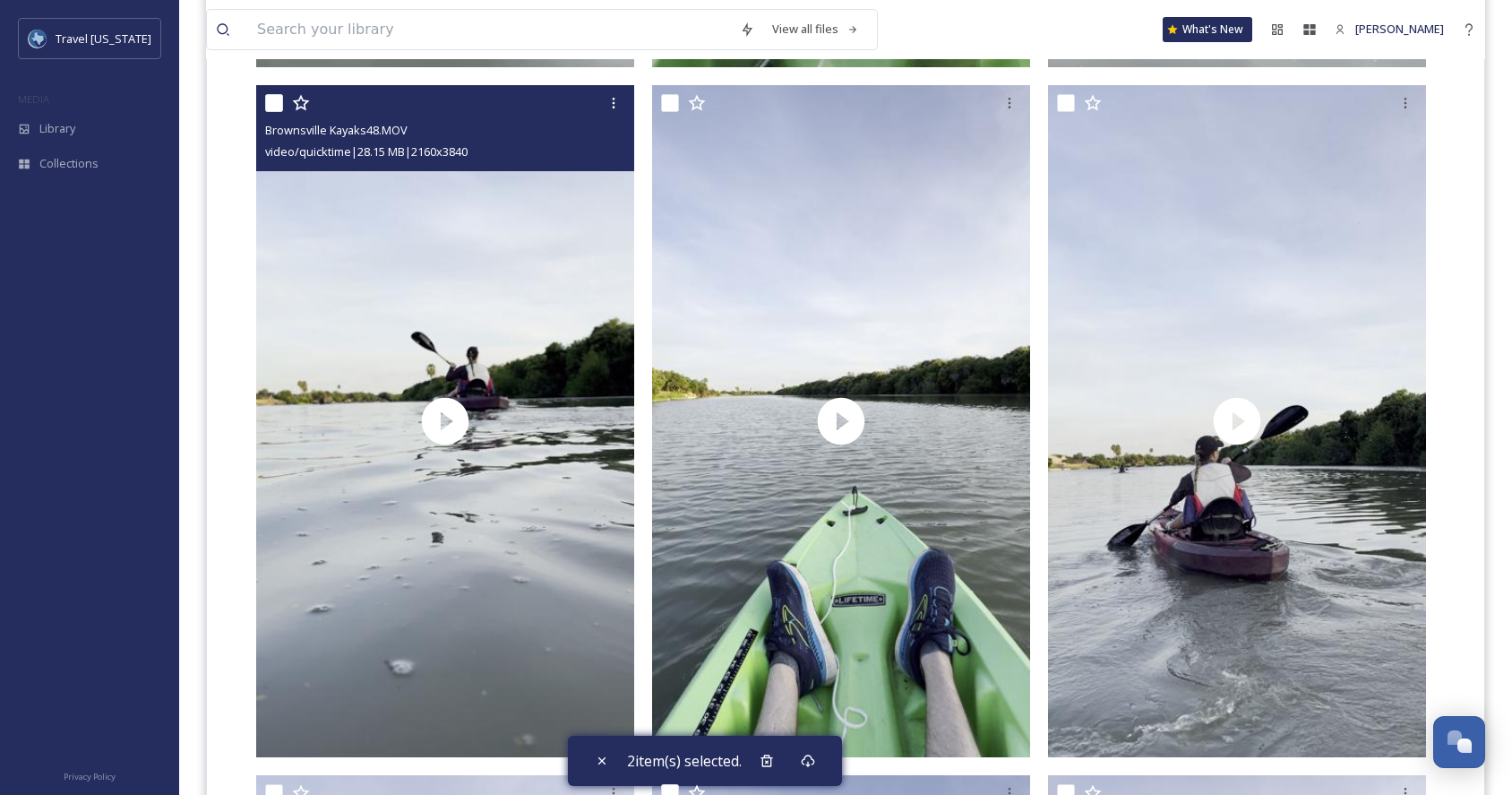
click at [275, 100] on input "checkbox" at bounding box center [274, 103] width 18 height 18
checkbox input "true"
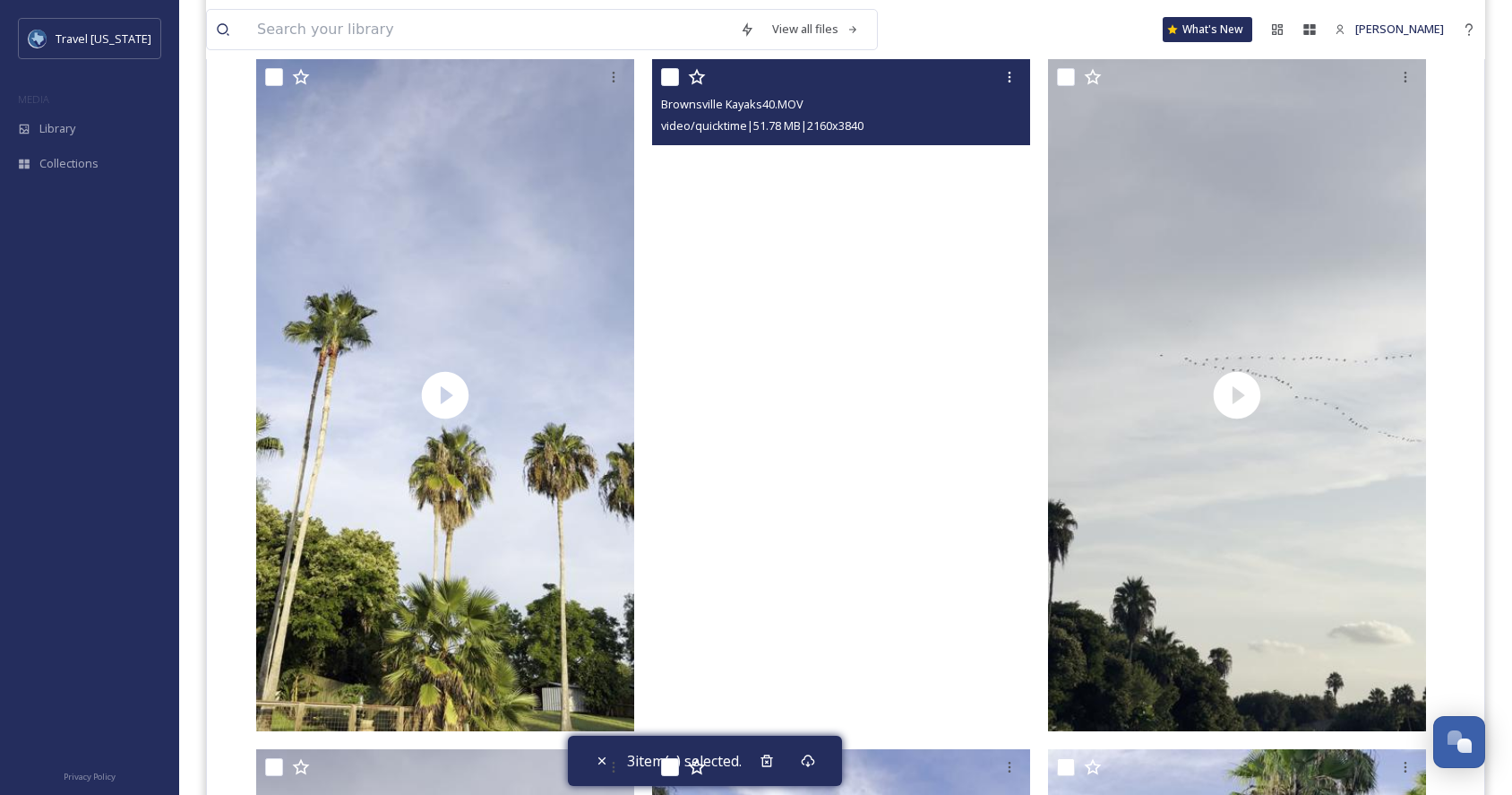
scroll to position [2588, 0]
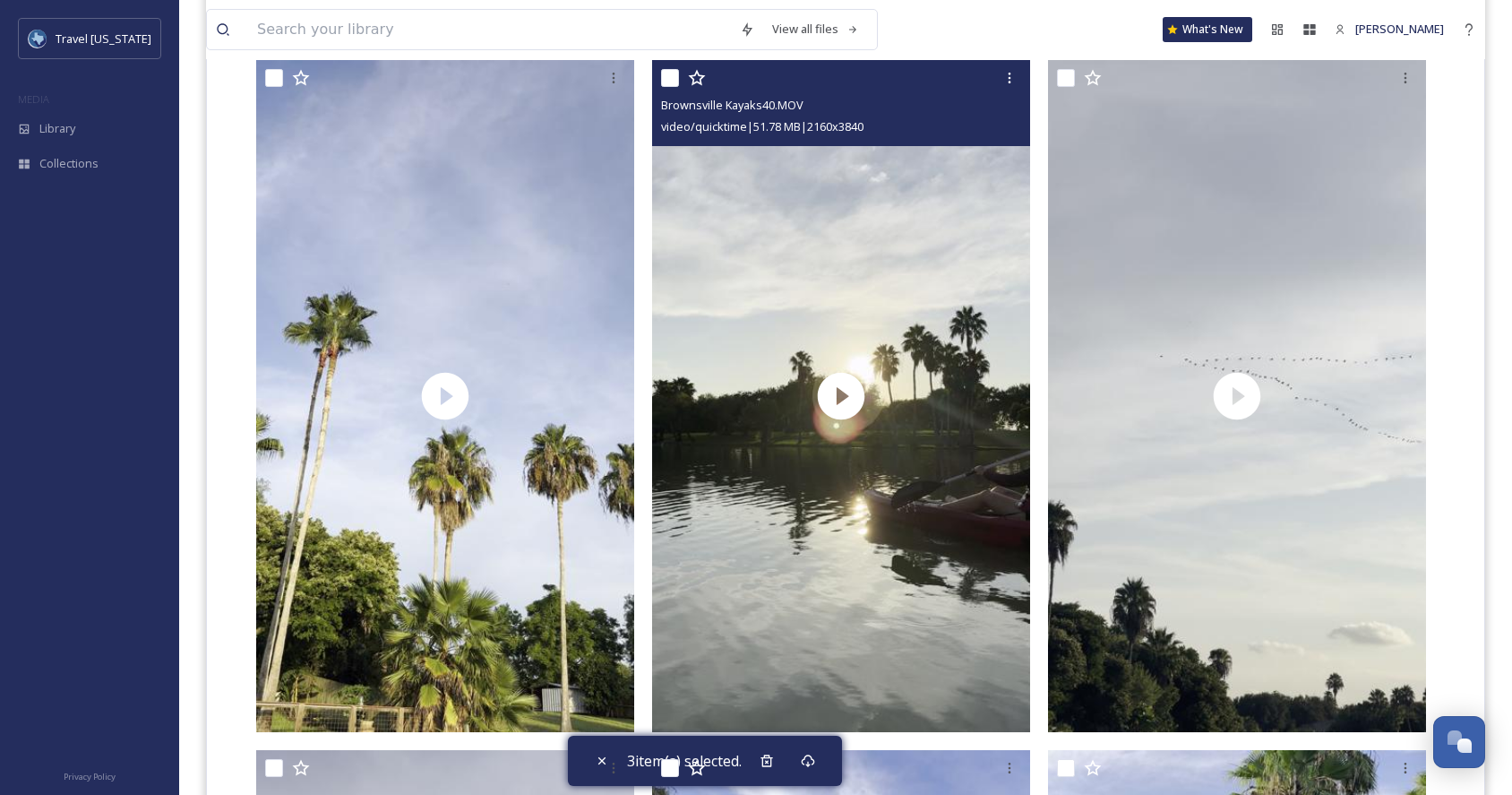
click at [669, 75] on input "checkbox" at bounding box center [669, 78] width 18 height 18
checkbox input "true"
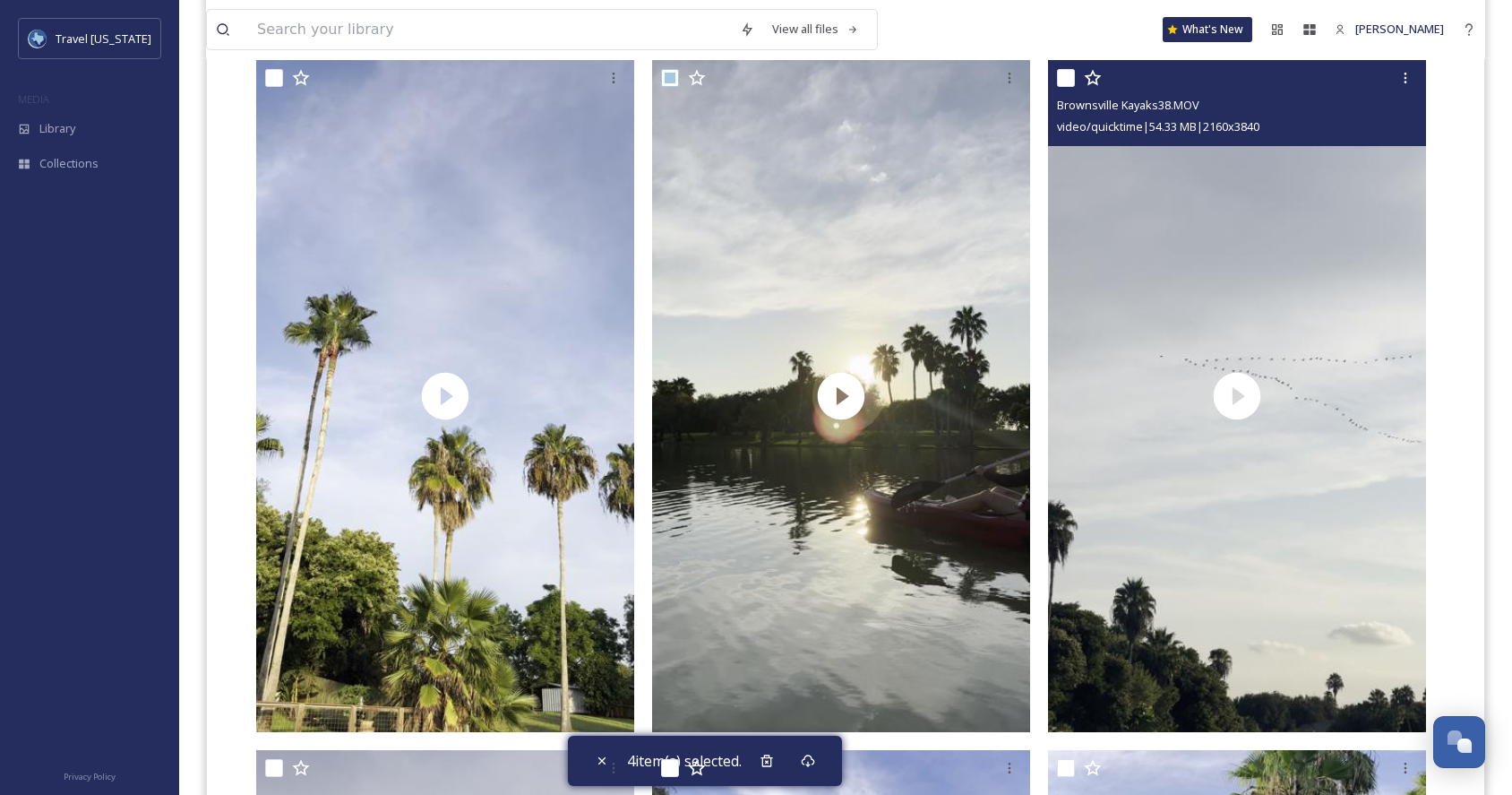
click at [1066, 76] on input "checkbox" at bounding box center [1065, 78] width 18 height 18
checkbox input "true"
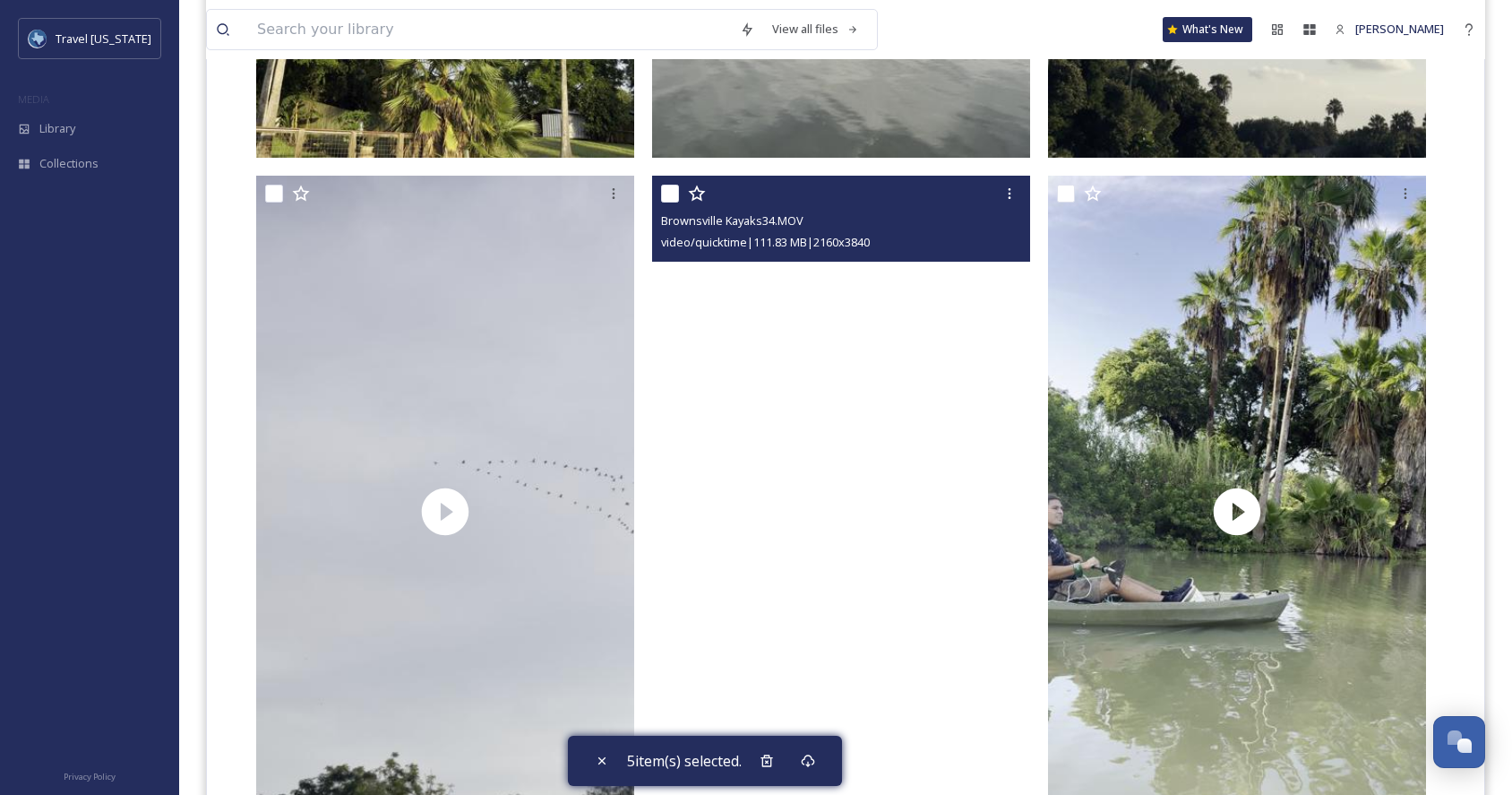
scroll to position [3129, 0]
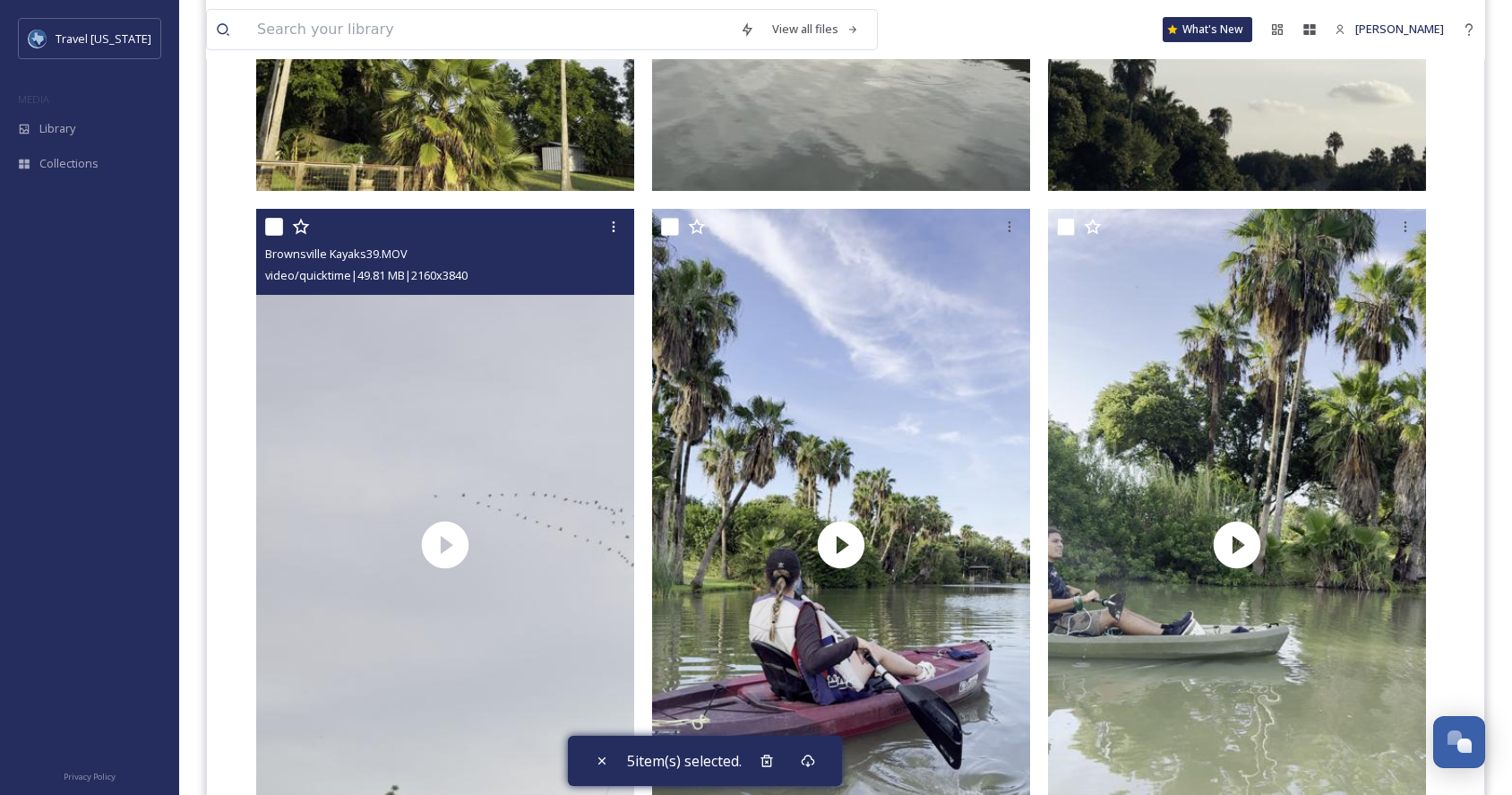
click at [270, 223] on input "checkbox" at bounding box center [274, 226] width 18 height 18
checkbox input "true"
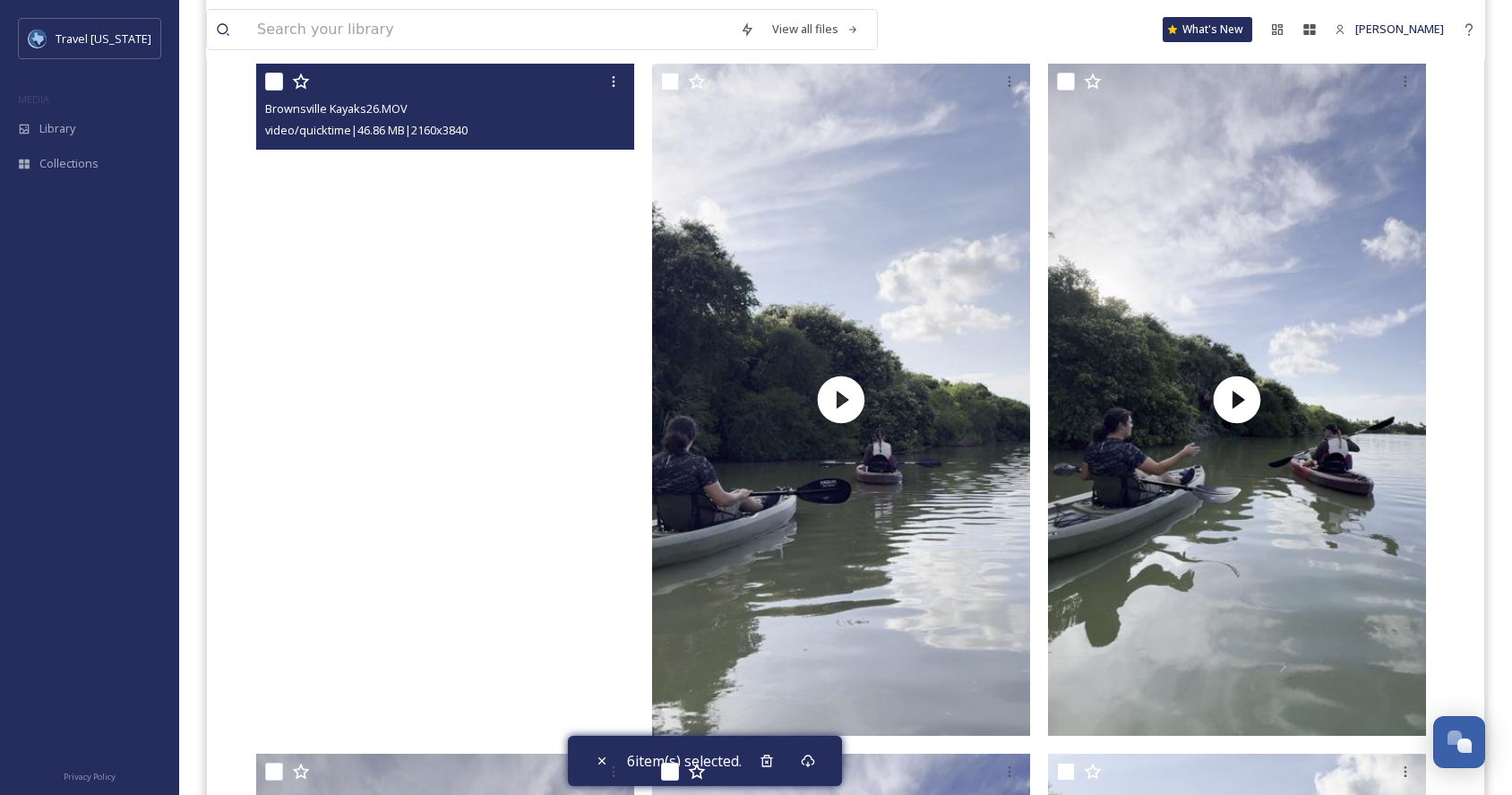
scroll to position [5995, 0]
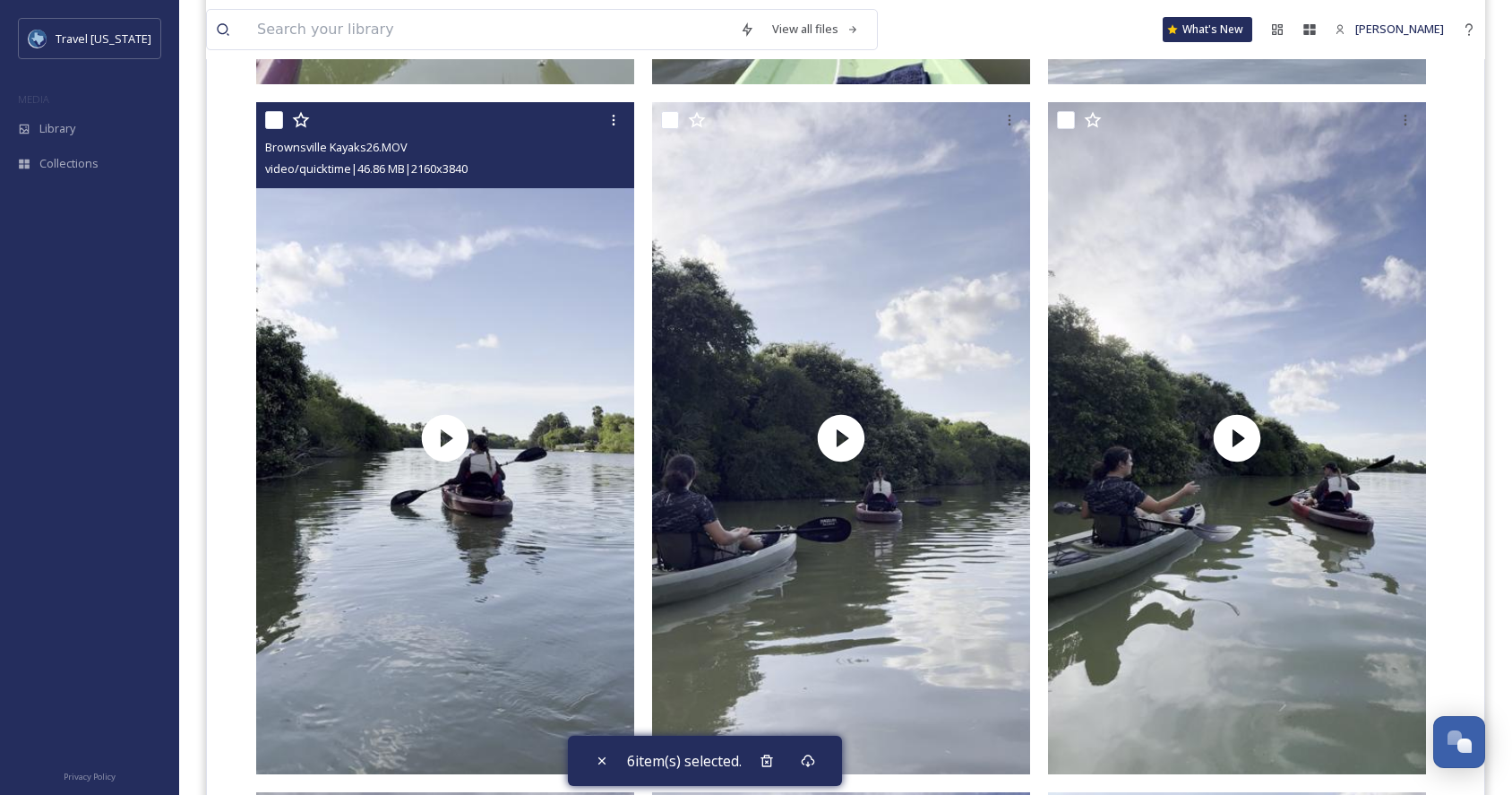
click at [279, 126] on input "checkbox" at bounding box center [274, 120] width 18 height 18
checkbox input "true"
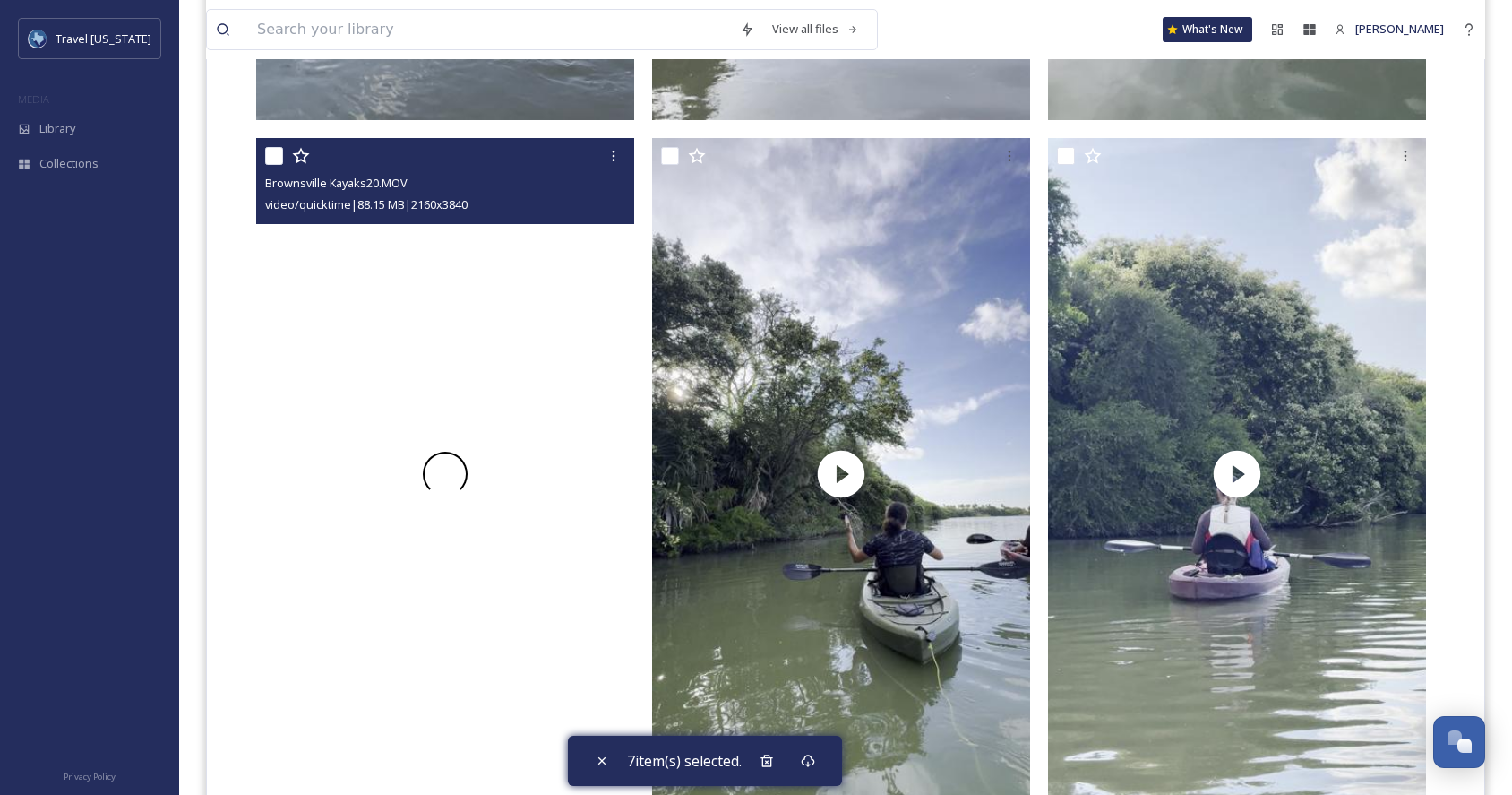
scroll to position [6672, 0]
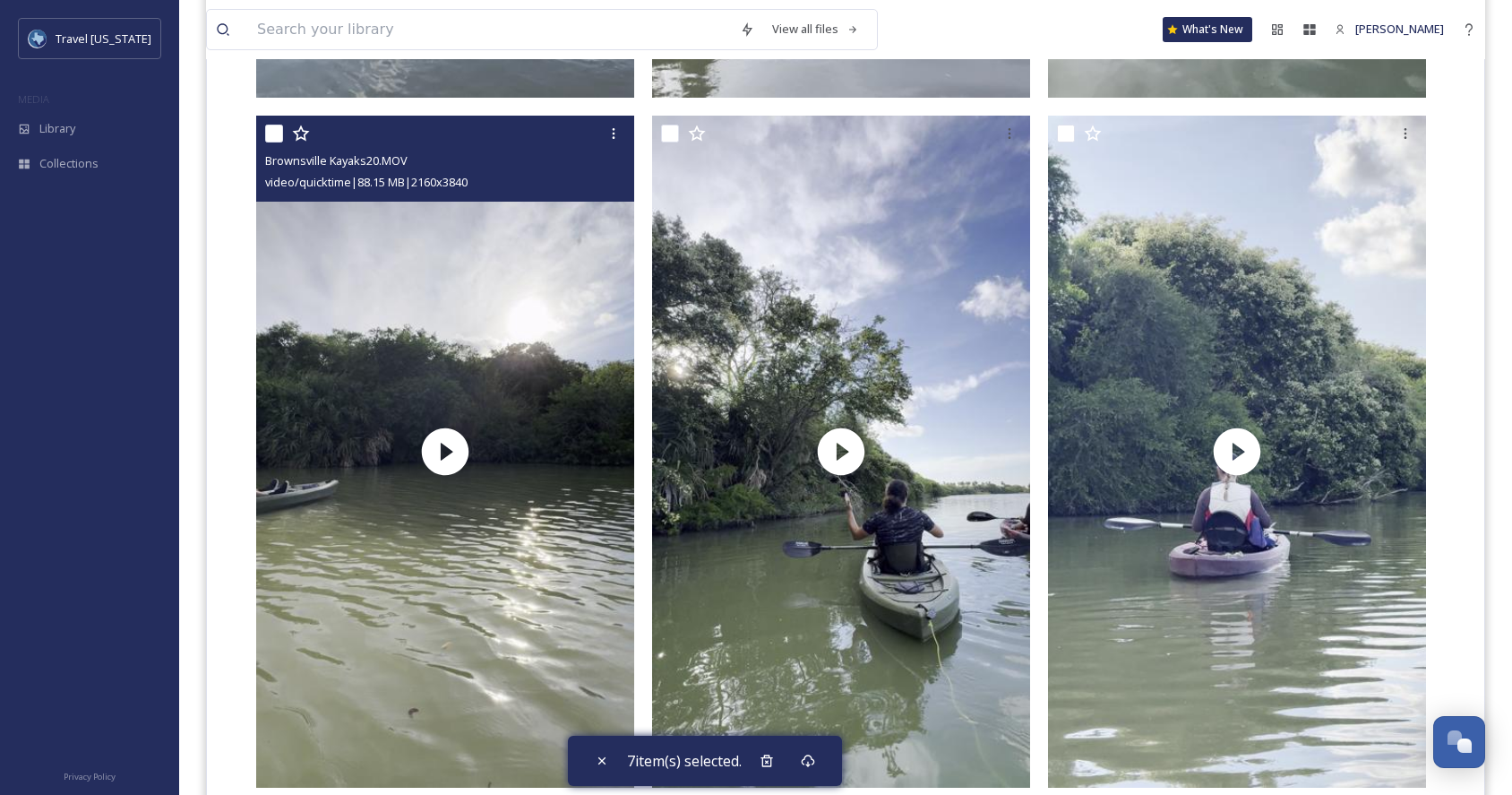
click at [270, 134] on input "checkbox" at bounding box center [274, 133] width 18 height 18
checkbox input "true"
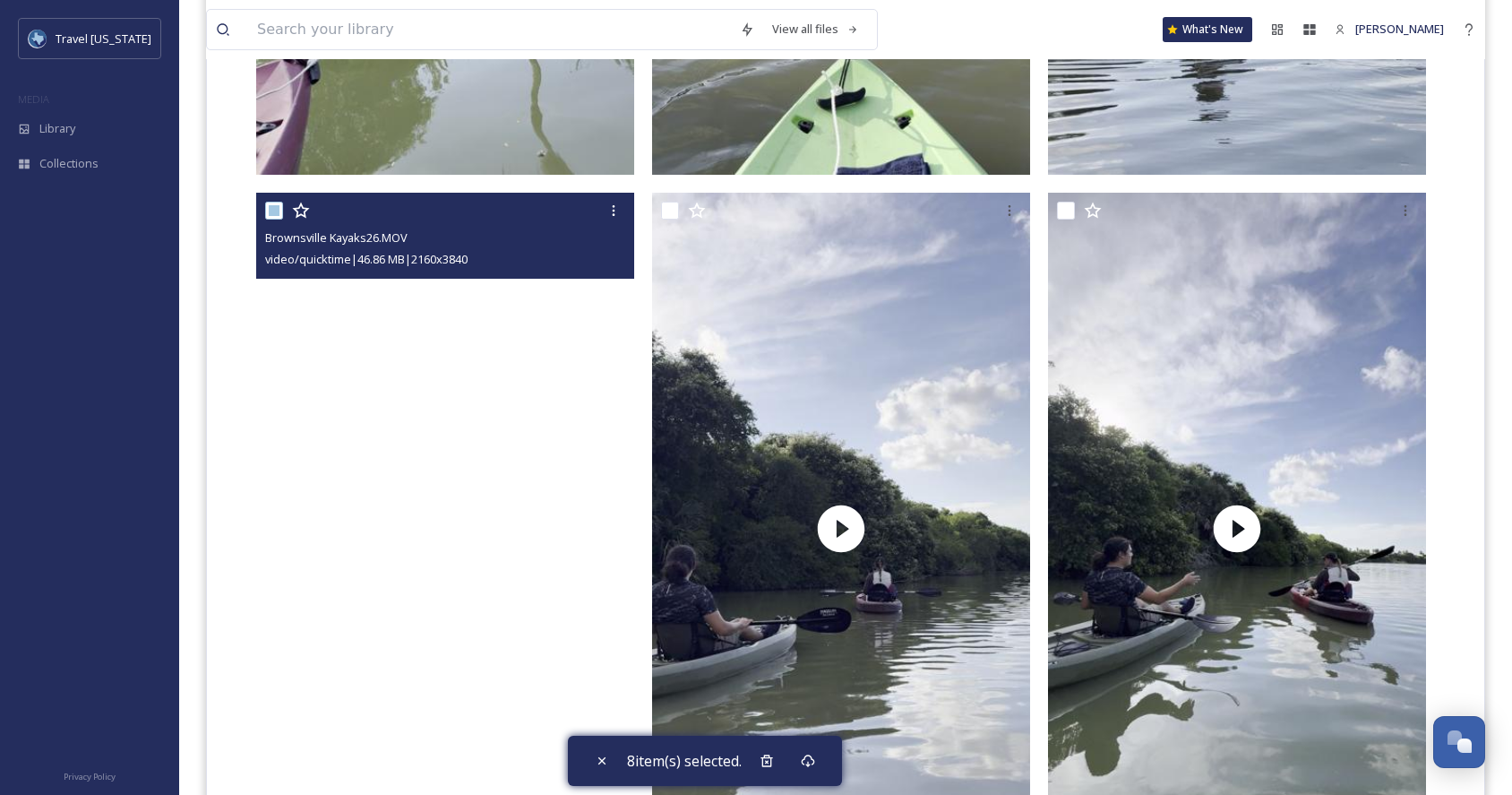
scroll to position [5813, 0]
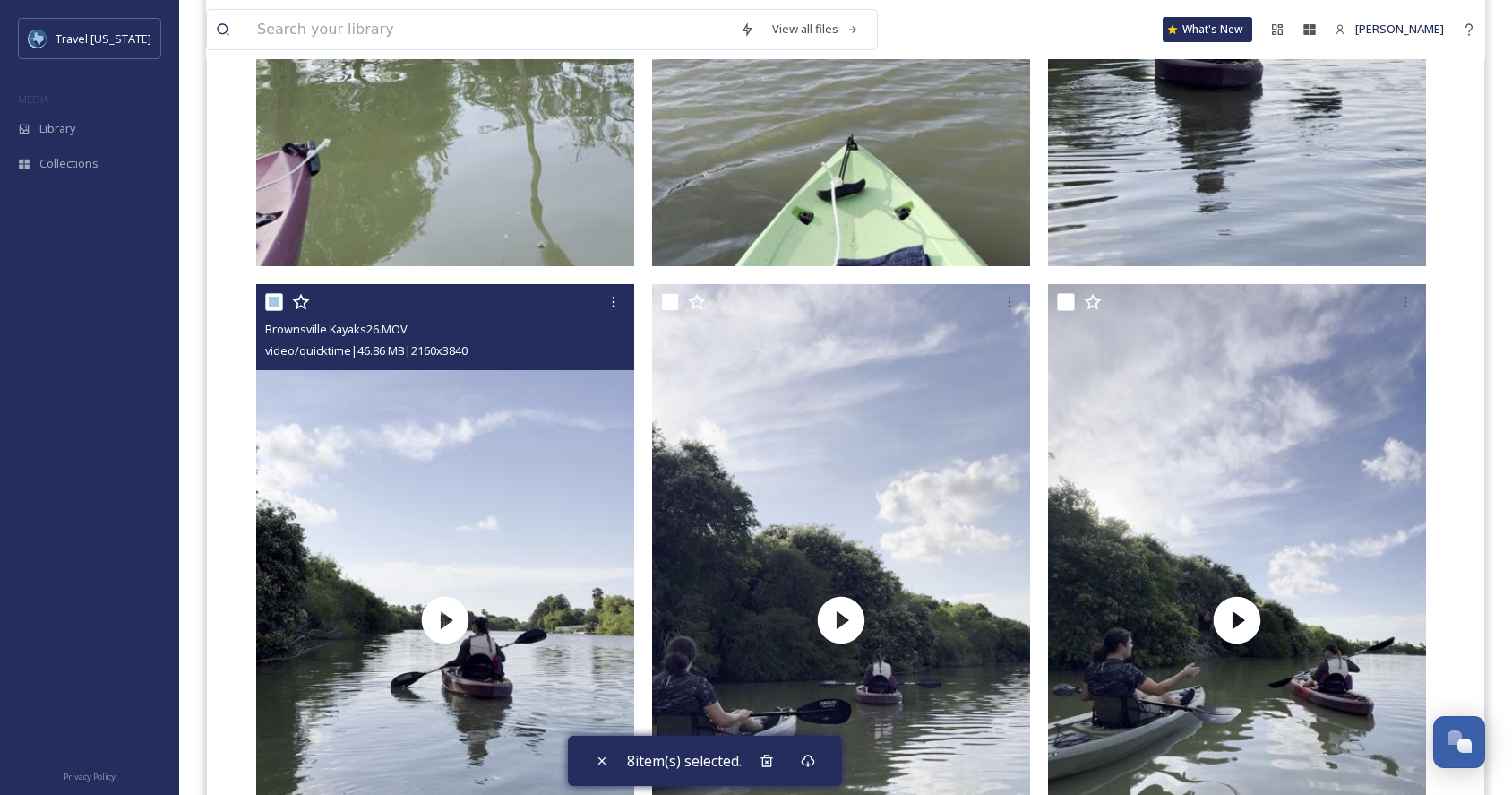
click at [277, 299] on input "checkbox" at bounding box center [274, 301] width 18 height 18
checkbox input "false"
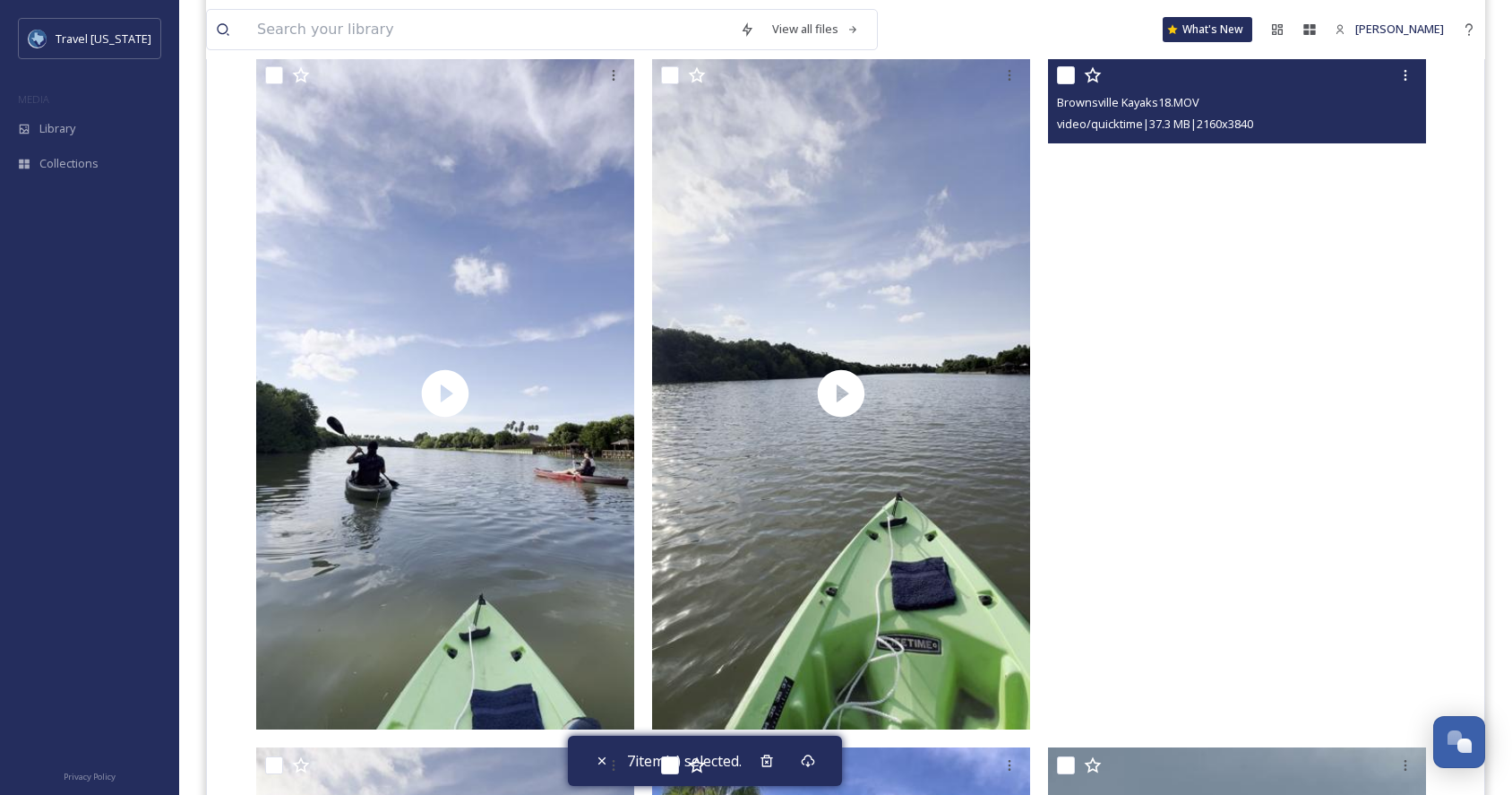
scroll to position [7430, 0]
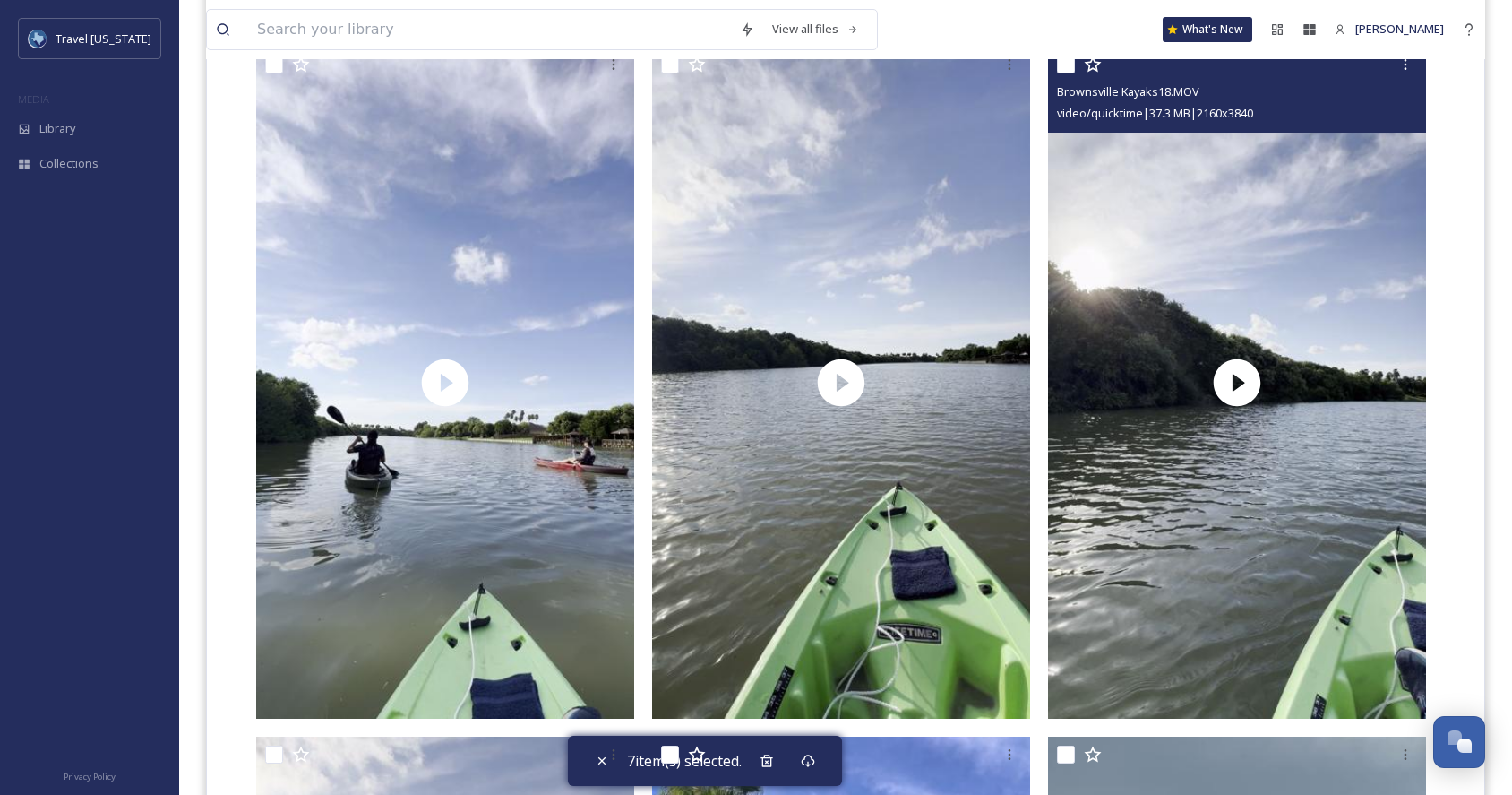
click at [1069, 62] on input "checkbox" at bounding box center [1065, 64] width 18 height 18
checkbox input "true"
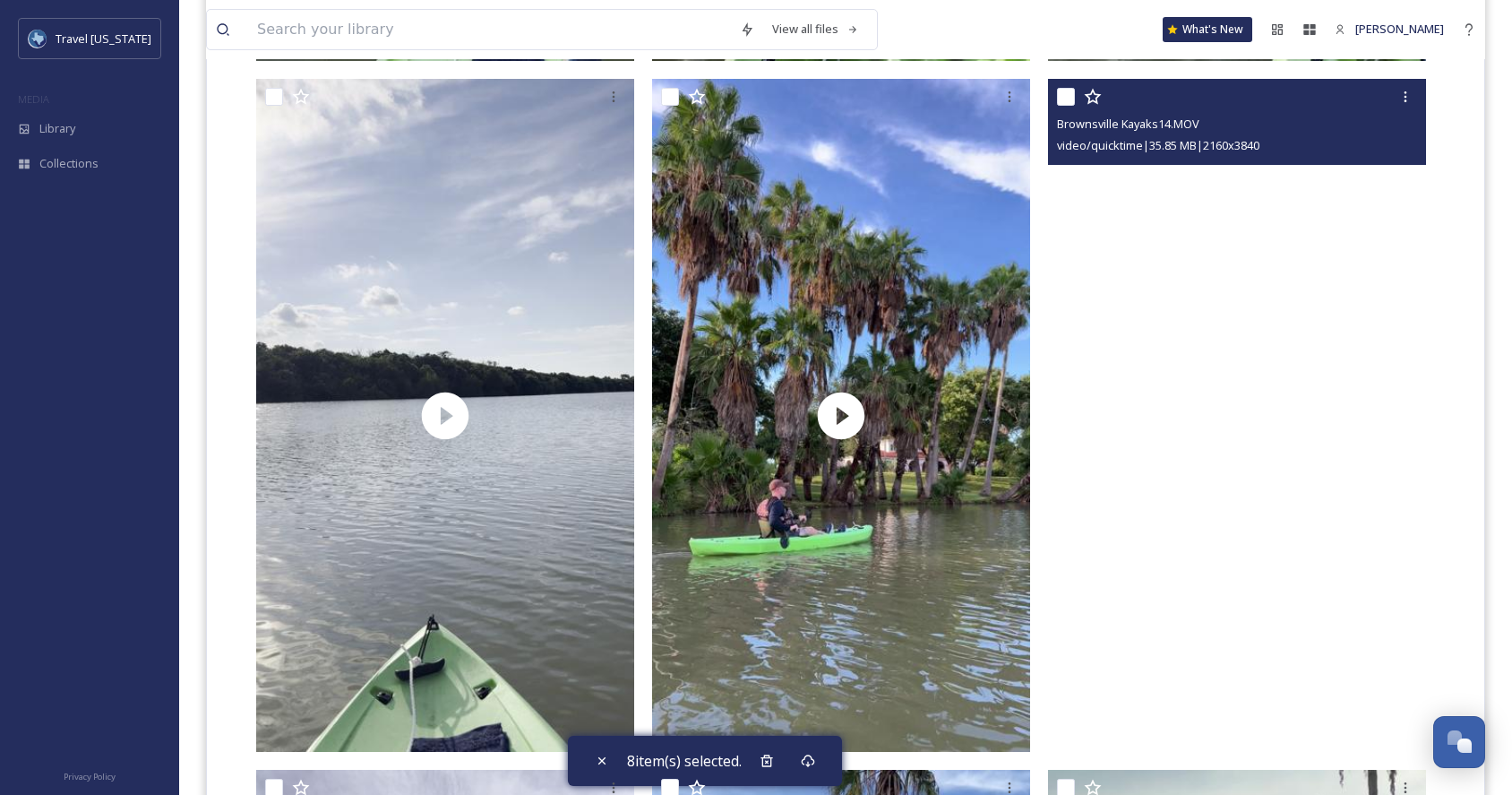
scroll to position [8087, 0]
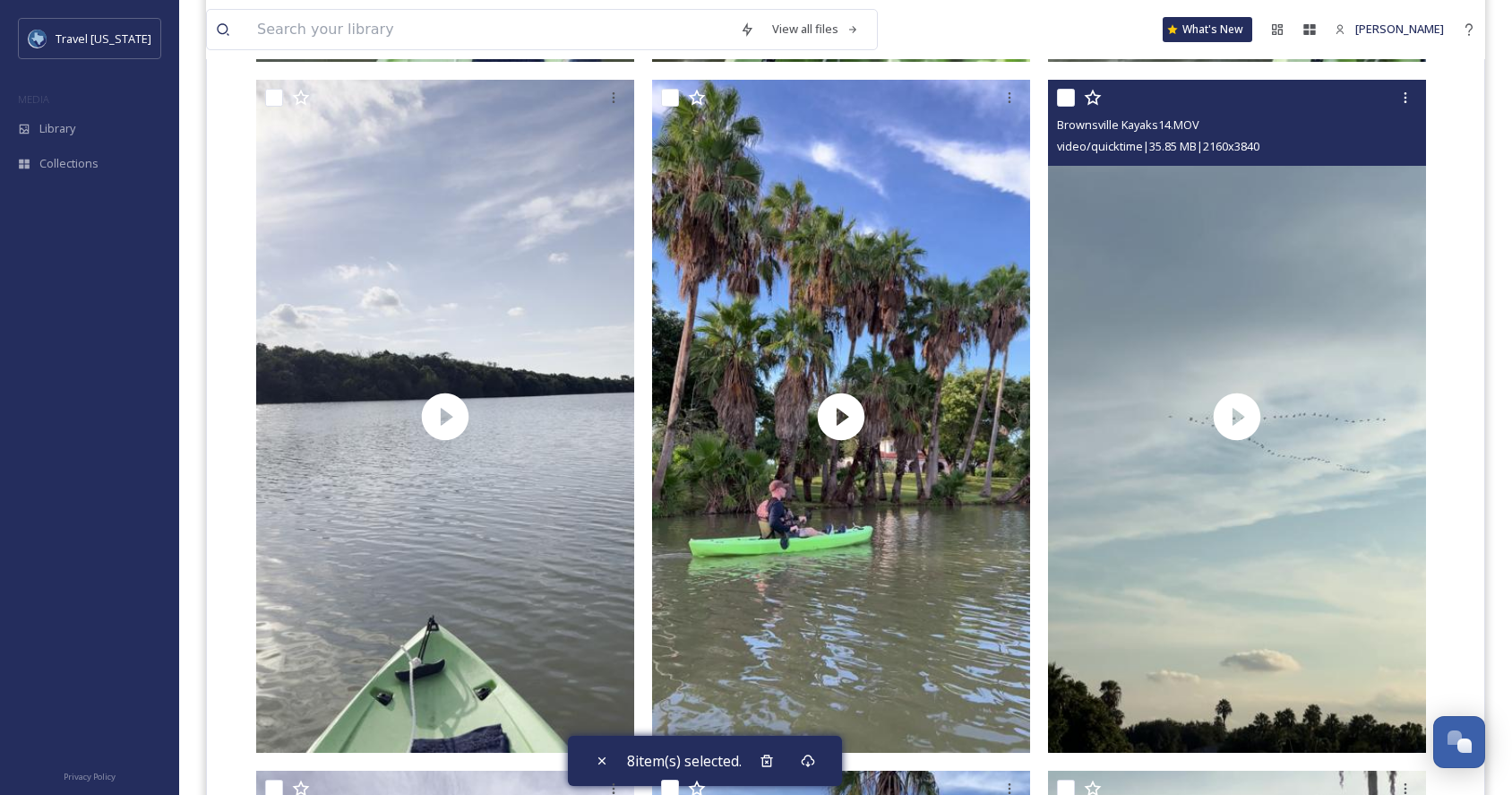
click at [1062, 96] on input "checkbox" at bounding box center [1065, 97] width 18 height 18
checkbox input "true"
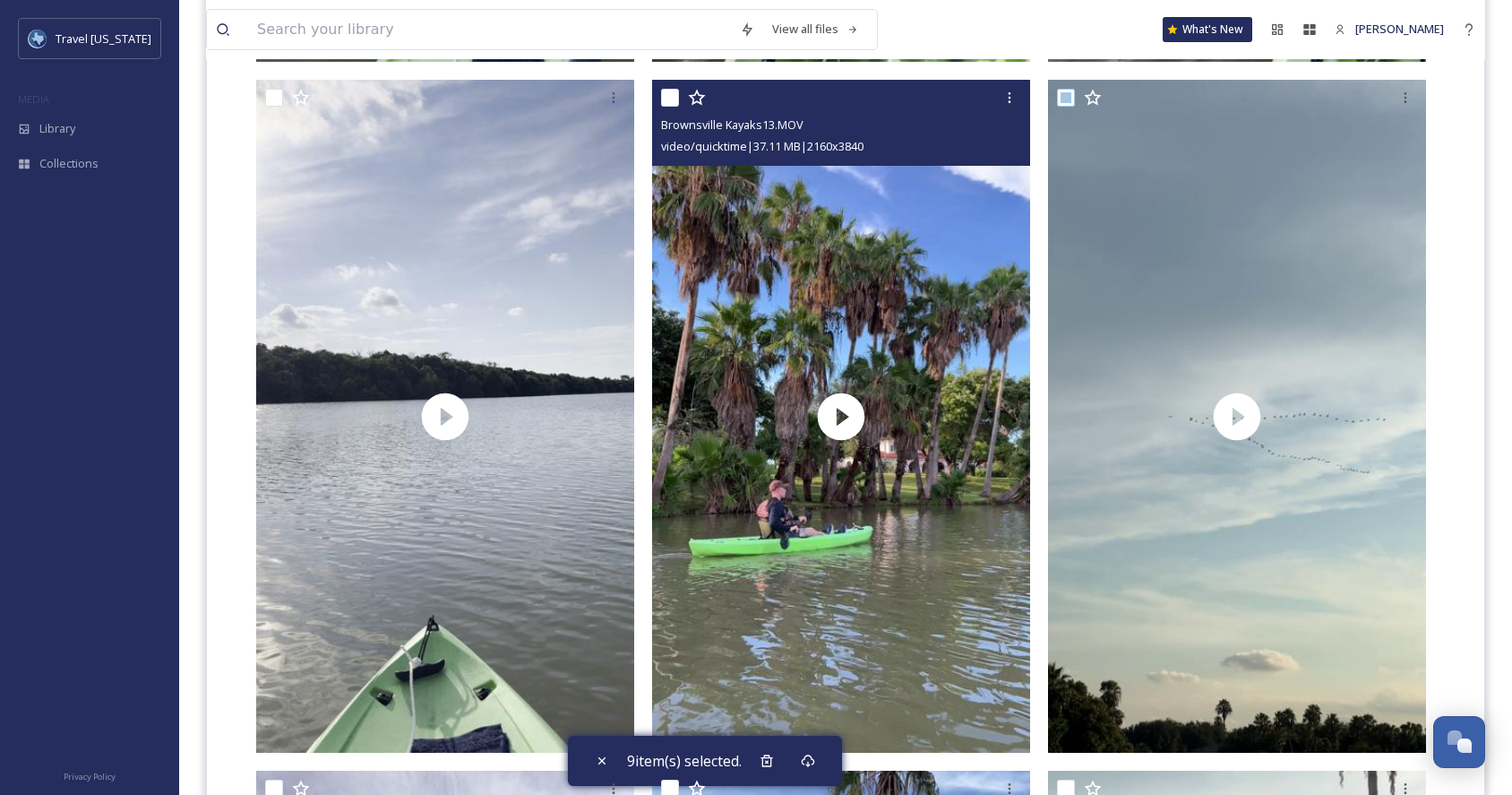
click at [669, 100] on input "checkbox" at bounding box center [669, 97] width 18 height 18
checkbox input "true"
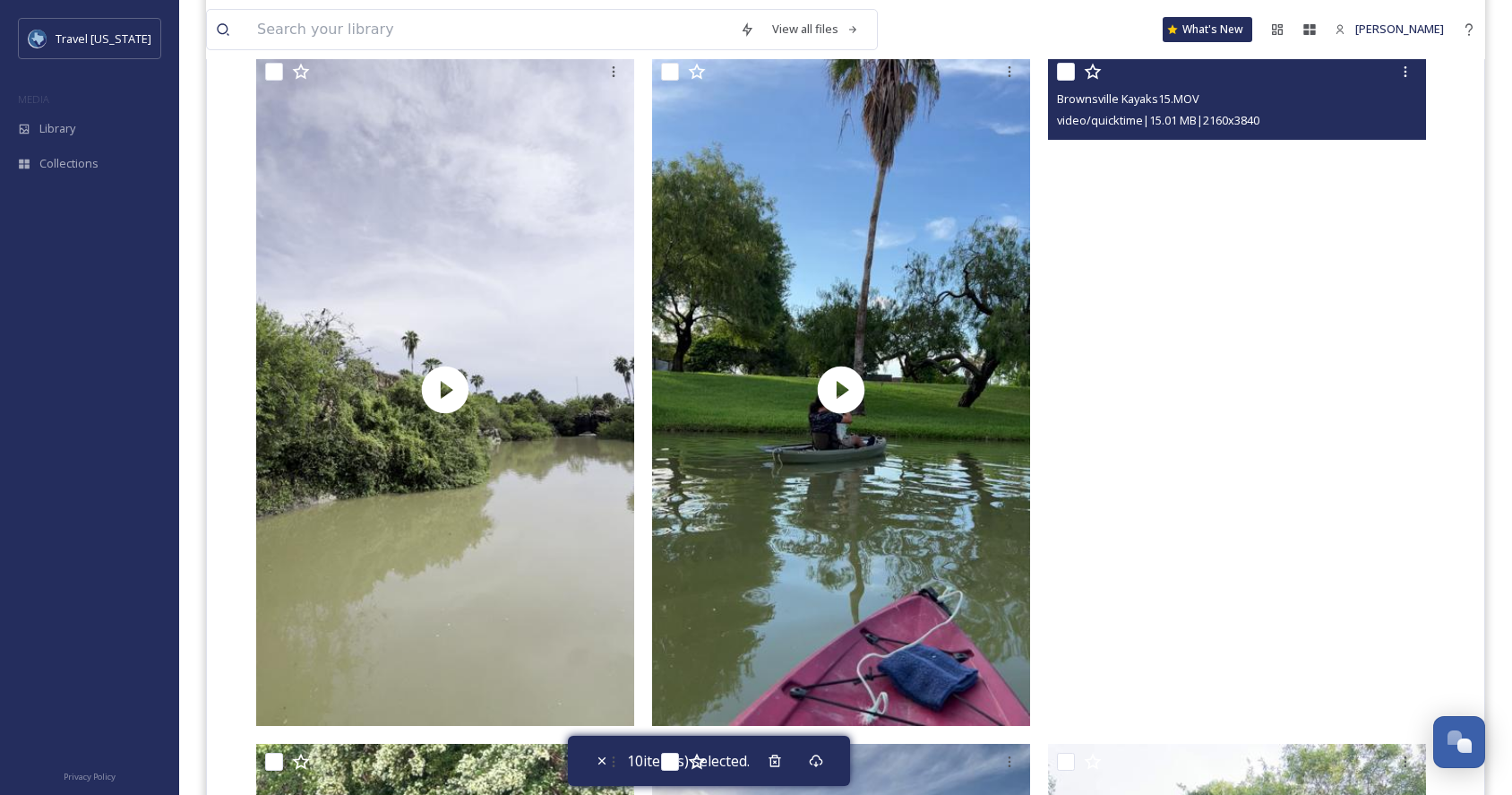
scroll to position [8787, 0]
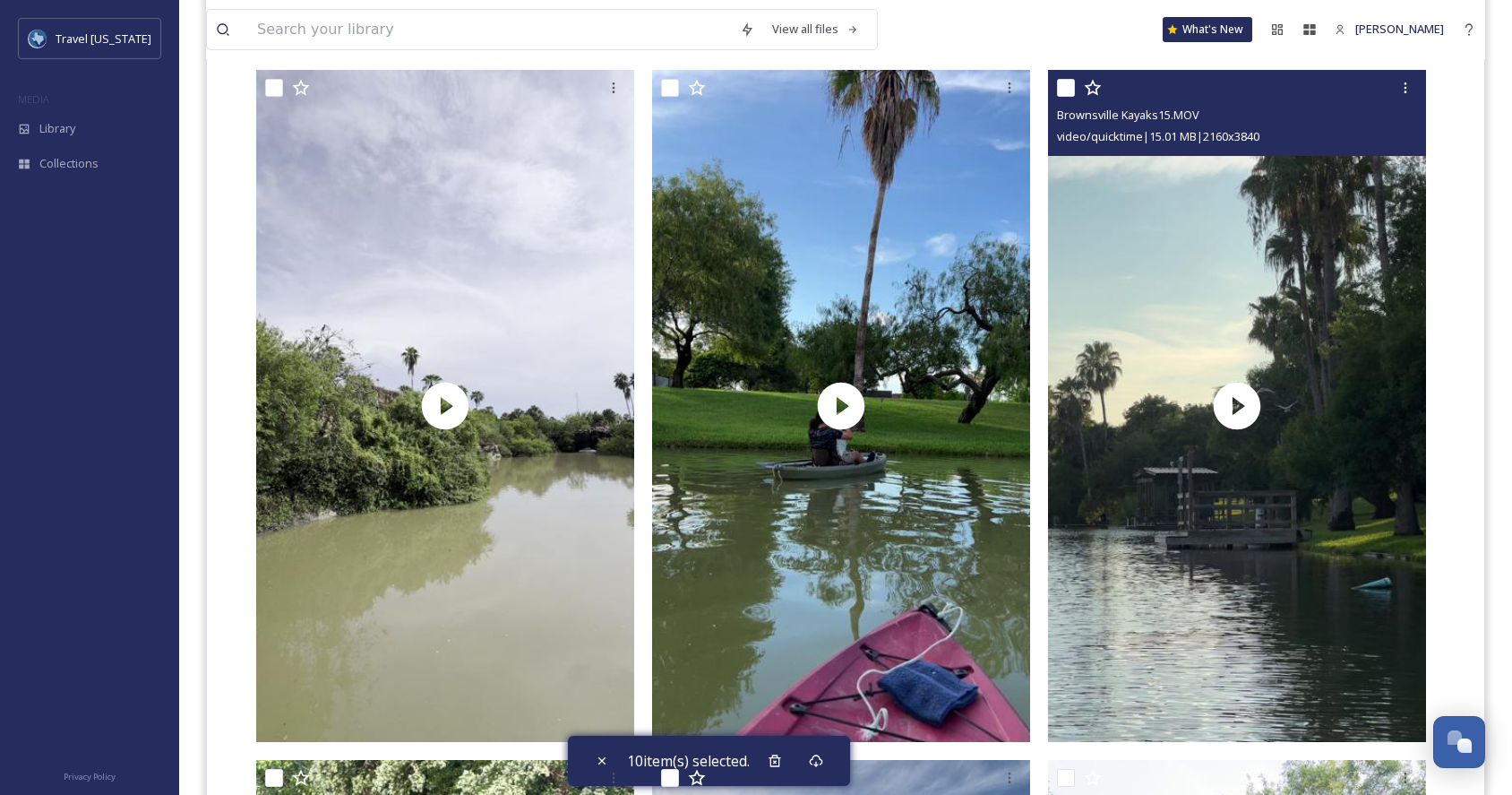
click at [1061, 83] on input "checkbox" at bounding box center [1065, 87] width 18 height 18
checkbox input "true"
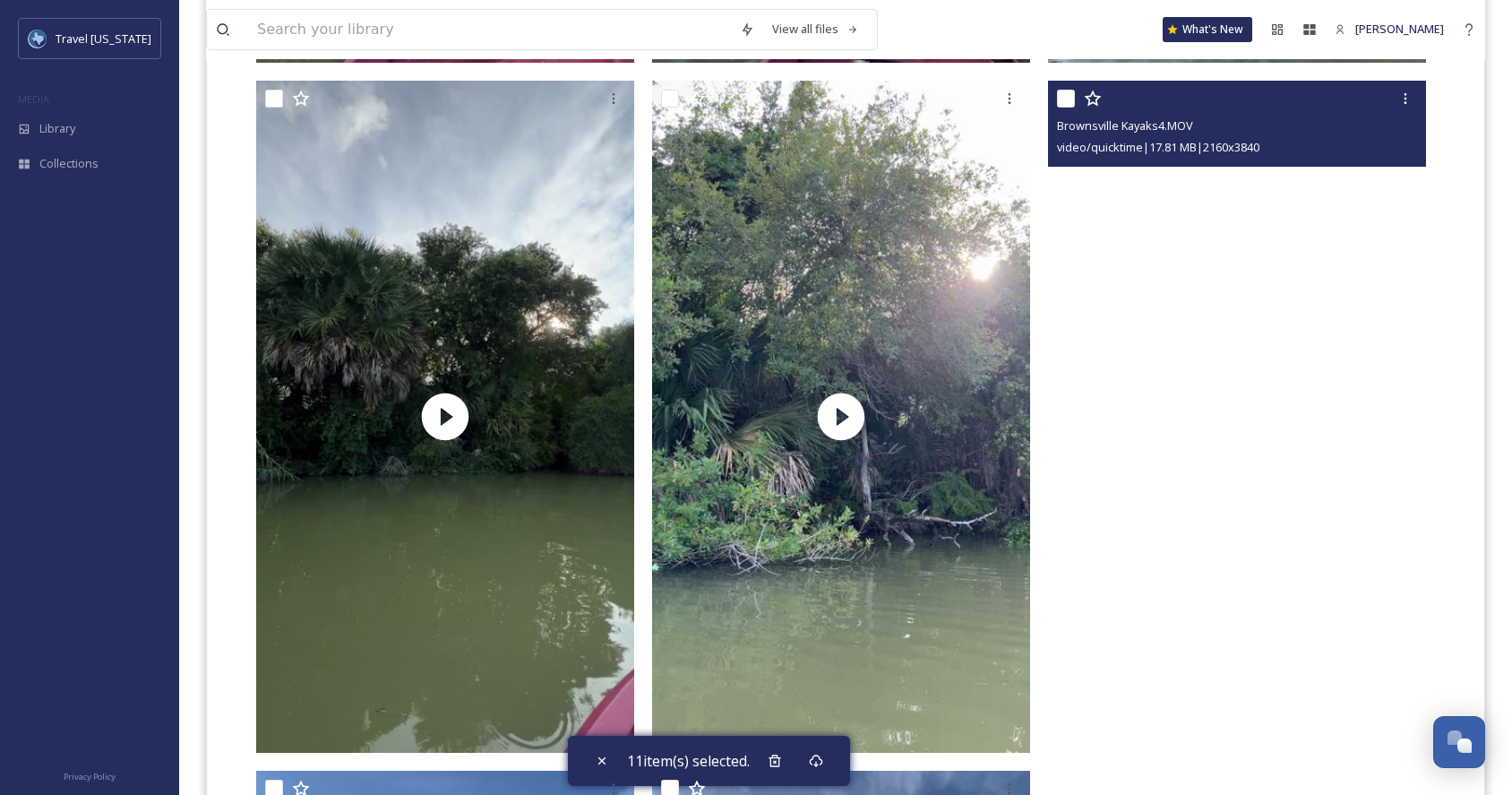
scroll to position [10837, 0]
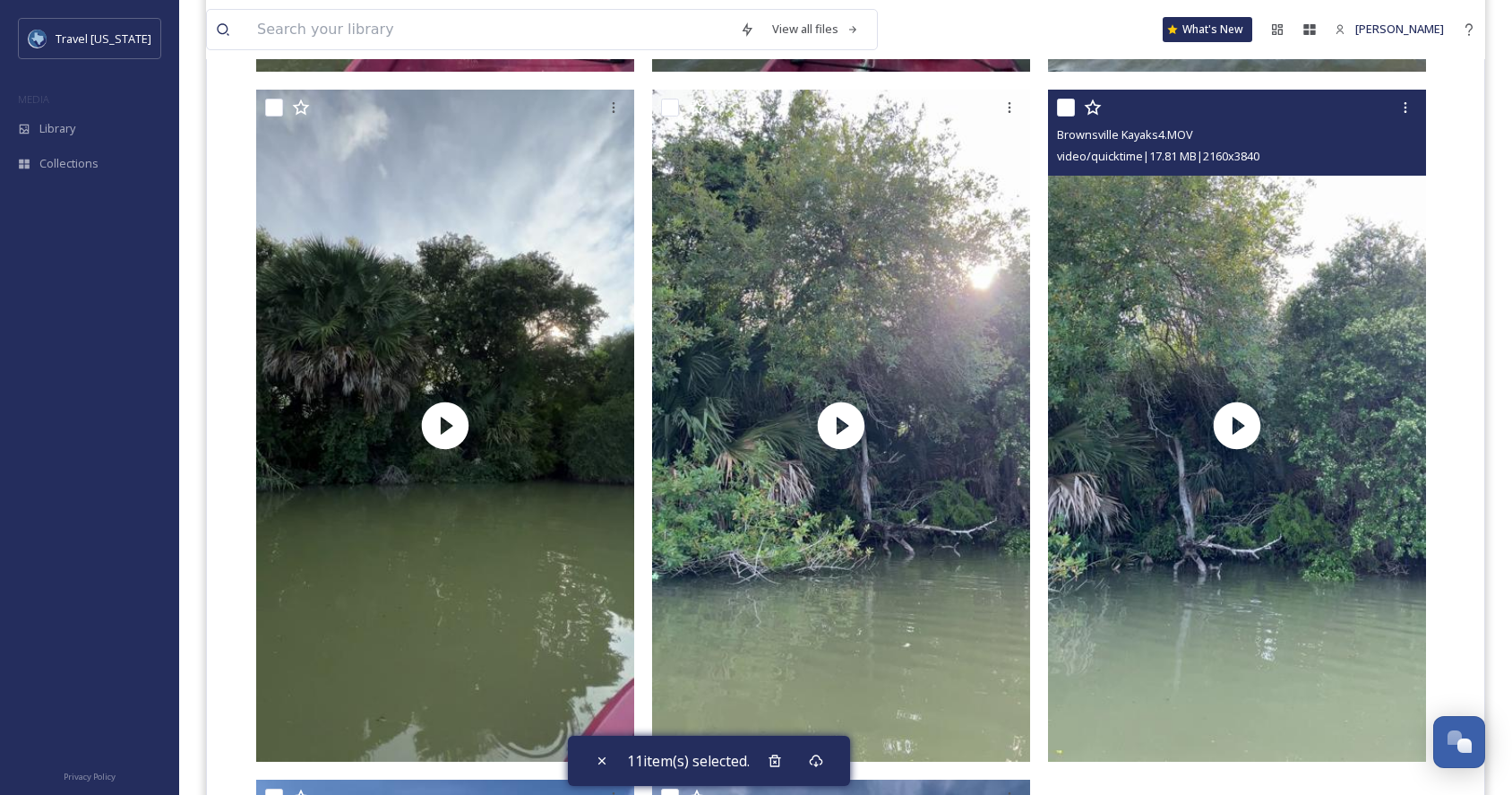
click at [1064, 100] on input "checkbox" at bounding box center [1065, 107] width 18 height 18
checkbox input "true"
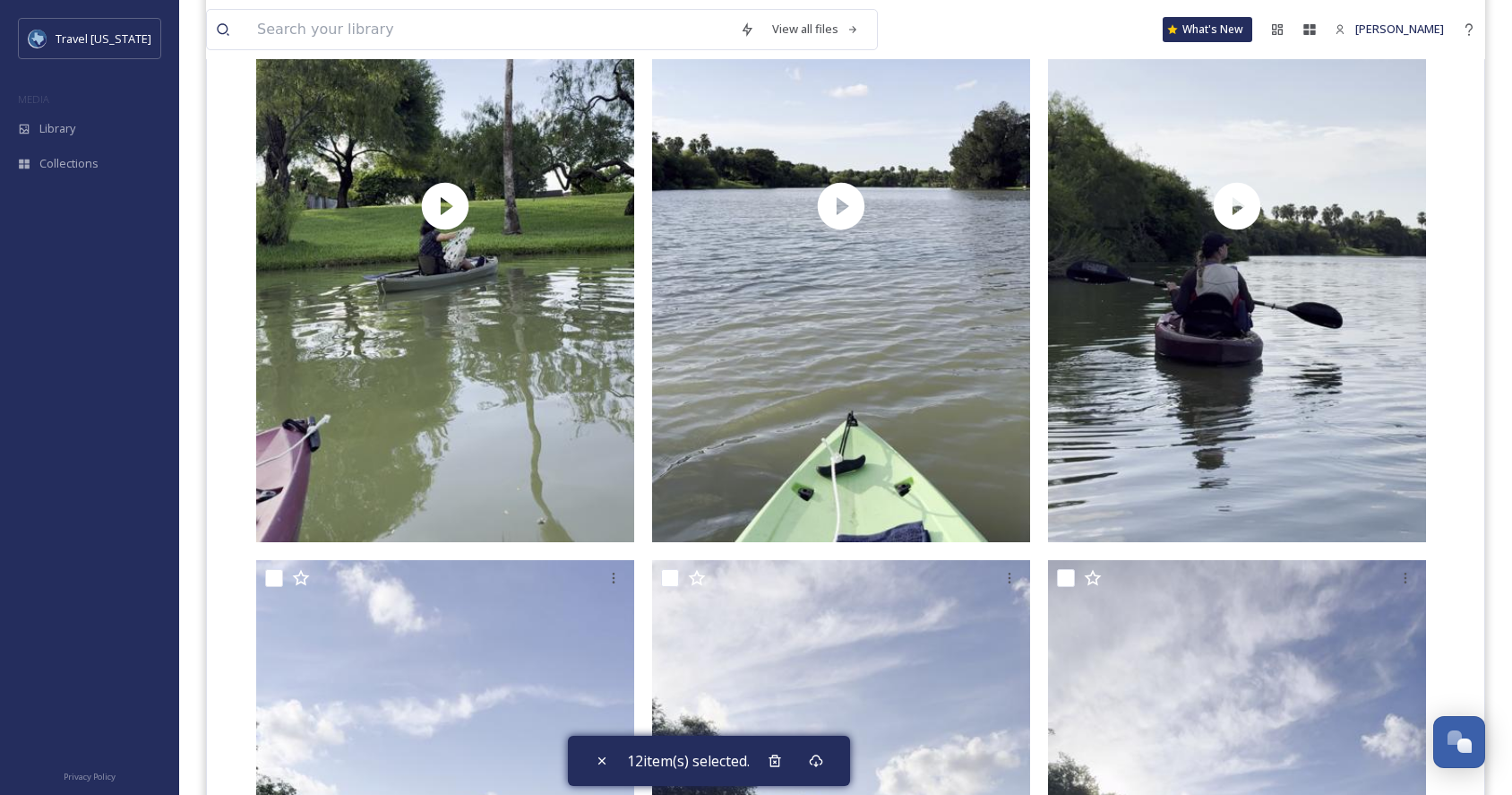
scroll to position [5083, 0]
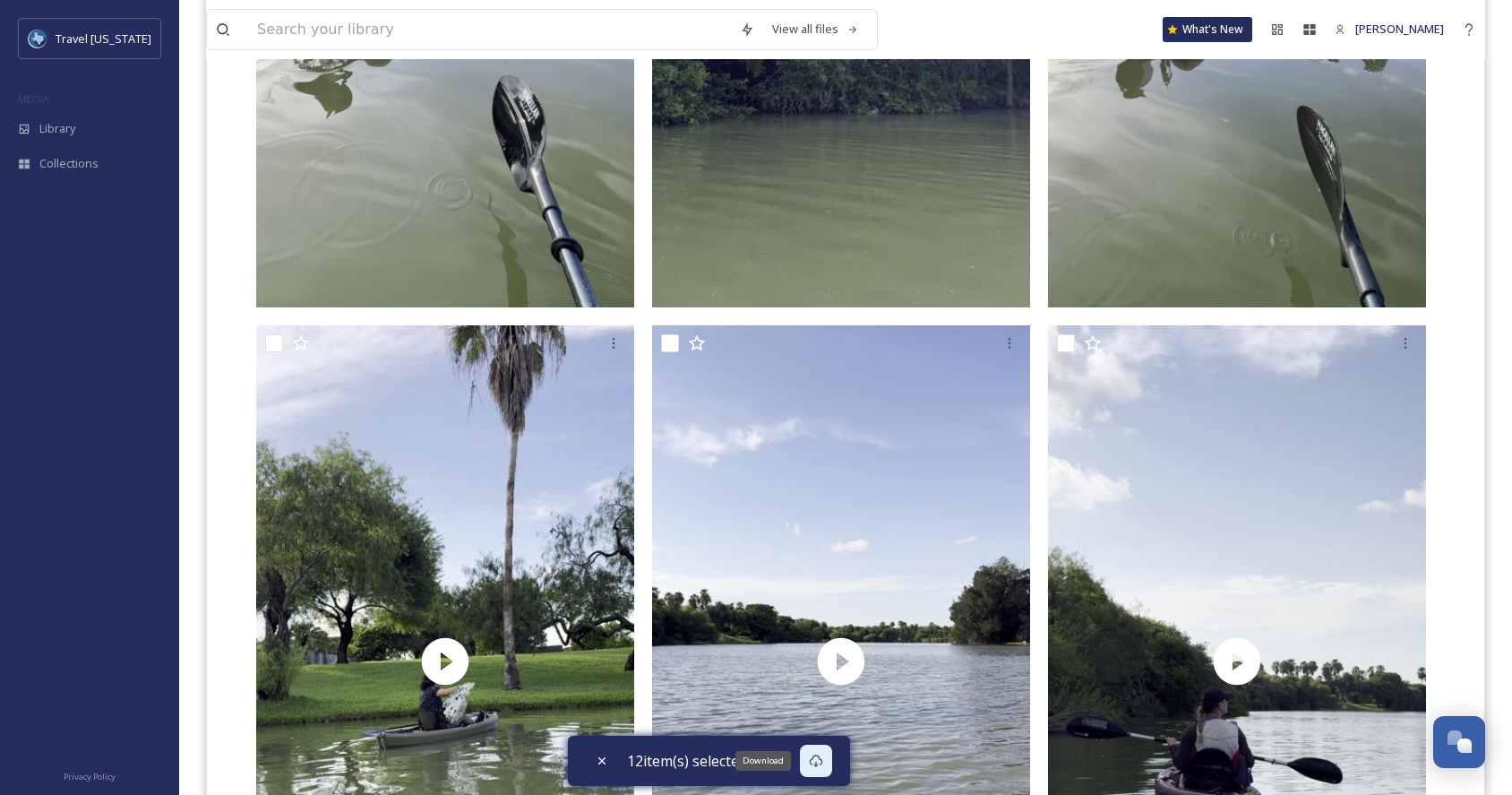
click at [824, 762] on icon at bounding box center [816, 760] width 14 height 14
